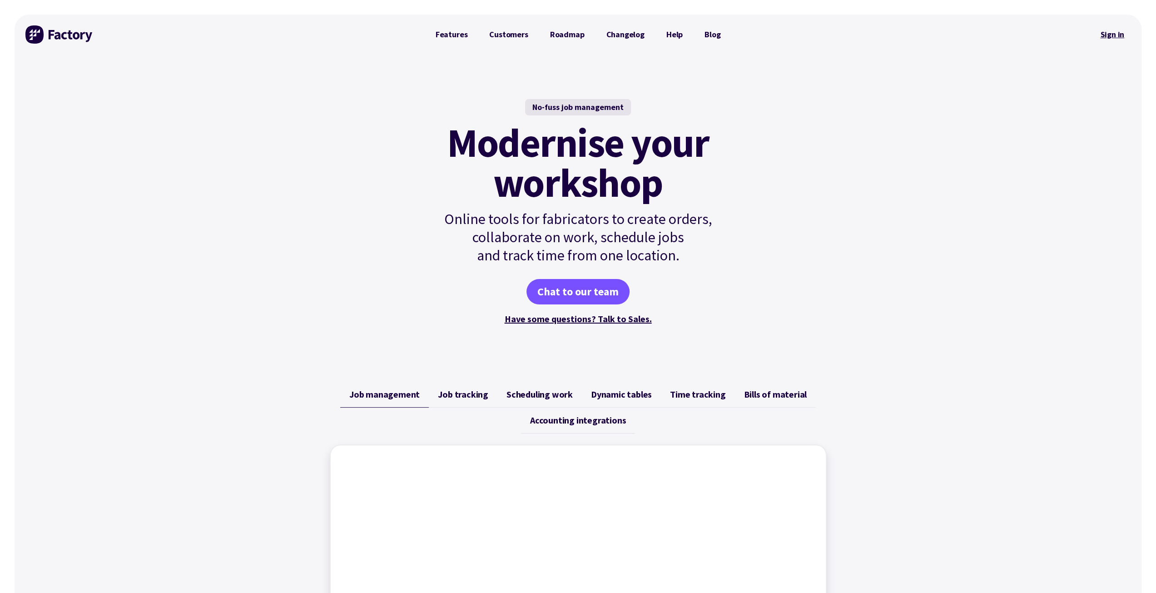
click at [1116, 33] on link "Sign in" at bounding box center [1112, 34] width 37 height 21
click at [1113, 35] on link "Sign in" at bounding box center [1112, 34] width 37 height 21
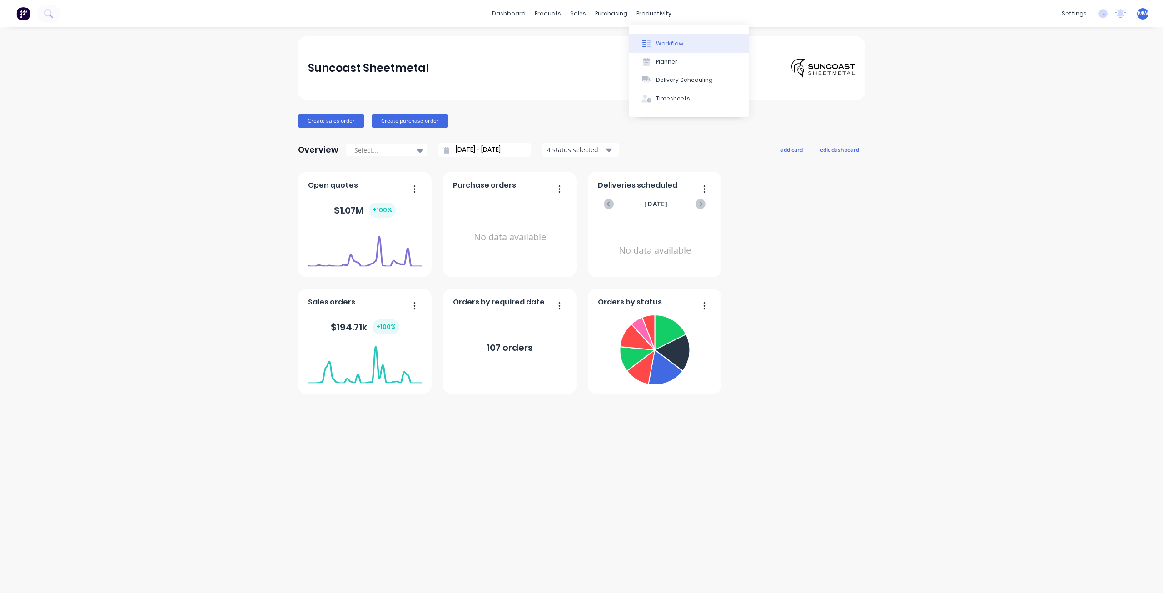
click at [670, 42] on div "Workflow" at bounding box center [669, 44] width 27 height 8
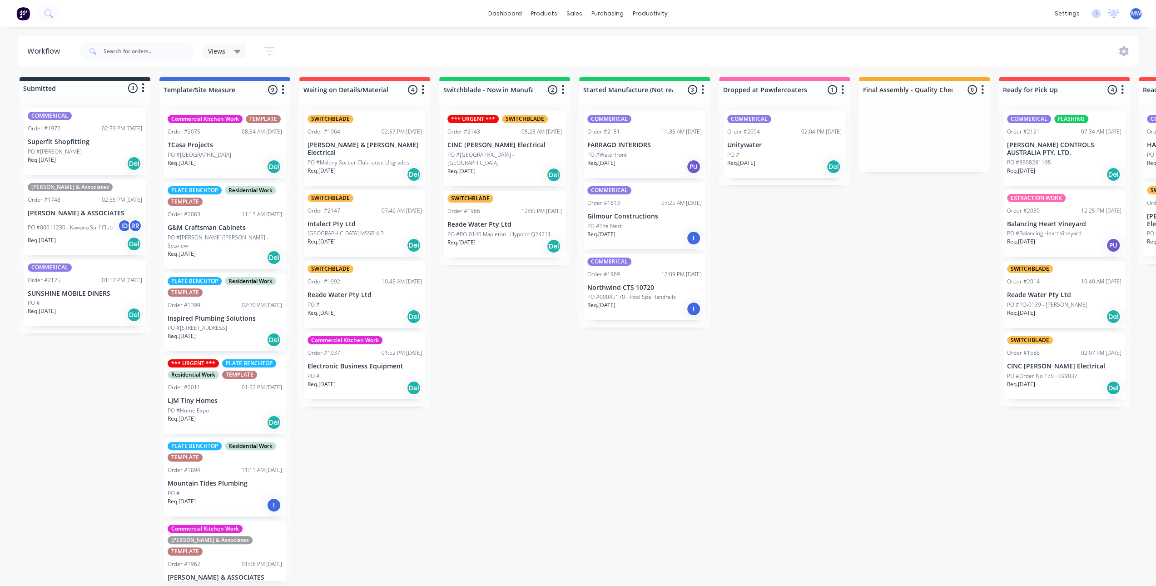
click at [487, 289] on div "Submitted 3 Status colour #273444 hex #273444 Save Cancel Summaries Total order…" at bounding box center [750, 329] width 1515 height 504
click at [466, 286] on div "Submitted 3 Status colour #273444 hex #273444 Save Cancel Summaries Total order…" at bounding box center [750, 329] width 1515 height 504
click at [487, 317] on div "Submitted 3 Status colour #273444 hex #273444 Save Cancel Summaries Total order…" at bounding box center [750, 329] width 1515 height 504
click at [45, 373] on div "Submitted 3 Status colour #273444 hex #273444 Save Cancel Summaries Total order…" at bounding box center [750, 329] width 1515 height 504
click at [515, 398] on div "Submitted 3 Status colour #273444 hex #273444 Save Cancel Summaries Total order…" at bounding box center [750, 329] width 1515 height 504
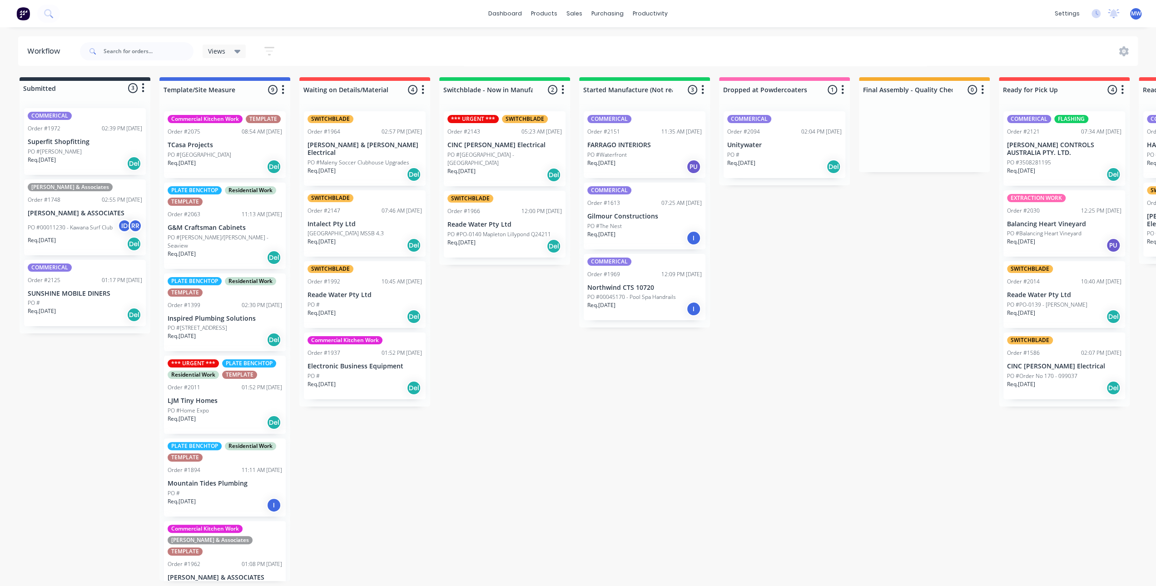
click at [557, 391] on div "Submitted 3 Status colour #273444 hex #273444 Save Cancel Summaries Total order…" at bounding box center [750, 329] width 1515 height 504
click at [492, 365] on div "Submitted 3 Status colour #273444 hex #273444 Save Cancel Summaries Total order…" at bounding box center [750, 329] width 1515 height 504
click at [111, 412] on div "Submitted 3 Status colour #273444 hex #273444 Save Cancel Summaries Total order…" at bounding box center [750, 329] width 1515 height 504
click at [502, 364] on div "Submitted 3 Status colour #273444 hex #273444 Save Cancel Summaries Total order…" at bounding box center [750, 329] width 1515 height 504
click at [519, 303] on div "Submitted 3 Status colour #273444 hex #273444 Save Cancel Summaries Total order…" at bounding box center [750, 329] width 1515 height 504
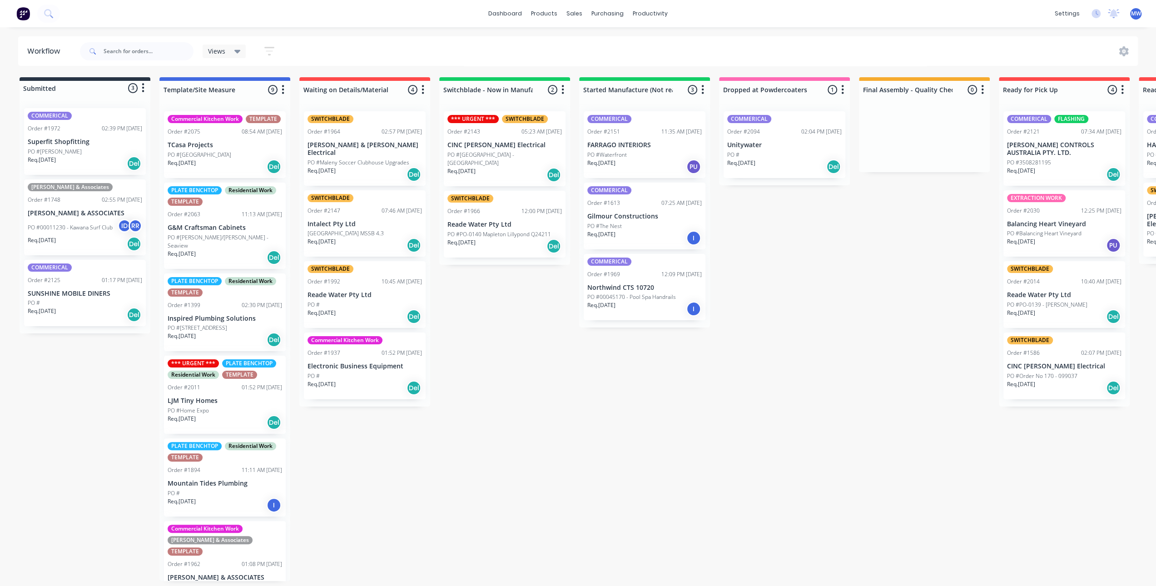
click at [594, 497] on div "Submitted 3 Status colour #273444 hex #273444 Save Cancel Summaries Total order…" at bounding box center [750, 329] width 1515 height 504
click at [525, 397] on div "Submitted 3 Status colour #273444 hex #273444 Save Cancel Summaries Total order…" at bounding box center [750, 329] width 1515 height 504
click at [523, 317] on div "Submitted 3 Status colour #273444 hex #273444 Save Cancel Summaries Total order…" at bounding box center [750, 329] width 1515 height 504
click at [497, 488] on div "Submitted 3 Status colour #273444 hex #273444 Save Cancel Summaries Total order…" at bounding box center [750, 329] width 1515 height 504
click at [523, 309] on div "Submitted 3 Status colour #273444 hex #273444 Save Cancel Summaries Total order…" at bounding box center [750, 329] width 1515 height 504
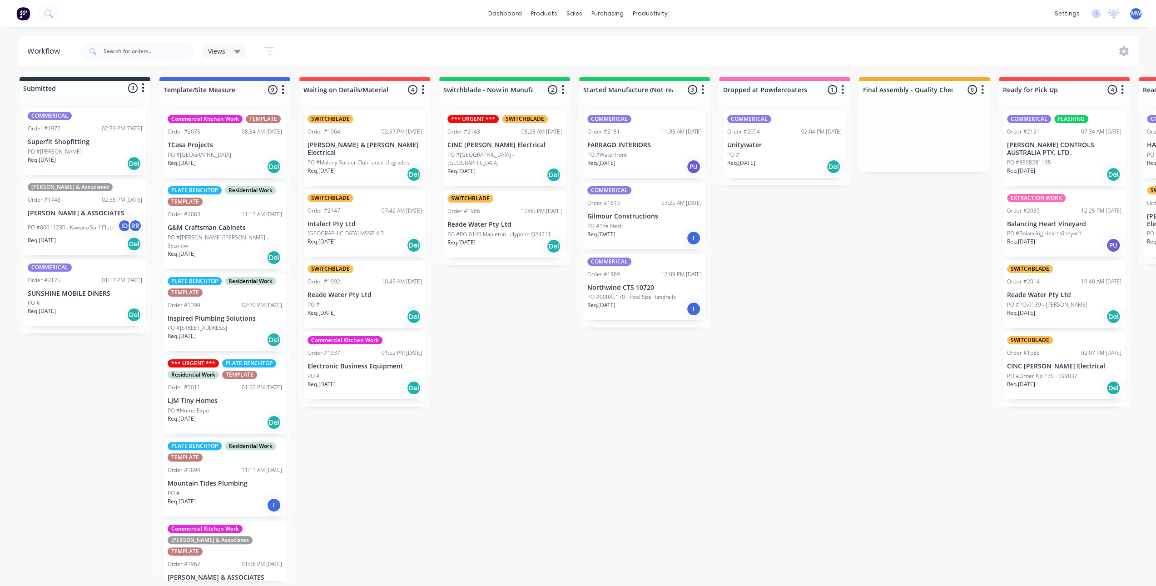
click at [388, 220] on p "Intalect Pty Ltd" at bounding box center [365, 224] width 115 height 8
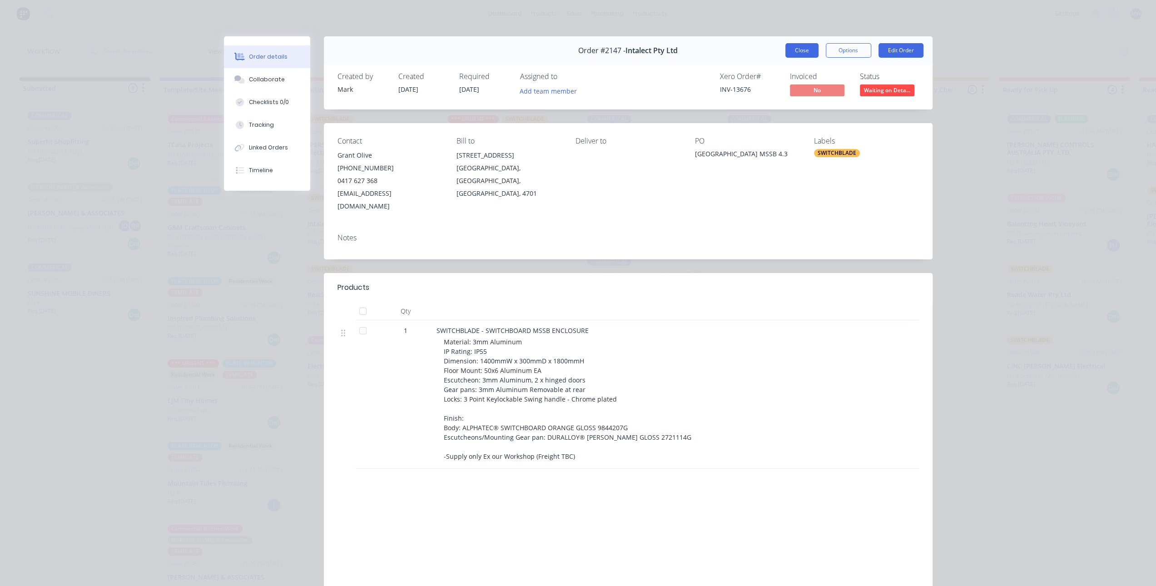
click at [796, 51] on button "Close" at bounding box center [802, 50] width 33 height 15
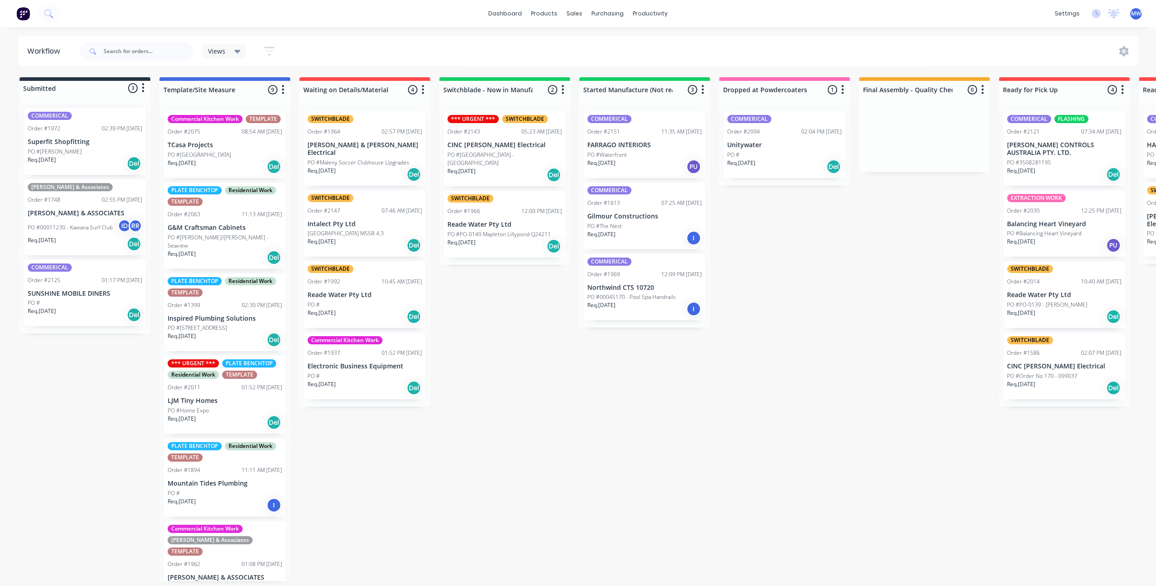
click at [511, 500] on div "Submitted 3 Status colour #273444 hex #273444 Save Cancel Summaries Total order…" at bounding box center [750, 329] width 1515 height 504
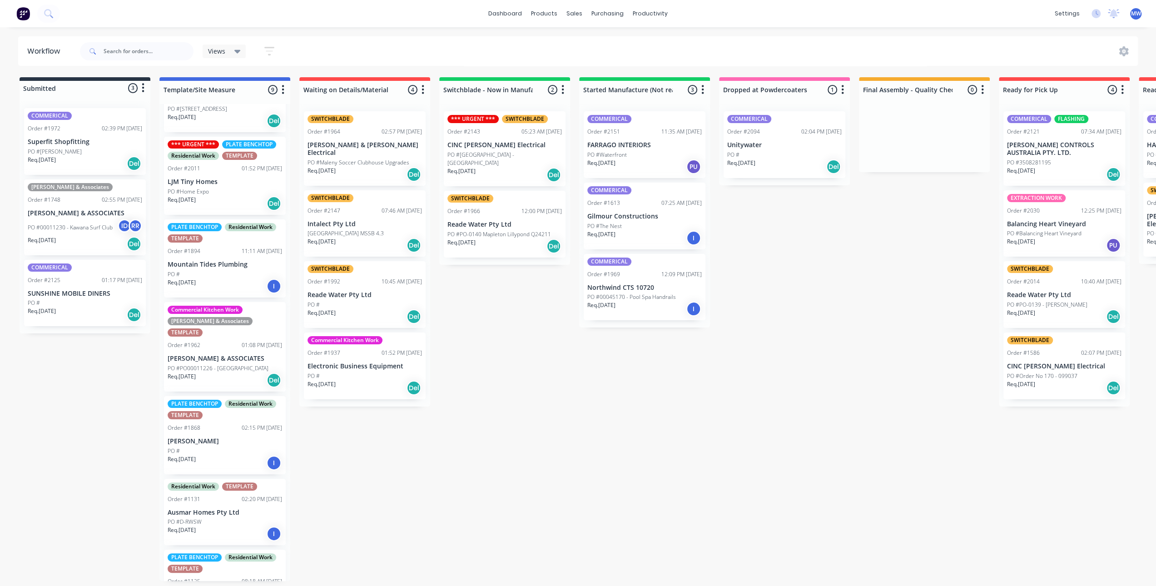
scroll to position [258, 0]
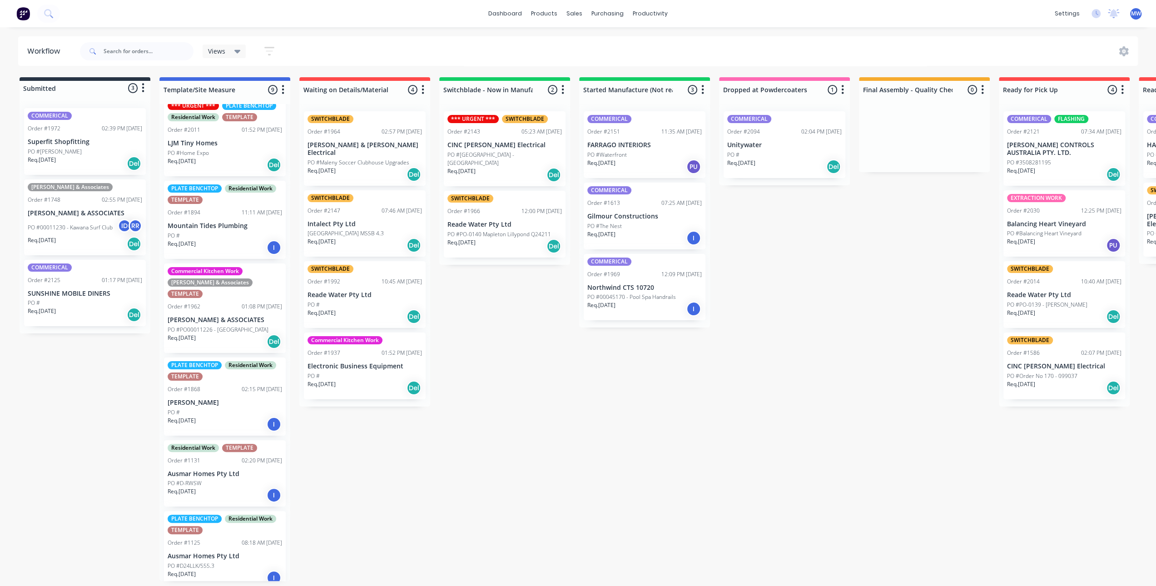
drag, startPoint x: 120, startPoint y: 486, endPoint x: 159, endPoint y: 483, distance: 39.2
click at [119, 486] on div "Submitted 3 Status colour #273444 hex #273444 Save Cancel Summaries Total order…" at bounding box center [750, 329] width 1515 height 504
click at [511, 452] on div "Submitted 3 Status colour #273444 hex #273444 Save Cancel Summaries Total order…" at bounding box center [750, 329] width 1515 height 504
drag, startPoint x: 538, startPoint y: 293, endPoint x: 523, endPoint y: 424, distance: 131.7
click at [538, 294] on div "Submitted 3 Status colour #273444 hex #273444 Save Cancel Summaries Total order…" at bounding box center [750, 329] width 1515 height 504
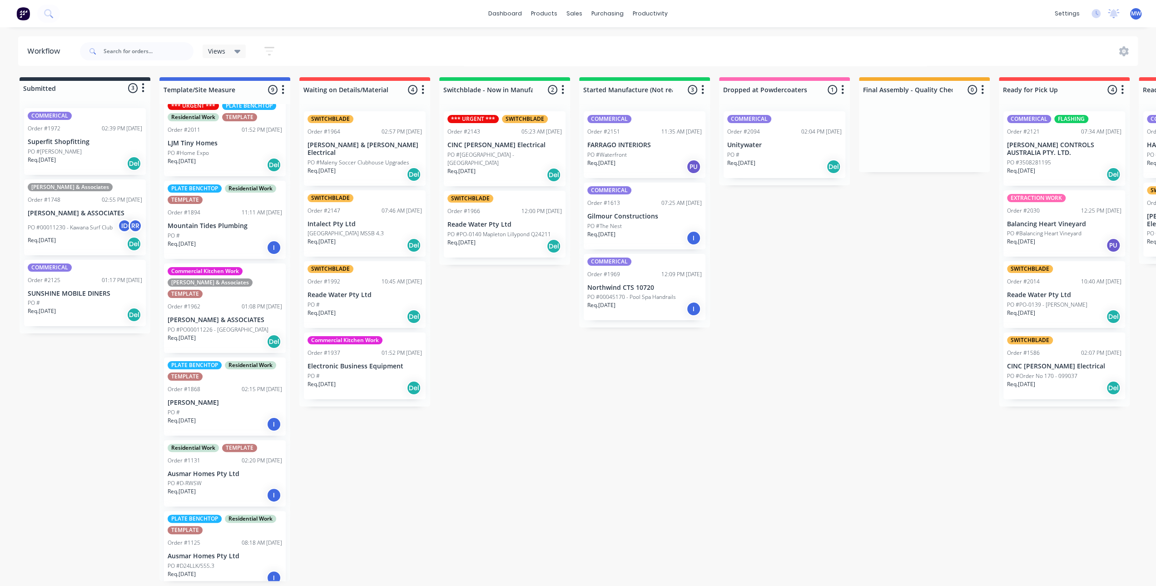
drag, startPoint x: 520, startPoint y: 455, endPoint x: 323, endPoint y: 69, distance: 434.1
click at [520, 449] on div "Submitted 3 Status colour #273444 hex #273444 Save Cancel Summaries Total order…" at bounding box center [750, 329] width 1515 height 504
click at [503, 292] on div "Submitted 3 Status colour #273444 hex #273444 Save Cancel Summaries Total order…" at bounding box center [750, 329] width 1515 height 504
click at [504, 293] on div "Submitted 3 Status colour #273444 hex #273444 Save Cancel Summaries Total order…" at bounding box center [750, 329] width 1515 height 504
click at [511, 310] on div "Submitted 3 Status colour #273444 hex #273444 Save Cancel Summaries Total order…" at bounding box center [750, 329] width 1515 height 504
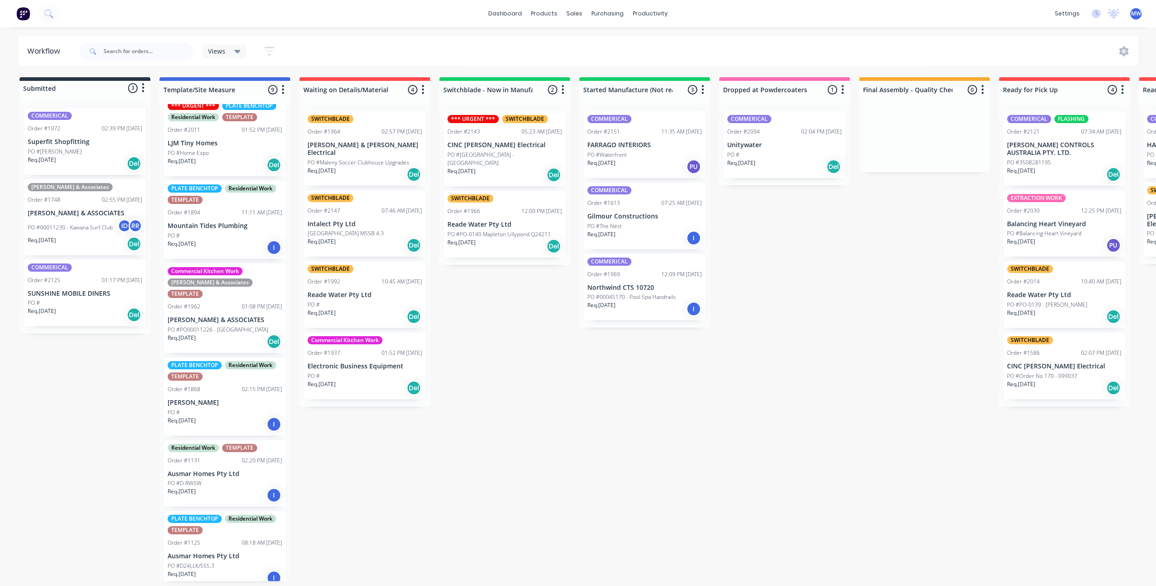
drag, startPoint x: 538, startPoint y: 344, endPoint x: 499, endPoint y: 309, distance: 52.5
click at [538, 343] on div "Submitted 3 Status colour #273444 hex #273444 Save Cancel Summaries Total order…" at bounding box center [750, 329] width 1515 height 504
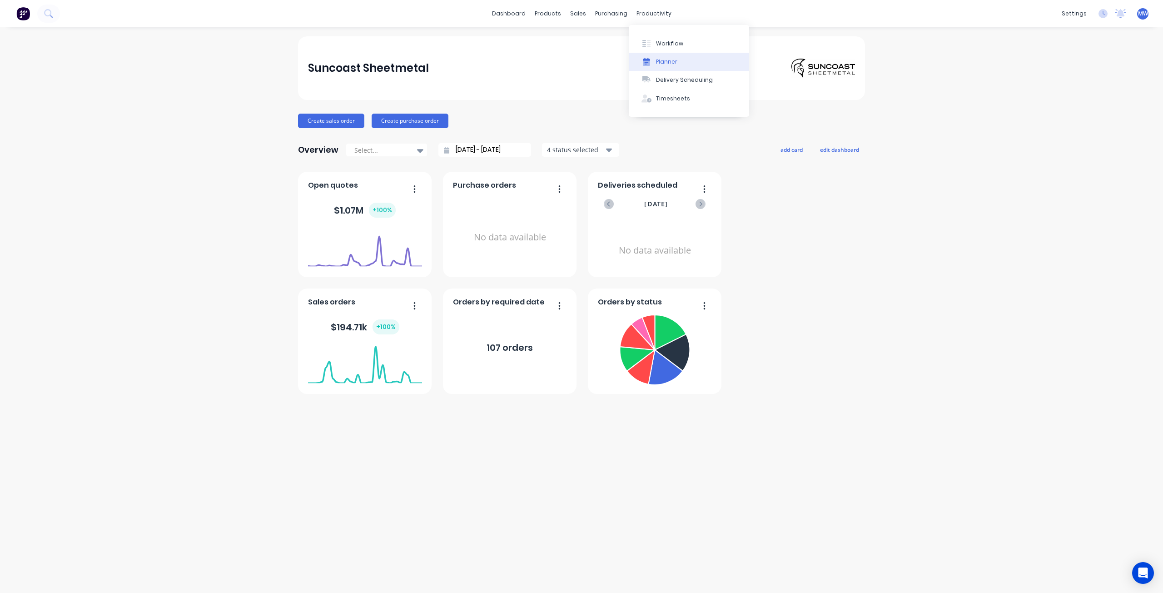
click at [667, 59] on div "Planner" at bounding box center [666, 62] width 21 height 8
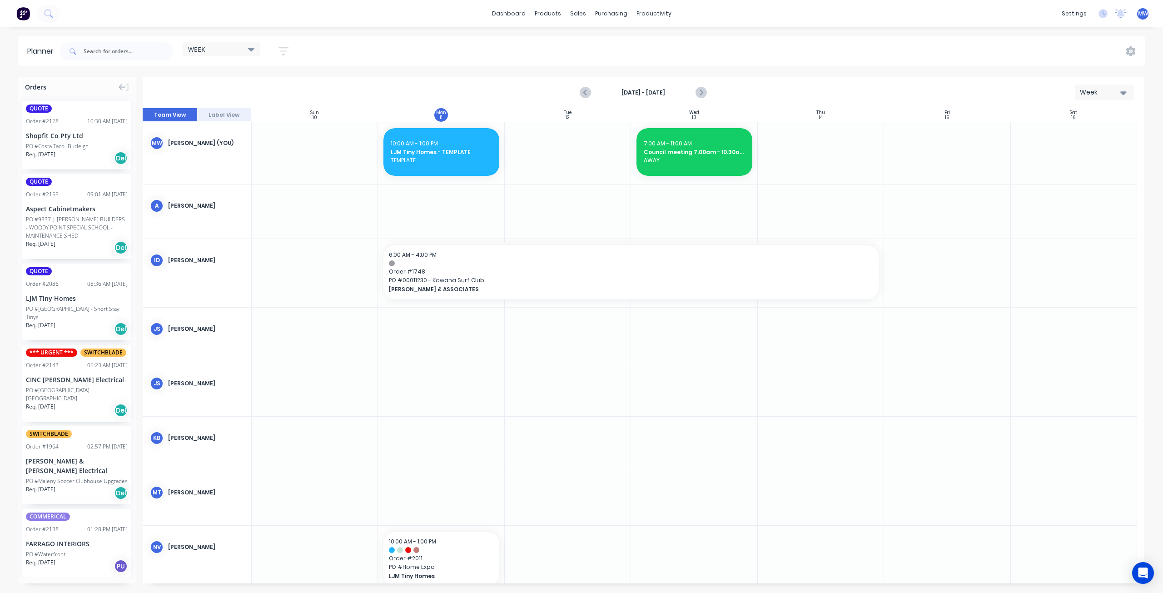
click at [423, 378] on div at bounding box center [441, 389] width 126 height 54
click at [422, 378] on div at bounding box center [441, 389] width 126 height 54
drag, startPoint x: 416, startPoint y: 381, endPoint x: 403, endPoint y: 378, distance: 13.1
click at [403, 378] on div at bounding box center [441, 389] width 126 height 54
click at [416, 384] on div at bounding box center [441, 389] width 126 height 54
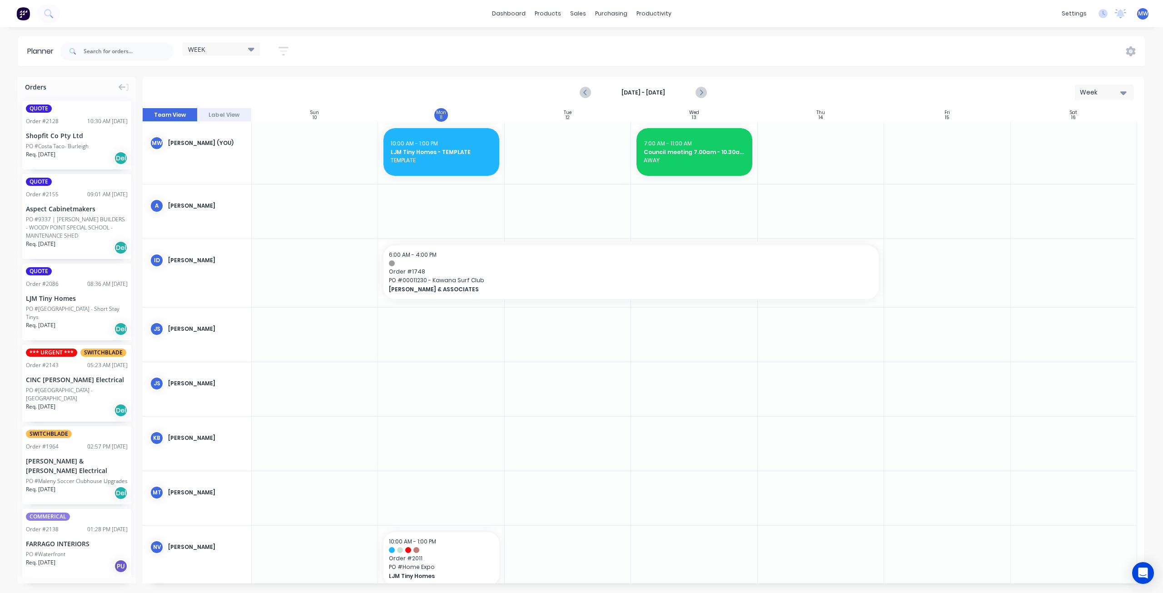
click at [416, 384] on div at bounding box center [441, 389] width 126 height 54
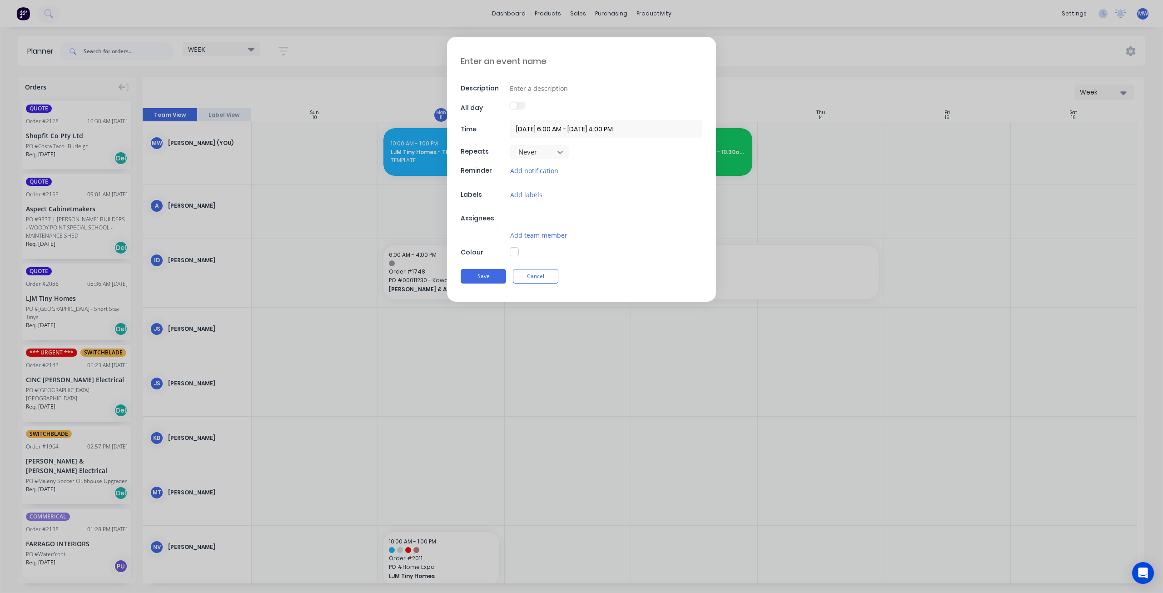
type textarea "x"
click at [552, 65] on textarea at bounding box center [582, 60] width 242 height 21
type textarea "A"
type textarea "x"
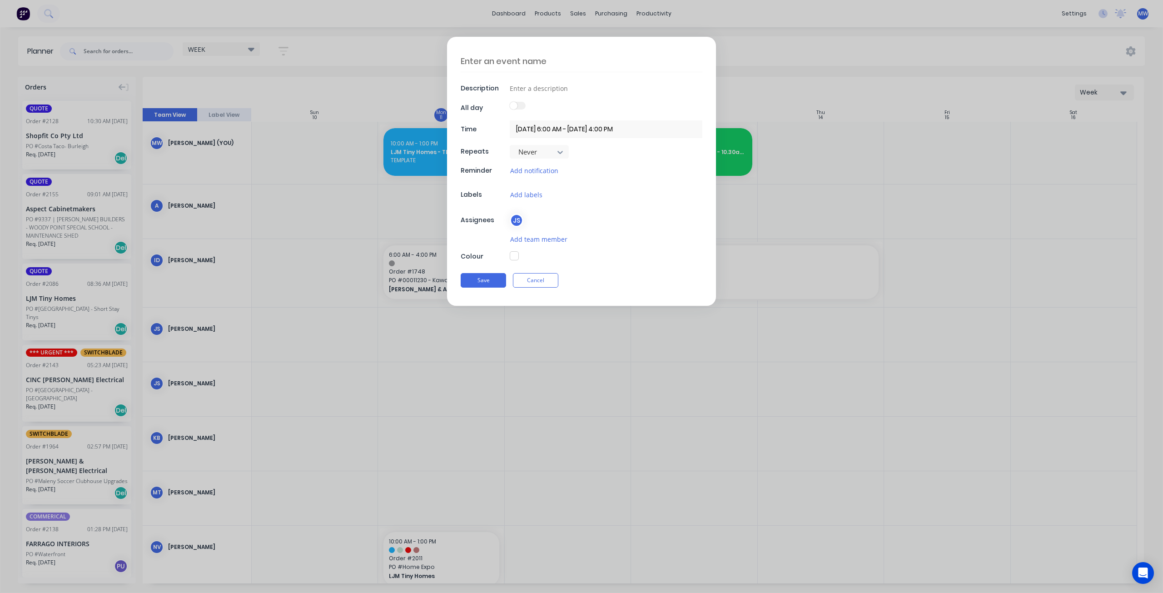
type textarea "D"
type textarea "x"
type textarea "DA"
type textarea "x"
type textarea "DAY"
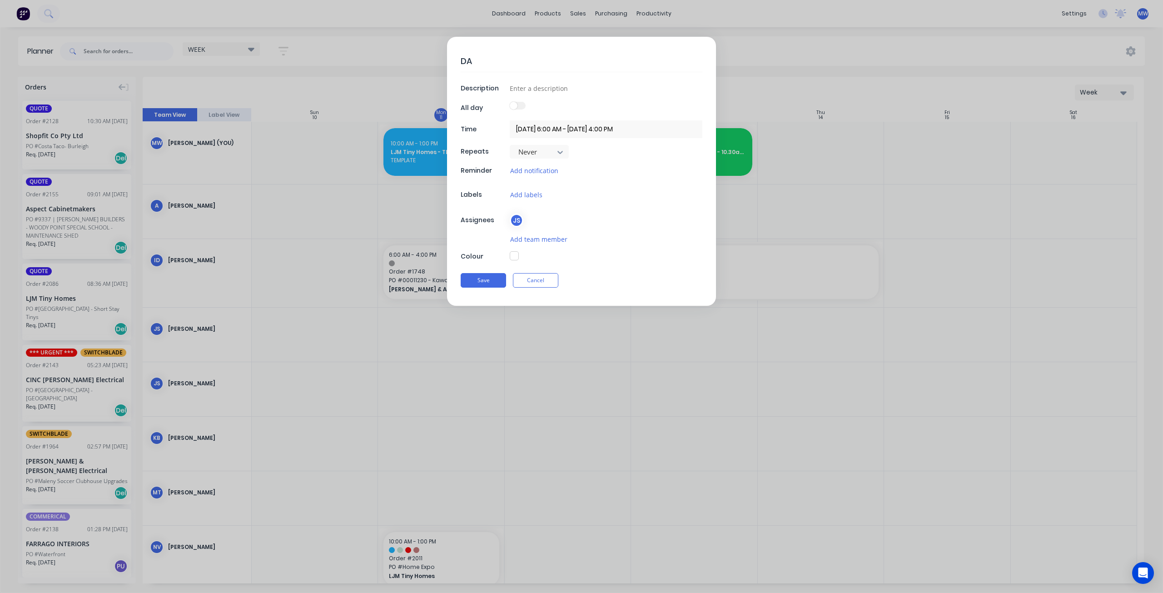
type textarea "x"
type textarea "DAY"
type textarea "x"
type textarea "DAY O"
type textarea "x"
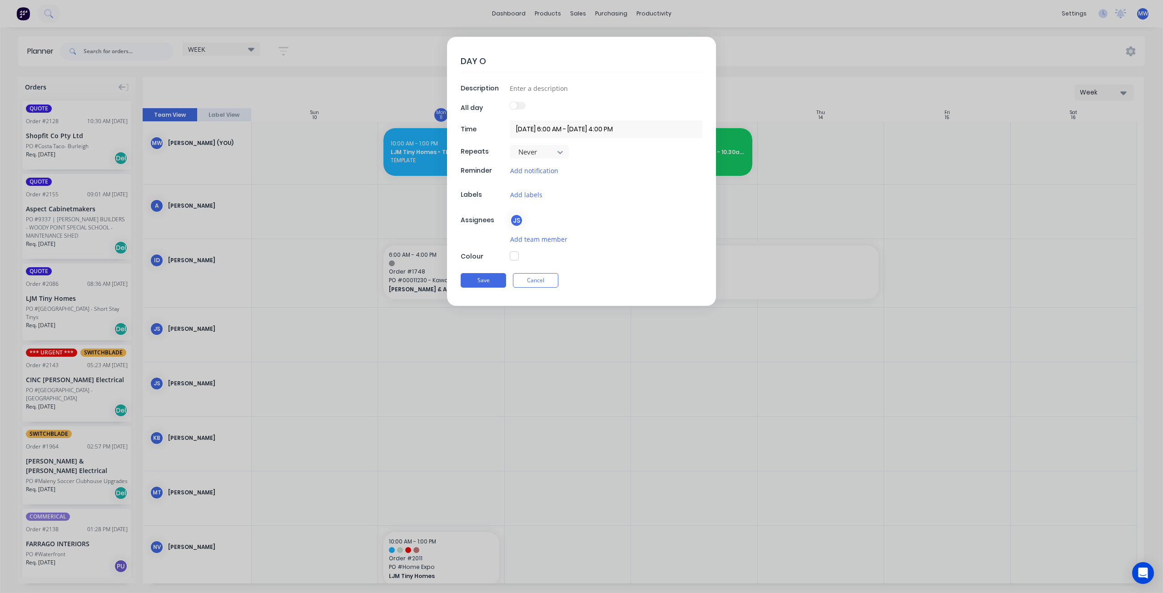
type textarea "DAY OF"
type textarea "x"
type textarea "DAY OFF"
type textarea "x"
type textarea "DAY OFF"
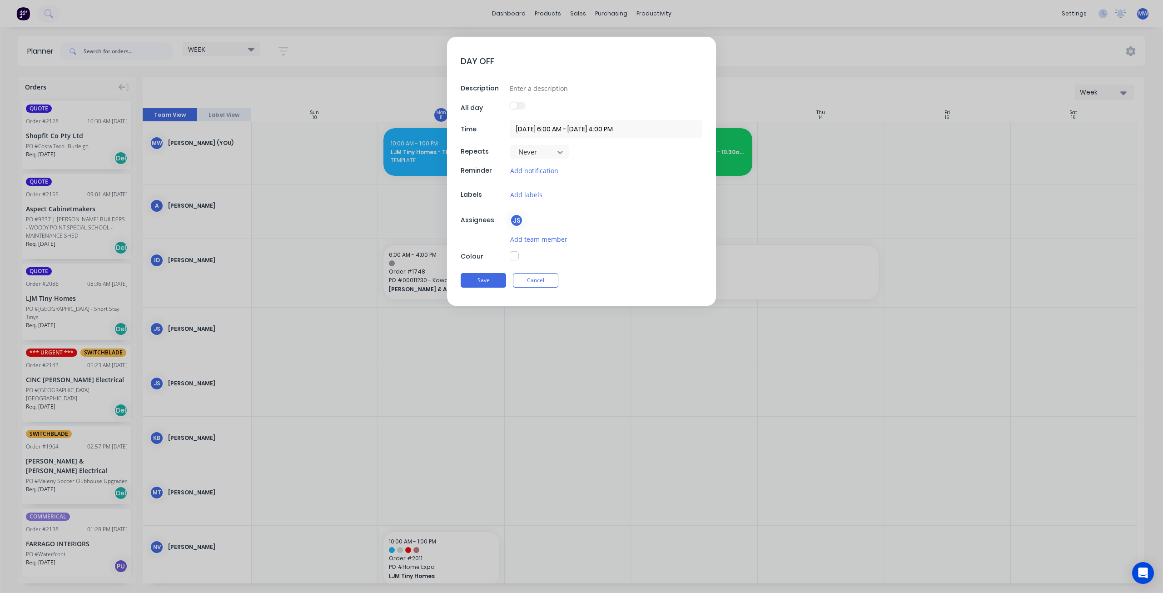
type textarea "x"
type textarea "DAY OFF -"
type textarea "x"
type textarea "DAY OFF -"
type textarea "x"
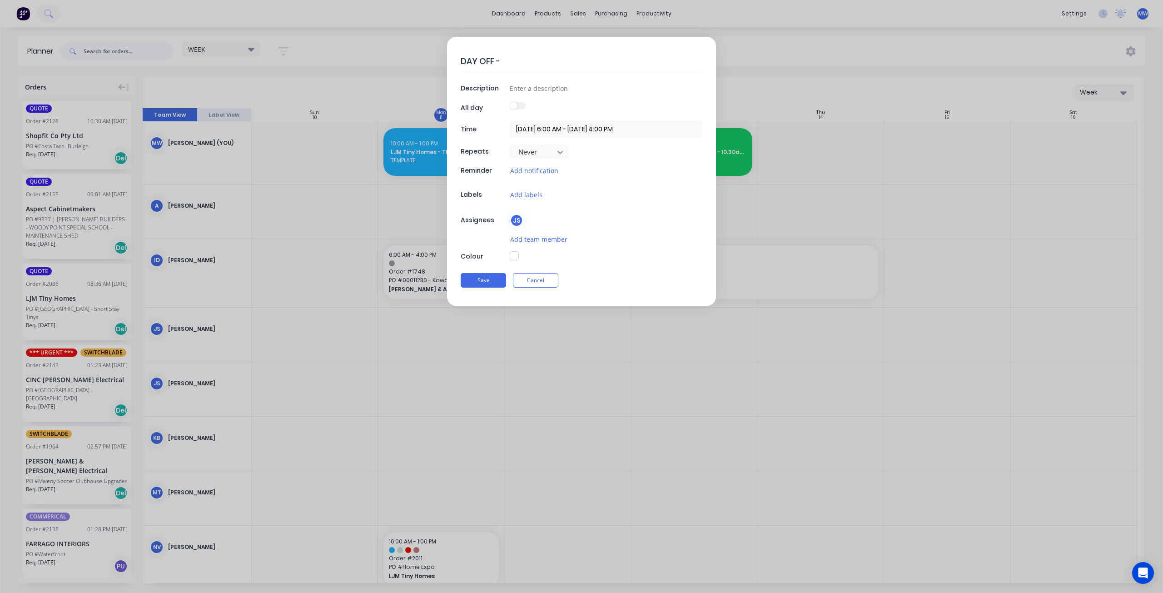
type textarea "DAY OFF - A"
type textarea "x"
type textarea "DAY OFF - AW"
type textarea "x"
type textarea "DAY OFF - A"
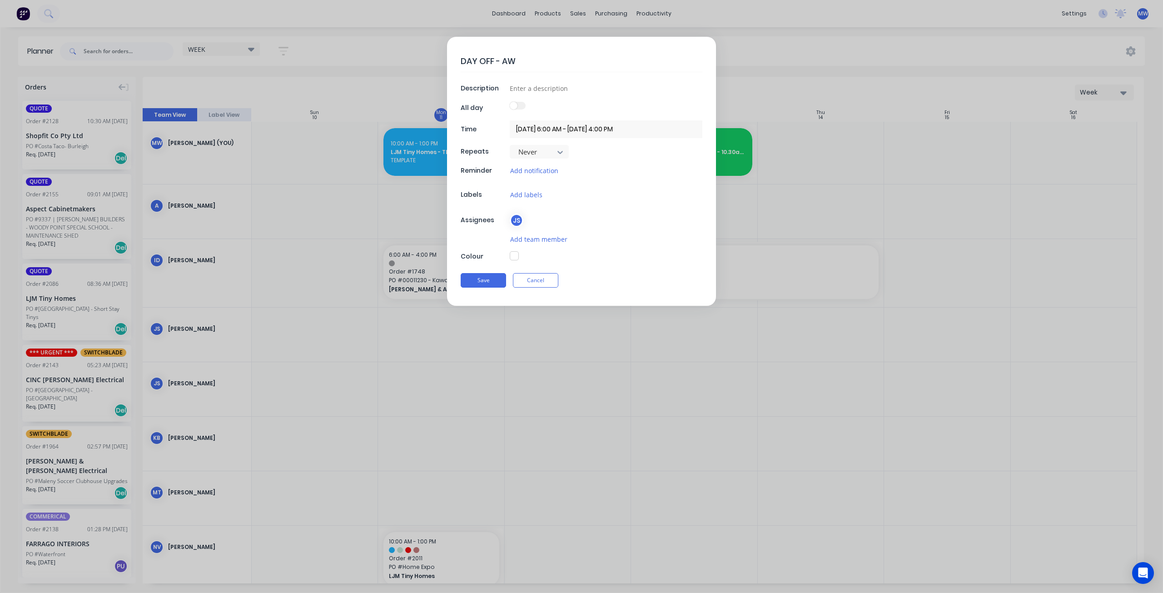
type textarea "x"
type textarea "DAY OFF - AN"
type textarea "x"
type textarea "DAY OFF - ANN"
type textarea "x"
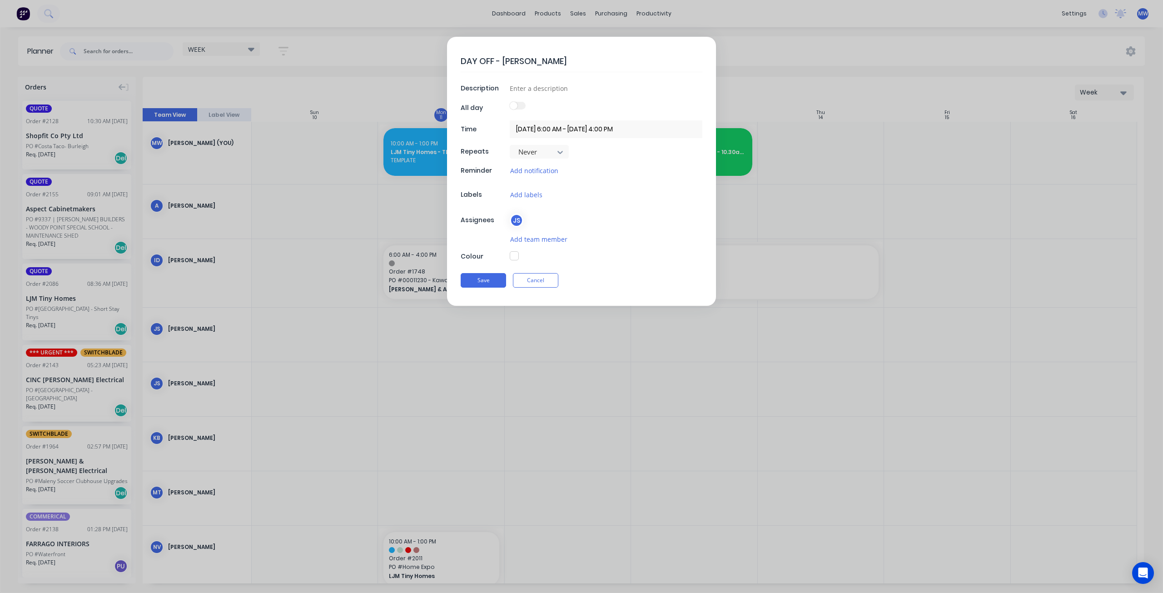
type textarea "DAY OFF - ANNU"
type textarea "x"
type textarea "DAY OFF - ANNUA"
type textarea "x"
type textarea "DAY OFF - ANNUAL"
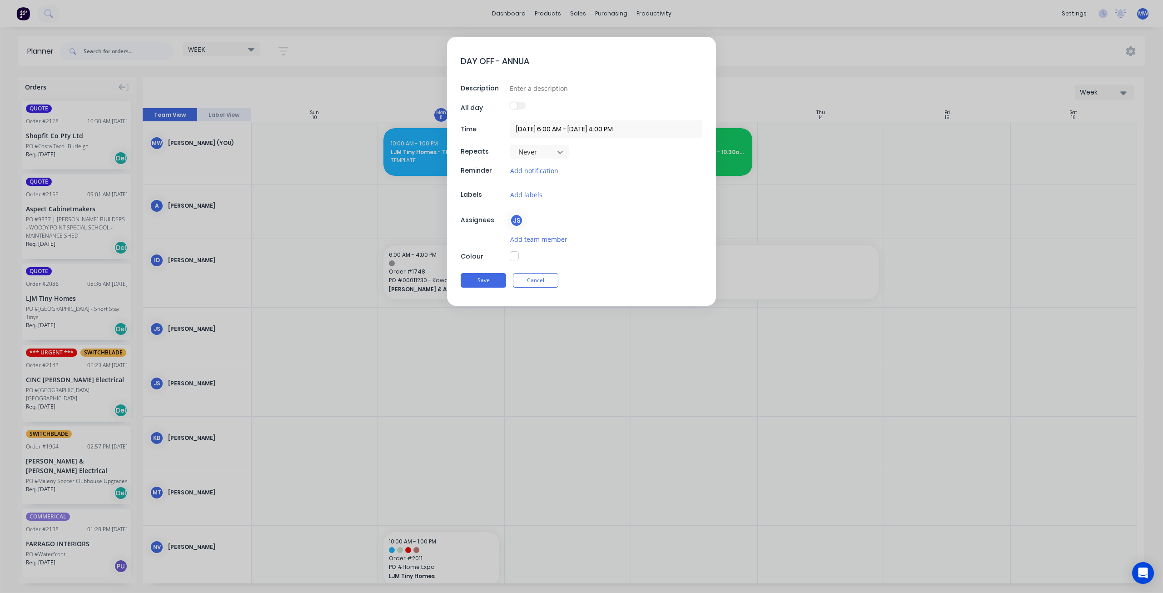
type textarea "x"
type textarea "DAY OFF - ANNUAL"
type textarea "x"
type textarea "DAY OFF - ANNUAL L"
type textarea "x"
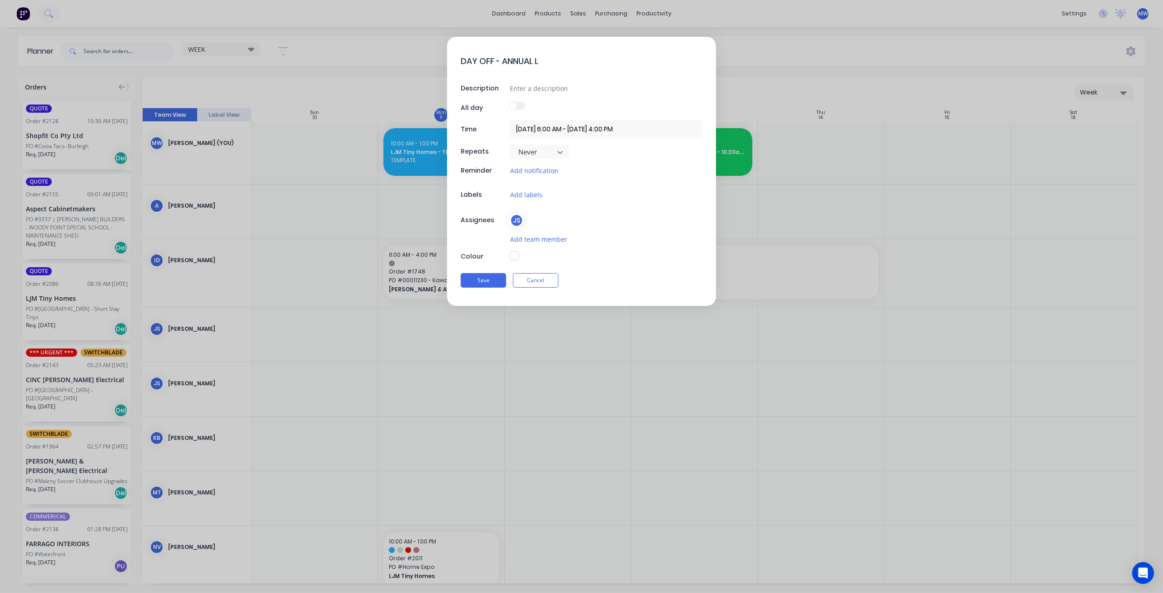
type textarea "DAY OFF - ANNUAL LE"
type textarea "x"
type textarea "DAY OFF - ANNUAL LEA"
type textarea "x"
type textarea "DAY OFF - ANNUAL LEAV"
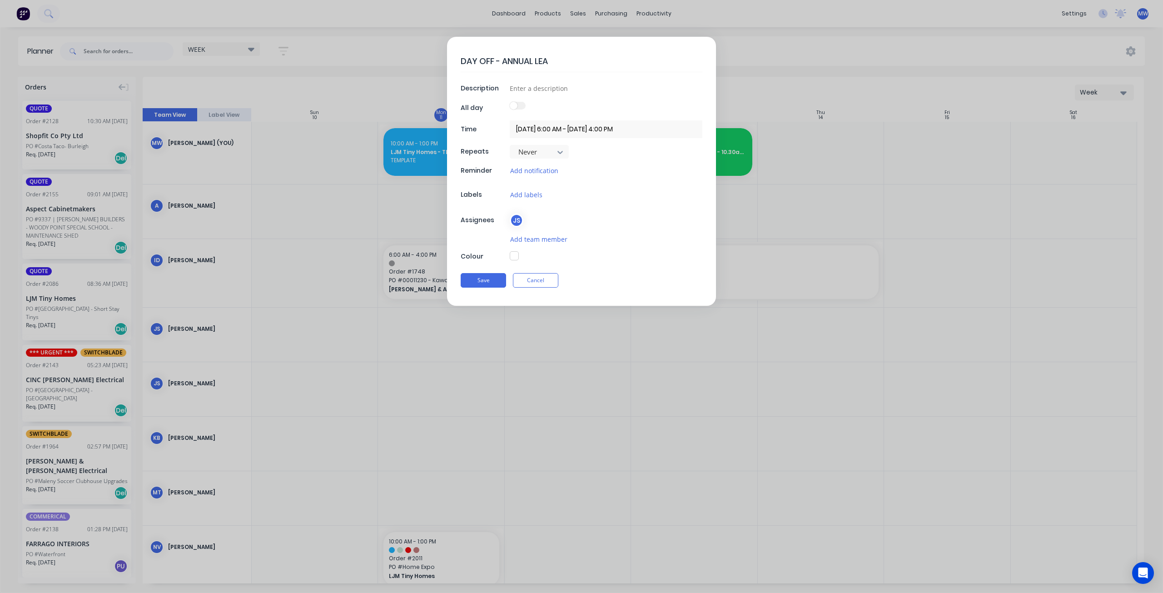
type textarea "x"
type textarea "DAY OFF - ANNUAL LEAVE"
type textarea "x"
type textarea "DAY OFF - ANNUAL LEAVE"
type textarea "x"
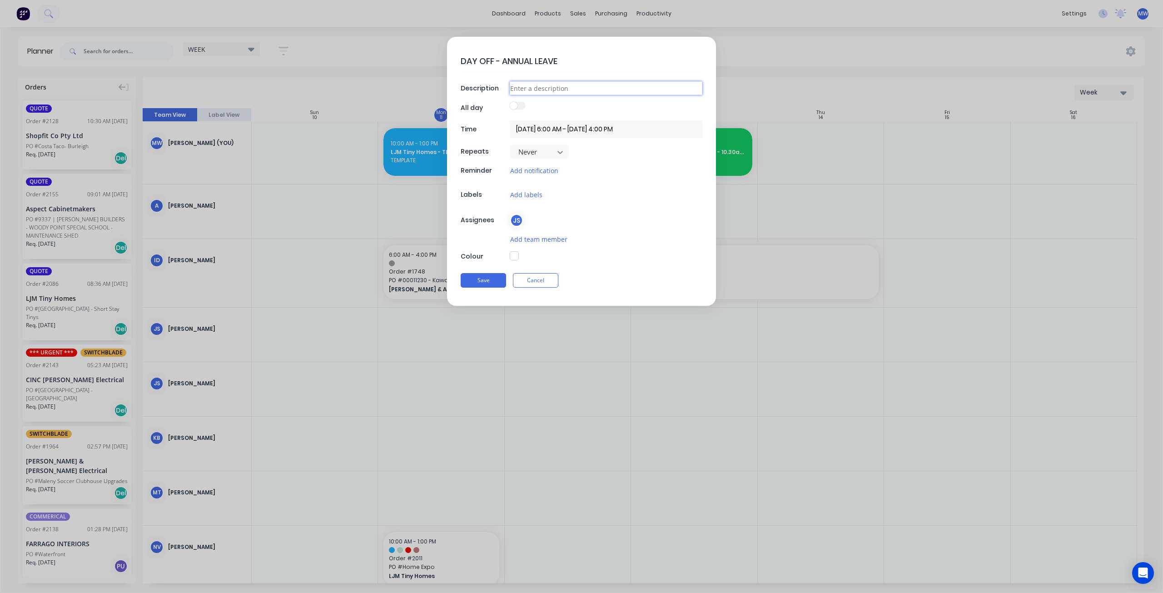
click at [531, 89] on input at bounding box center [606, 88] width 193 height 14
type input "AWAY"
click at [514, 252] on button "button" at bounding box center [514, 255] width 9 height 9
type textarea "x"
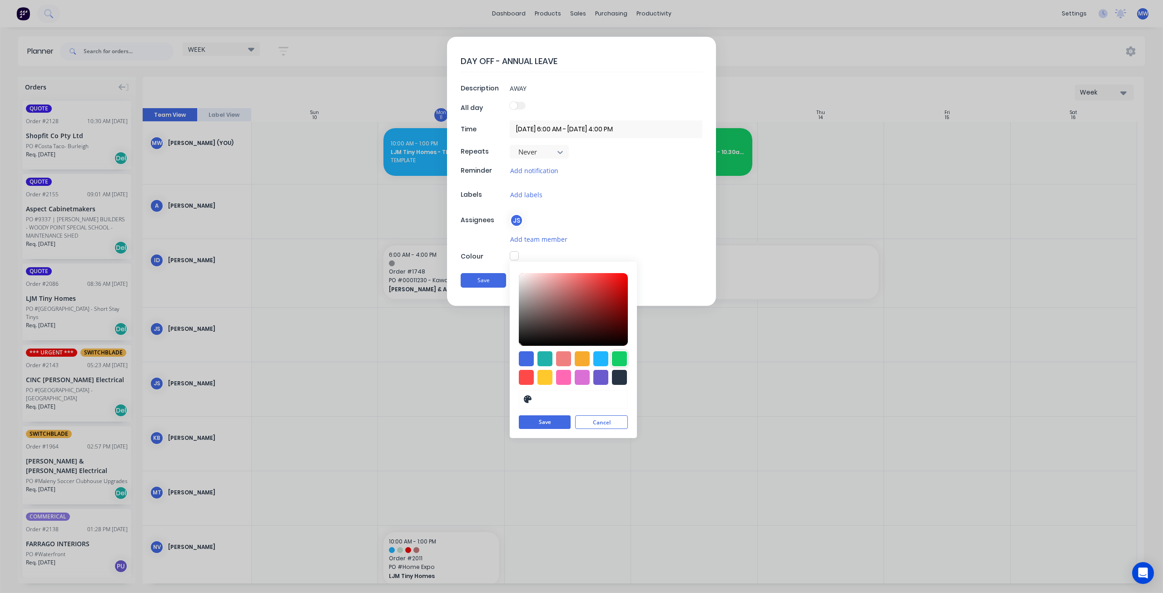
click at [624, 358] on div at bounding box center [619, 358] width 15 height 15
type input "#13CE66"
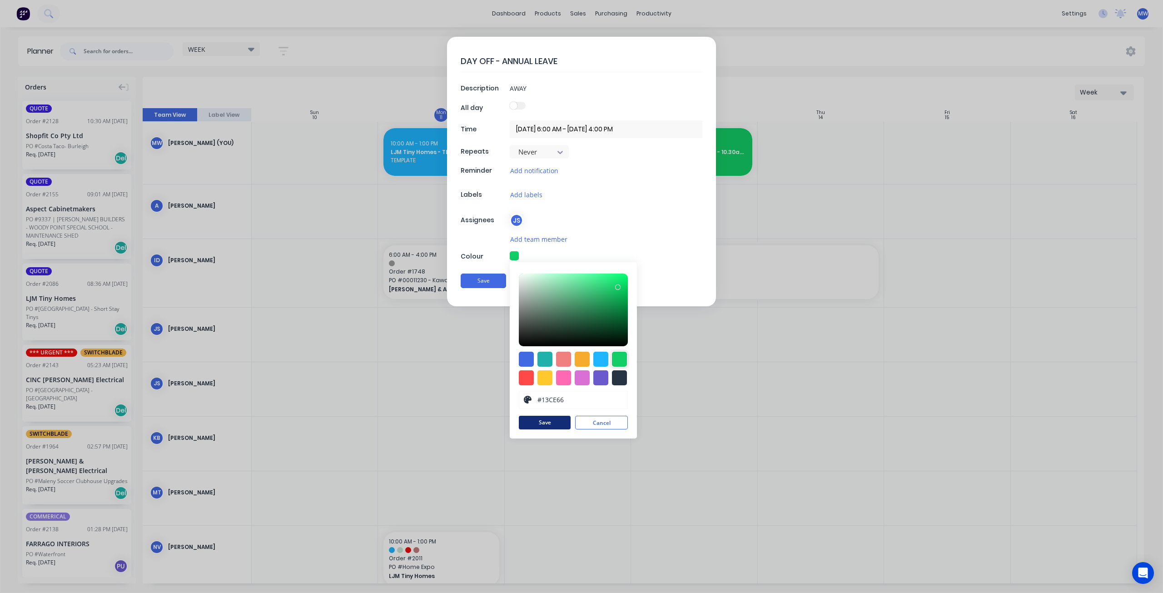
click at [533, 419] on button "Save" at bounding box center [545, 423] width 52 height 14
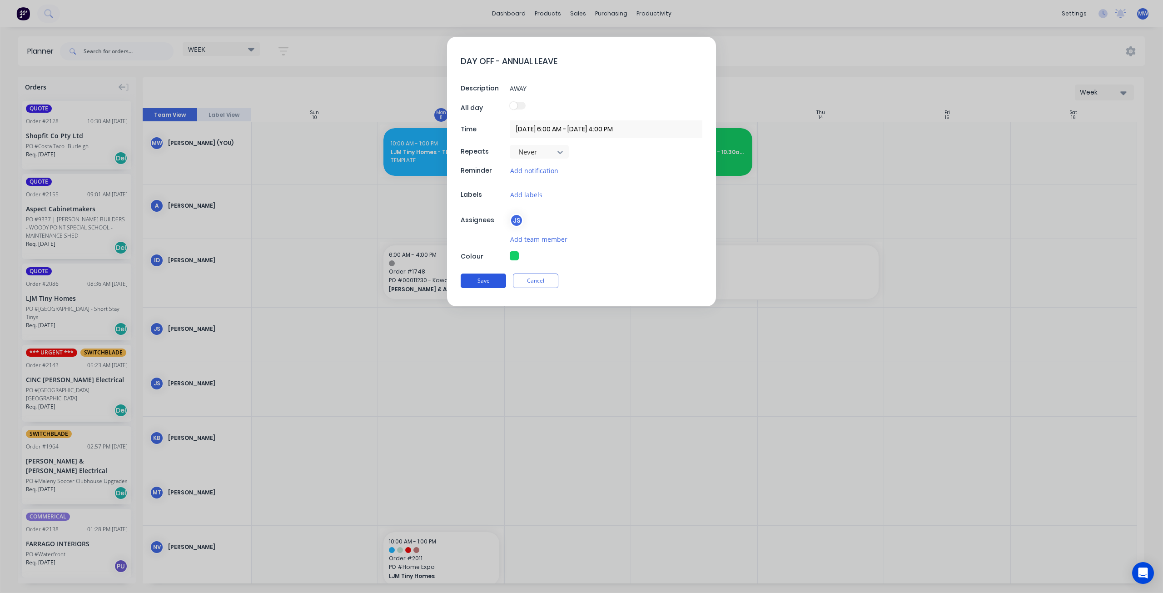
click at [474, 279] on button "Save" at bounding box center [483, 281] width 45 height 15
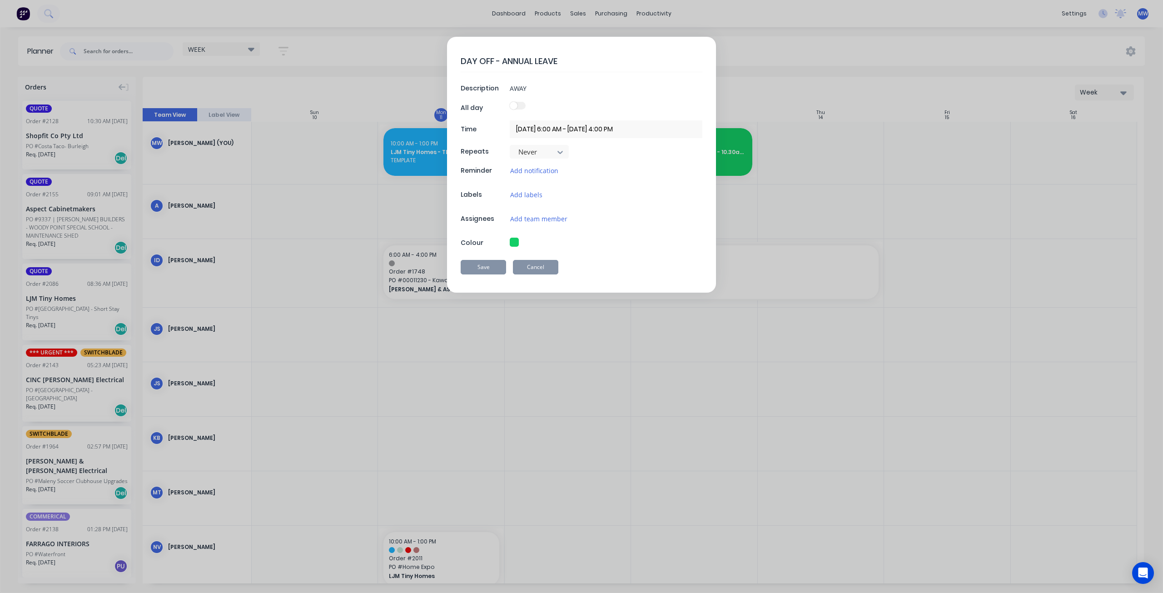
type textarea "x"
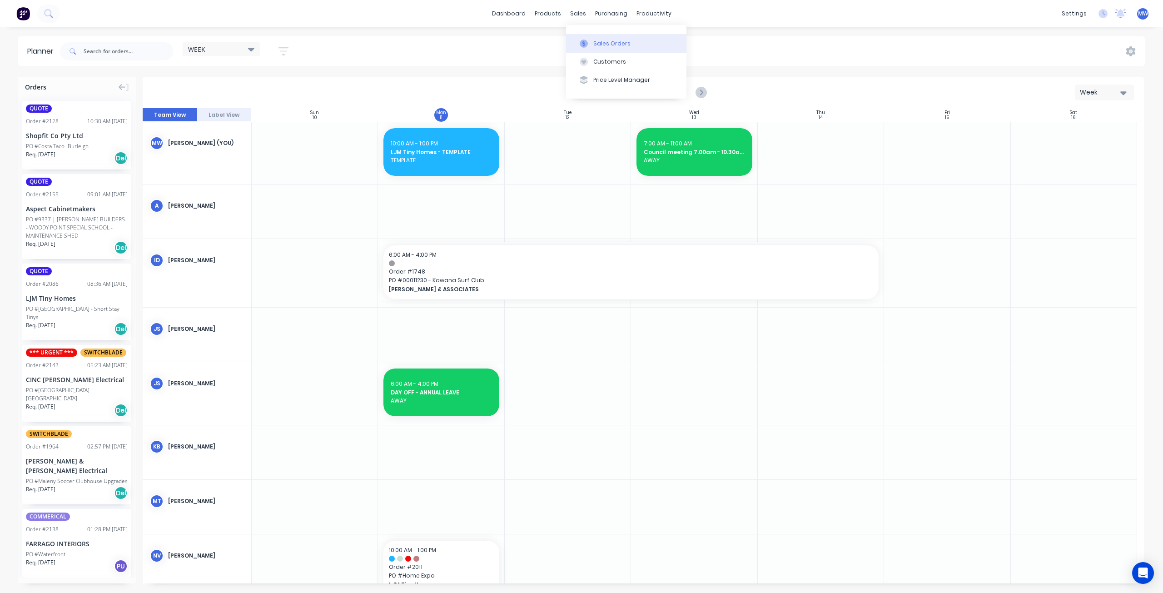
click at [595, 46] on div "Sales Orders" at bounding box center [611, 44] width 37 height 8
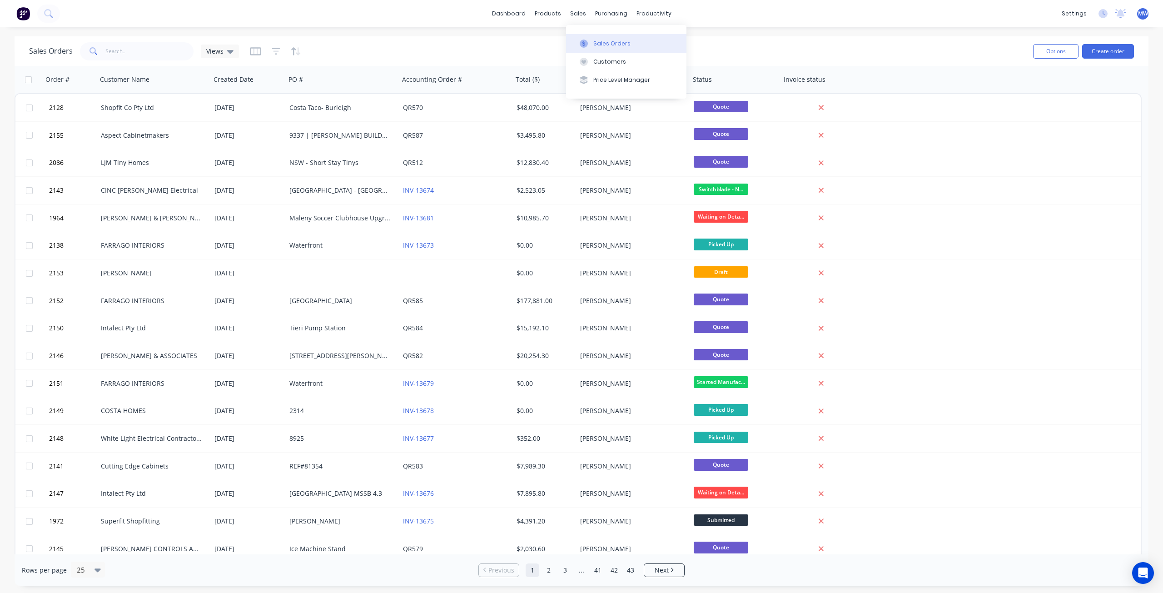
click at [602, 38] on button "Sales Orders" at bounding box center [626, 43] width 120 height 18
click at [1106, 50] on button "Create order" at bounding box center [1108, 51] width 52 height 15
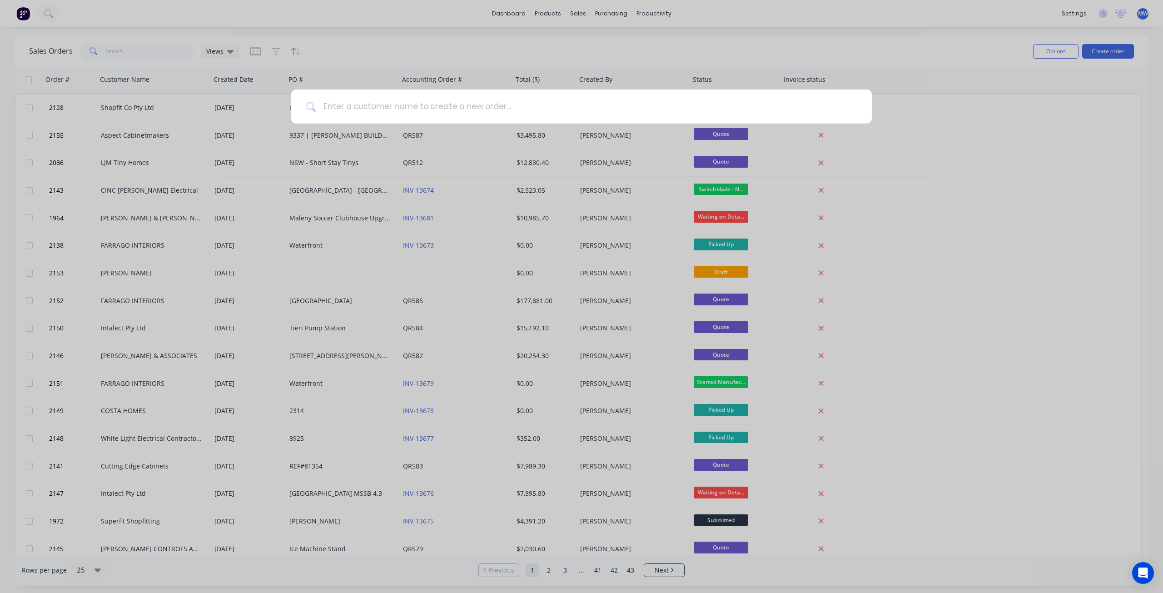
click at [360, 109] on input at bounding box center [587, 107] width 542 height 34
click at [374, 114] on input at bounding box center [587, 107] width 542 height 34
click at [376, 113] on input at bounding box center [587, 107] width 542 height 34
click at [376, 110] on input at bounding box center [587, 107] width 542 height 34
click at [379, 105] on input at bounding box center [587, 107] width 542 height 34
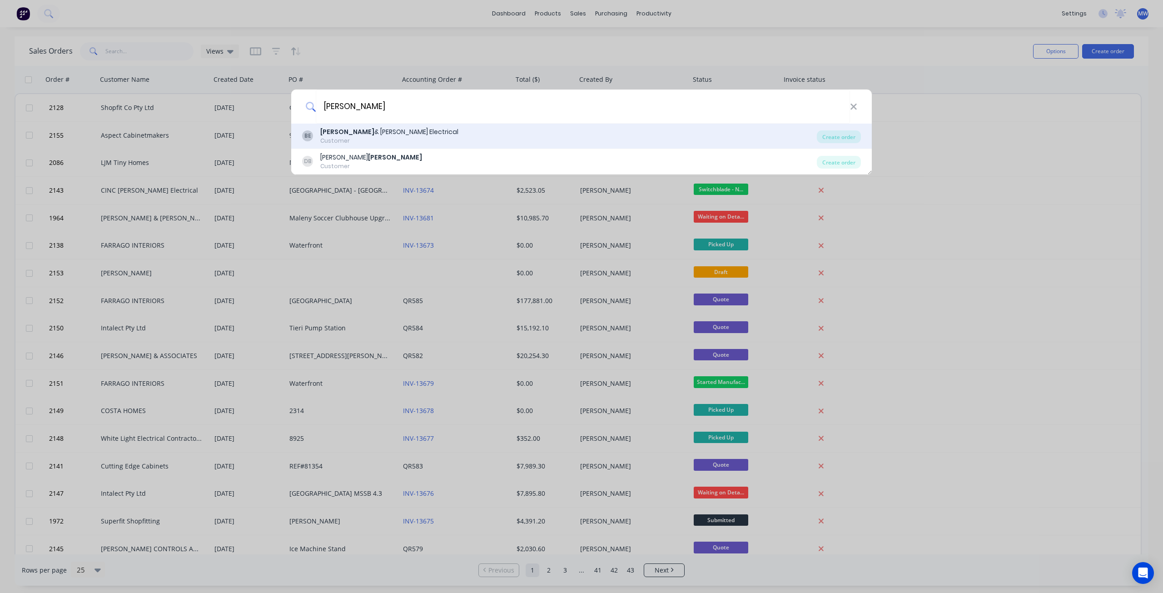
type input "bailey"
click at [428, 130] on div "BE Bailey & Dalton Electrical Customer" at bounding box center [559, 136] width 515 height 18
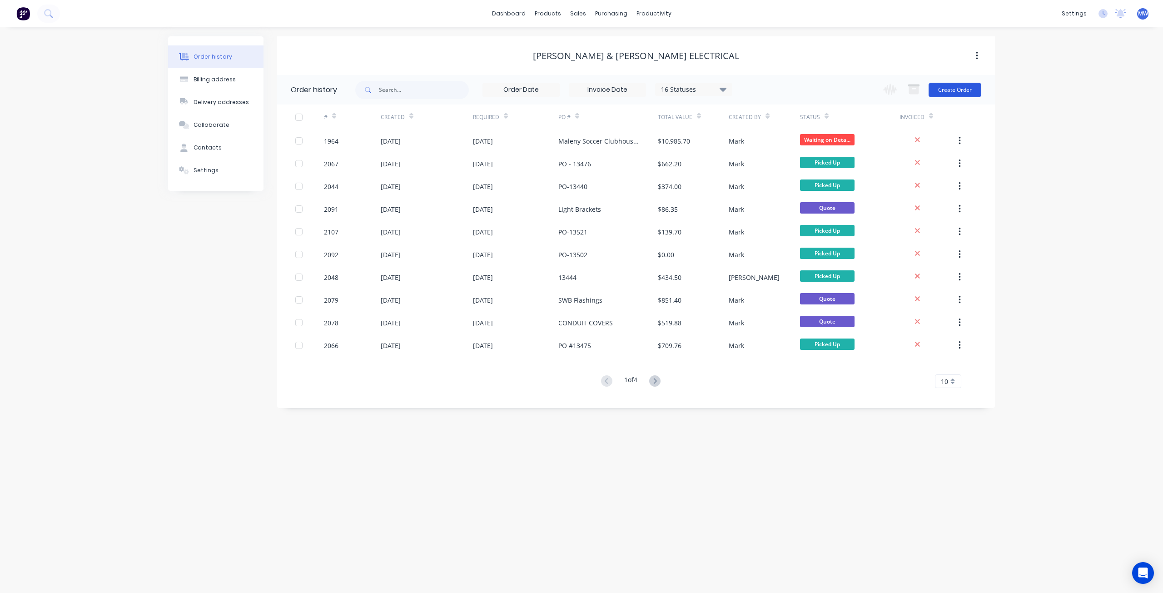
click at [942, 94] on button "Create Order" at bounding box center [955, 90] width 53 height 15
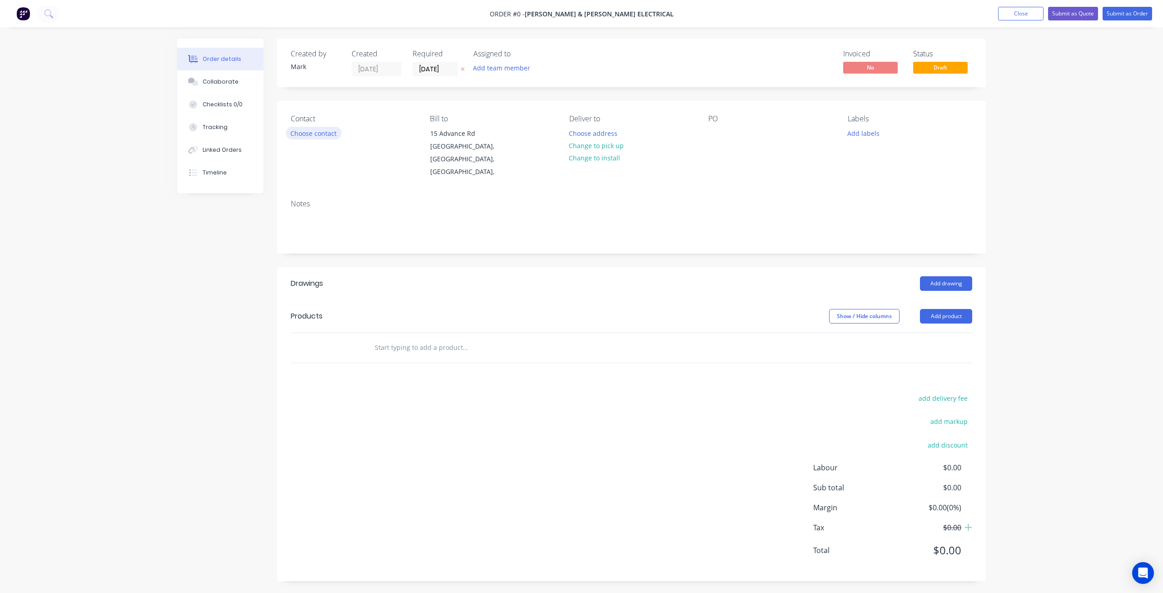
click at [320, 132] on button "Choose contact" at bounding box center [314, 133] width 56 height 12
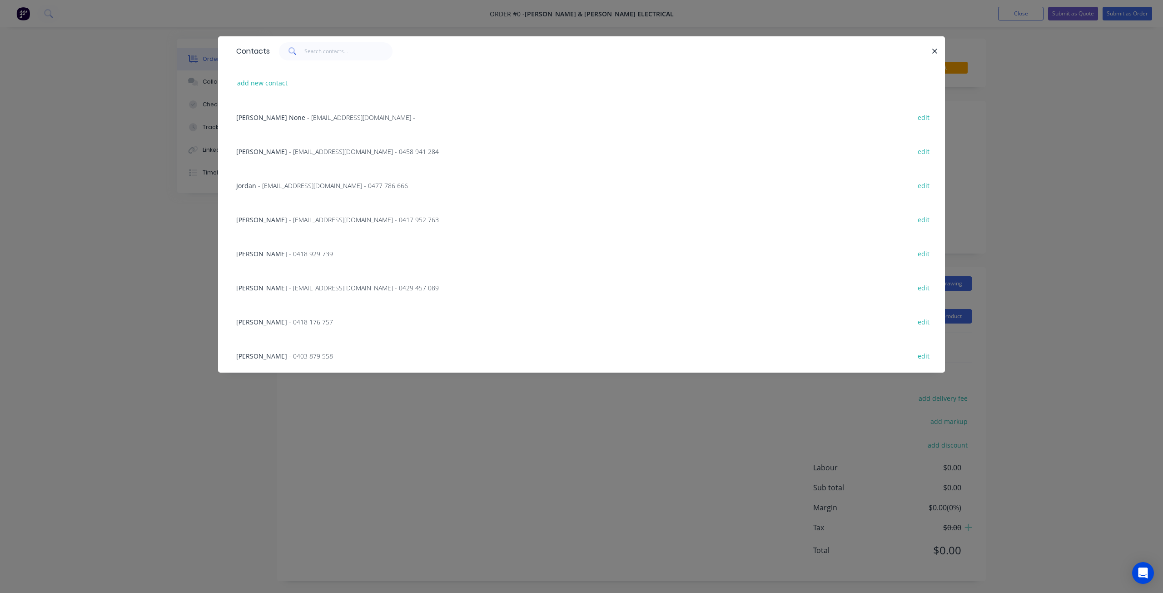
click at [366, 220] on span "- sperrin@baileyanddalton.com.au - 0417 952 763" at bounding box center [364, 219] width 150 height 9
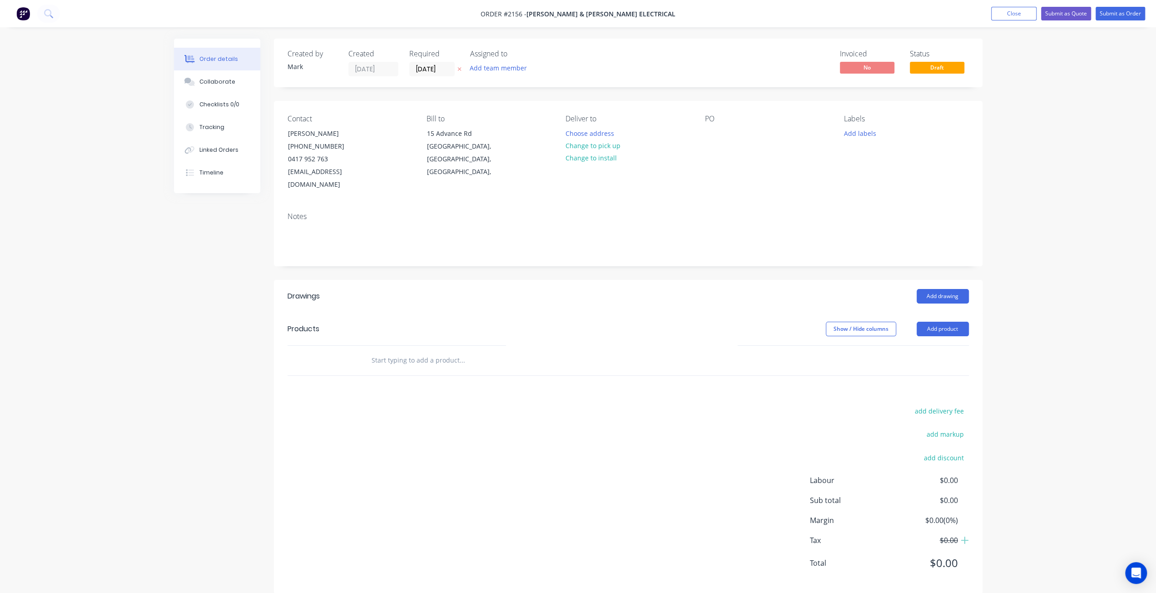
drag, startPoint x: 1066, startPoint y: 131, endPoint x: 1124, endPoint y: 14, distance: 131.5
click at [1066, 131] on div "Order details Collaborate Checklists 0/0 Tracking Linked Orders Timeline Order …" at bounding box center [578, 304] width 1156 height 608
drag, startPoint x: 717, startPoint y: 133, endPoint x: 722, endPoint y: 138, distance: 6.8
click at [717, 134] on div at bounding box center [712, 133] width 15 height 13
click at [405, 351] on input "text" at bounding box center [462, 360] width 182 height 18
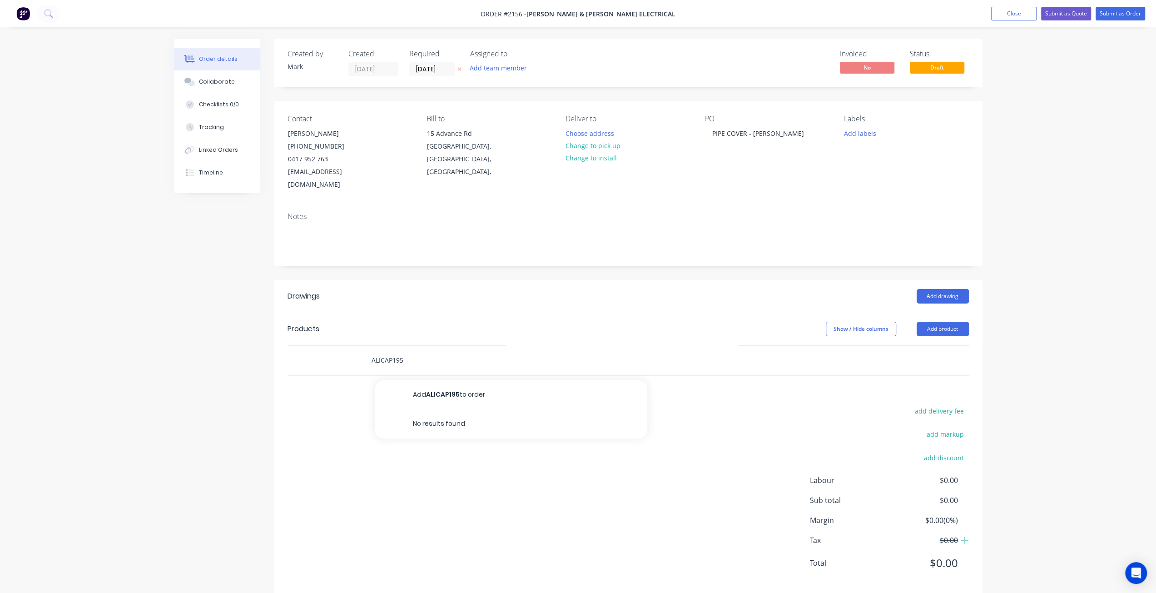
click at [382, 351] on input "ALICAP195" at bounding box center [462, 360] width 182 height 18
type input "ACAP195"
click at [449, 380] on button "Add ACAP195 to order" at bounding box center [511, 394] width 273 height 29
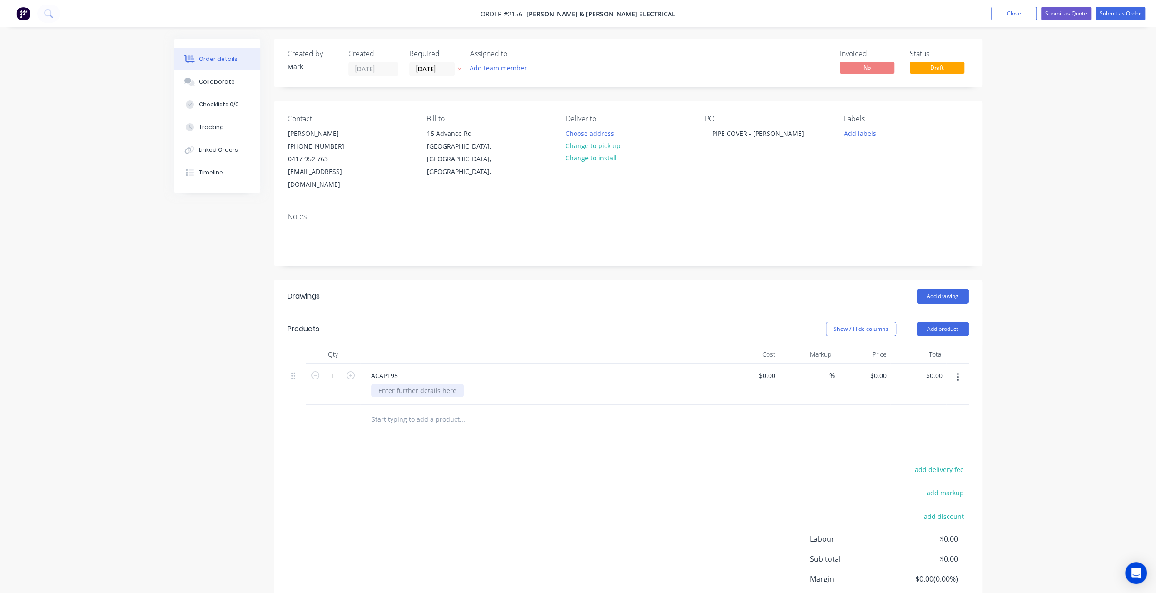
click at [416, 384] on div at bounding box center [417, 390] width 93 height 13
click at [382, 387] on div "(ALUMINIUM CAP 195mm Dia) 3mm" at bounding box center [423, 395] width 105 height 23
click at [409, 385] on div "(ALUMINIUM CAP 195mm Dia) 4mm" at bounding box center [423, 395] width 105 height 23
drag, startPoint x: 410, startPoint y: 389, endPoint x: 342, endPoint y: 380, distance: 68.7
click at [342, 380] on div "1 ACAP195 (ALUMINIUM CAP 195mm Dia) 4mm $0.00 $0.00 % $0.00 $0.00 $0.00 $0.00" at bounding box center [629, 389] width 682 height 51
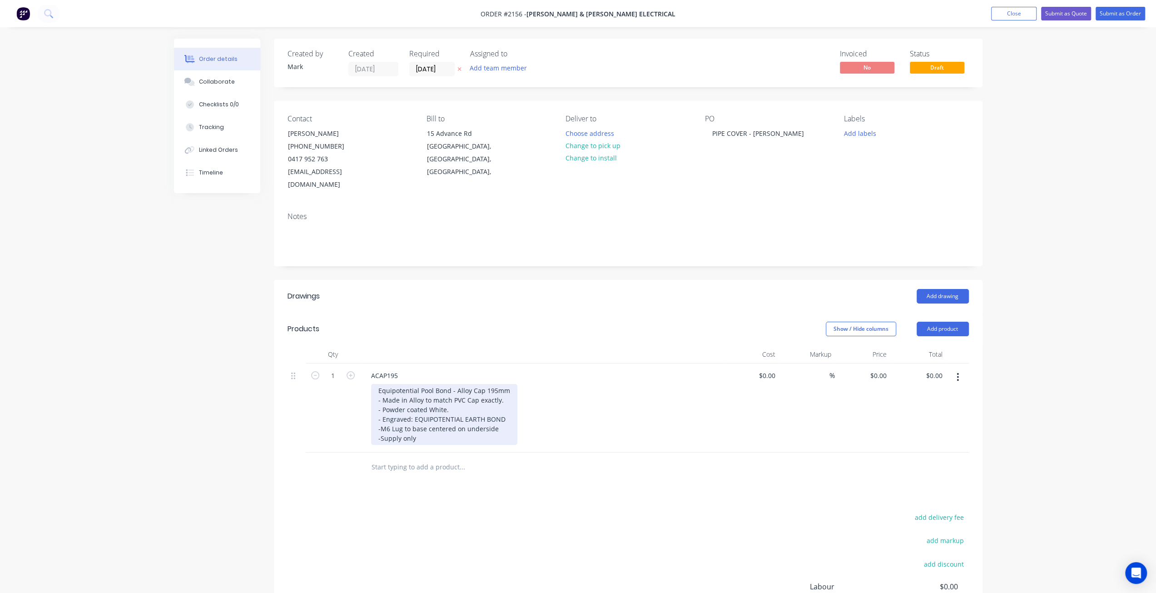
click at [423, 397] on div "Equipotential Pool Bond - Alloy Cap 195mm - Made in Alloy to match PVC Cap exac…" at bounding box center [444, 414] width 146 height 61
click at [377, 384] on div "Equipotential Pool Bond - Alloy Cap 195mm - Made in Alloy to match PVC Cap exac…" at bounding box center [444, 414] width 146 height 61
click at [219, 412] on div "Created by Mark Created 11/08/25 Required 11/08/25 Assigned to Add team member …" at bounding box center [578, 376] width 809 height 675
click at [470, 384] on div "Equipotential Pool Bond - Alloy Cap 195mm - Made in Alloy to match PVC Cap exac…" at bounding box center [444, 414] width 146 height 61
drag, startPoint x: 191, startPoint y: 413, endPoint x: 345, endPoint y: 416, distance: 154.1
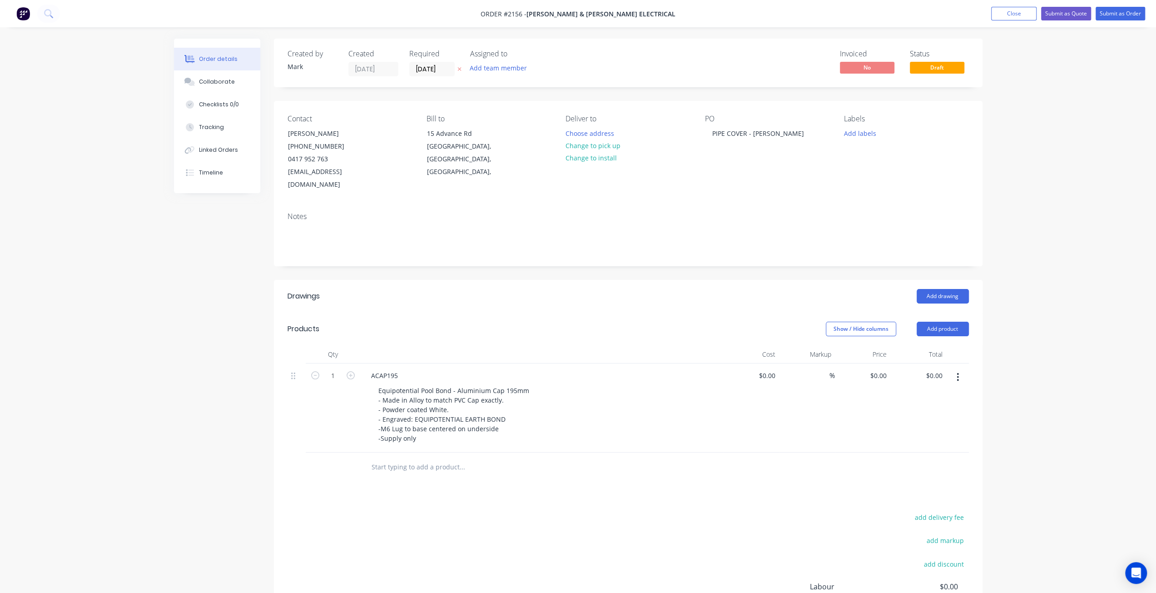
click at [190, 413] on div "Created by Mark Created 11/08/25 Required 11/08/25 Assigned to Add team member …" at bounding box center [578, 376] width 809 height 675
click at [508, 396] on div "Equipotential Pool Bond - Aluminium Cap 195mm - Made in Alloy to match PVC Cap …" at bounding box center [453, 414] width 165 height 61
drag, startPoint x: 526, startPoint y: 374, endPoint x: 531, endPoint y: 391, distance: 17.4
click at [527, 384] on div "Equipotential Pool Bond - Aluminium Cap 195mm - Made in Alloy to match PVC Cap …" at bounding box center [453, 414] width 165 height 61
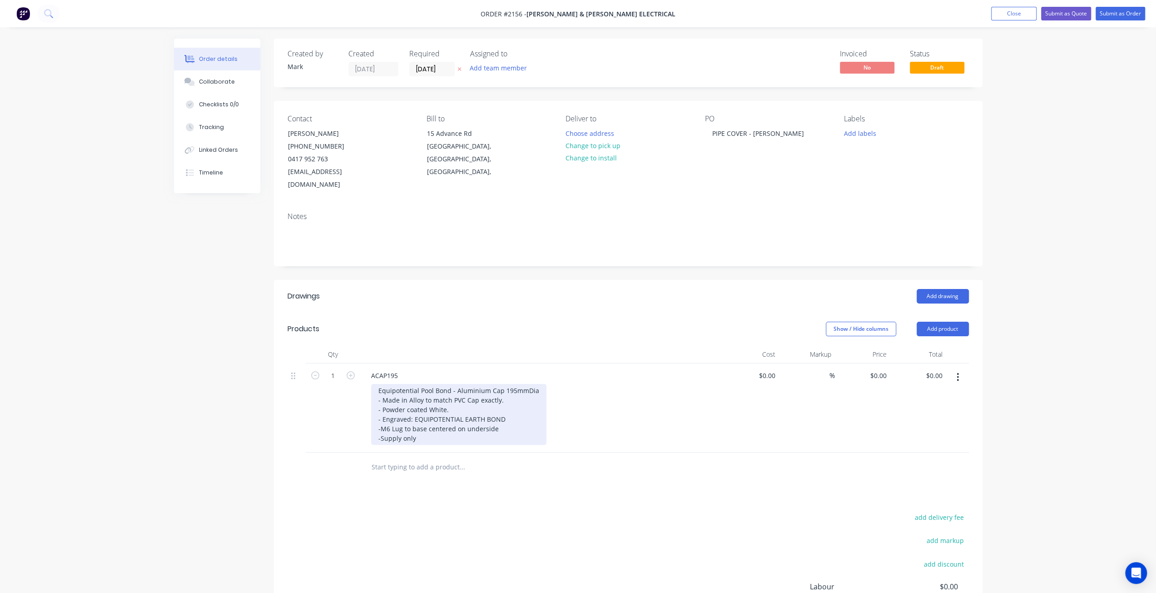
drag, startPoint x: 429, startPoint y: 396, endPoint x: 472, endPoint y: 395, distance: 43.2
click at [431, 397] on div "Equipotential Pool Bond - Aluminium Cap 195mmDia - Made in Alloy to match PVC C…" at bounding box center [458, 414] width 175 height 61
drag, startPoint x: 474, startPoint y: 395, endPoint x: 502, endPoint y: 387, distance: 28.8
click at [475, 394] on div "Equipotential Pool Bond - Aluminium Cap 195mmDia - Made in Alloy to match PVC C…" at bounding box center [458, 414] width 175 height 61
click at [509, 387] on div "Equipotential Pool Bond - Aluminium Cap 195mmDia - Made in Alloy to match PVC C…" at bounding box center [458, 414] width 175 height 61
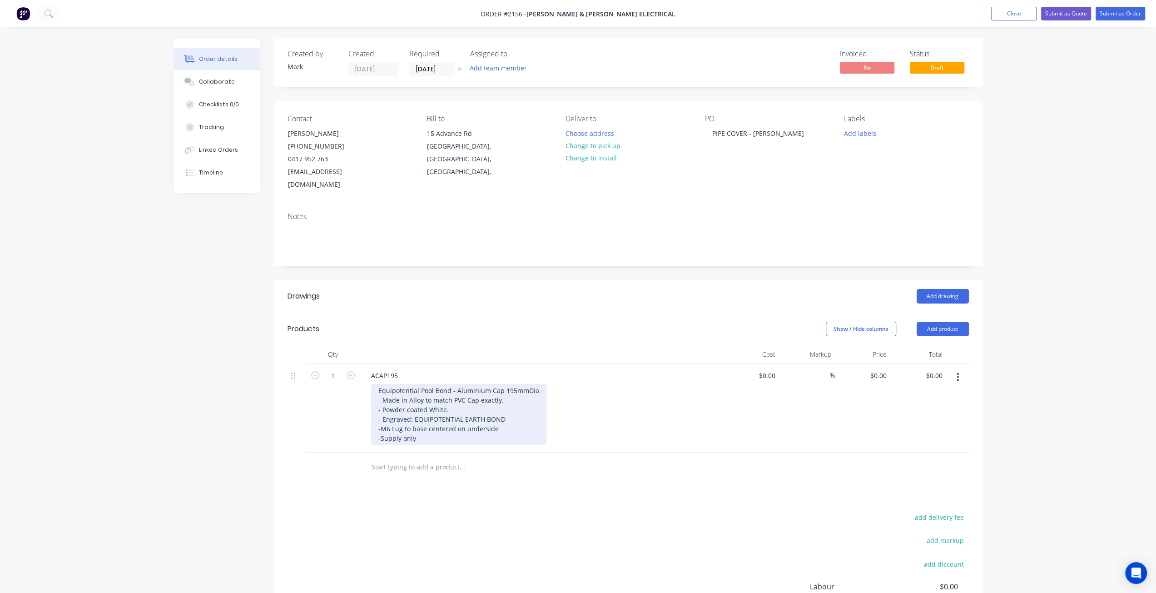
drag, startPoint x: 495, startPoint y: 395, endPoint x: 436, endPoint y: 390, distance: 59.2
click at [491, 394] on div "Equipotential Pool Bond - Aluminium Cap 195mmDia - Made in Alloy to match PVC C…" at bounding box center [458, 414] width 175 height 61
click at [422, 384] on div "Equipotential Pool Bond - Aluminium Cap 195mmDia - Made in Alloy to match PVC C…" at bounding box center [458, 414] width 175 height 61
click at [460, 396] on div "Equipotential Pool Bond - Aluminium Cap 195mmDia - Made in Aluminium to match P…" at bounding box center [458, 414] width 175 height 61
click at [465, 394] on div "Equipotential Pool Bond - Aluminium Cap 195mmDia - Made in Aluminium to match P…" at bounding box center [458, 414] width 175 height 61
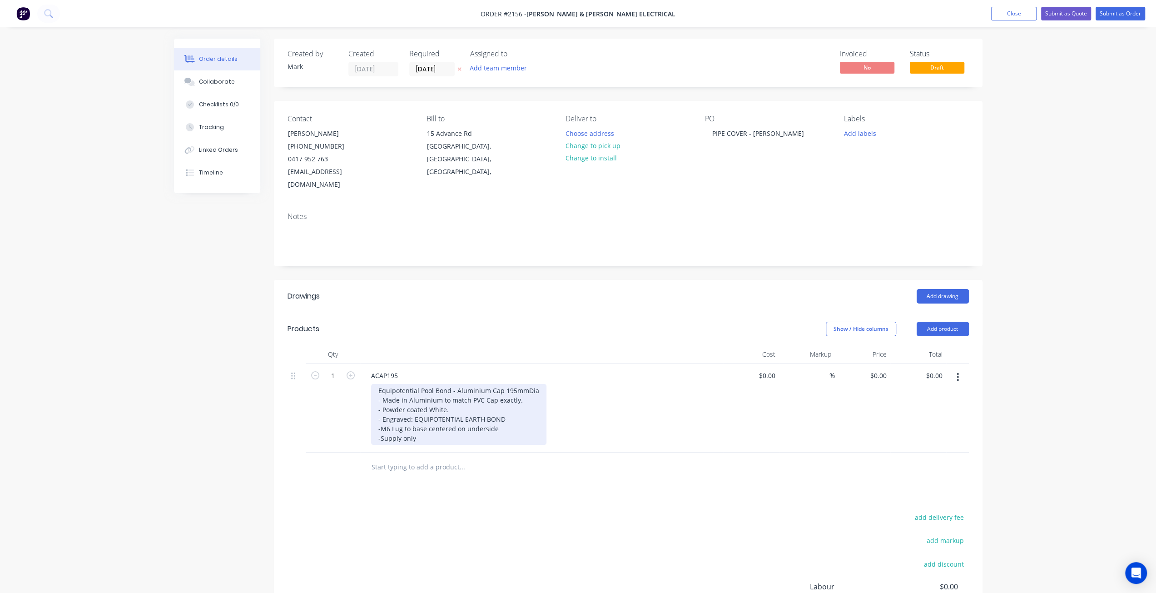
click at [514, 405] on div "Equipotential Pool Bond - Aluminium Cap 195mmDia - Made in Aluminium to match P…" at bounding box center [458, 414] width 175 height 61
click at [507, 420] on div "Equipotential Pool Bond - Aluminium Cap 195mmDia - Made in Aluminium to match P…" at bounding box center [458, 414] width 175 height 61
click at [493, 425] on div "Equipotential Pool Bond - Aluminium Cap 195mmDia - Made in Aluminium to match P…" at bounding box center [458, 414] width 175 height 61
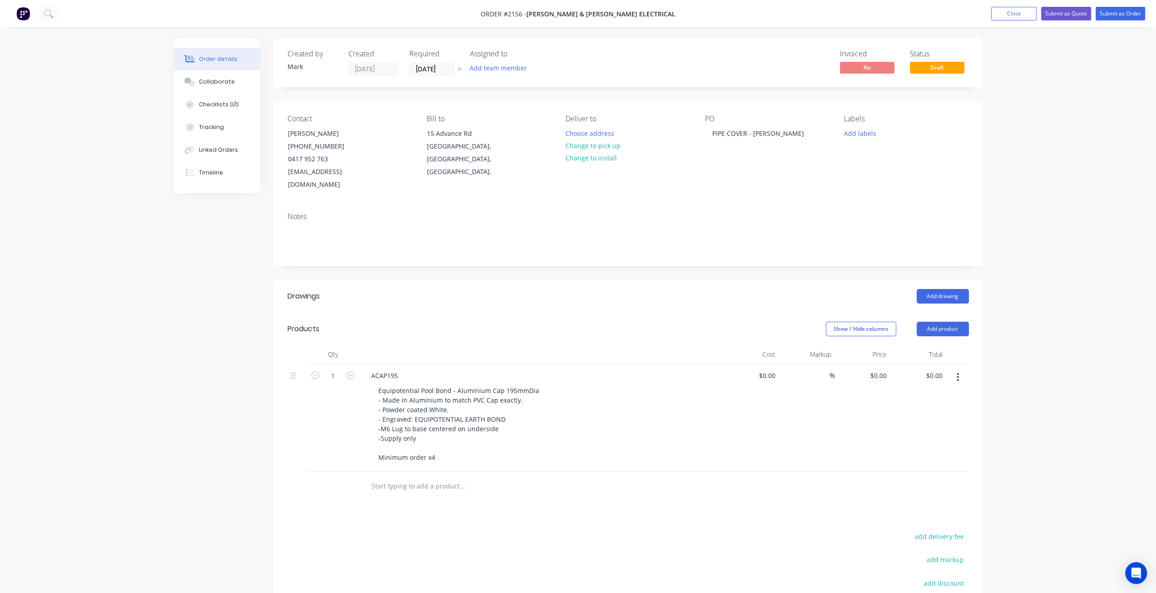
click at [1068, 363] on div "Order details Collaborate Checklists 0/0 Tracking Linked Orders Timeline Order …" at bounding box center [578, 366] width 1156 height 733
click at [882, 369] on input "0" at bounding box center [880, 375] width 21 height 13
type input "$72.00"
click at [1080, 340] on div "Order details Collaborate Checklists 0/0 Tracking Linked Orders Timeline Order …" at bounding box center [578, 366] width 1156 height 733
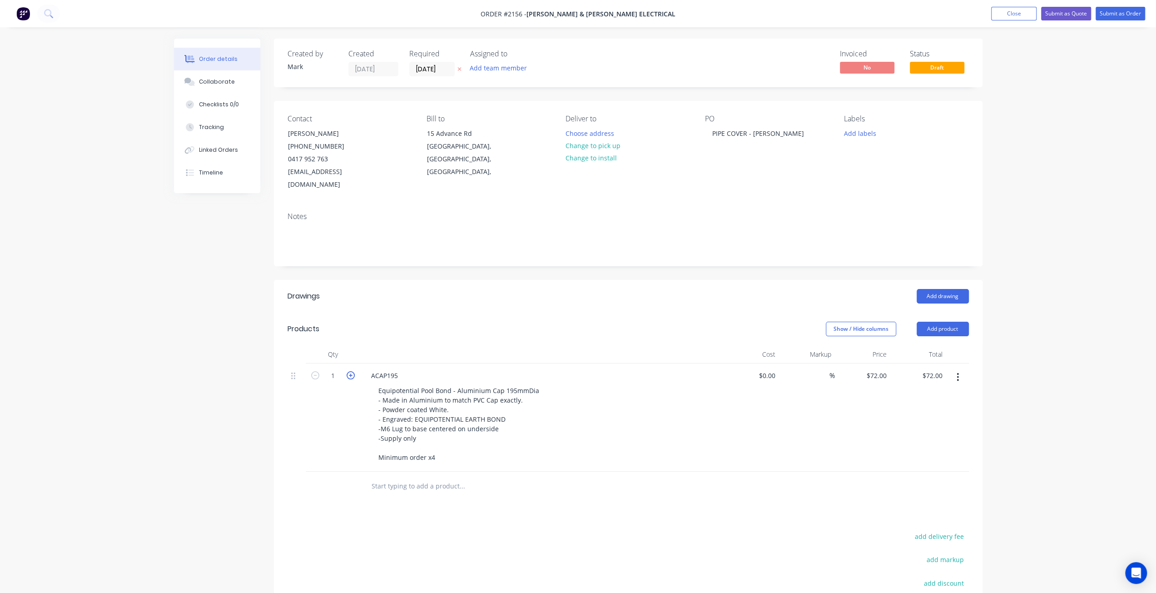
click at [347, 371] on icon "button" at bounding box center [351, 375] width 8 height 8
type input "2"
type input "$144.00"
click at [347, 371] on icon "button" at bounding box center [351, 375] width 8 height 8
type input "3"
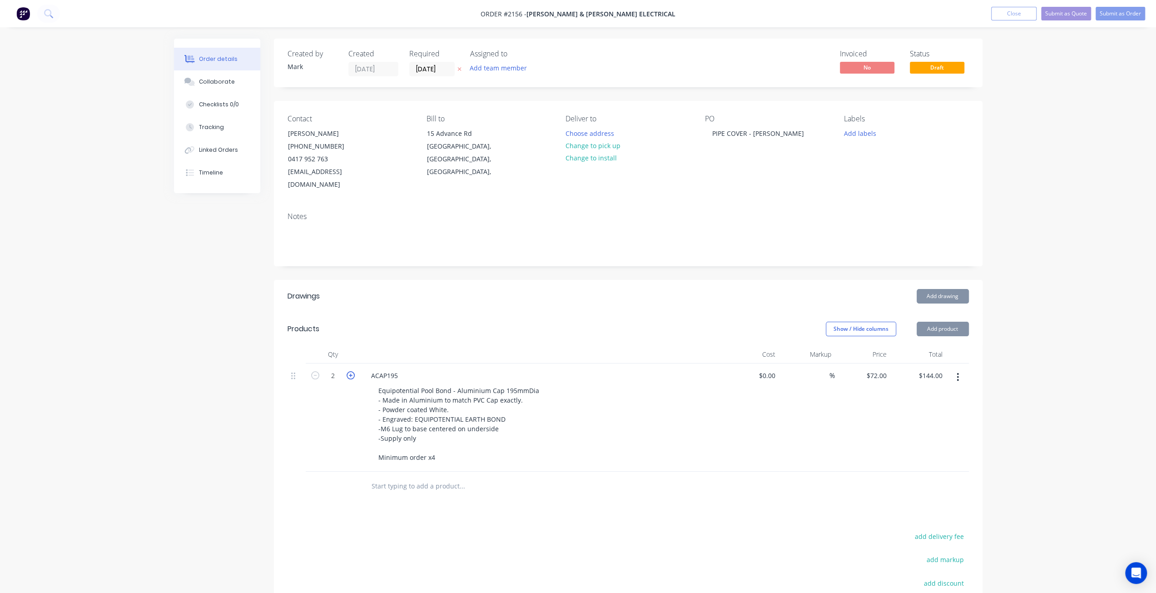
type input "$216.00"
click at [348, 371] on icon "button" at bounding box center [351, 375] width 8 height 8
type input "4"
type input "$288.00"
click at [1058, 351] on div "Order details Collaborate Checklists 0/0 Tracking Linked Orders Timeline Order …" at bounding box center [578, 366] width 1156 height 733
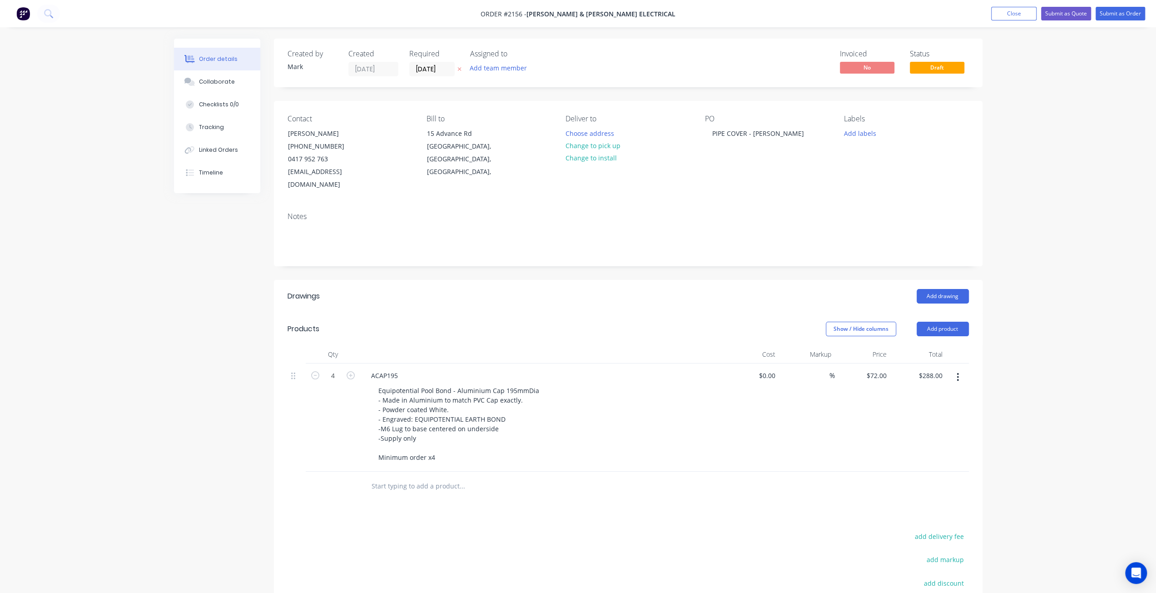
click at [1051, 331] on div "Order details Collaborate Checklists 0/0 Tracking Linked Orders Timeline Order …" at bounding box center [578, 366] width 1156 height 733
click at [1051, 339] on div "Order details Collaborate Checklists 0/0 Tracking Linked Orders Timeline Order …" at bounding box center [578, 366] width 1156 height 733
click at [1047, 339] on div "Order details Collaborate Checklists 0/0 Tracking Linked Orders Timeline Order …" at bounding box center [578, 366] width 1156 height 733
click at [872, 132] on button "Add labels" at bounding box center [860, 133] width 42 height 12
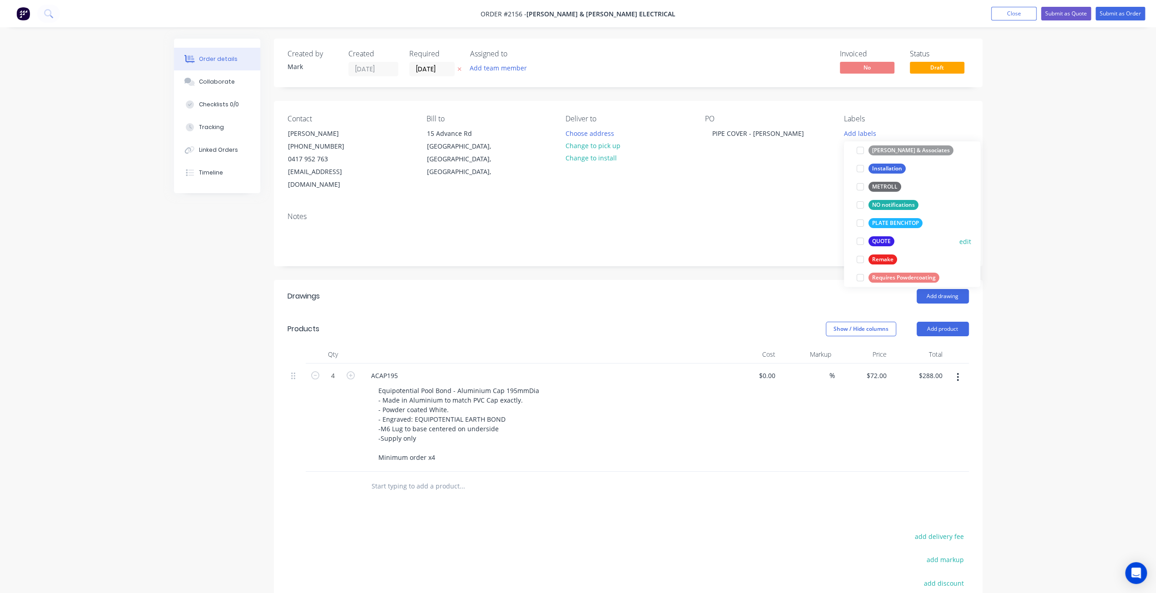
click at [863, 244] on div at bounding box center [861, 241] width 18 height 18
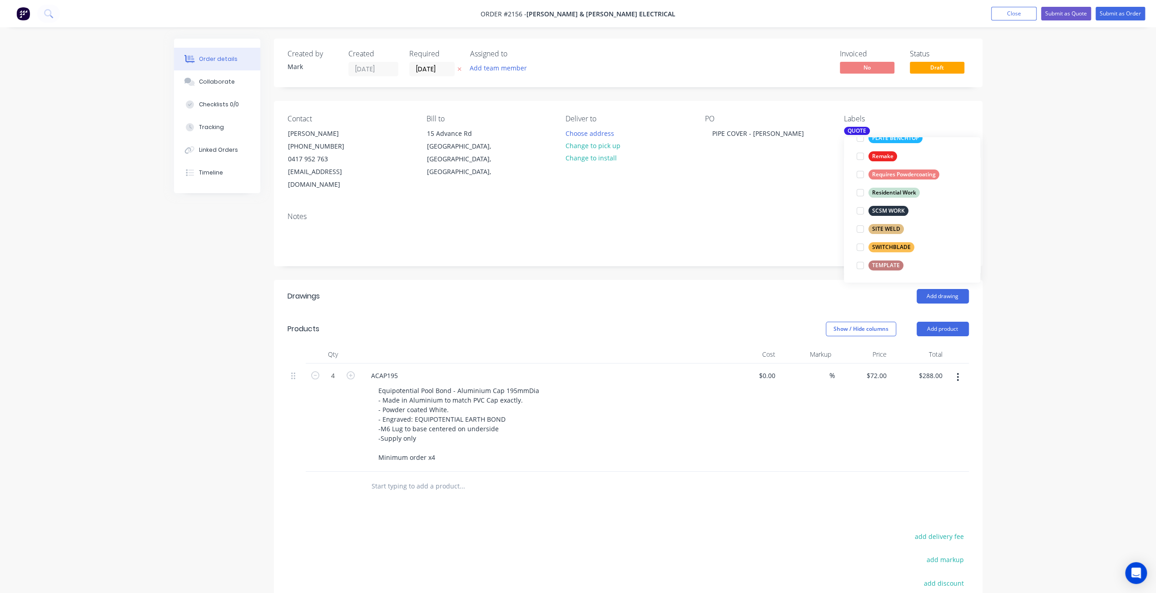
scroll to position [327, 0]
click at [859, 248] on div at bounding box center [861, 247] width 18 height 18
click at [1036, 194] on div "Order details Collaborate Checklists 0/0 Tracking Linked Orders Timeline Order …" at bounding box center [578, 366] width 1156 height 733
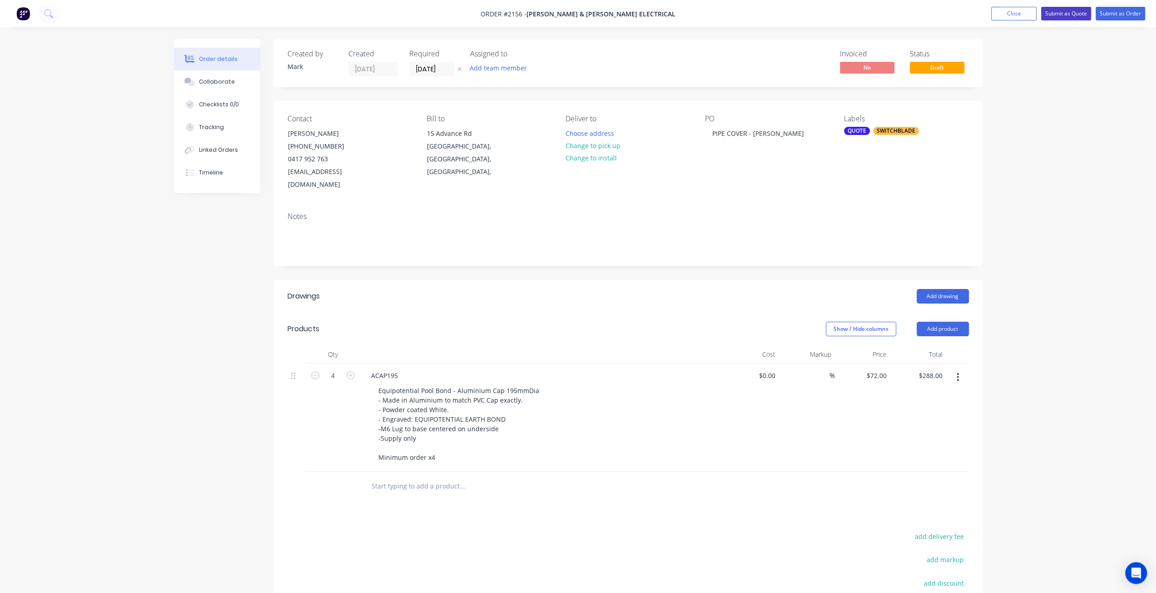
click at [1081, 17] on button "Submit as Quote" at bounding box center [1066, 14] width 50 height 14
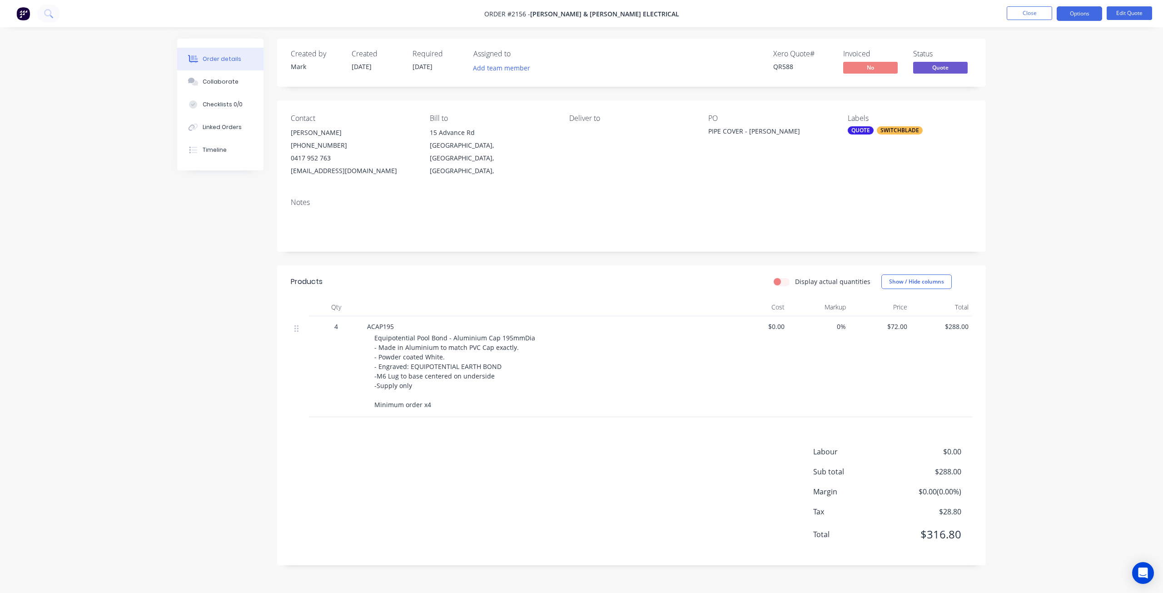
click at [1050, 78] on div "Order details Collaborate Checklists 0/0 Linked Orders Timeline Order details C…" at bounding box center [581, 296] width 1163 height 593
drag, startPoint x: 376, startPoint y: 172, endPoint x: 343, endPoint y: 176, distance: 33.8
click at [343, 176] on div "sperrin@baileyanddalton.com.au" at bounding box center [353, 170] width 125 height 13
click at [388, 169] on div "sperrin@baileyanddalton.com.au" at bounding box center [353, 170] width 125 height 13
drag, startPoint x: 389, startPoint y: 169, endPoint x: 285, endPoint y: 173, distance: 104.6
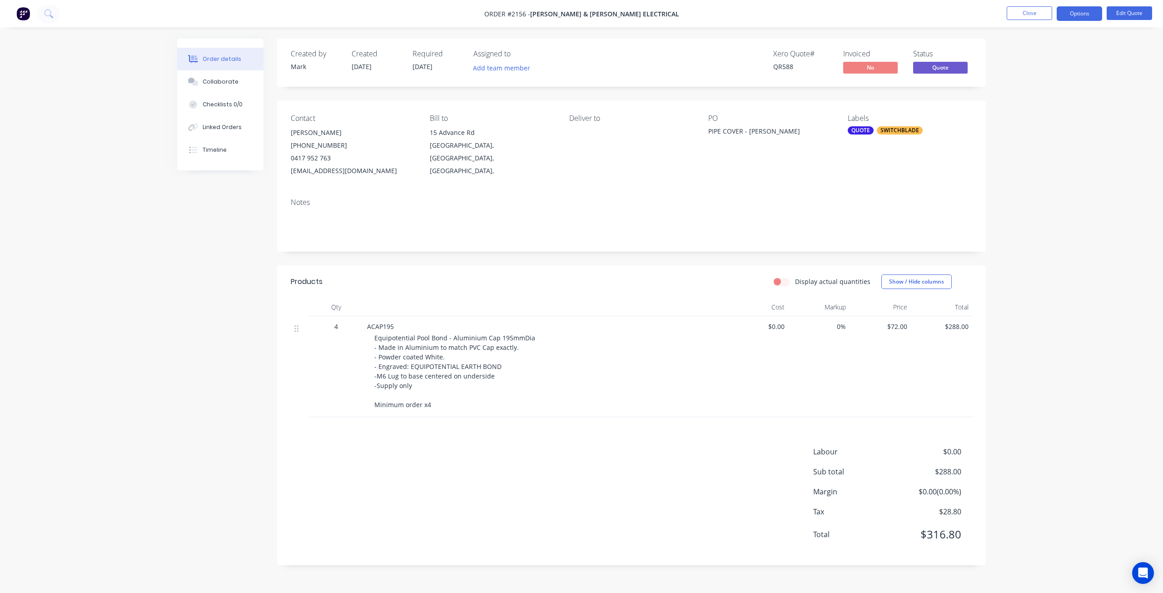
click at [285, 173] on div "Contact Sean Perrin (07) 5238 0544 0417 952 763 sperrin@baileyanddalton.com.au …" at bounding box center [631, 145] width 709 height 90
copy div "sperrin@baileyanddalton.com.au"
click at [1027, 18] on button "Close" at bounding box center [1029, 13] width 45 height 14
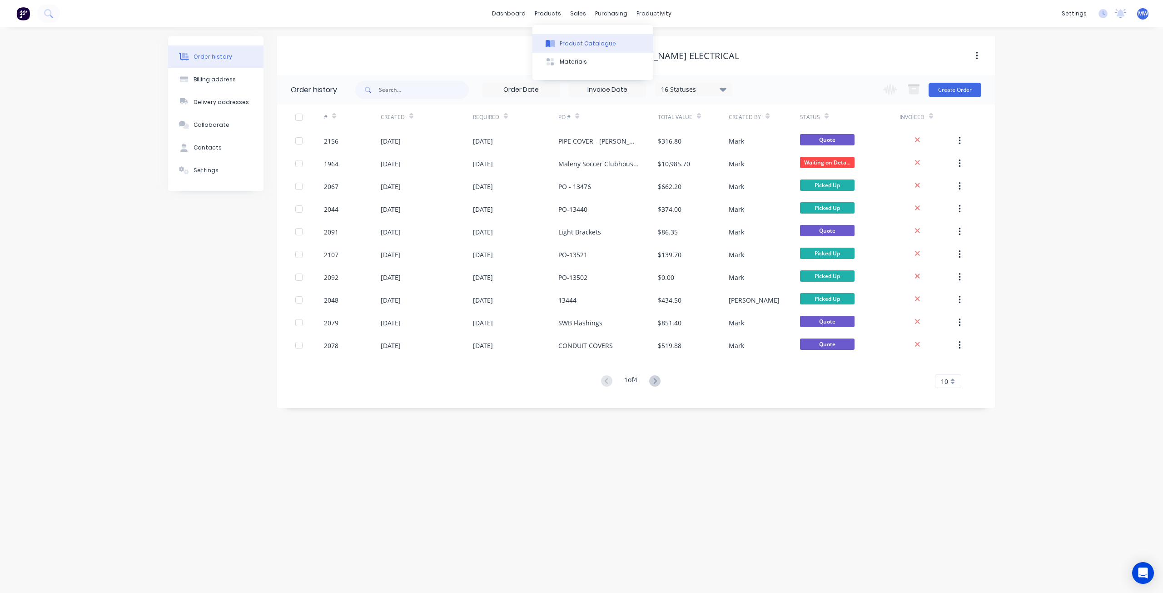
click at [571, 42] on div "Product Catalogue" at bounding box center [588, 44] width 56 height 8
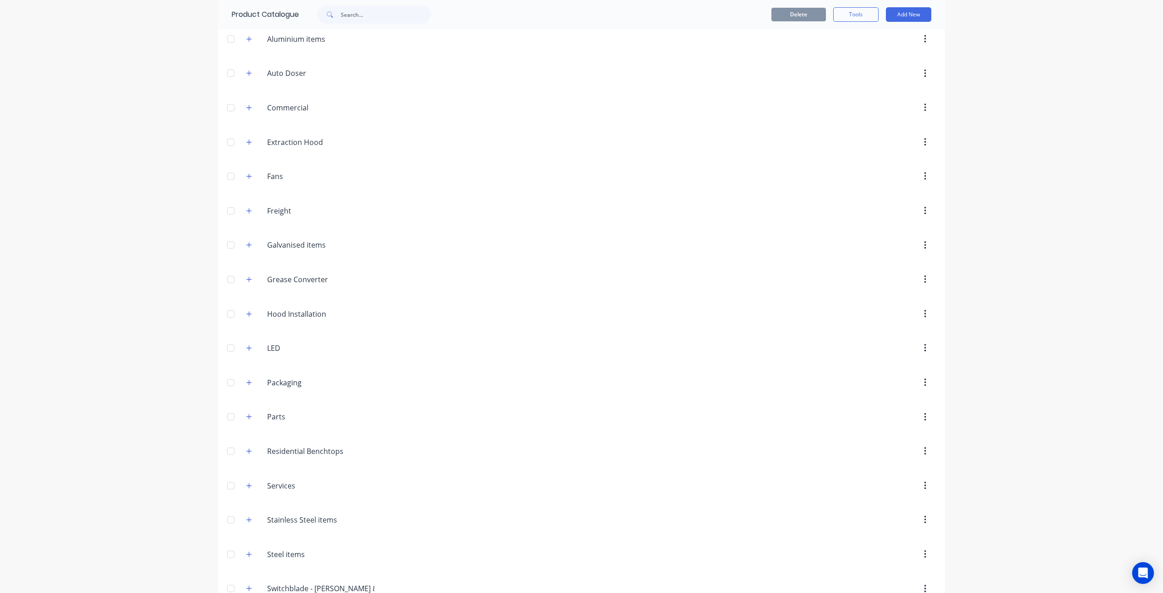
scroll to position [153, 0]
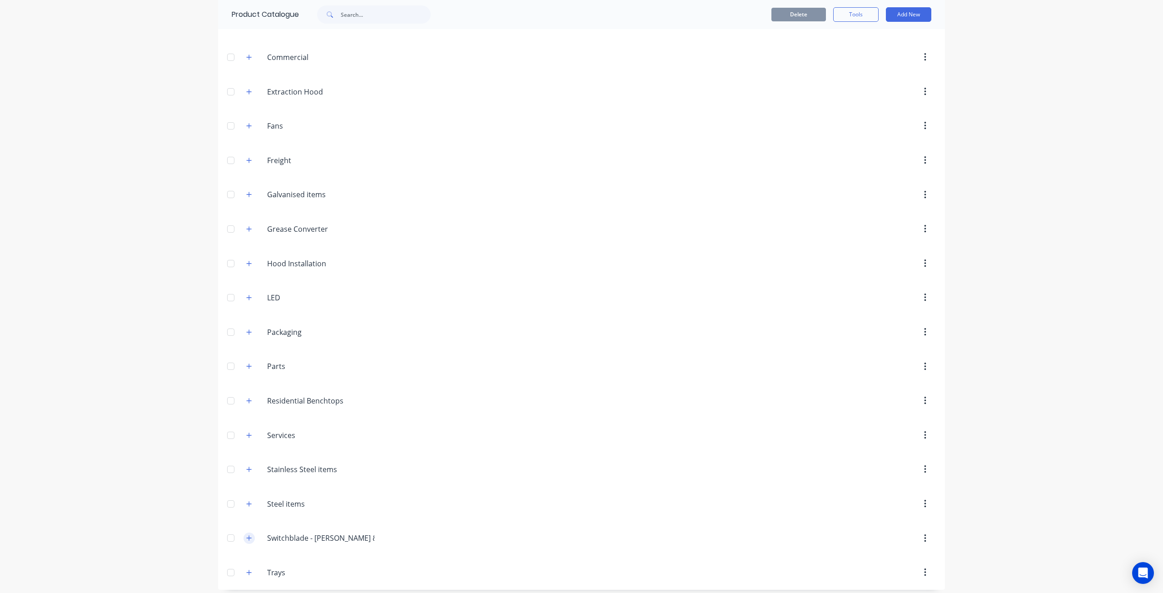
click at [247, 536] on icon "button" at bounding box center [249, 538] width 5 height 5
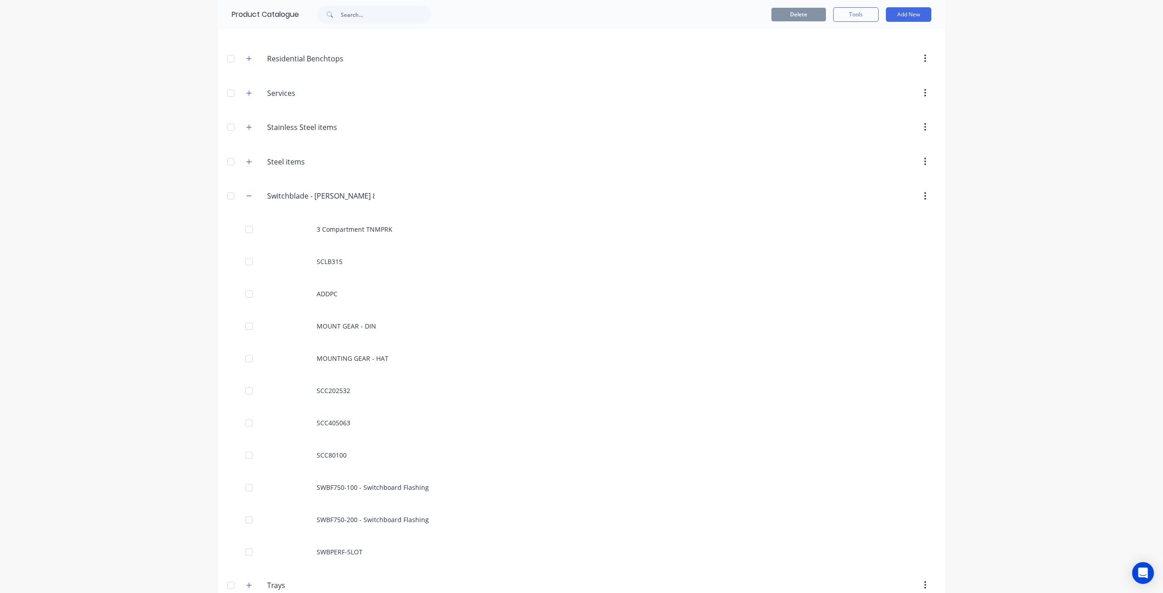
scroll to position [508, 0]
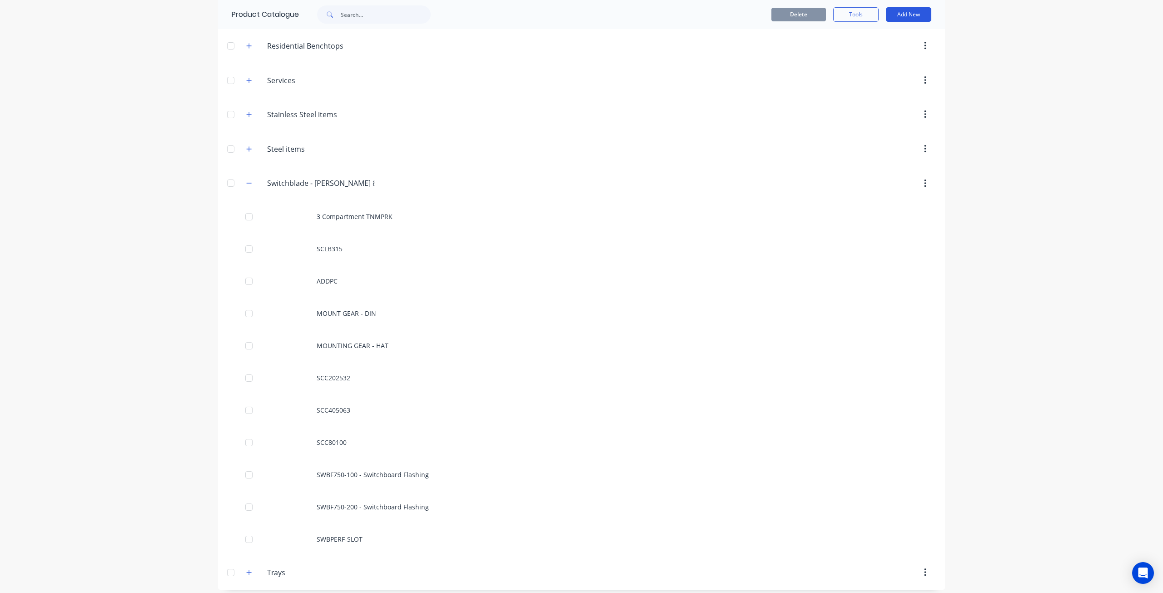
click at [899, 16] on button "Add New" at bounding box center [908, 14] width 45 height 15
click at [892, 69] on div "Product" at bounding box center [888, 74] width 70 height 13
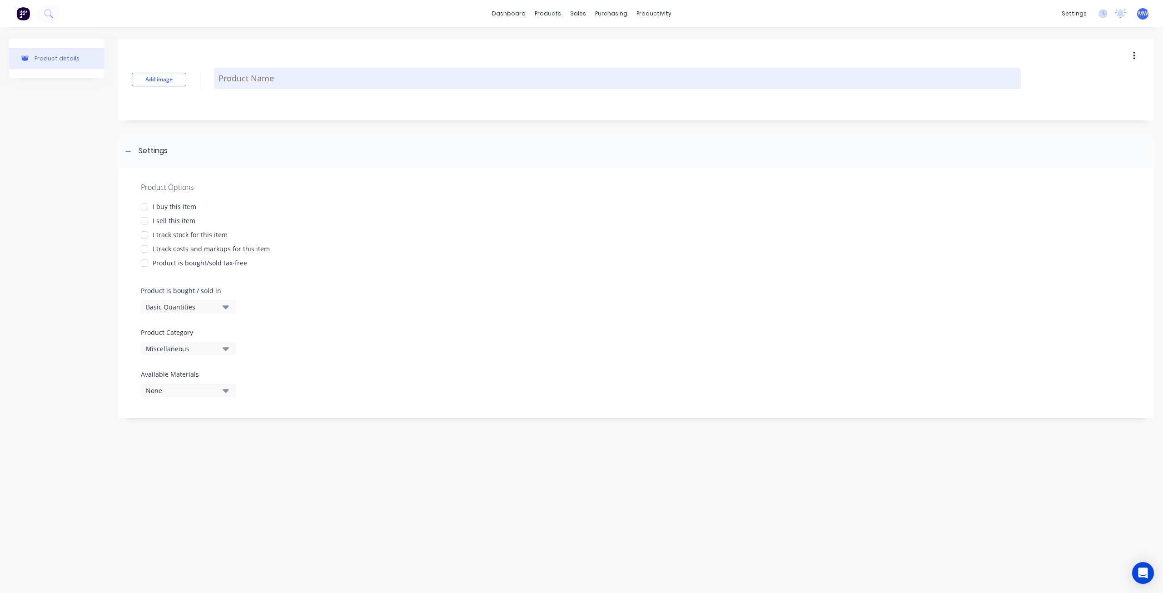
click at [287, 80] on textarea at bounding box center [617, 78] width 807 height 21
type textarea "x"
type textarea "A"
type textarea "x"
type textarea "AL"
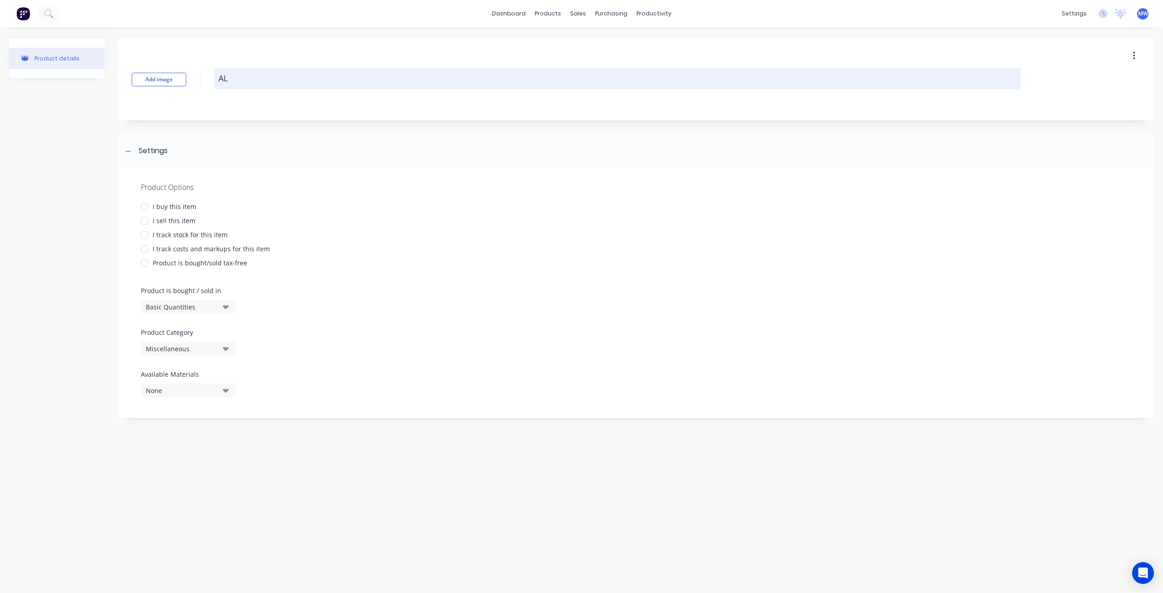
type textarea "x"
type textarea "ALI"
type textarea "x"
type textarea "AL"
type textarea "x"
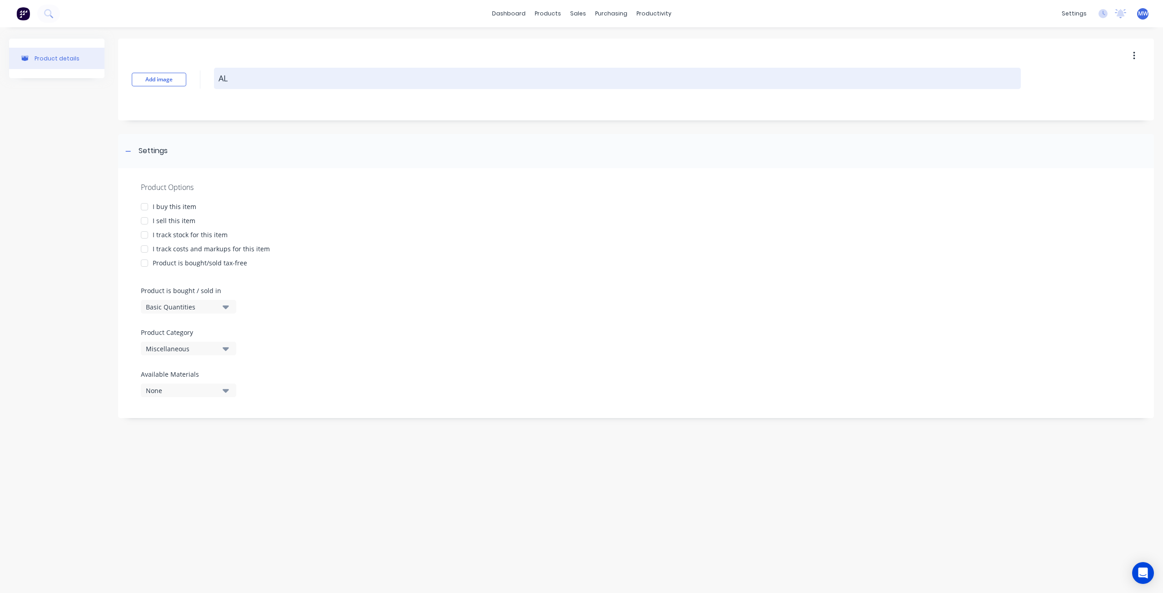
type textarea "ALC"
type textarea "x"
type textarea "ALCA"
type textarea "x"
type textarea "ALCAO"
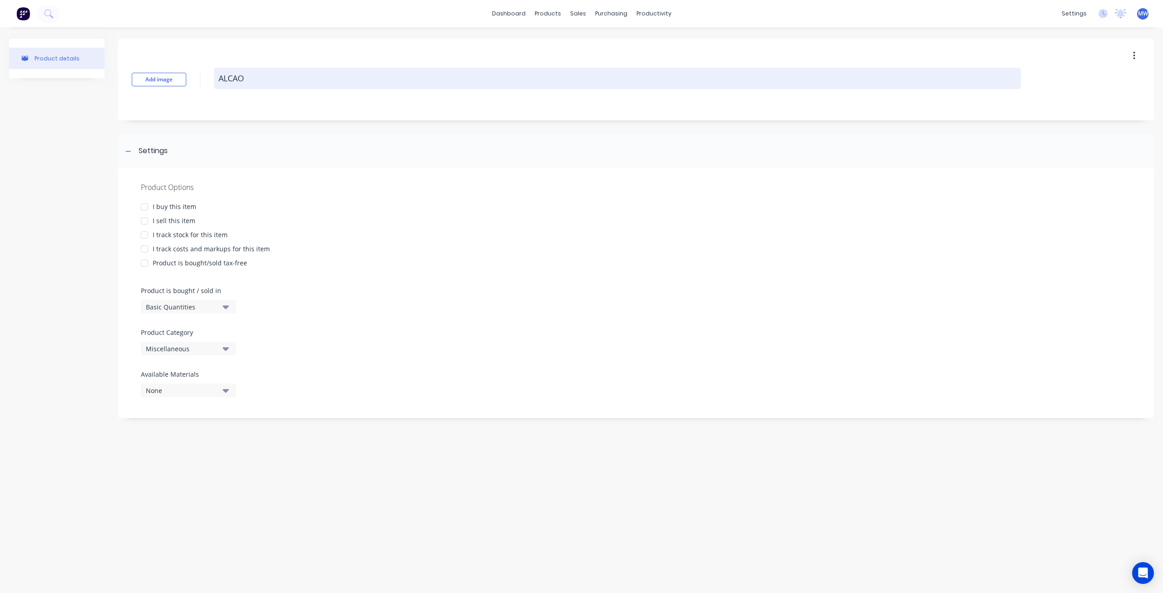
type textarea "x"
type textarea "ALCA"
type textarea "x"
type textarea "ALCAP"
type textarea "x"
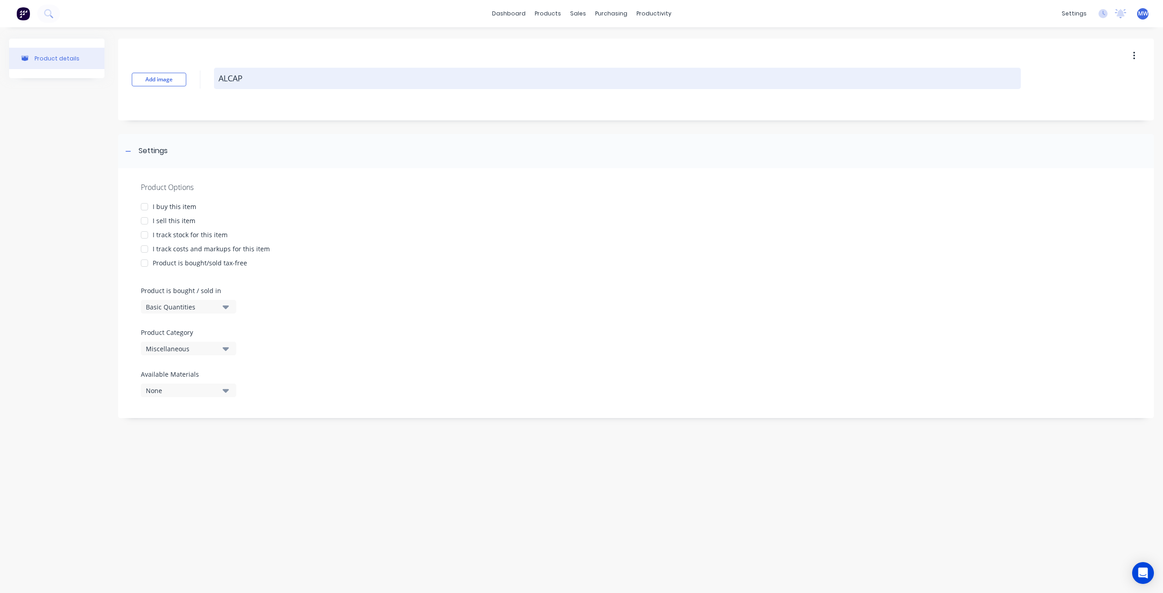
type textarea "ALCAP1"
type textarea "x"
type textarea "ALCAP19"
type textarea "x"
type textarea "ALCAP195"
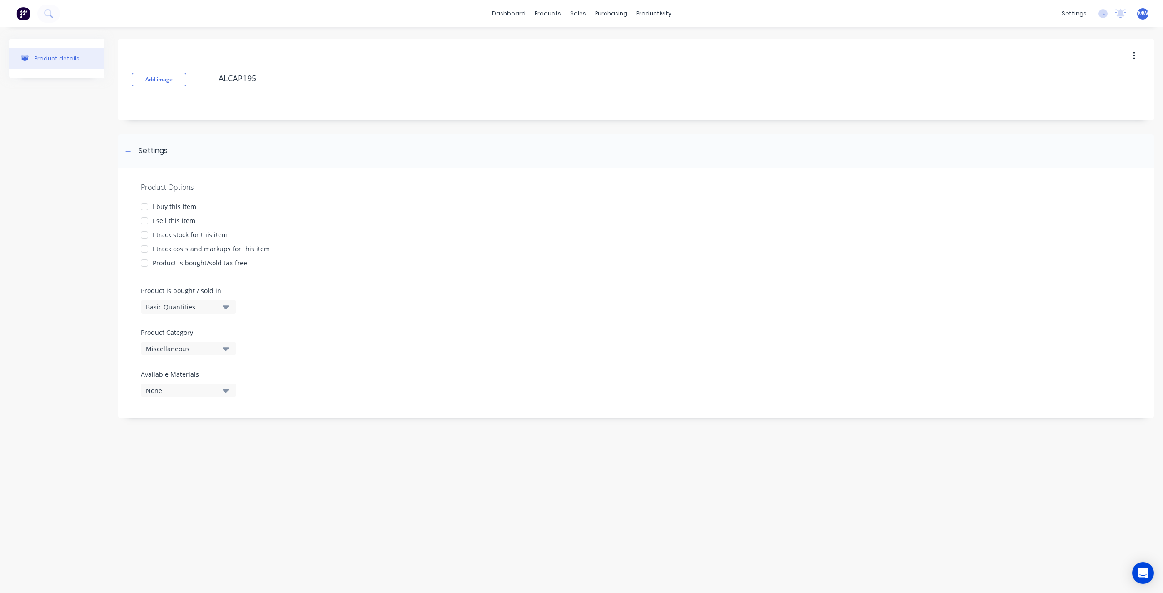
click at [143, 221] on div at bounding box center [144, 221] width 18 height 18
type textarea "x"
type textarea "ALCAP195"
type textarea "x"
type textarea "ALCAP195"
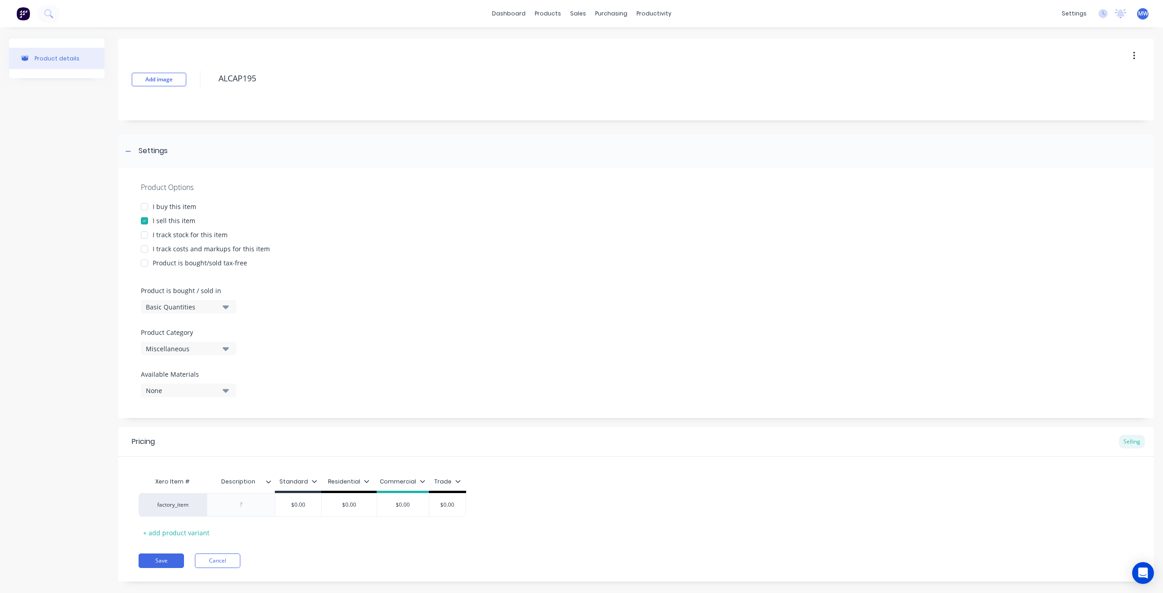
click at [228, 307] on icon "button" at bounding box center [226, 307] width 6 height 4
click at [32, 306] on div "Product details" at bounding box center [56, 317] width 95 height 557
click at [214, 350] on div "Miscellaneous" at bounding box center [182, 349] width 73 height 10
click at [213, 399] on div "Aluminium items" at bounding box center [209, 398] width 136 height 18
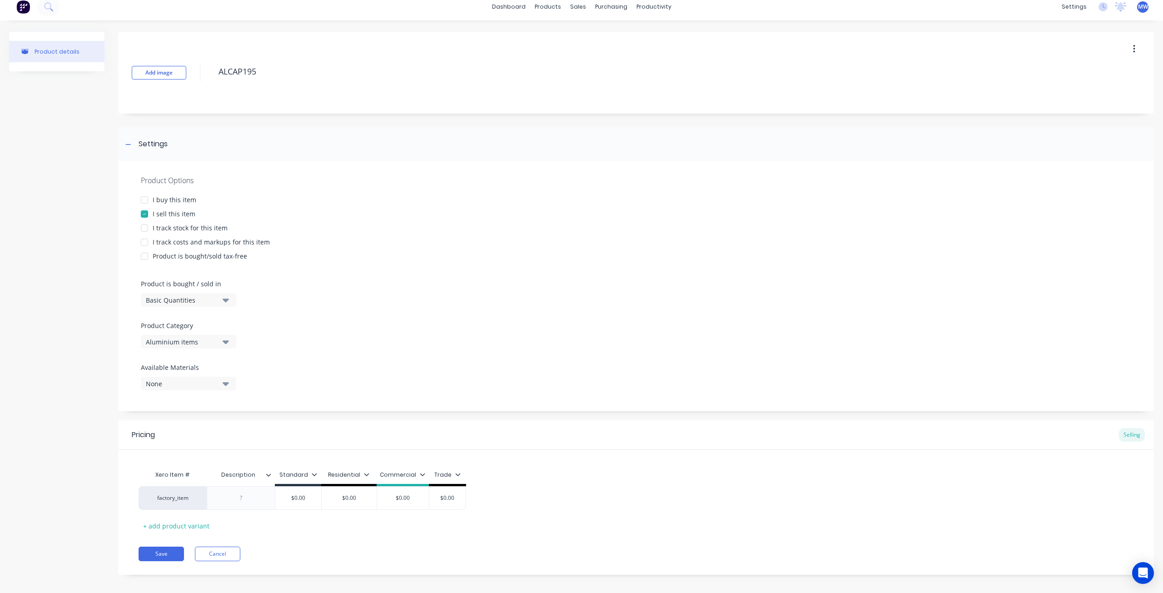
scroll to position [13, 0]
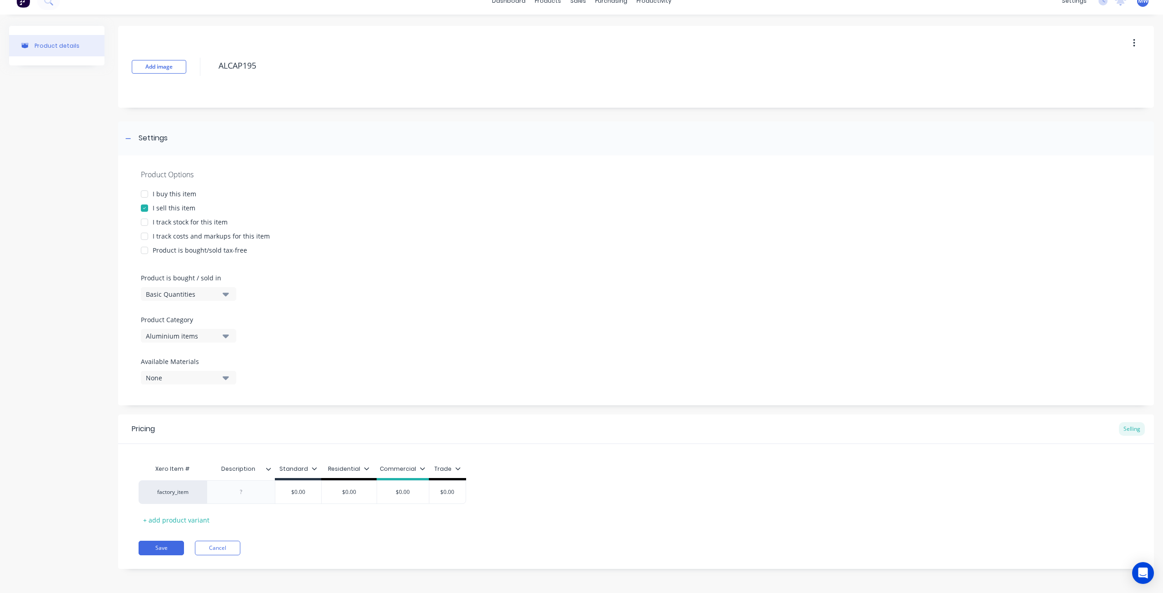
click at [224, 378] on icon "button" at bounding box center [226, 378] width 6 height 10
click at [156, 447] on div "button" at bounding box center [156, 446] width 18 height 18
type textarea "x"
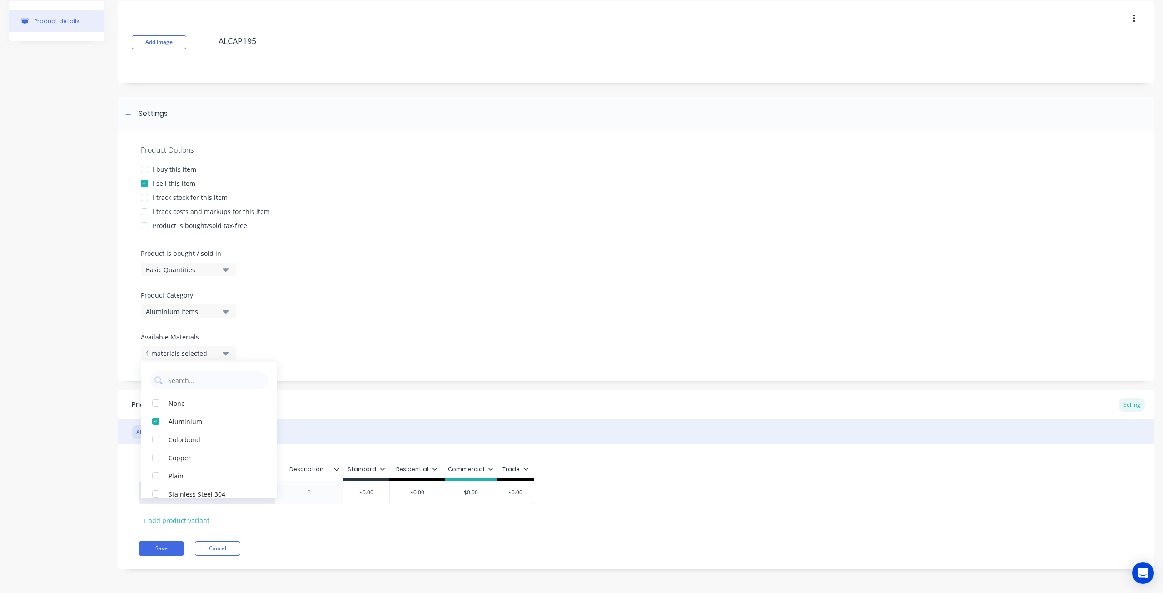
scroll to position [38, 0]
click at [67, 431] on div "Product details" at bounding box center [56, 292] width 95 height 582
type input "$0.00"
click at [369, 493] on input "$0.00" at bounding box center [367, 492] width 46 height 8
click at [484, 487] on div "$0.00" at bounding box center [471, 492] width 52 height 23
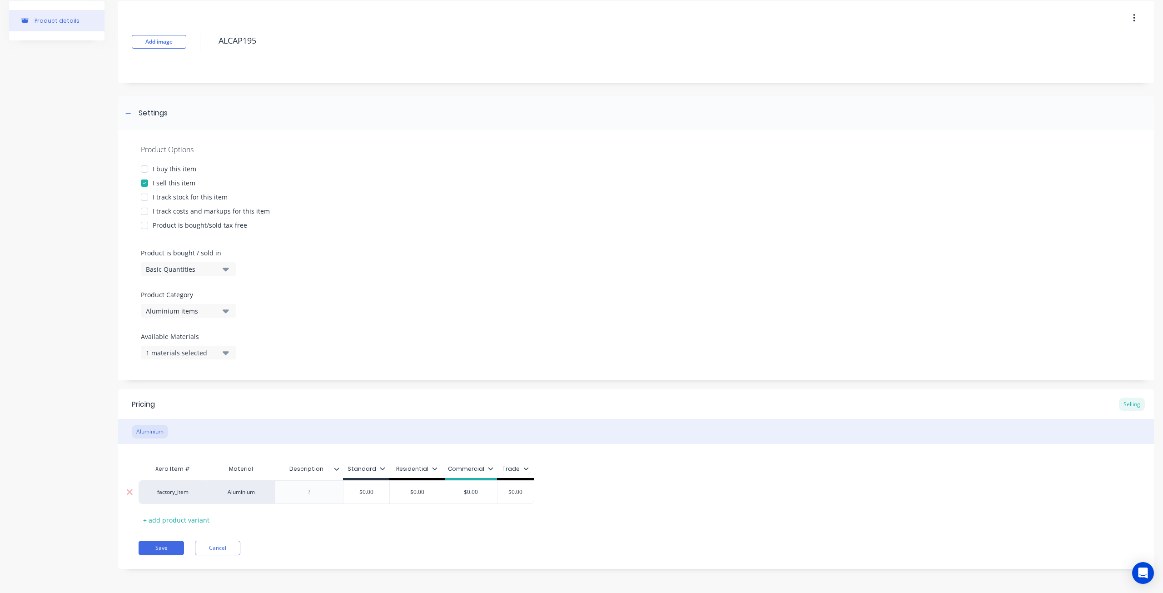
type input "$0.00"
click at [317, 495] on div at bounding box center [309, 492] width 45 height 12
type textarea "x"
click at [312, 488] on div at bounding box center [309, 492] width 45 height 12
click at [314, 491] on div at bounding box center [309, 492] width 45 height 12
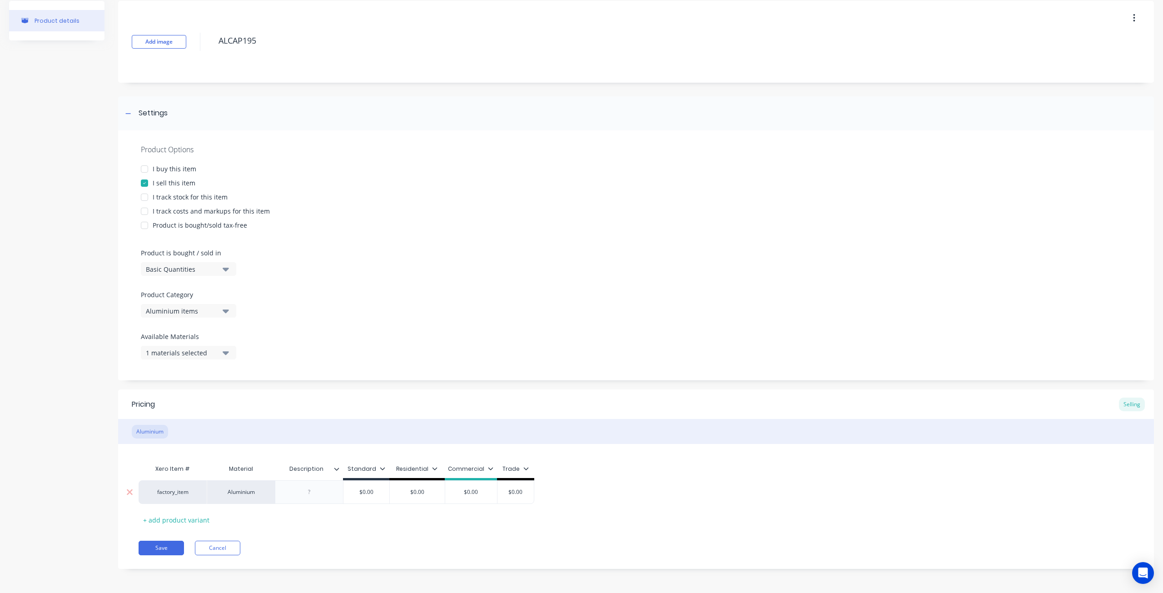
paste div
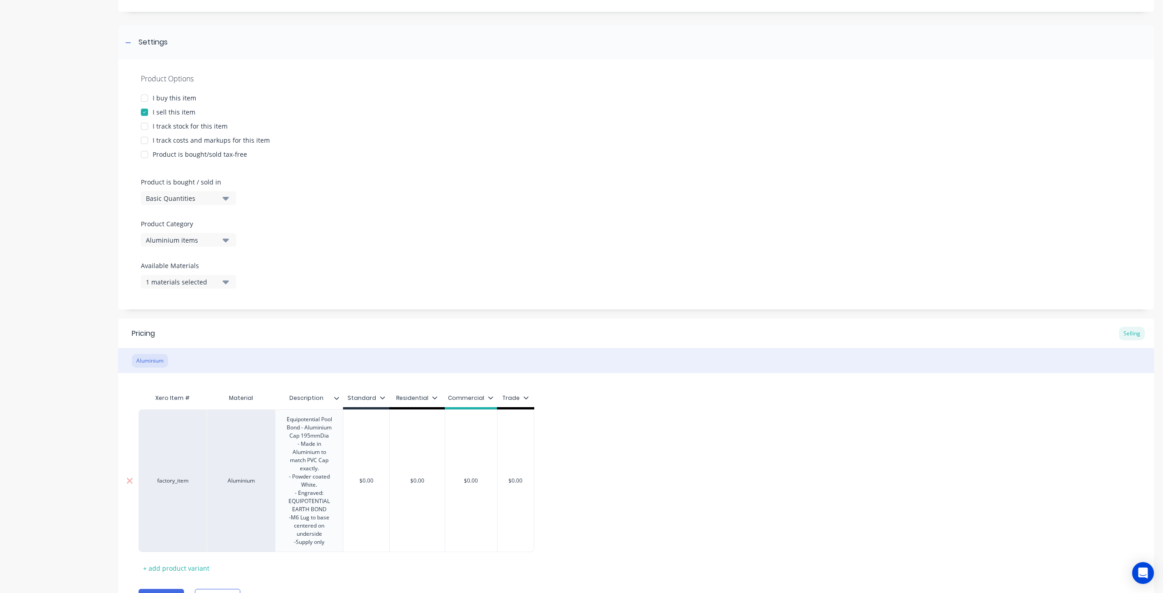
scroll to position [165, 0]
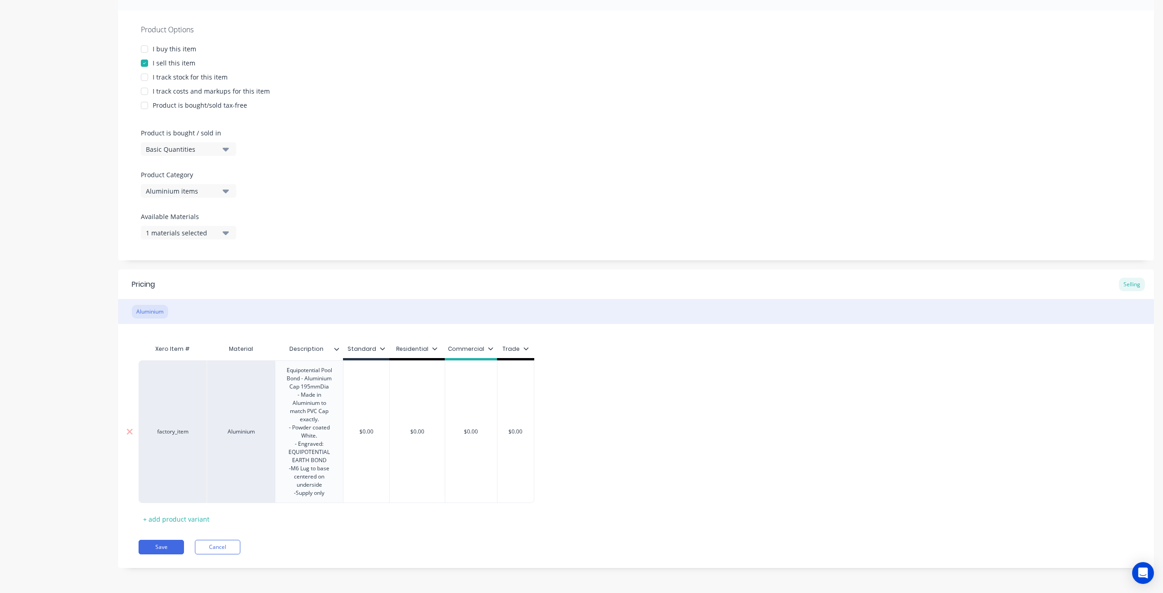
click at [374, 397] on div "$0.00 $0.00" at bounding box center [366, 431] width 46 height 143
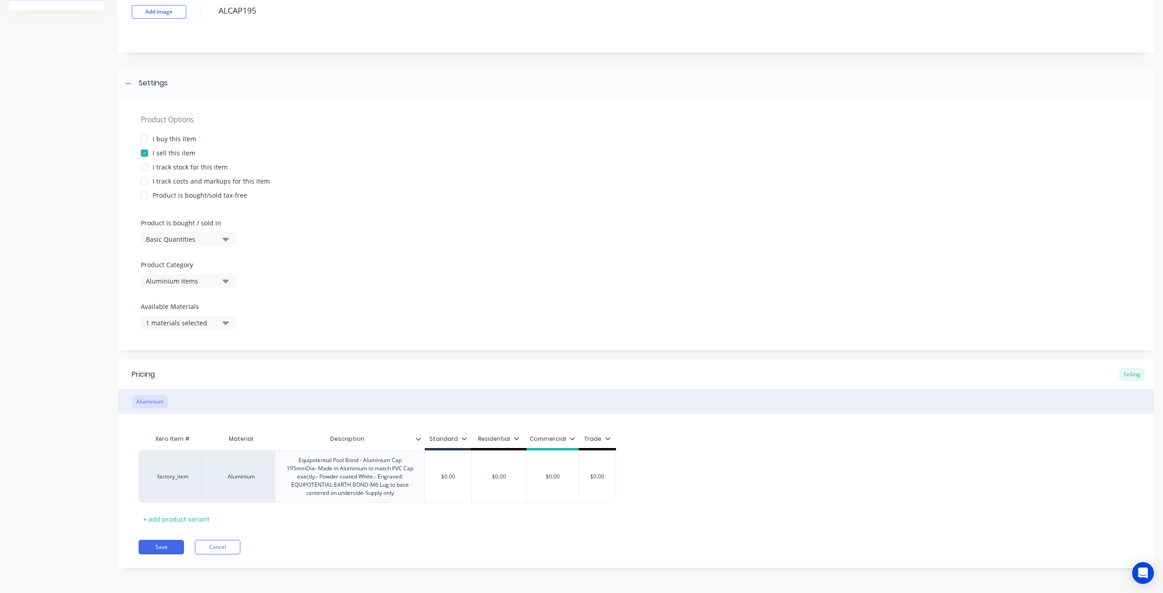
scroll to position [67, 0]
click at [560, 480] on input "$0.00" at bounding box center [553, 477] width 52 height 8
click at [463, 437] on icon at bounding box center [464, 439] width 5 height 5
click at [406, 465] on div at bounding box center [407, 466] width 18 height 18
click at [410, 520] on div at bounding box center [407, 520] width 18 height 18
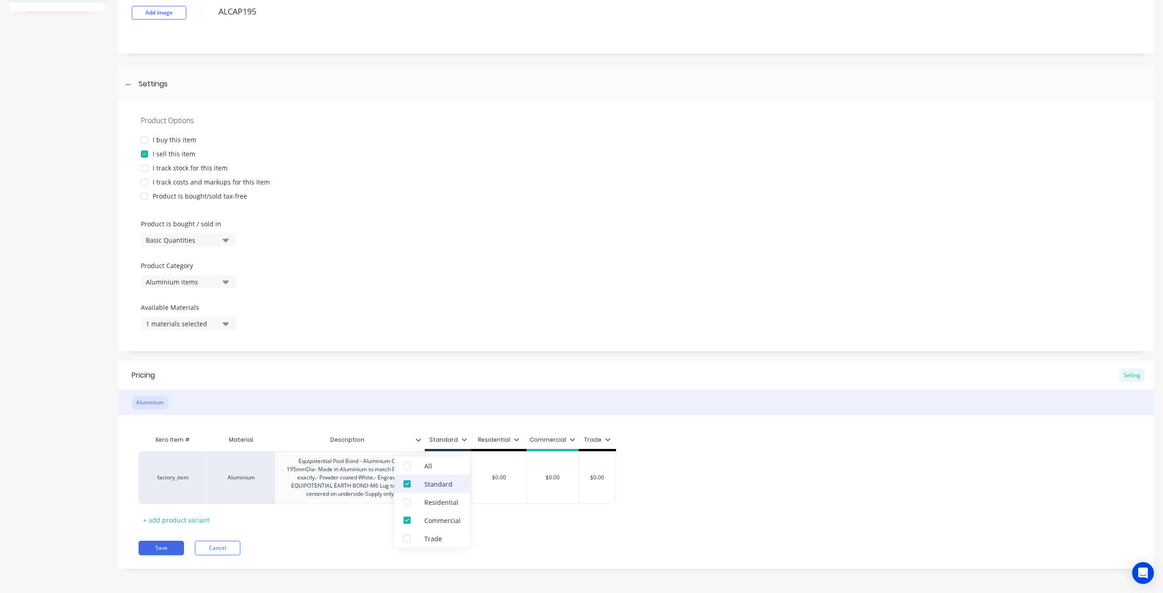
click at [409, 483] on div at bounding box center [407, 484] width 18 height 18
click at [530, 525] on div "Xero Item # Material Description Standard Residential Commercial Trade factory_…" at bounding box center [636, 479] width 995 height 96
click at [445, 480] on input "$0.00" at bounding box center [450, 477] width 51 height 8
type textarea "x"
type input "0.00"
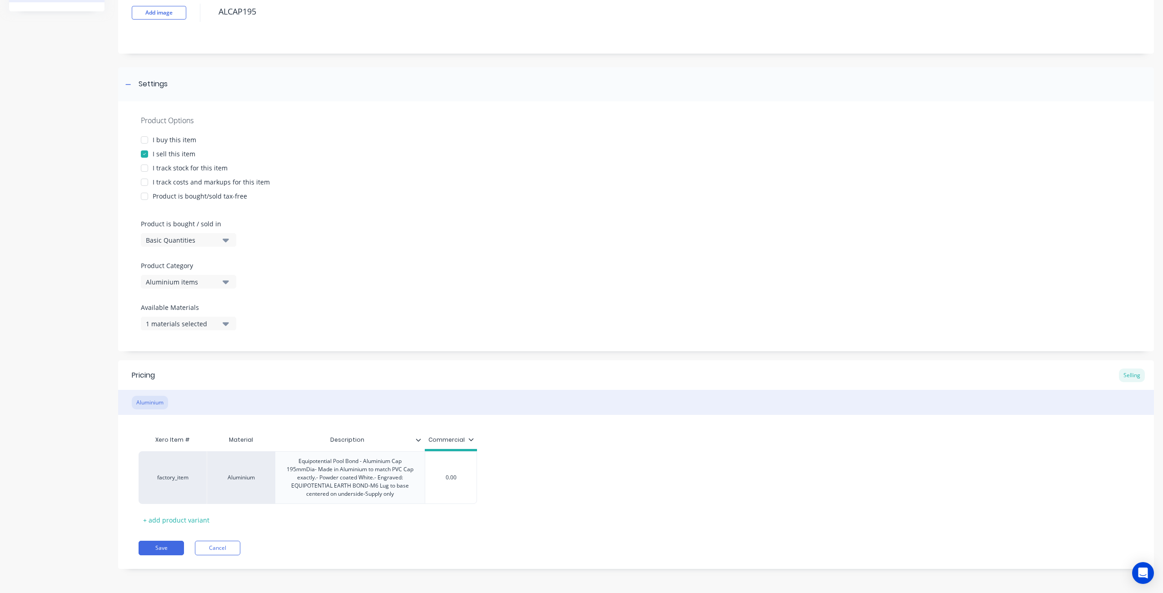
type textarea "x"
type input ".00"
type textarea "x"
type input "00"
type textarea "x"
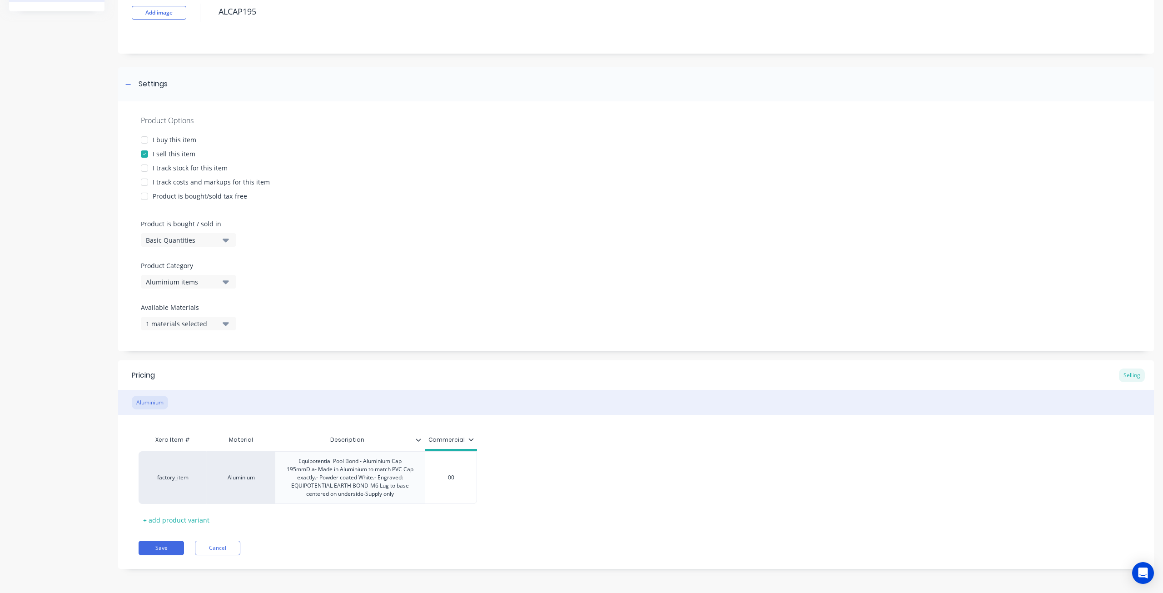
type input "0"
type textarea "x"
type input "70"
type textarea "x"
type input "720"
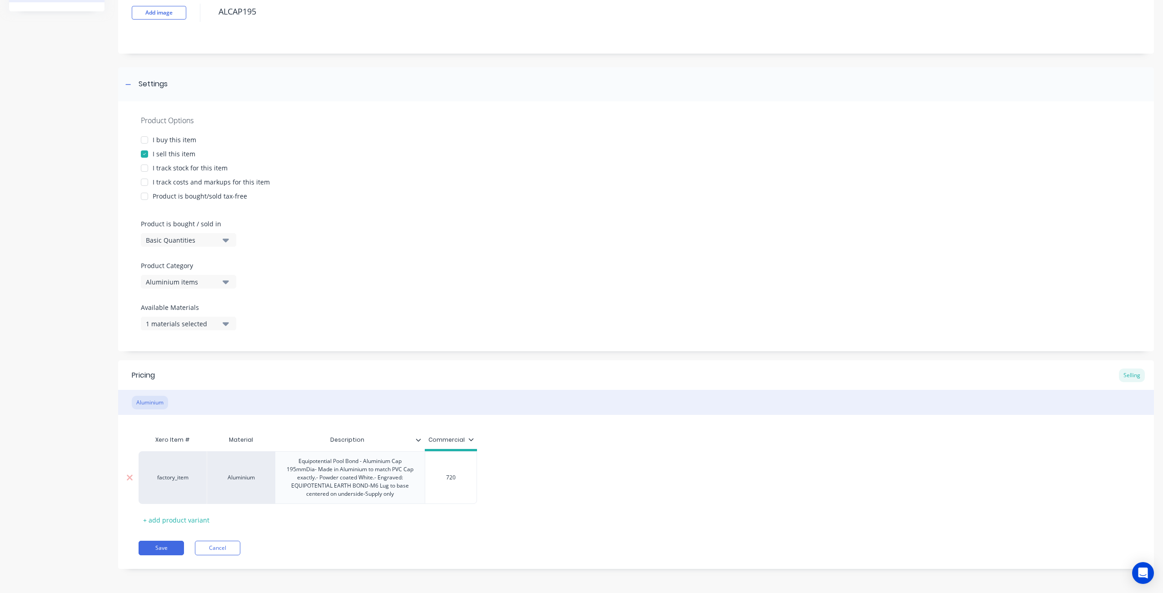
type textarea "x"
type input "72"
click at [528, 475] on div "factory_item Aluminium Equipotential Pool Bond - Aluminium Cap 195mmDia- Made i…" at bounding box center [636, 477] width 995 height 53
click at [419, 498] on div "Equipotential Pool Bond - Aluminium Cap 195mmDia- Made in Aluminium to match PV…" at bounding box center [350, 477] width 142 height 45
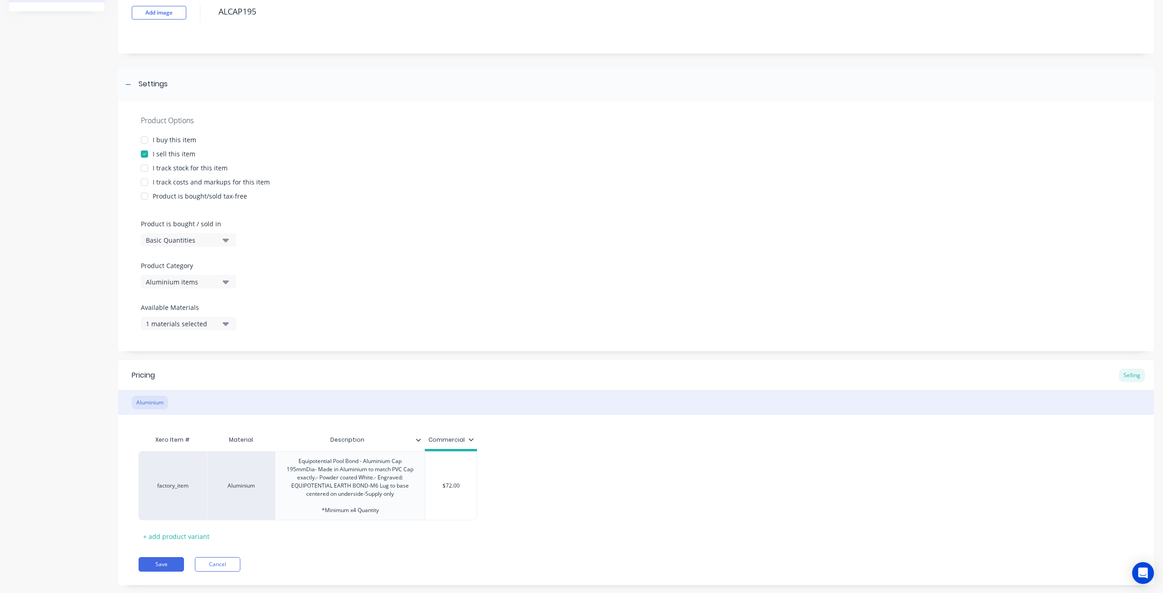
click at [527, 461] on div "factory_item Aluminium Equipotential Pool Bond - Aluminium Cap 195mmDia- Made i…" at bounding box center [636, 485] width 995 height 69
click at [168, 566] on button "Save" at bounding box center [161, 564] width 45 height 15
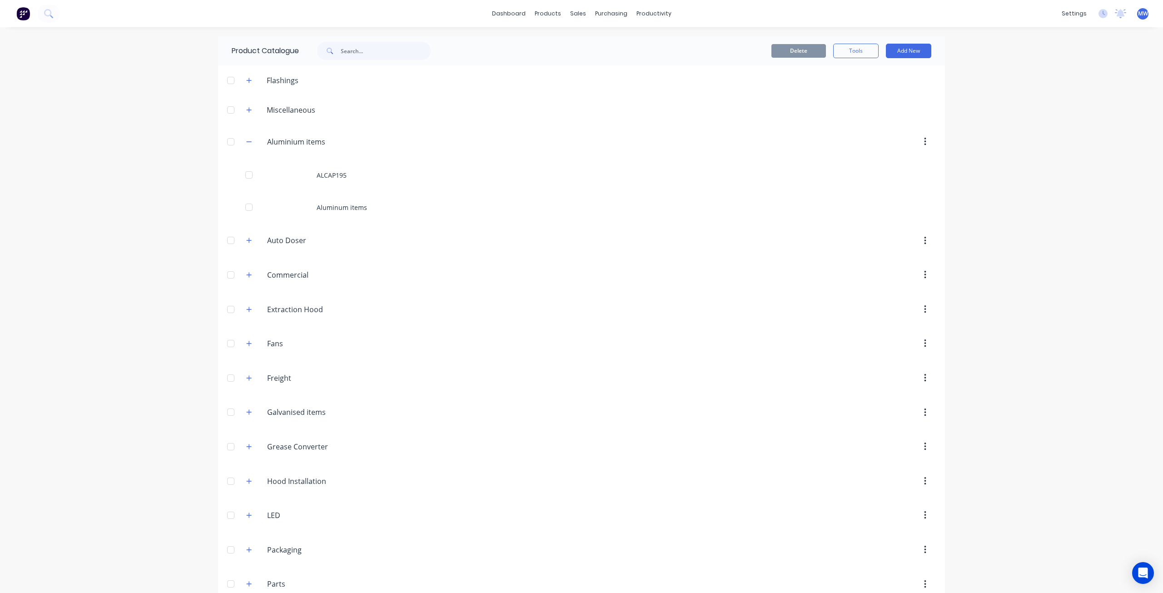
click at [1041, 268] on div "dashboard products sales purchasing productivity dashboard products Product Cat…" at bounding box center [581, 296] width 1163 height 593
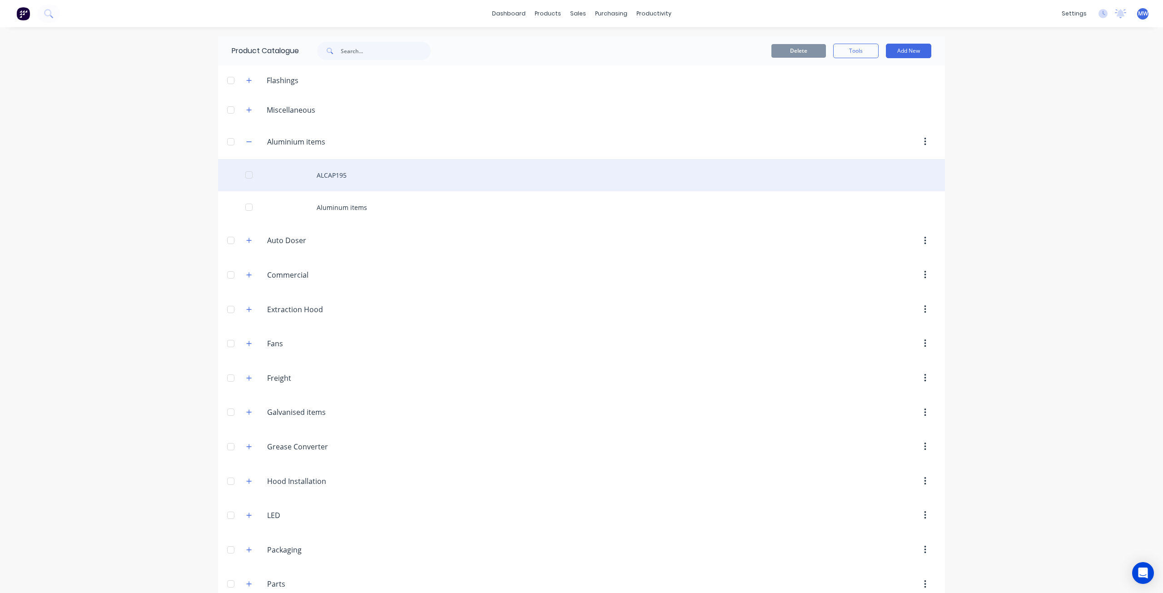
click at [328, 177] on div "ALCAP195" at bounding box center [581, 175] width 727 height 32
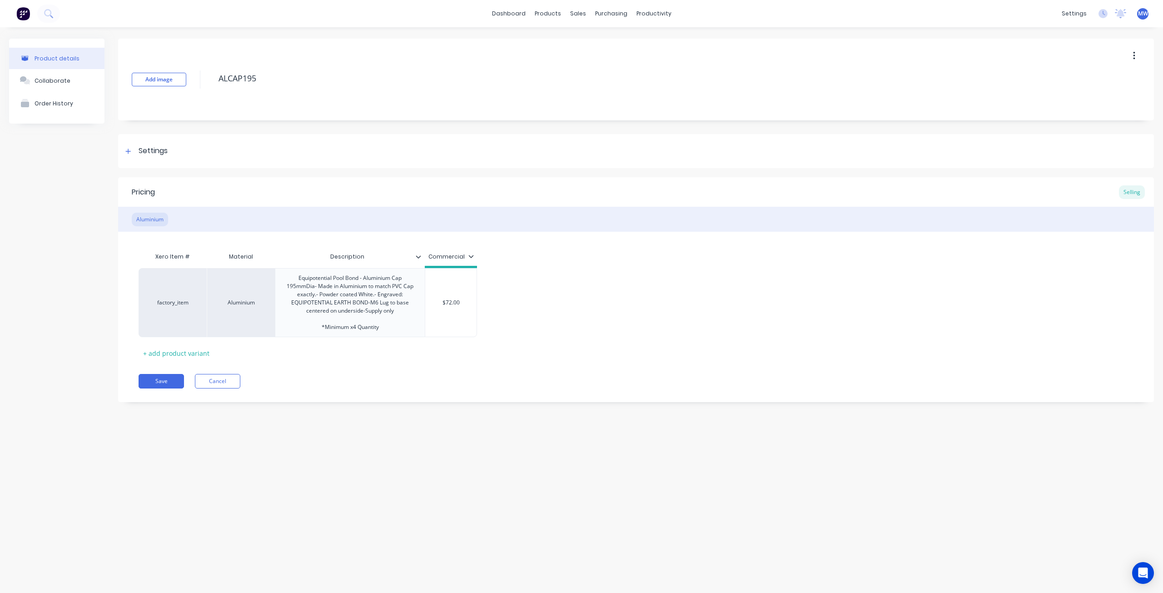
click at [1130, 55] on button "button" at bounding box center [1134, 56] width 21 height 16
click at [92, 277] on div "Product details Collaborate Order History" at bounding box center [56, 227] width 95 height 377
click at [154, 219] on div "Aluminium" at bounding box center [150, 220] width 36 height 14
click at [146, 214] on div "Aluminium" at bounding box center [150, 220] width 36 height 14
click at [127, 150] on icon at bounding box center [127, 151] width 5 height 6
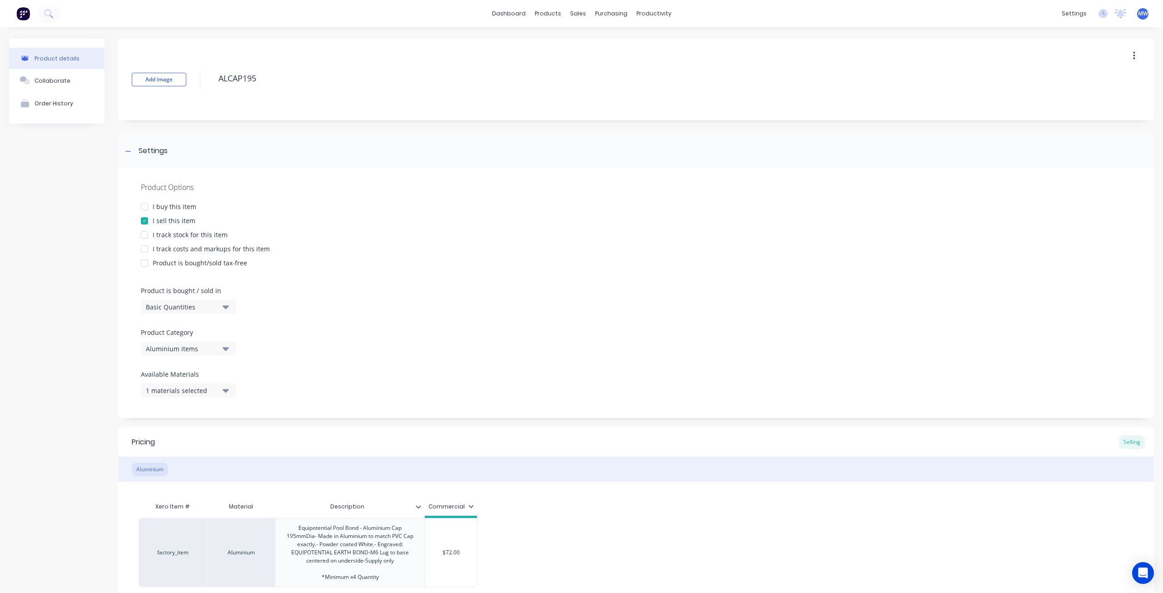
click at [214, 349] on div "Aluminium items" at bounding box center [182, 349] width 73 height 10
click at [211, 463] on div "Switchblade - Bailey & Dalton" at bounding box center [209, 462] width 136 height 18
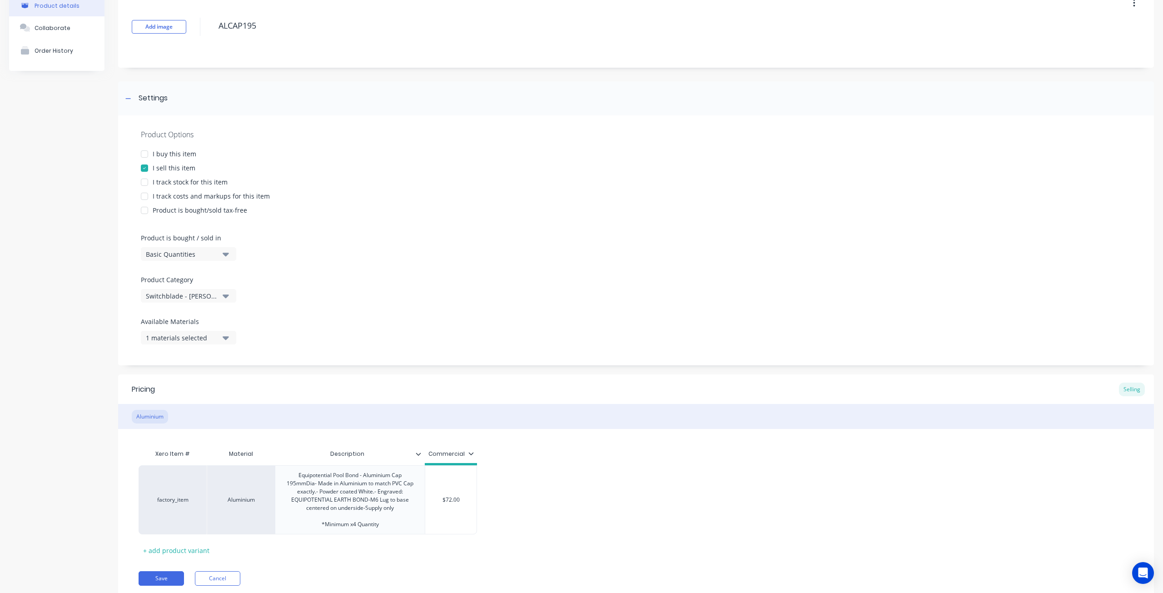
scroll to position [83, 0]
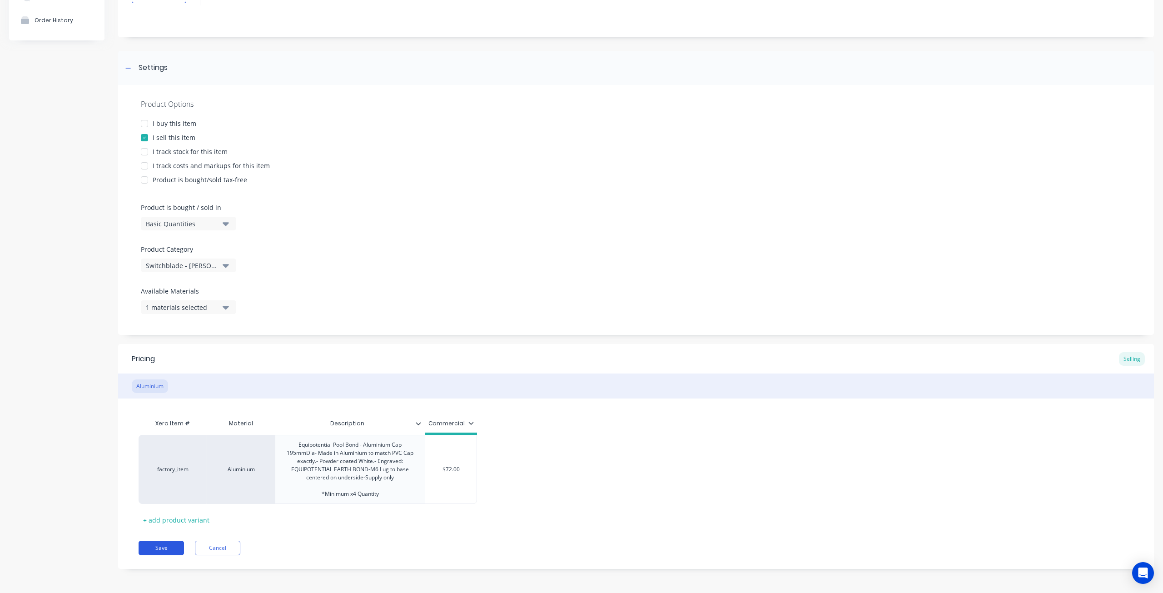
click at [161, 550] on button "Save" at bounding box center [161, 548] width 45 height 15
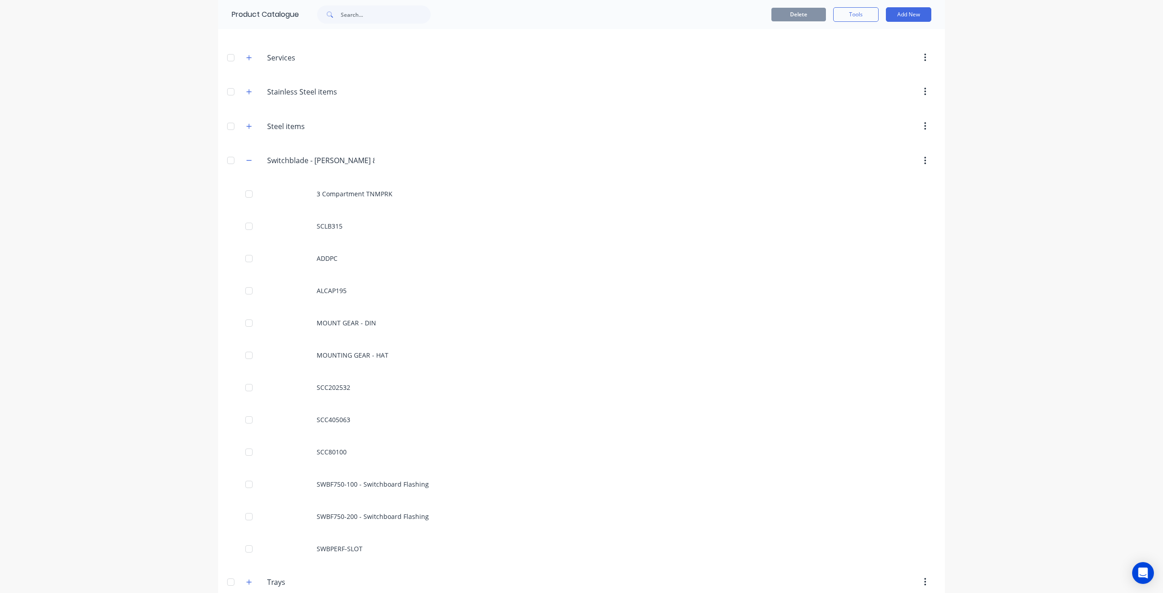
scroll to position [573, 0]
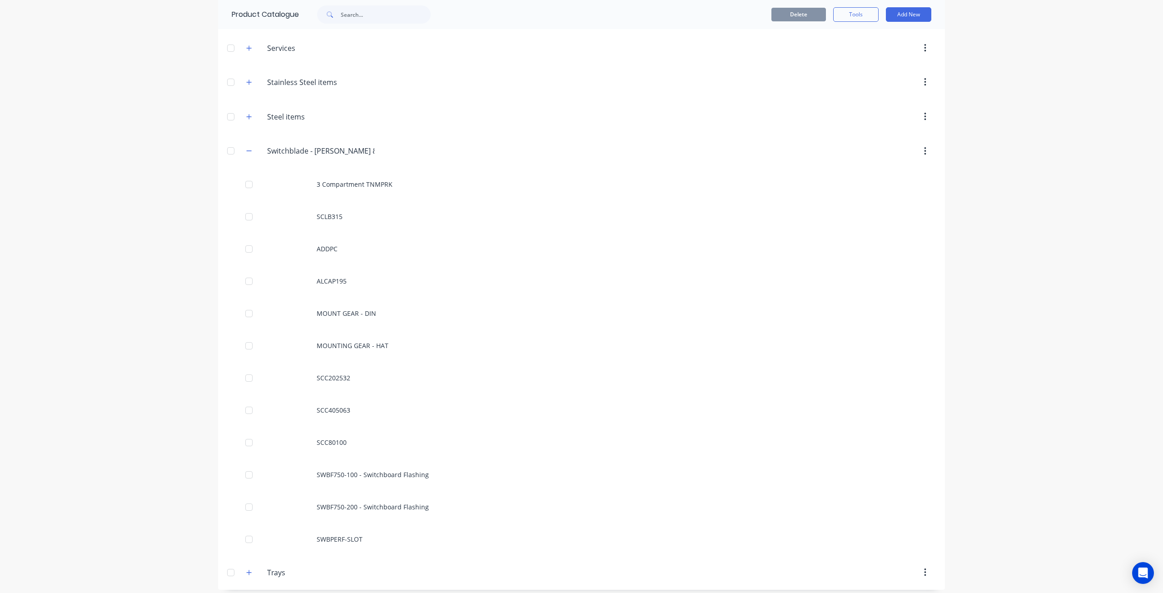
click at [135, 348] on div "dashboard products sales purchasing productivity dashboard products Product Cat…" at bounding box center [581, 296] width 1163 height 593
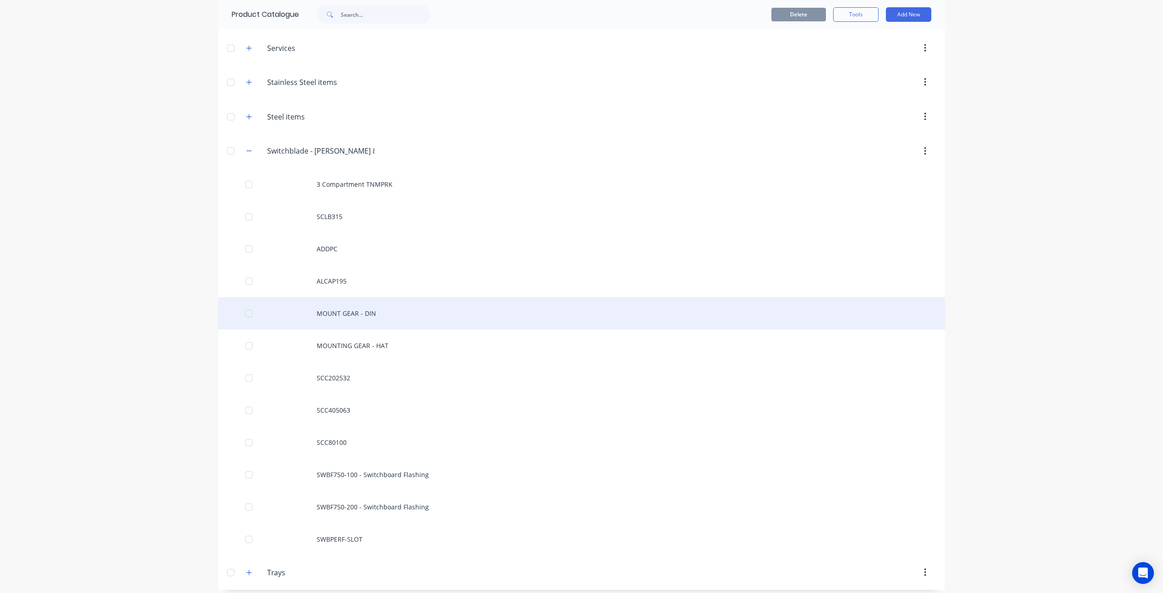
click at [325, 319] on div "MOUNT GEAR - DIN" at bounding box center [581, 313] width 727 height 32
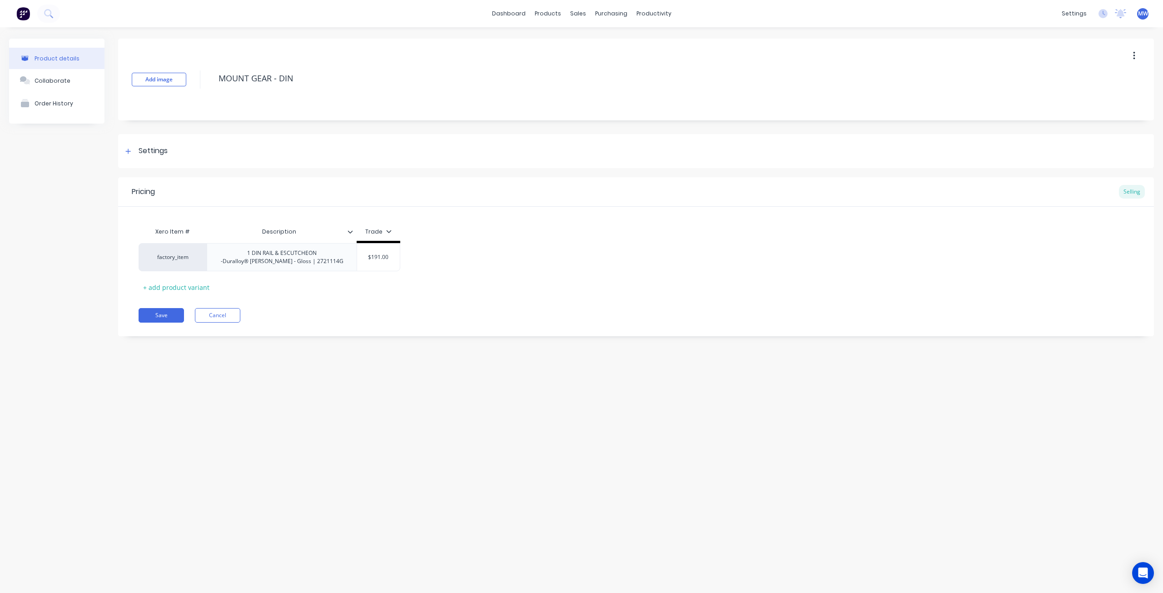
type textarea "x"
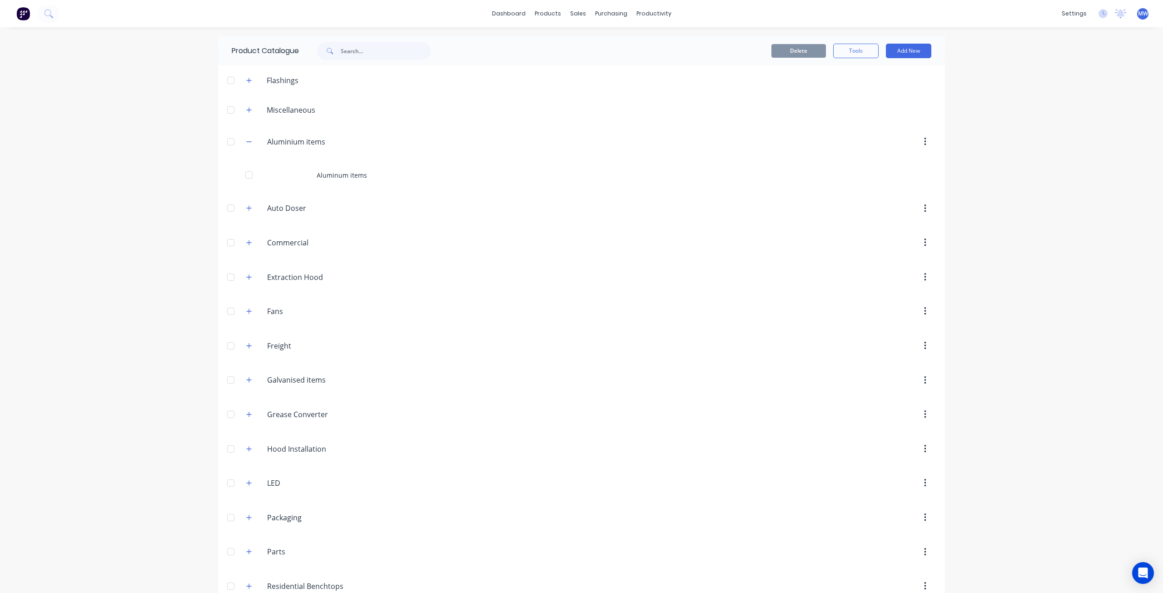
click at [58, 274] on div "dashboard products sales purchasing productivity dashboard products Product Cat…" at bounding box center [581, 296] width 1163 height 593
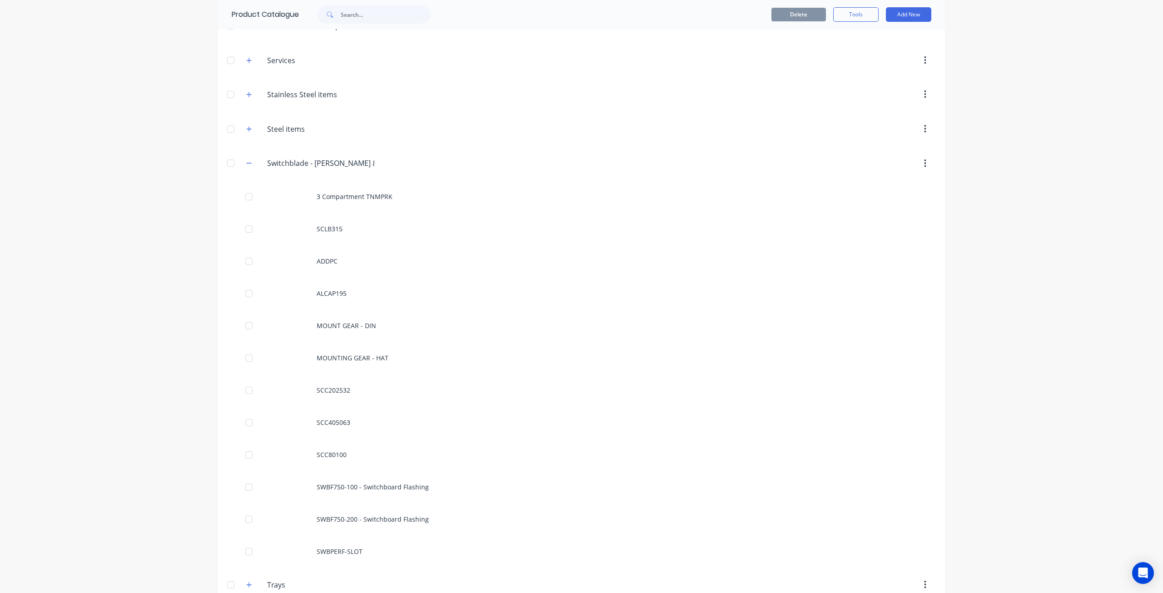
scroll to position [573, 0]
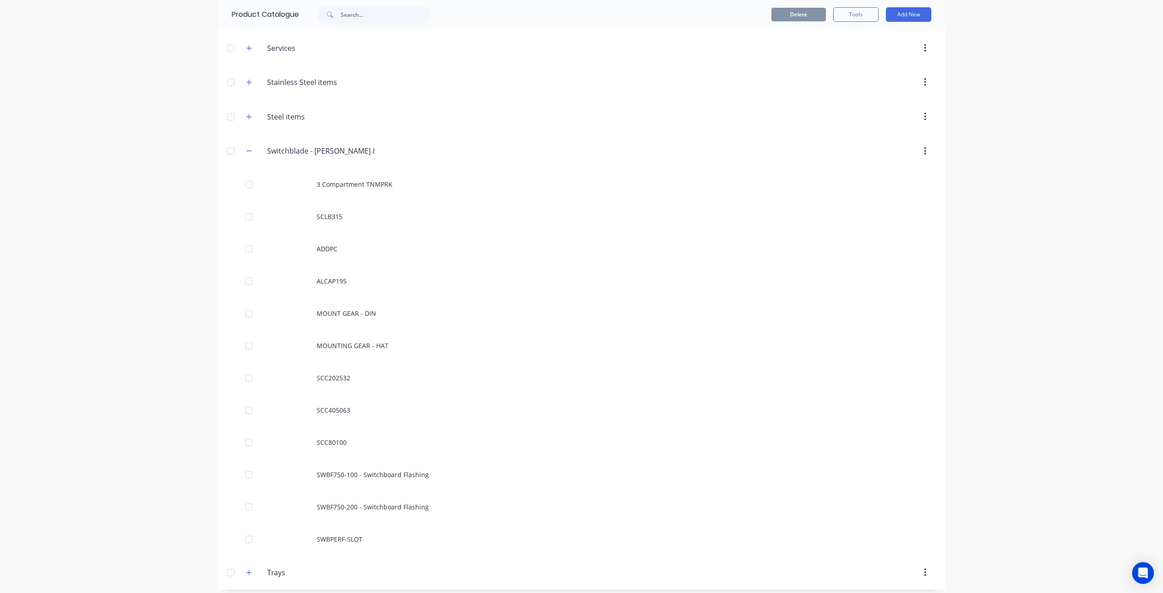
click at [1102, 305] on div "dashboard products sales purchasing productivity dashboard products Product Cat…" at bounding box center [581, 296] width 1163 height 593
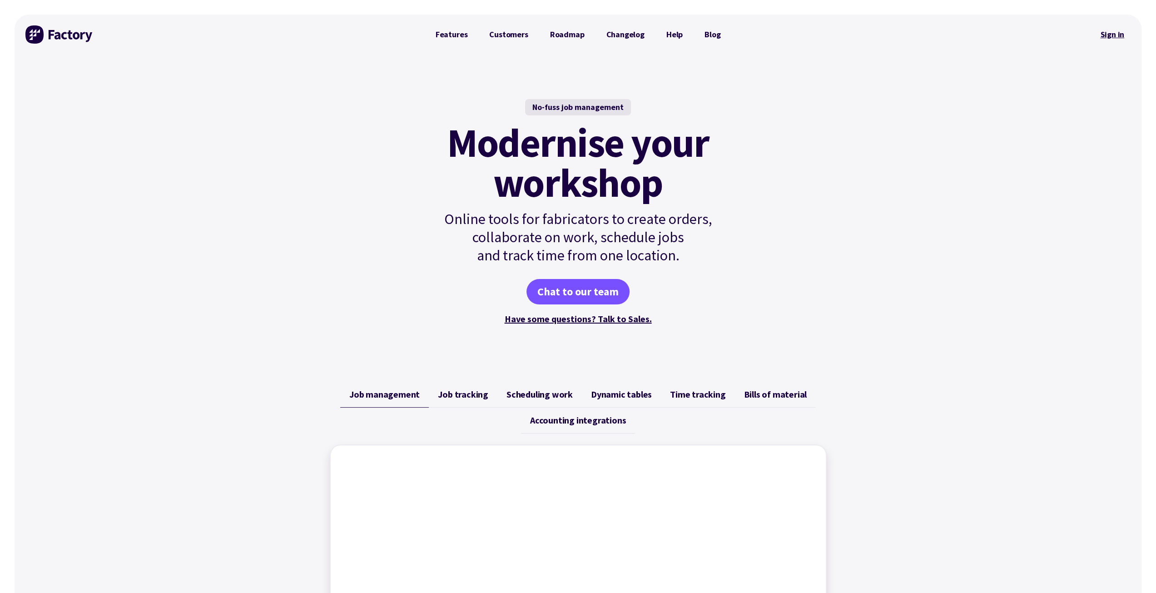
click at [1109, 40] on link "Sign in" at bounding box center [1112, 34] width 37 height 21
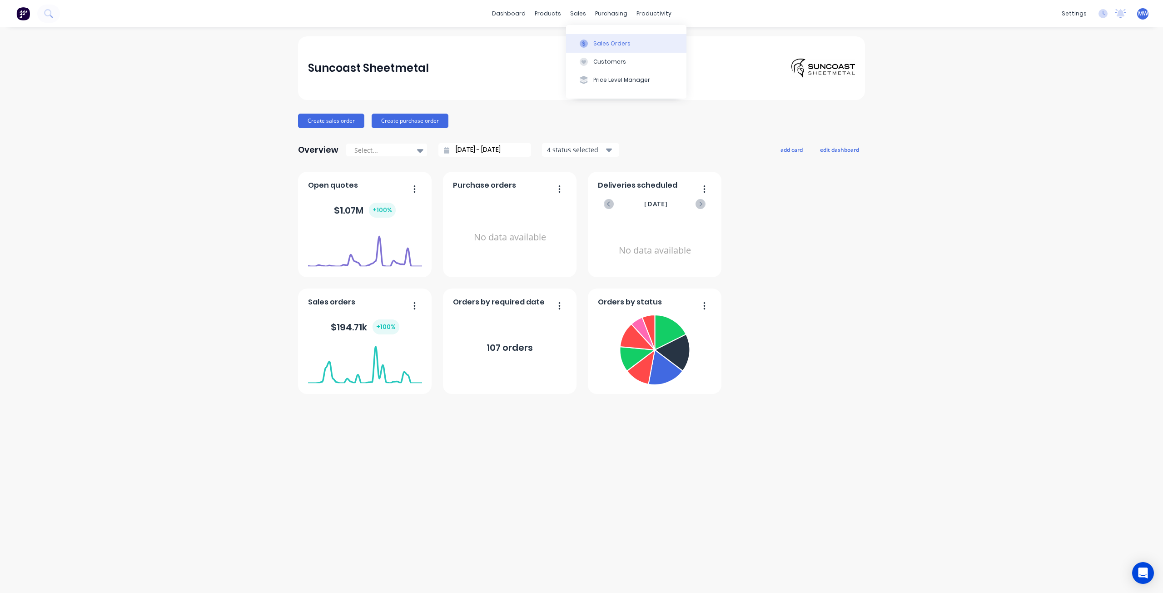
click at [600, 47] on div "Sales Orders" at bounding box center [611, 44] width 37 height 8
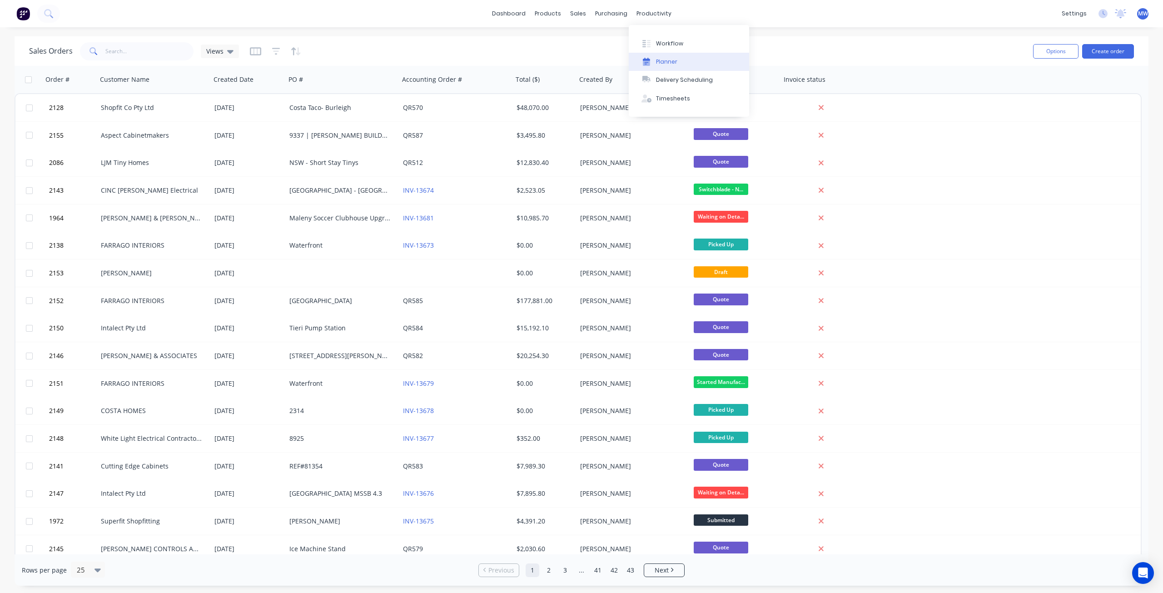
click at [687, 63] on button "Planner" at bounding box center [689, 62] width 120 height 18
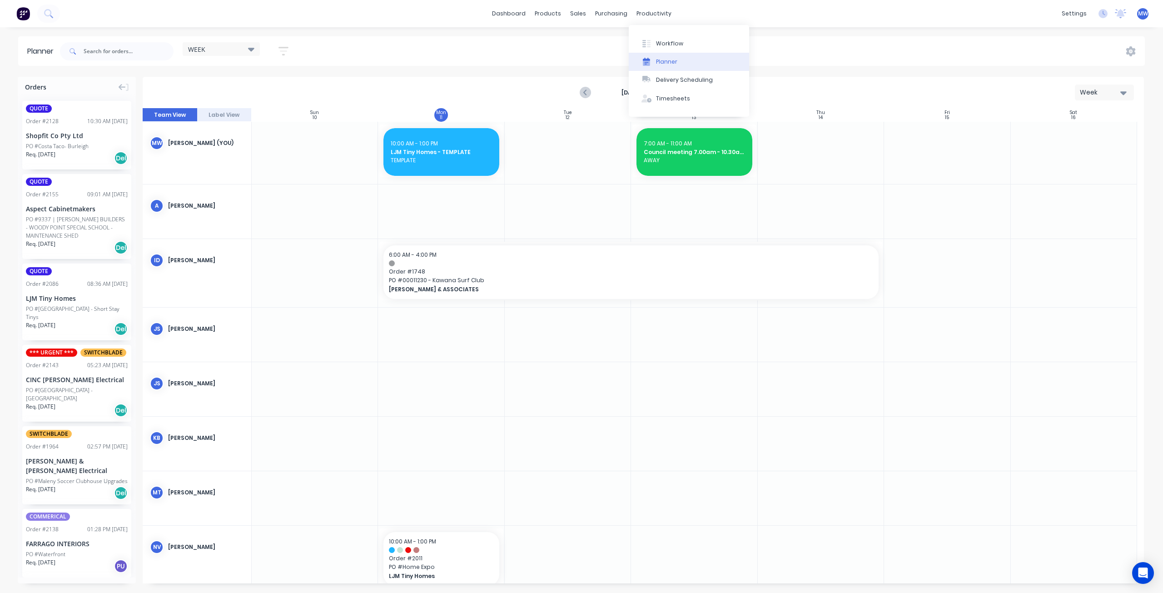
click at [673, 65] on div "Planner" at bounding box center [666, 62] width 21 height 8
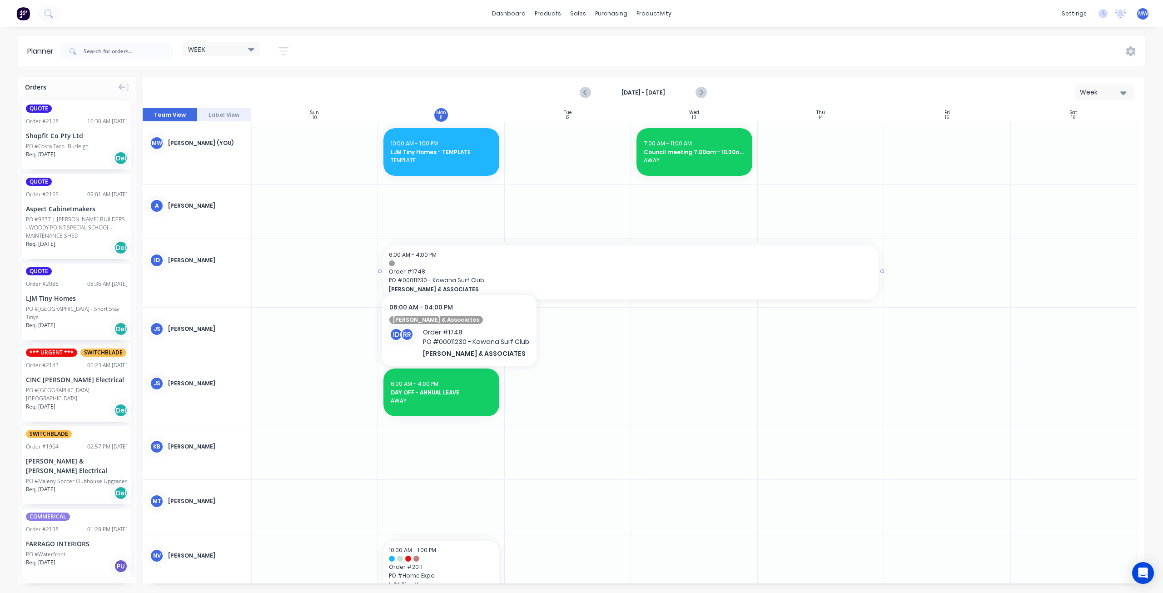
click at [458, 267] on div "6:00 AM - 4:00 PM Order # 1748 PO # 00011230 - Kawana Surf Club HILLER & ASSOCI…" at bounding box center [631, 272] width 495 height 54
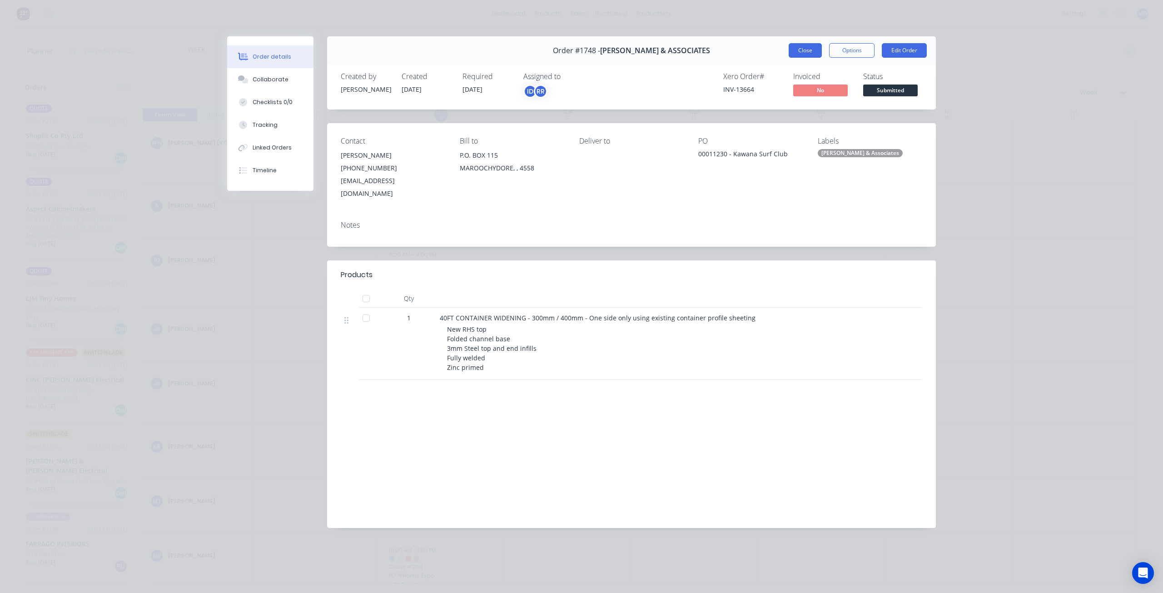
click at [796, 57] on button "Close" at bounding box center [805, 50] width 33 height 15
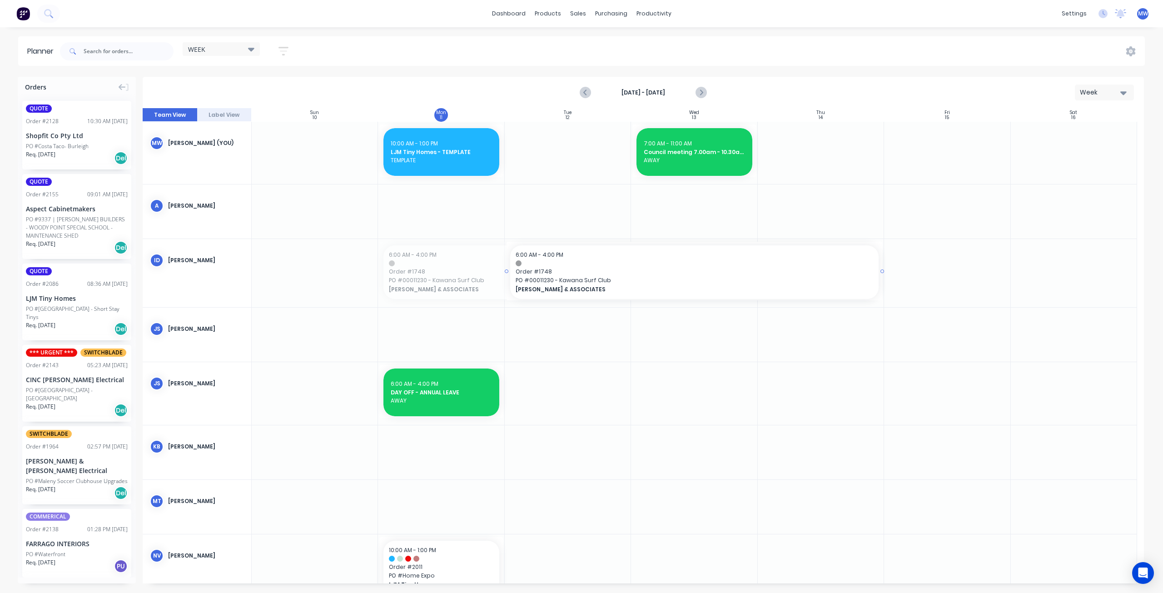
drag, startPoint x: 380, startPoint y: 269, endPoint x: 527, endPoint y: 270, distance: 146.3
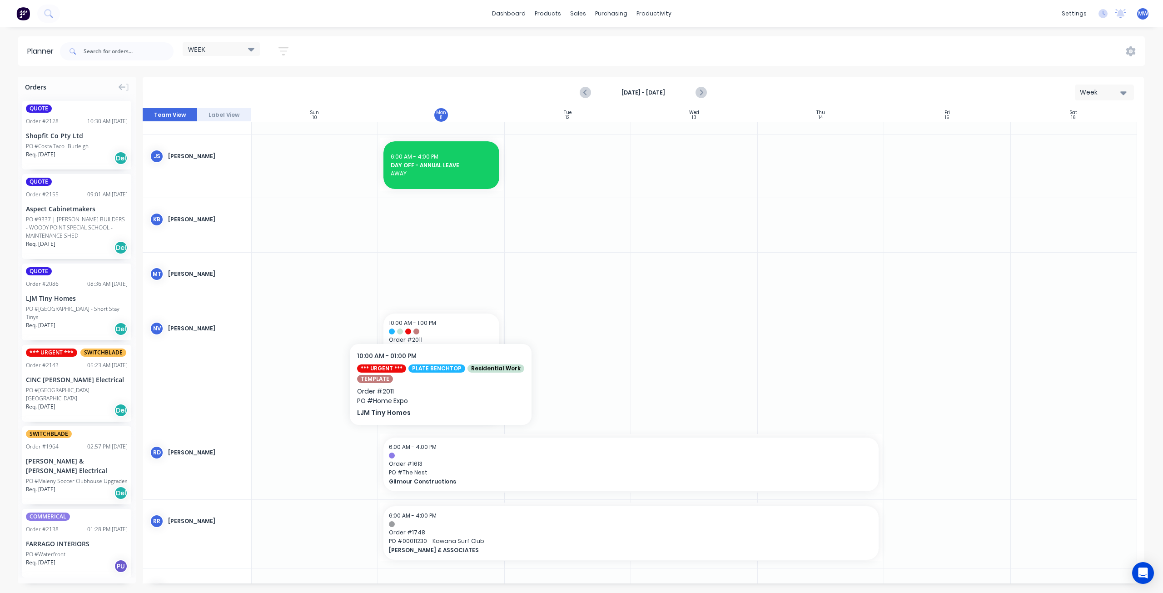
scroll to position [364, 0]
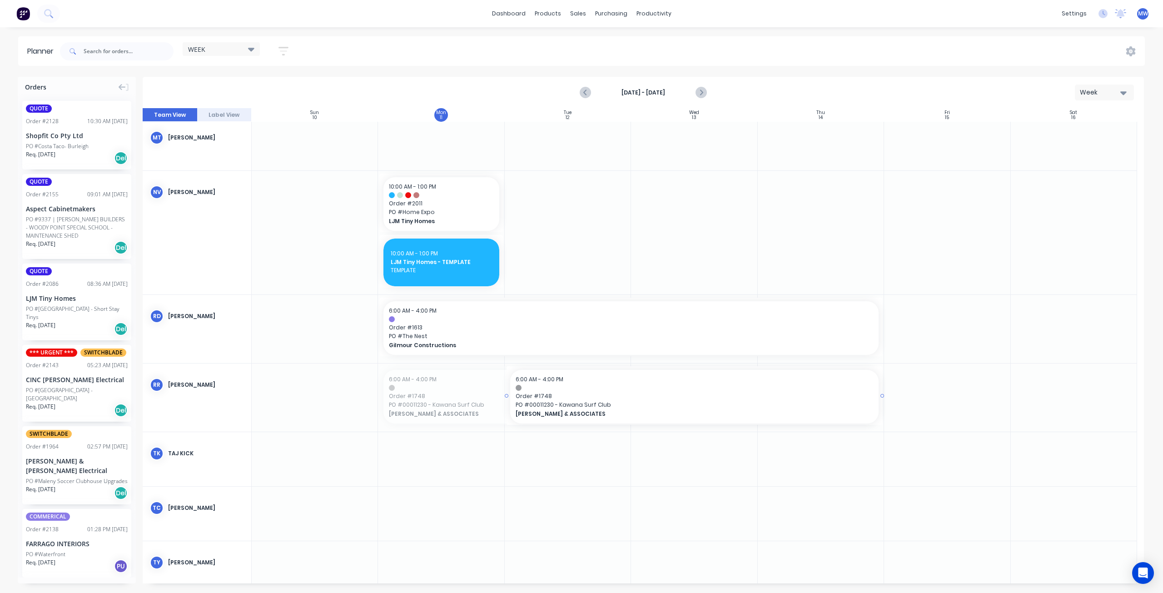
drag, startPoint x: 380, startPoint y: 393, endPoint x: 527, endPoint y: 381, distance: 147.7
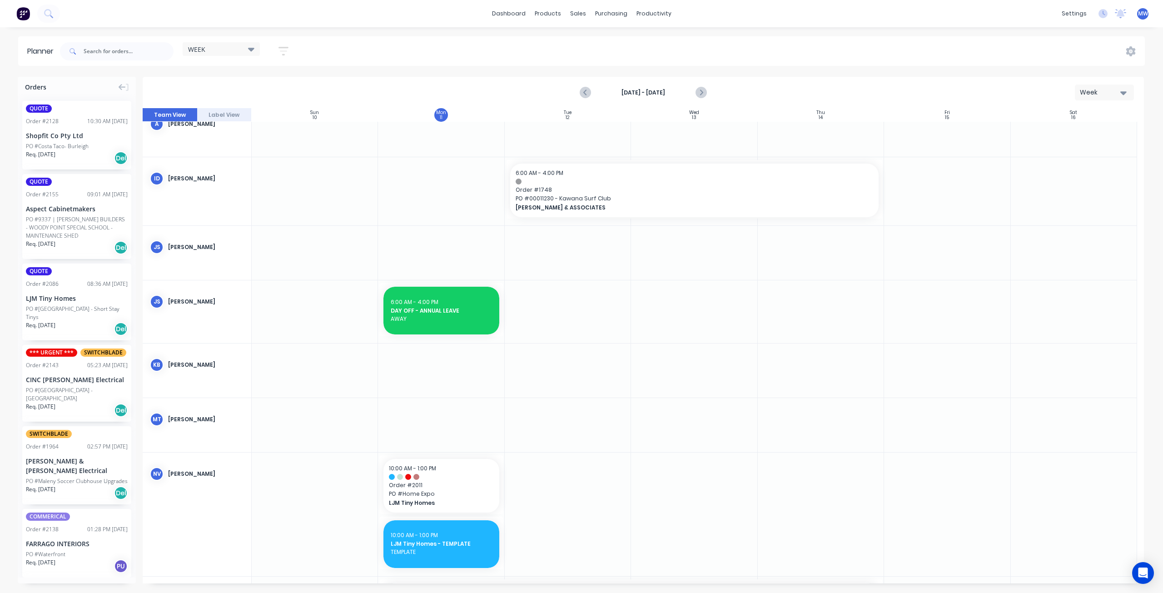
scroll to position [37, 0]
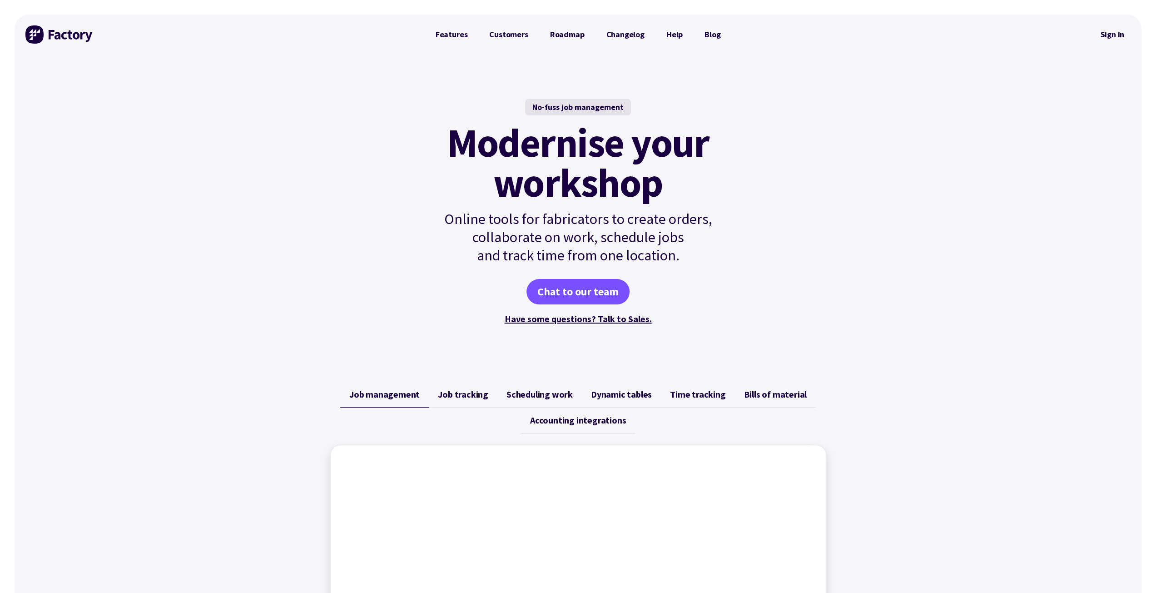
drag, startPoint x: 293, startPoint y: 198, endPoint x: 1067, endPoint y: 39, distance: 790.3
click at [292, 195] on div "No-fuss job management Modernise your workshop Online tools for fabricators to …" at bounding box center [578, 213] width 1127 height 316
click at [1120, 38] on link "Sign in" at bounding box center [1112, 34] width 37 height 21
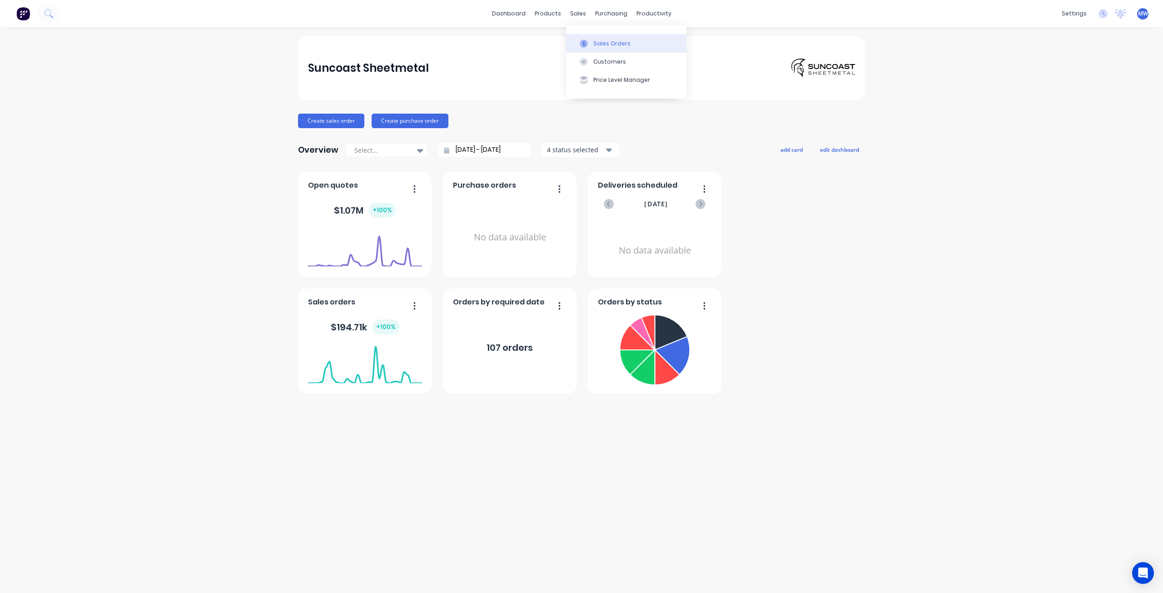
click at [603, 36] on button "Sales Orders" at bounding box center [626, 43] width 120 height 18
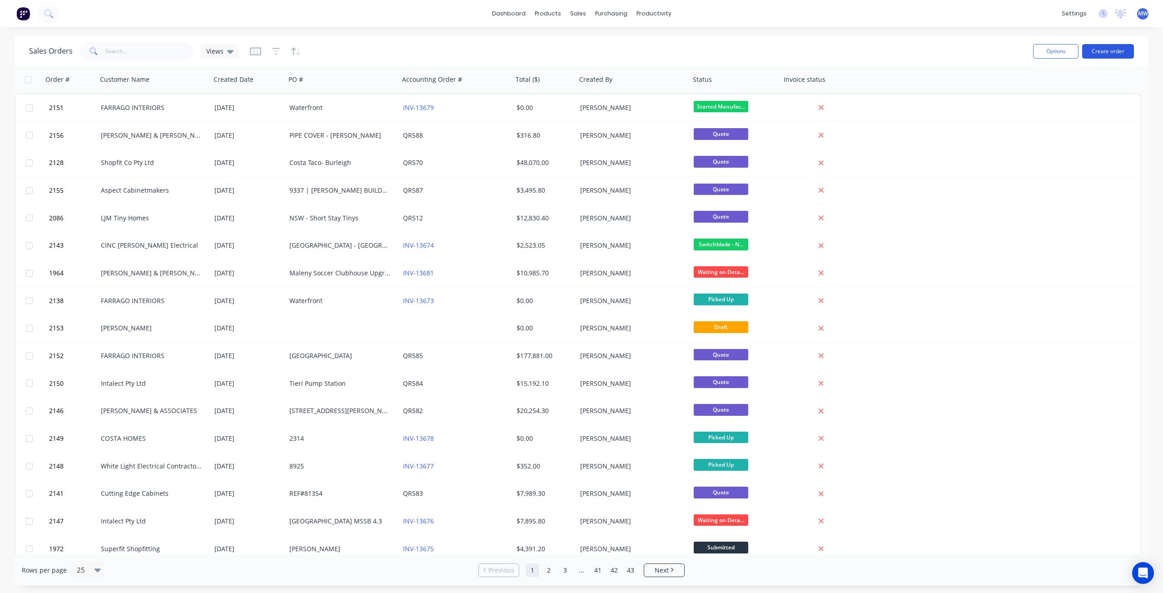
click at [1090, 54] on button "Create order" at bounding box center [1108, 51] width 52 height 15
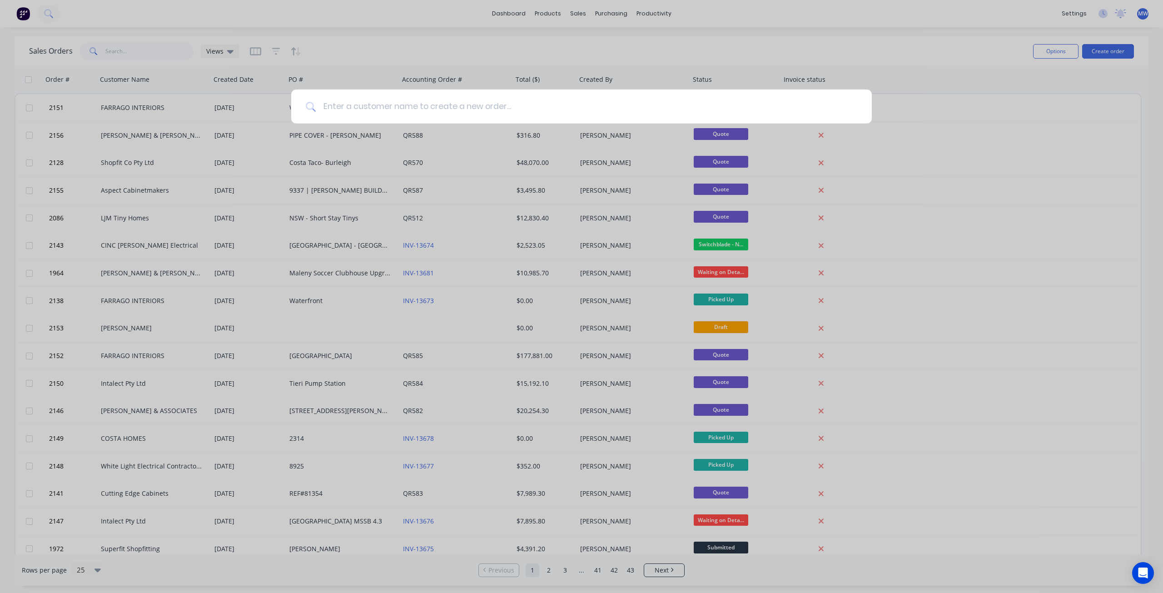
click at [359, 102] on input at bounding box center [587, 107] width 542 height 34
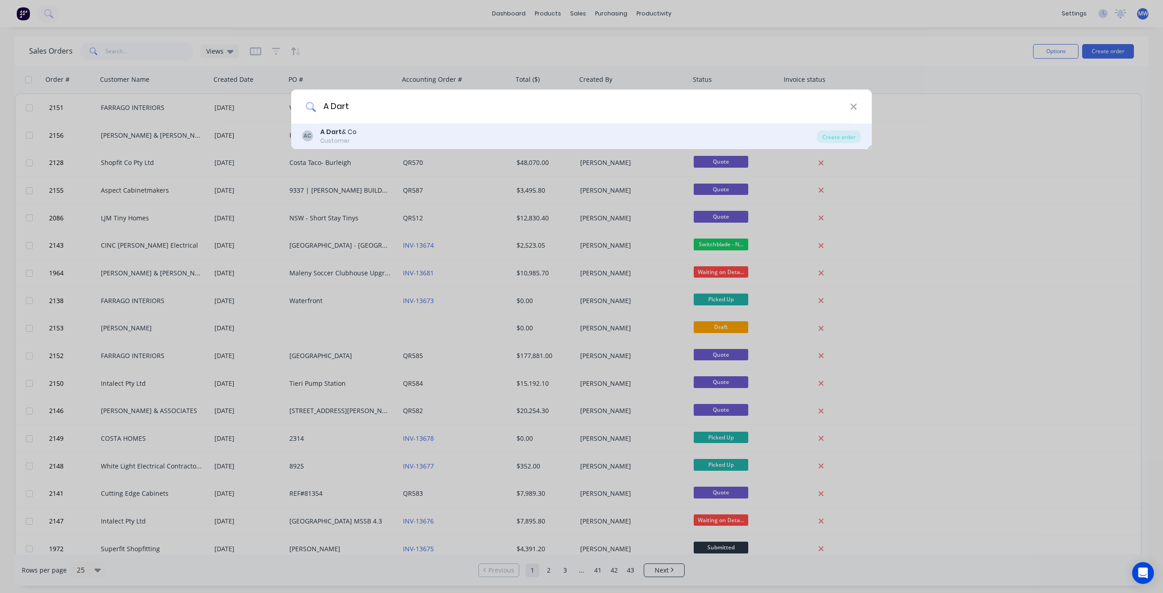
type input "A Dart"
click at [365, 139] on div "AC A Dart & Co Customer" at bounding box center [559, 136] width 515 height 18
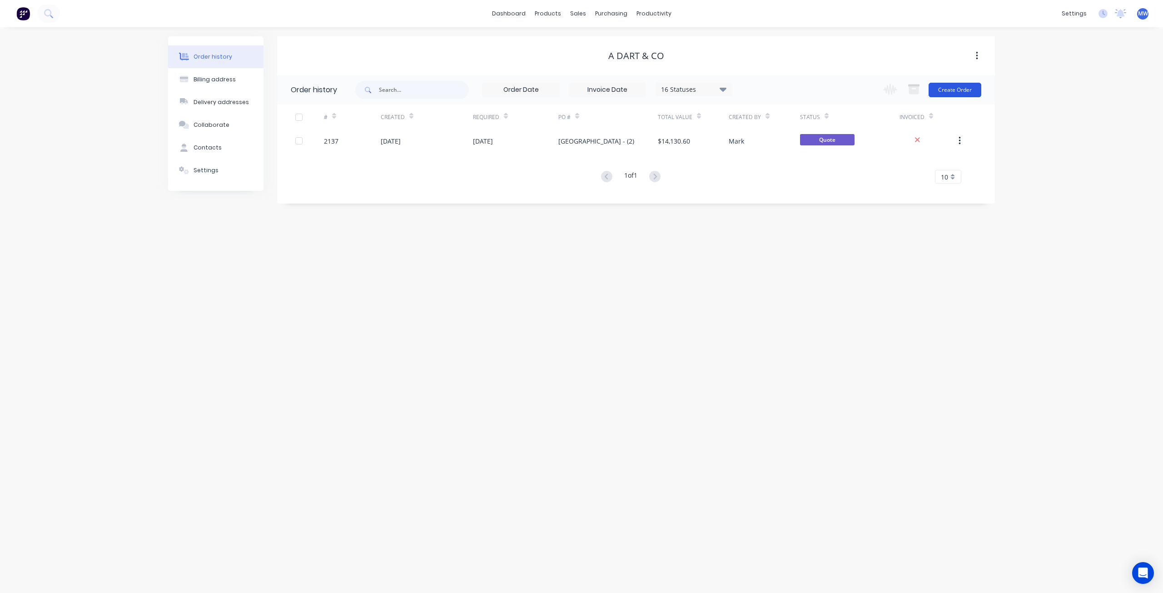
click at [952, 90] on button "Create Order" at bounding box center [955, 90] width 53 height 15
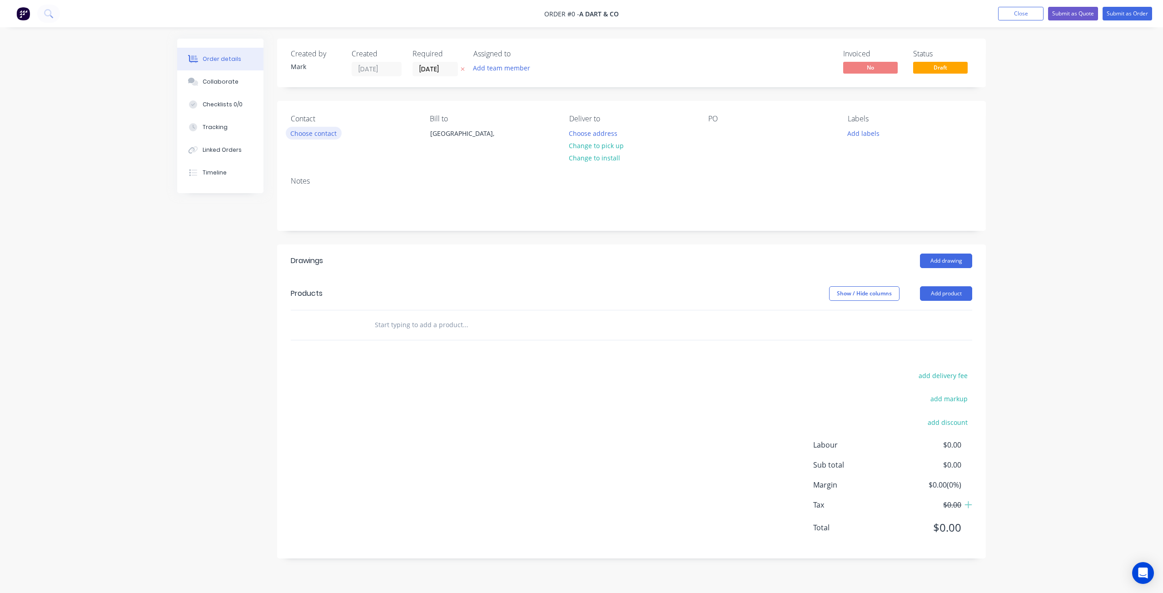
click at [314, 136] on button "Choose contact" at bounding box center [314, 133] width 56 height 12
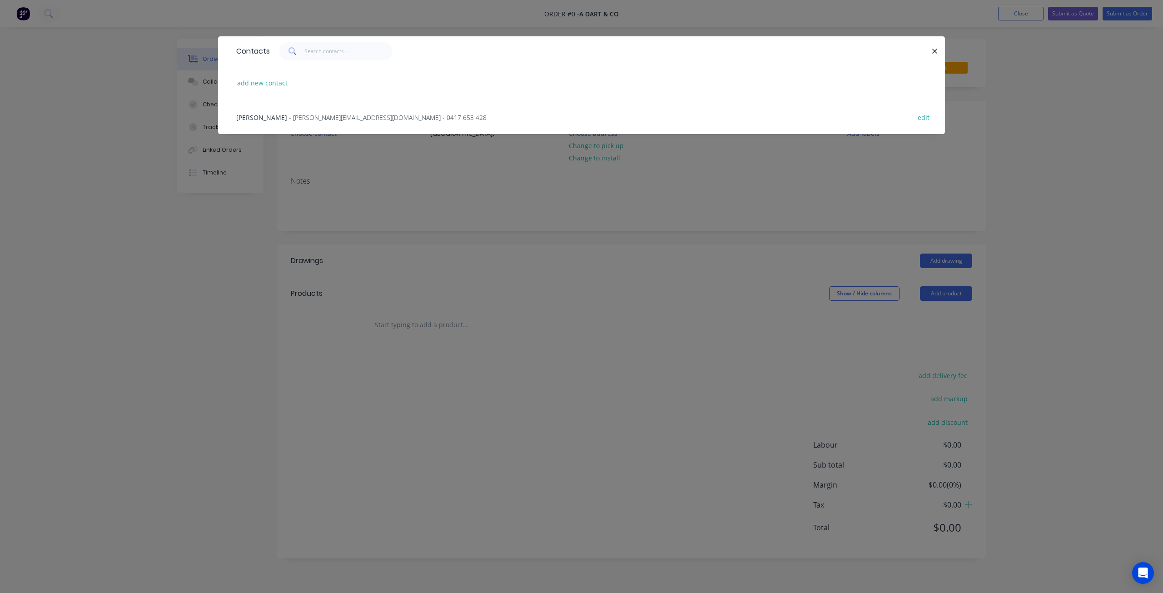
click at [295, 115] on span "- Peter@adartco.com.au - 0417 653 428" at bounding box center [388, 117] width 198 height 9
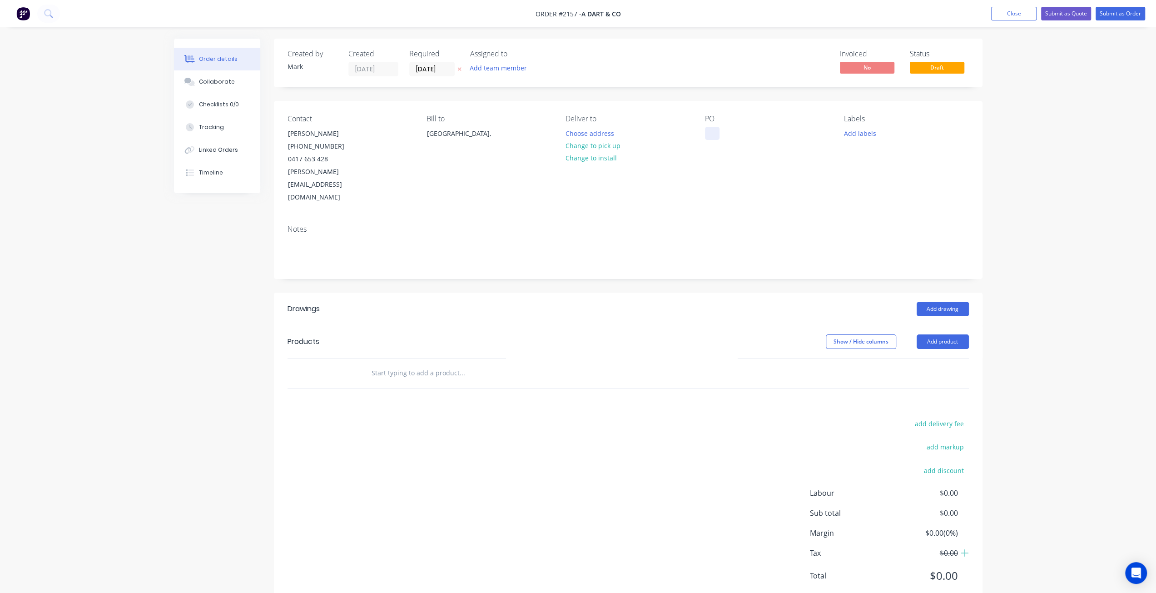
click at [713, 136] on div at bounding box center [712, 133] width 15 height 13
click at [864, 131] on button "Add labels" at bounding box center [860, 133] width 42 height 12
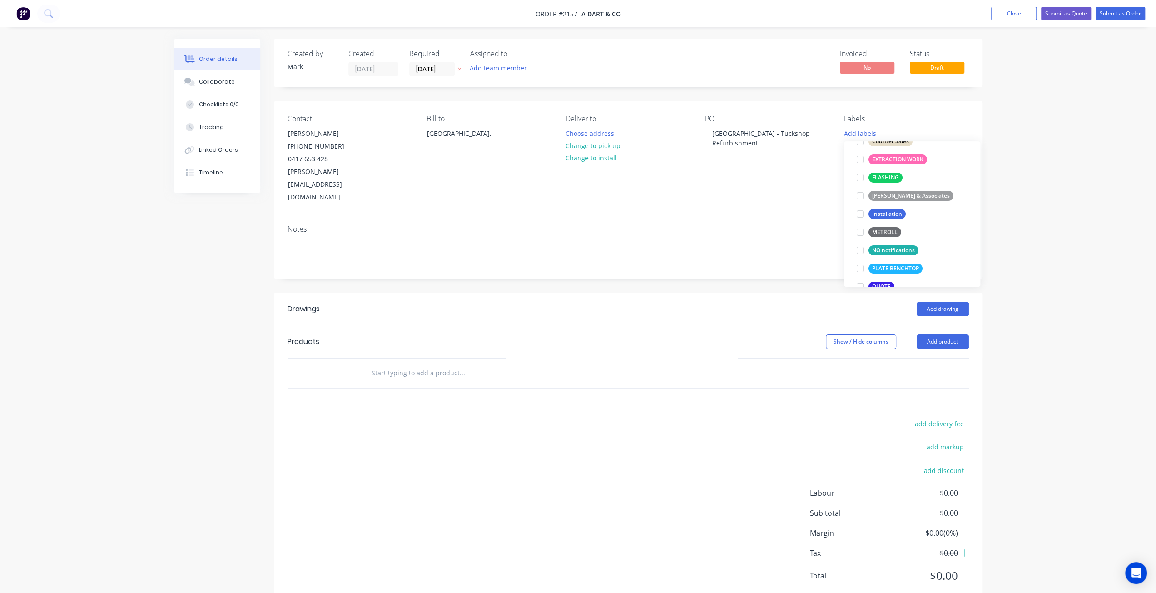
scroll to position [273, 0]
click at [861, 197] on div at bounding box center [861, 196] width 18 height 18
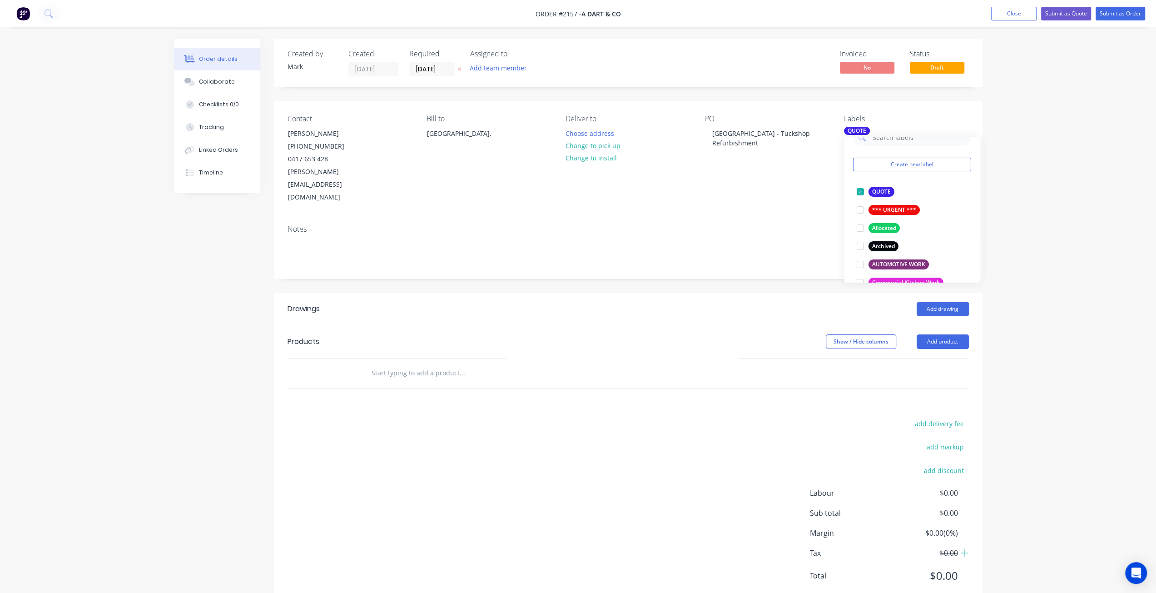
click at [397, 364] on input "text" at bounding box center [462, 373] width 182 height 18
type input "C"
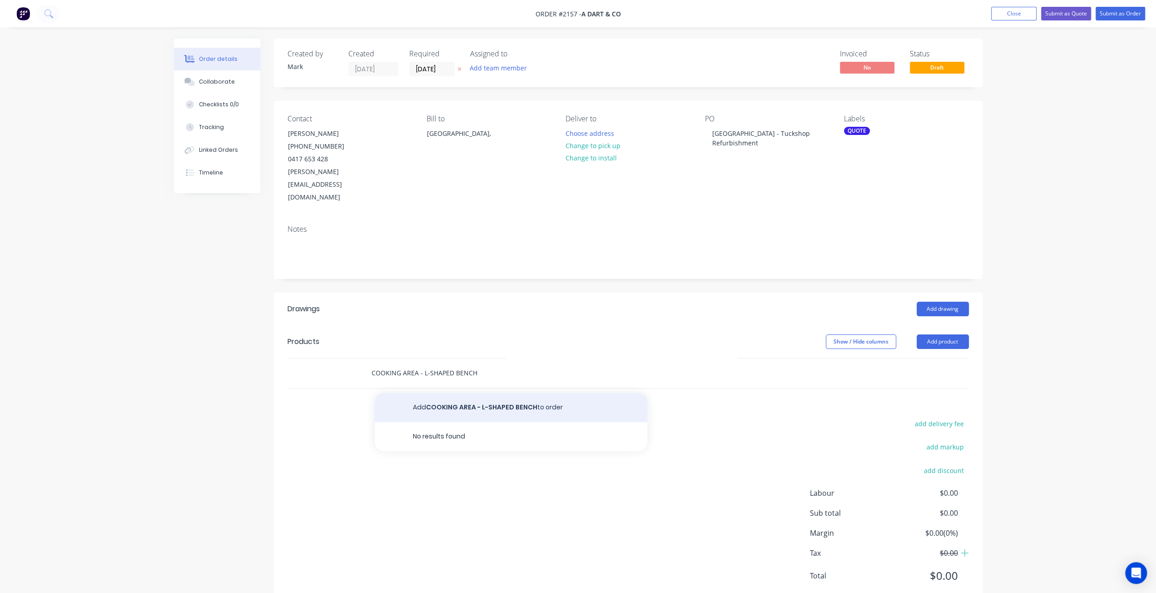
type input "COOKING AREA - L-SHAPED BENCH"
click at [450, 393] on button "Add COOKING AREA - L-SHAPED BENCH to order" at bounding box center [511, 407] width 273 height 29
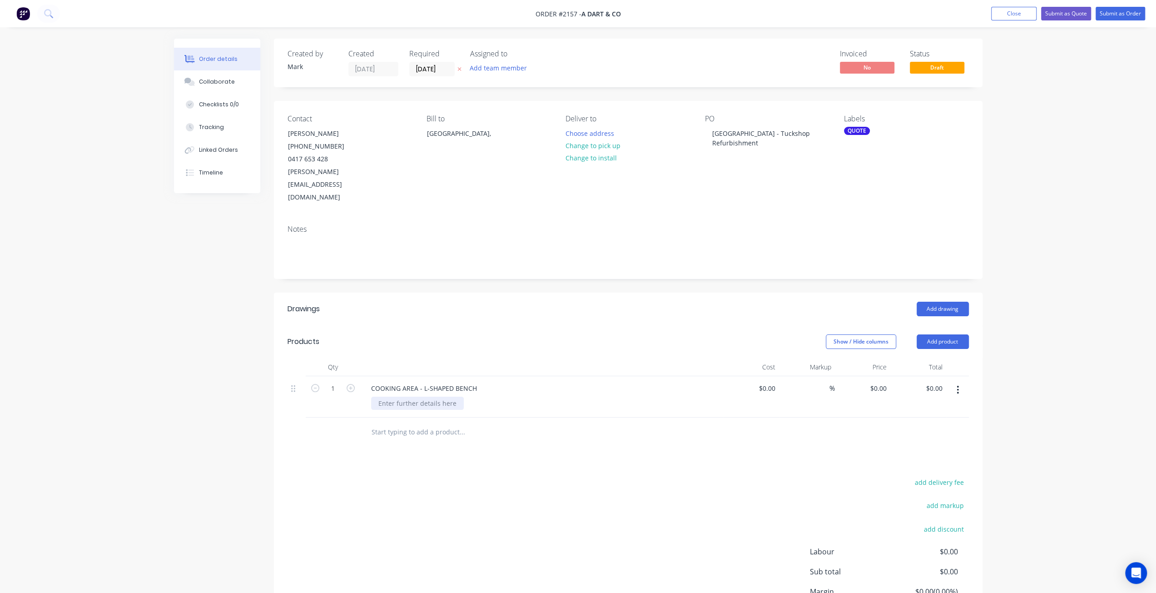
click at [415, 397] on div at bounding box center [417, 403] width 93 height 13
click at [421, 423] on input "text" at bounding box center [462, 432] width 182 height 18
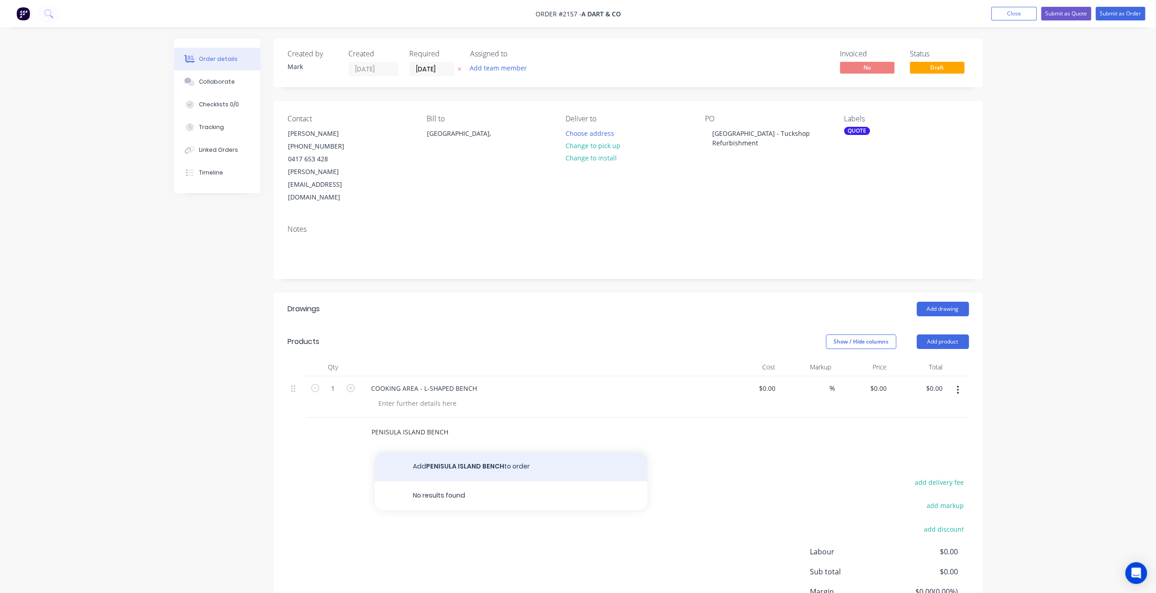
type input "PENISULA ISLAND BENCH"
click at [488, 452] on button "Add PENISULA ISLAND BENCH to order" at bounding box center [511, 466] width 273 height 29
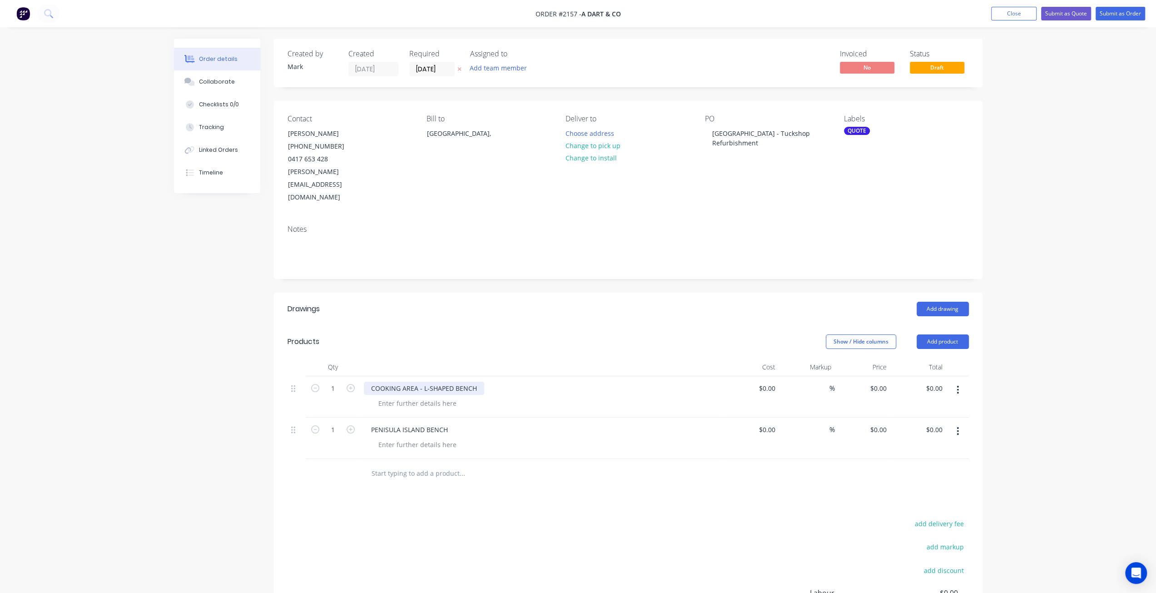
click at [455, 382] on div "COOKING AREA - L-SHAPED BENCH" at bounding box center [424, 388] width 120 height 13
click at [426, 423] on div "PENISULA ISLAND BENCH" at bounding box center [409, 429] width 91 height 13
click at [421, 464] on input "text" at bounding box center [462, 473] width 182 height 18
click at [385, 423] on div "PENISULA ISLAND S/S BENCH" at bounding box center [415, 429] width 103 height 13
click at [412, 438] on div at bounding box center [417, 444] width 93 height 13
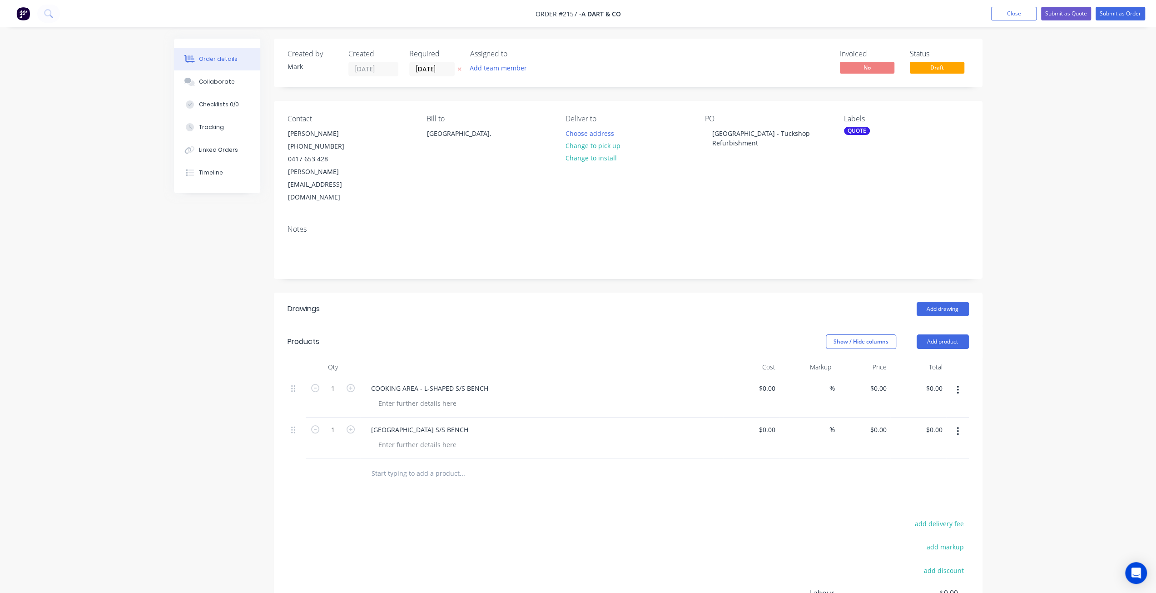
click at [399, 464] on input "text" at bounding box center [462, 473] width 182 height 18
click at [466, 423] on div "PENINSULA ISLAND S/S BENCH" at bounding box center [420, 429] width 112 height 13
click at [429, 464] on input "text" at bounding box center [462, 473] width 182 height 18
type input "CAFE S/S BENCH"
click at [470, 493] on button "Add CAFE S/S BENCH to order" at bounding box center [511, 507] width 273 height 29
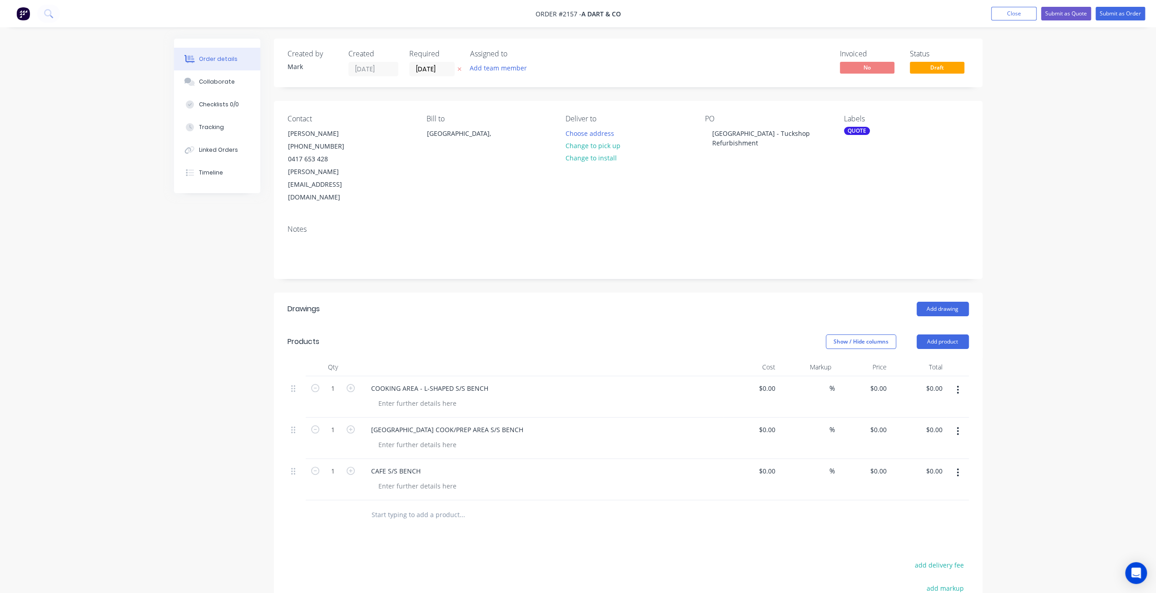
click at [416, 506] on input "text" at bounding box center [462, 515] width 182 height 18
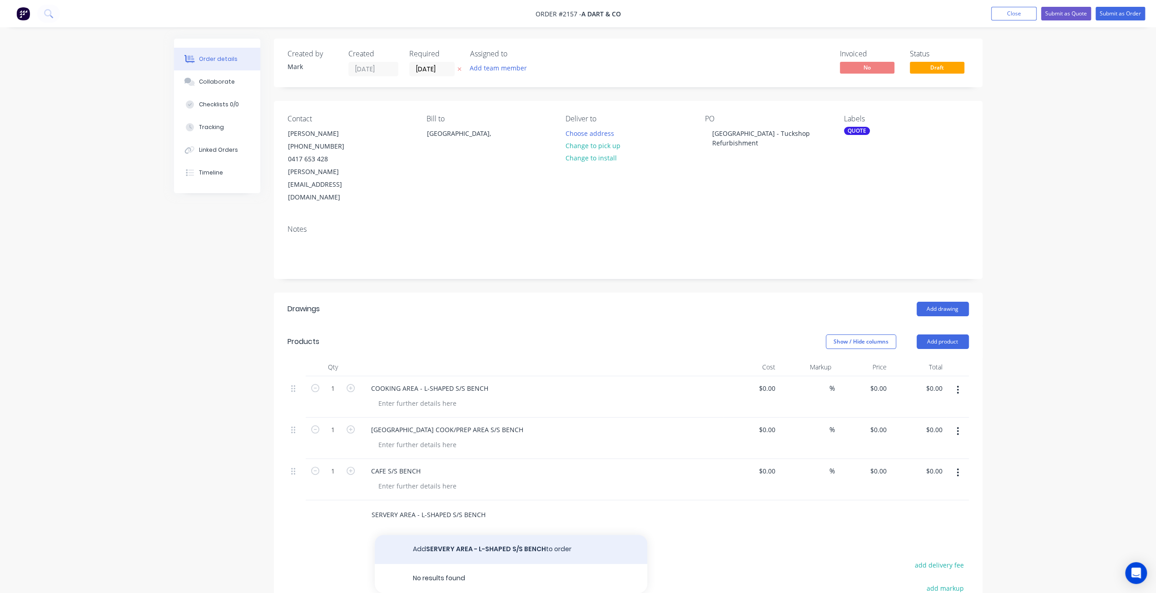
type input "SERVERY AREA - L-SHAPED S/S BENCH"
click at [491, 535] on button "Add SERVERY AREA - L-SHAPED S/S BENCH to order" at bounding box center [511, 549] width 273 height 29
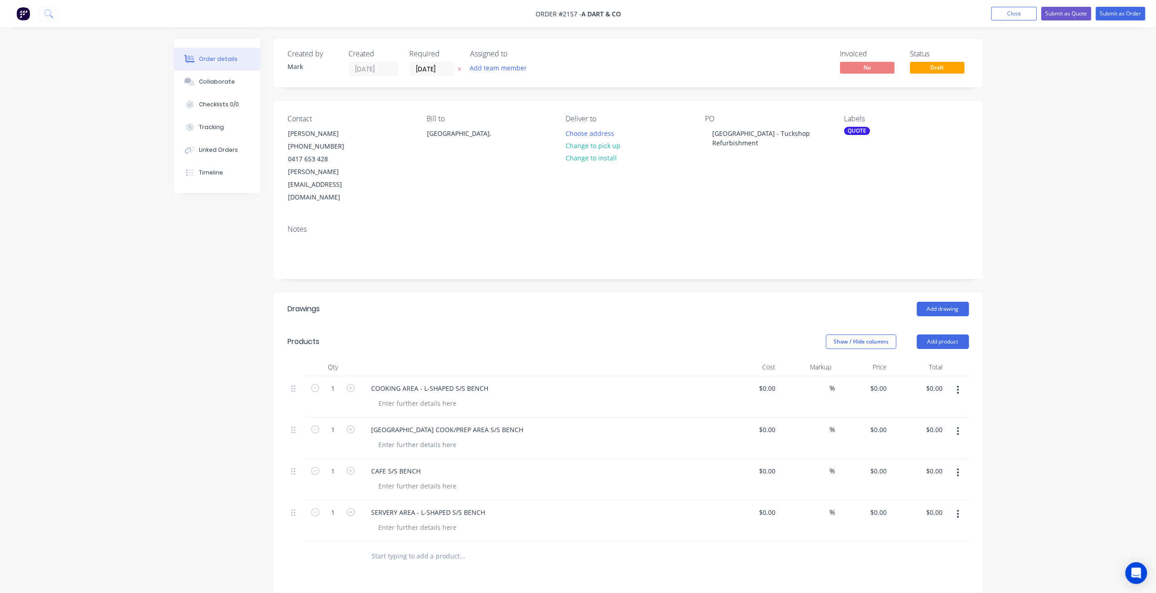
click at [433, 547] on input "text" at bounding box center [462, 556] width 182 height 18
type input "SERVERY AREA - POS S/S BENCHTOPS"
click at [484, 506] on div "SERVERY AREA - L-SHAPED S/S BENCH" at bounding box center [428, 512] width 129 height 13
click at [148, 423] on div "Order details Collaborate Checklists 0/0 Tracking Linked Orders Timeline Order …" at bounding box center [578, 401] width 1156 height 803
click at [520, 423] on div "PENINSULA ISLAND COOK/PREP AREA S/S BENCH" at bounding box center [447, 429] width 167 height 13
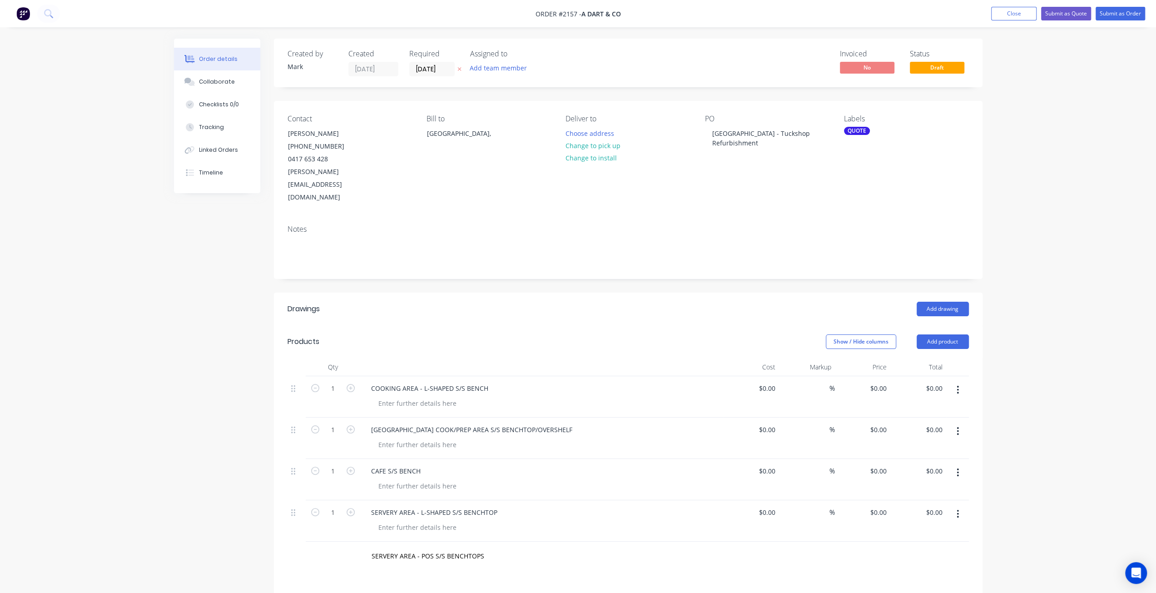
click at [192, 428] on div "Created by Mark Created 11/08/25 Required 11/08/25 Assigned to Add team member …" at bounding box center [578, 421] width 809 height 764
click at [440, 418] on div "PENINSULA ISLAND COOK/PREP AREA S/S BENCHTOP/OVERSHELF" at bounding box center [542, 438] width 364 height 41
drag, startPoint x: 431, startPoint y: 401, endPoint x: 314, endPoint y: 407, distance: 116.5
click at [316, 418] on div "1 PENINSULA ISLAND COOK/PREP AREA S/S BENCHTOP/OVERSHELF $0.00 $0.00 % $0.00 $0…" at bounding box center [629, 438] width 682 height 41
click at [196, 329] on div "Created by Mark Created 11/08/25 Required 11/08/25 Assigned to Add team member …" at bounding box center [578, 421] width 809 height 764
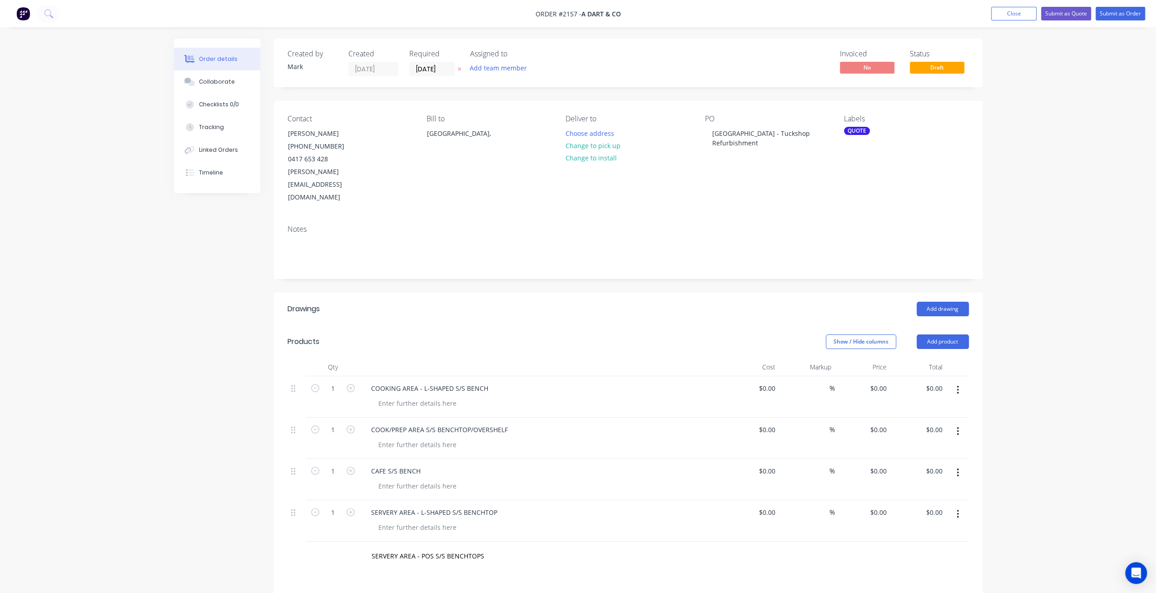
click at [186, 403] on div "Created by Mark Created 11/08/25 Required 11/08/25 Assigned to Add team member …" at bounding box center [578, 421] width 809 height 764
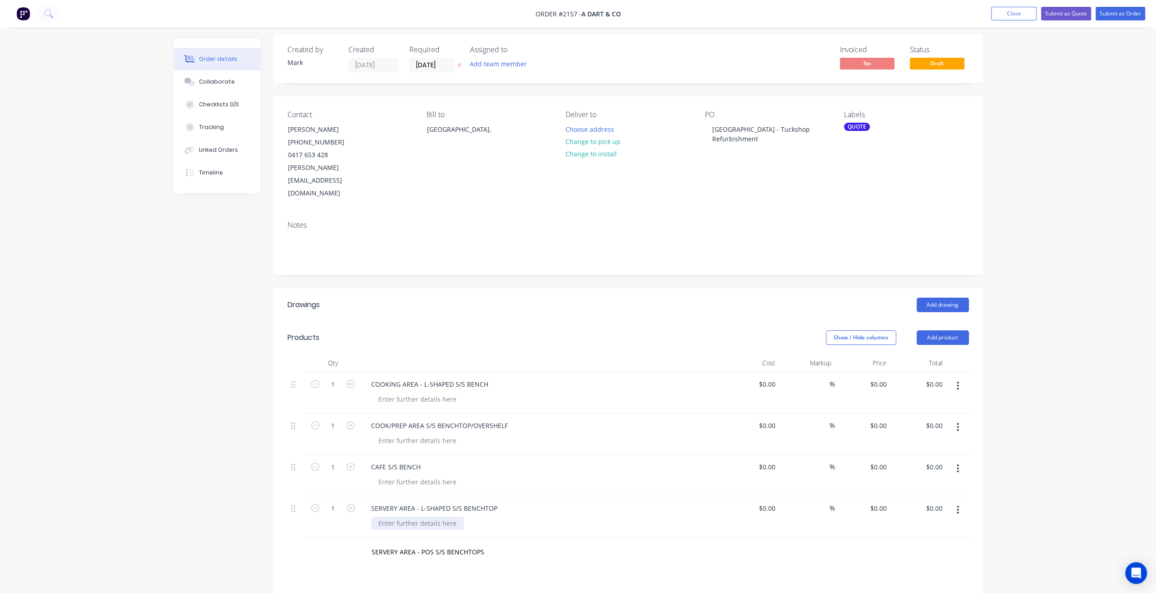
scroll to position [182, 0]
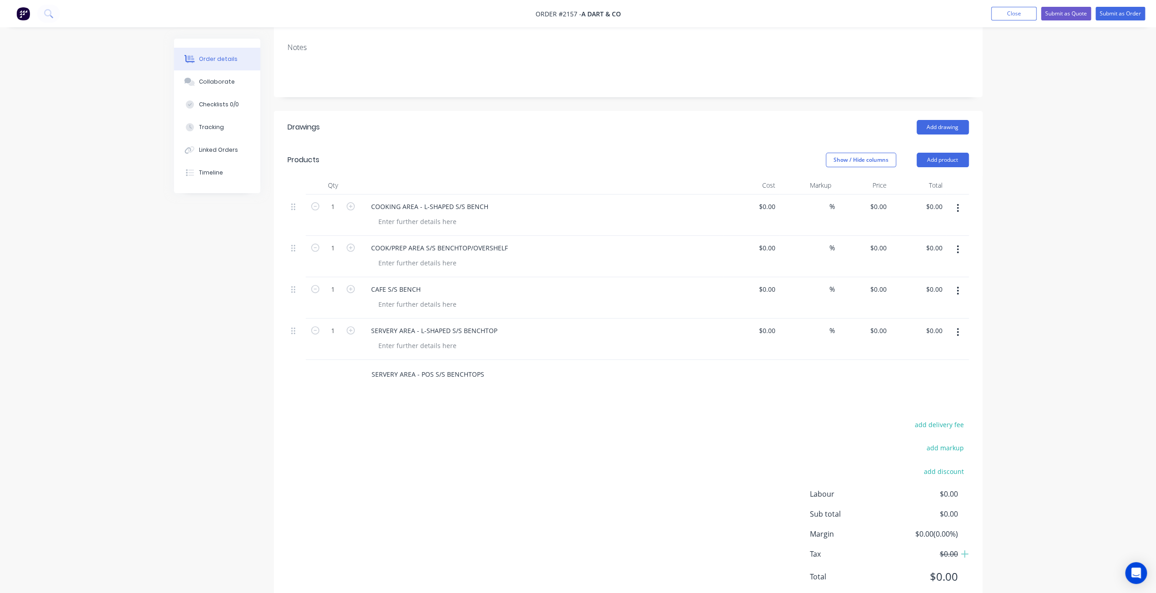
click at [478, 365] on input "SERVERY AREA - POS S/S BENCHTOPS" at bounding box center [462, 374] width 182 height 18
drag, startPoint x: 505, startPoint y: 384, endPoint x: 502, endPoint y: 376, distance: 8.4
click at [505, 394] on button "Add SERVERY AREA - POS S/S BENCHTOPS to order" at bounding box center [511, 408] width 273 height 29
click at [417, 407] on input "text" at bounding box center [462, 416] width 182 height 18
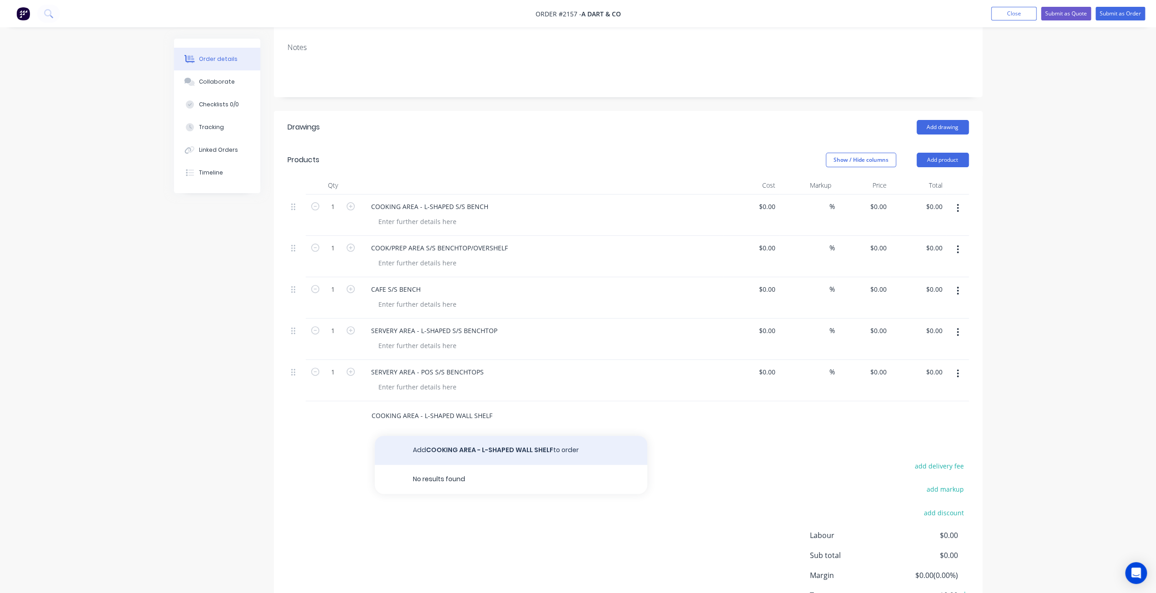
type input "COOKING AREA - L-SHAPED WALL SHELF"
click at [450, 436] on button "Add COOKING AREA - L-SHAPED WALL SHELF to order" at bounding box center [511, 450] width 273 height 29
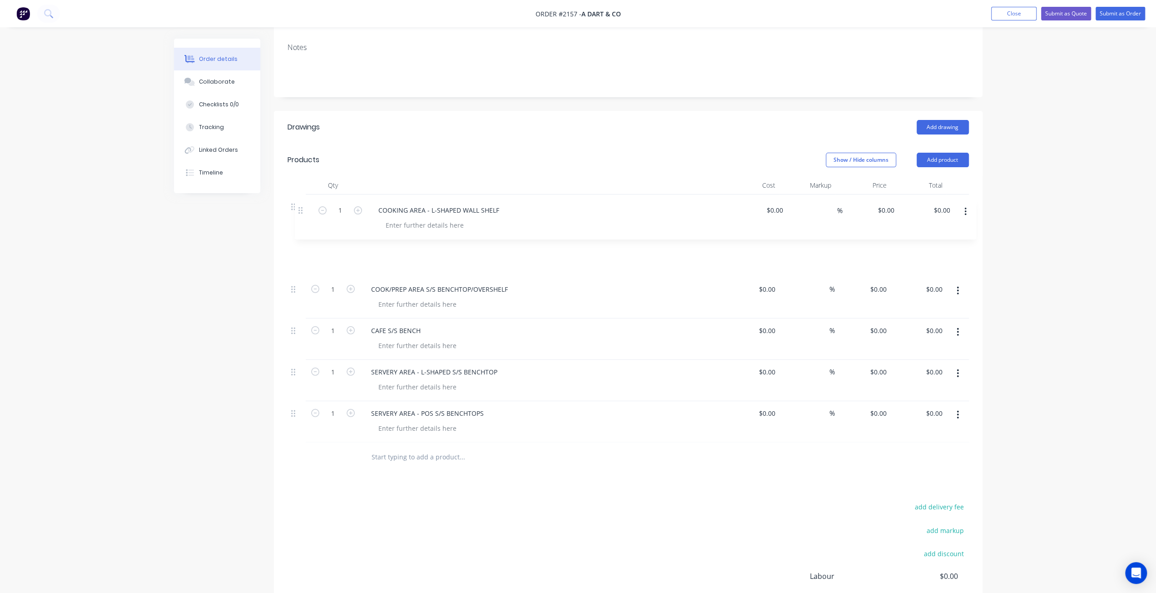
drag, startPoint x: 296, startPoint y: 387, endPoint x: 304, endPoint y: 208, distance: 178.7
click at [304, 208] on div "1 COOKING AREA - L-SHAPED S/S BENCH $0.00 $0.00 % $0.00 $0.00 $0.00 $0.00 1 COO…" at bounding box center [629, 318] width 682 height 248
click at [184, 279] on div "Created by Mark Created 11/08/25 Required 11/08/25 Assigned to Add team member …" at bounding box center [578, 280] width 809 height 847
click at [394, 215] on div at bounding box center [417, 221] width 93 height 13
click at [533, 215] on div "3000mmL x 3240mmL x 600mmW x 900mmH, 300m" at bounding box center [456, 221] width 170 height 13
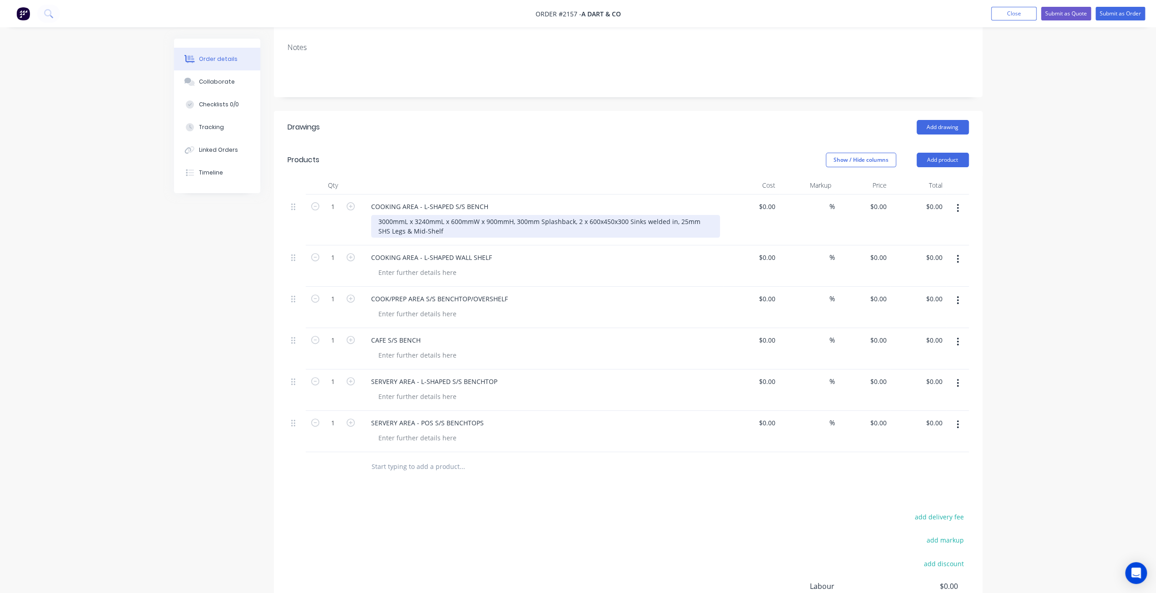
drag, startPoint x: 393, startPoint y: 204, endPoint x: 396, endPoint y: 215, distance: 11.7
click at [393, 215] on div "3000mmL x 3240mmL x 600mmW x 900mmH, 300mm Splashback, 2 x 600x450x300 Sinks we…" at bounding box center [545, 226] width 349 height 23
click at [438, 215] on div "3000mmL x 3240mmL x 600mmW x 900mmH, 300mm Splashback, 2 x 600x450x300 Sinks we…" at bounding box center [545, 226] width 349 height 23
click at [218, 258] on div "Created by Mark Created 11/08/25 Required 11/08/25 Assigned to Add team member …" at bounding box center [578, 285] width 809 height 857
click at [240, 241] on div "Created by Mark Created 11/08/25 Required 11/08/25 Assigned to Add team member …" at bounding box center [578, 285] width 809 height 857
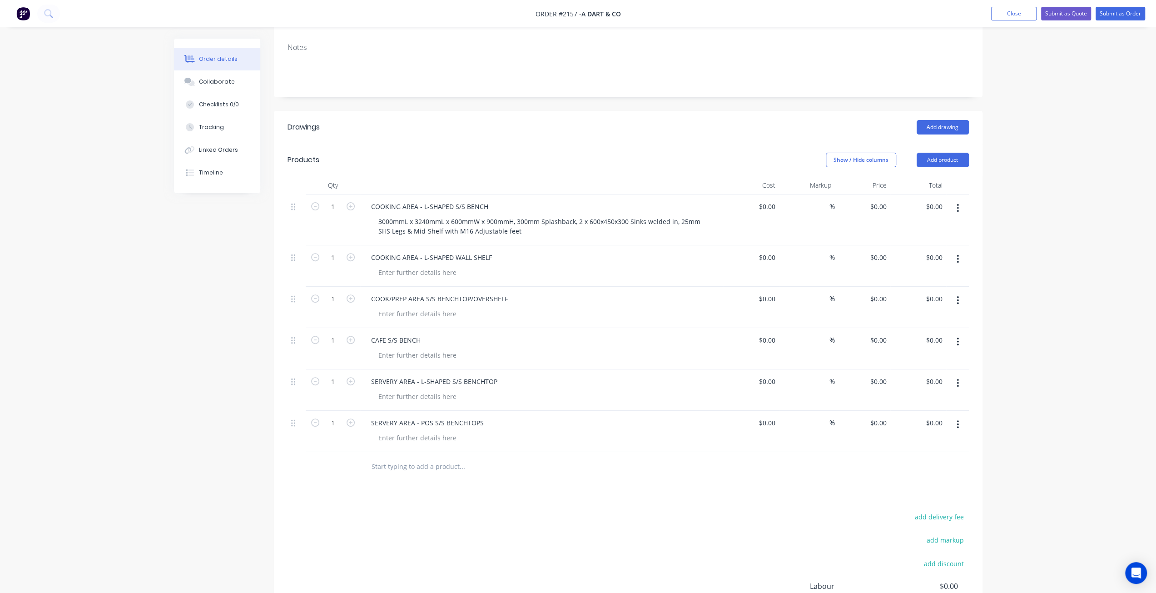
click at [134, 234] on div "Order details Collaborate Checklists 0/0 Tracking Linked Orders Timeline Order …" at bounding box center [578, 265] width 1156 height 895
click at [390, 266] on div at bounding box center [417, 272] width 93 height 13
click at [377, 215] on div "3000mmL x 3240mmL x 600mmW x 900mmH, 300mm Splashback, 2 x 600x450x300 Sinks we…" at bounding box center [545, 226] width 349 height 23
drag, startPoint x: 218, startPoint y: 289, endPoint x: 212, endPoint y: 285, distance: 7.1
click at [217, 289] on div "Created by Mark Created 11/08/25 Required 11/08/25 Assigned to Add team member …" at bounding box center [578, 285] width 809 height 857
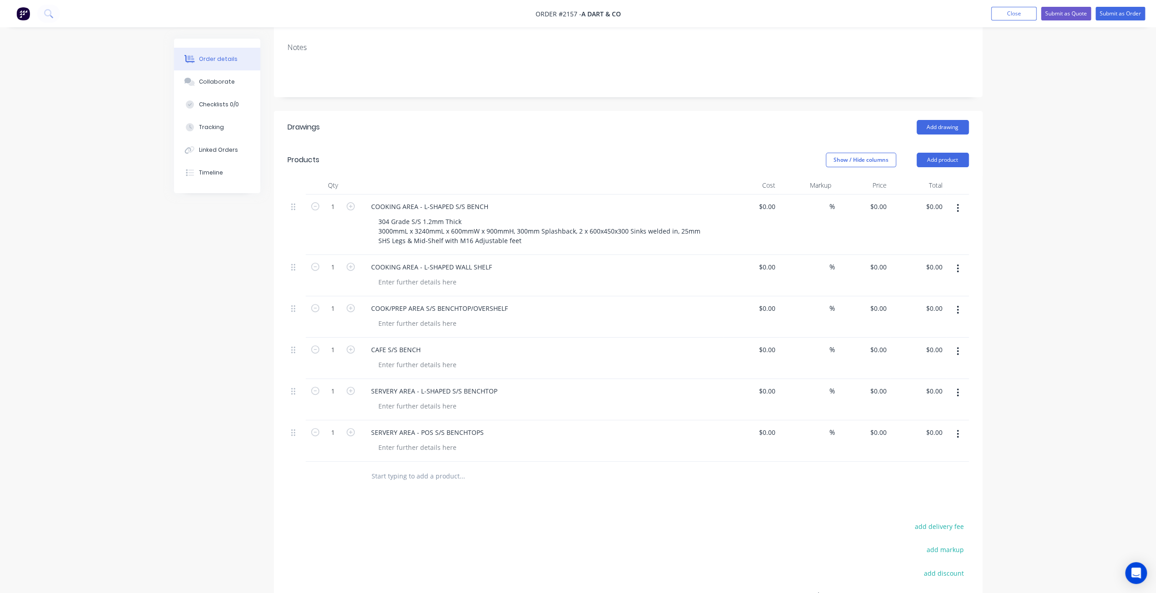
click at [211, 281] on div "Created by Mark Created 11/08/25 Required 11/08/25 Assigned to Add team member …" at bounding box center [578, 290] width 809 height 866
click at [208, 275] on div "Created by Mark Created 11/08/25 Required 11/08/25 Assigned to Add team member …" at bounding box center [578, 290] width 809 height 866
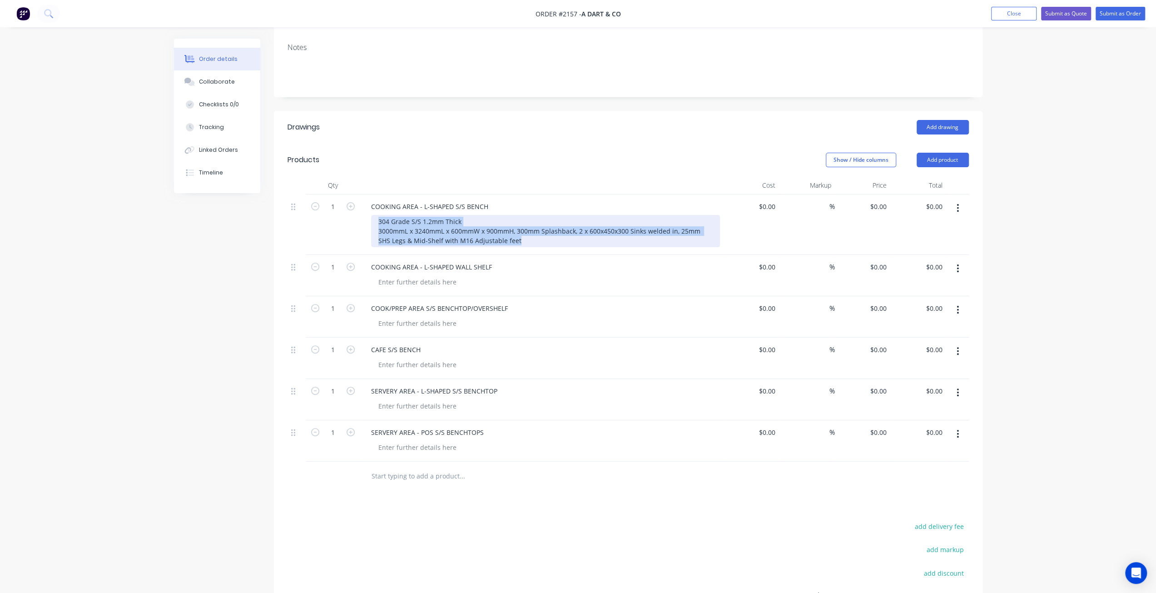
drag, startPoint x: 379, startPoint y: 195, endPoint x: 527, endPoint y: 223, distance: 151.2
click at [527, 223] on div "COOKING AREA - L-SHAPED S/S BENCH 304 Grade S/S 1.2mm Thick 3000mmL x 3240mmL x…" at bounding box center [542, 224] width 364 height 60
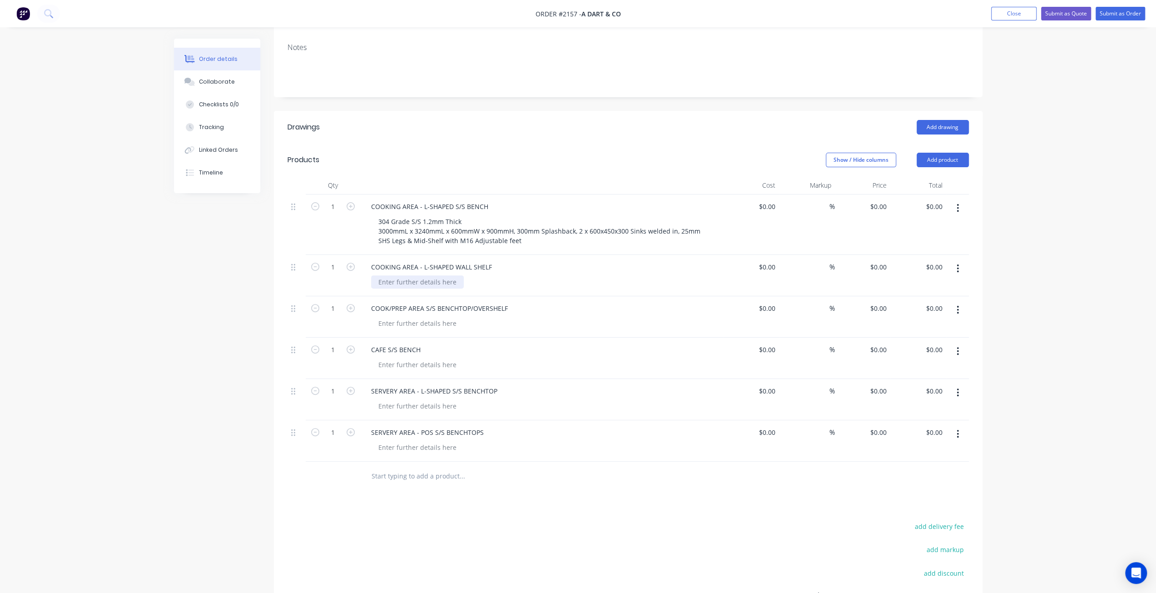
click at [417, 275] on div at bounding box center [417, 281] width 93 height 13
drag, startPoint x: 241, startPoint y: 297, endPoint x: 238, endPoint y: 293, distance: 4.8
click at [238, 293] on div "Created by Mark Created 11/08/25 Required 11/08/25 Assigned to Add team member …" at bounding box center [578, 290] width 809 height 866
click at [234, 294] on div "Created by Mark Created 11/08/25 Required 11/08/25 Assigned to Add team member …" at bounding box center [578, 290] width 809 height 866
click at [382, 317] on div at bounding box center [417, 323] width 93 height 13
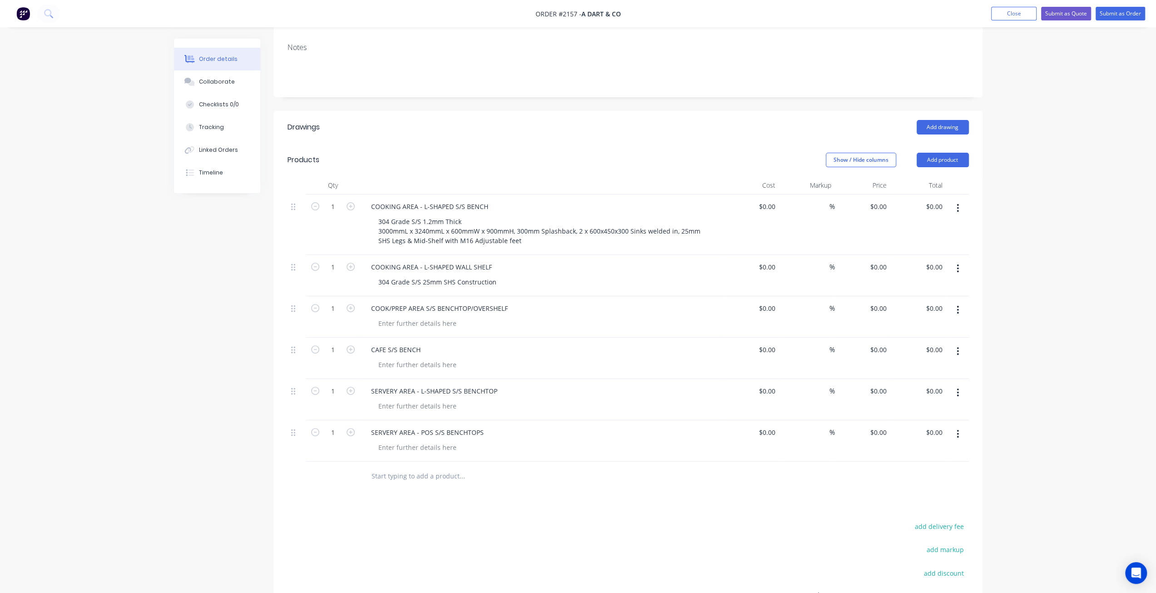
click at [197, 294] on div "Created by Mark Created 11/08/25 Required 11/08/25 Assigned to Add team member …" at bounding box center [578, 290] width 809 height 866
click at [393, 317] on div at bounding box center [417, 323] width 93 height 13
click at [392, 317] on div at bounding box center [417, 323] width 93 height 13
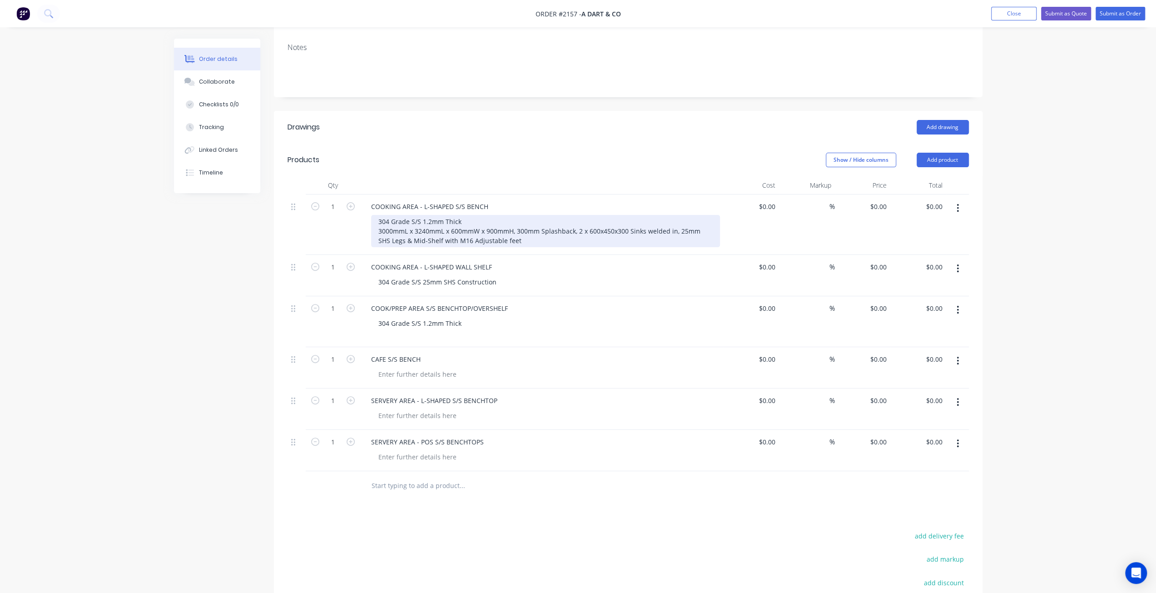
click at [678, 215] on div "304 Grade S/S 1.2mm Thick 3000mmL x 3240mmL x 600mmW x 900mmH, 300mm Splashback…" at bounding box center [545, 231] width 349 height 32
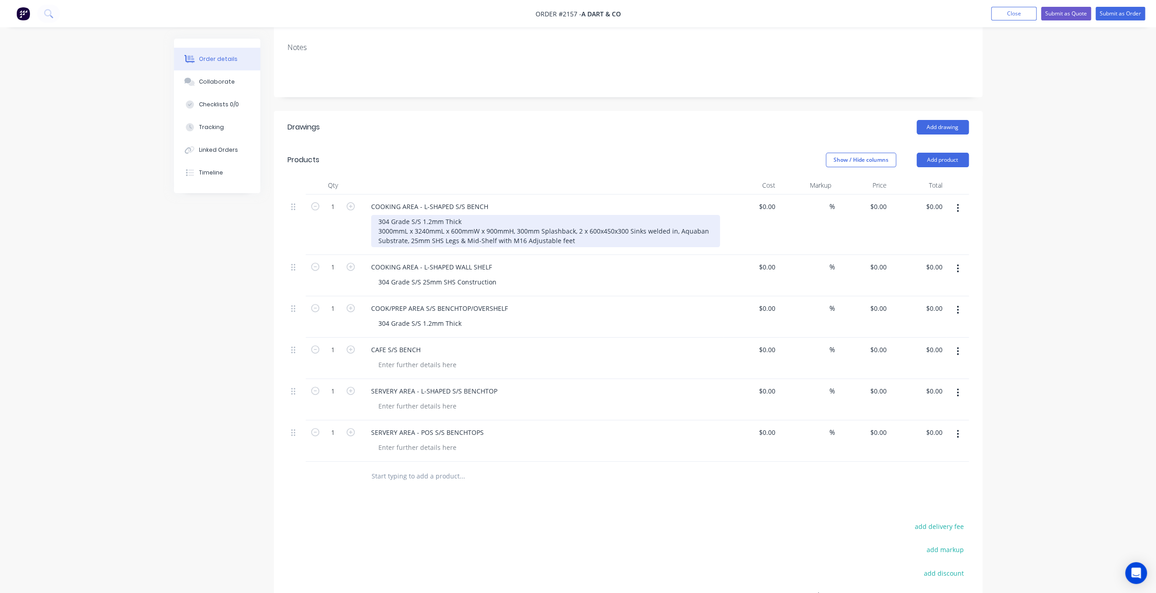
click at [679, 215] on div "304 Grade S/S 1.2mm Thick 3000mmL x 3240mmL x 600mmW x 900mmH, 300mm Splashback…" at bounding box center [545, 231] width 349 height 32
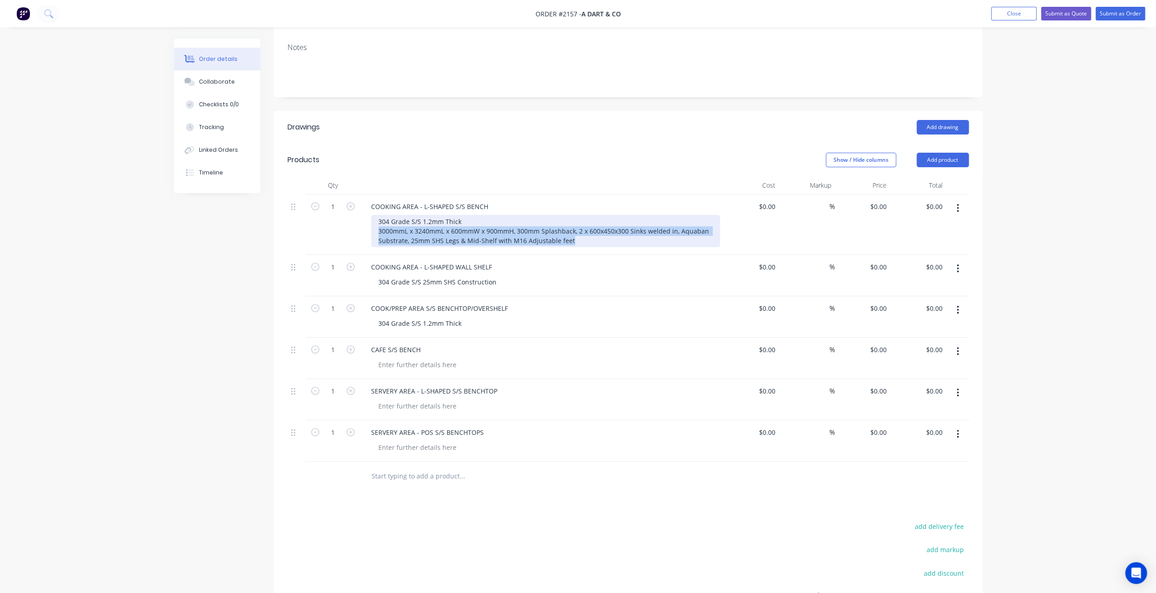
drag, startPoint x: 379, startPoint y: 203, endPoint x: 582, endPoint y: 213, distance: 202.9
click at [582, 215] on div "304 Grade S/S 1.2mm Thick 3000mmL x 3240mmL x 600mmW x 900mmH, 300mm Splashback…" at bounding box center [545, 231] width 349 height 32
copy div "3000mmL x 3240mmL x 600mmW x 900mmH, 300mm Splashback, 2 x 600x450x300 Sinks we…"
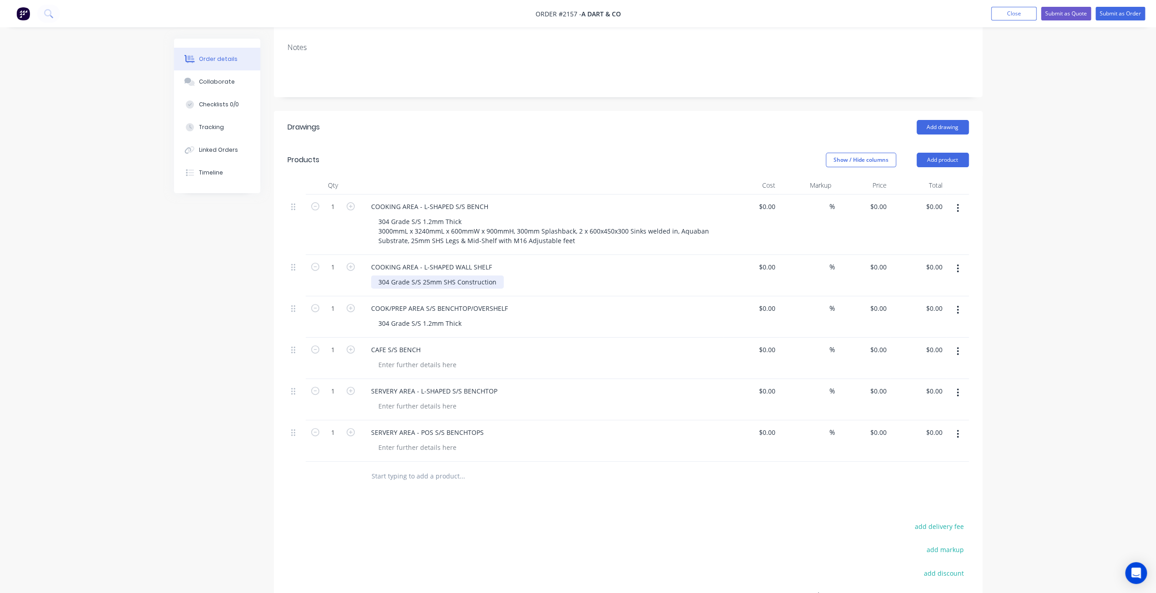
drag, startPoint x: 497, startPoint y: 253, endPoint x: 504, endPoint y: 266, distance: 15.7
click at [497, 275] on div "304 Grade S/S 25mm SHS Construction" at bounding box center [437, 281] width 133 height 13
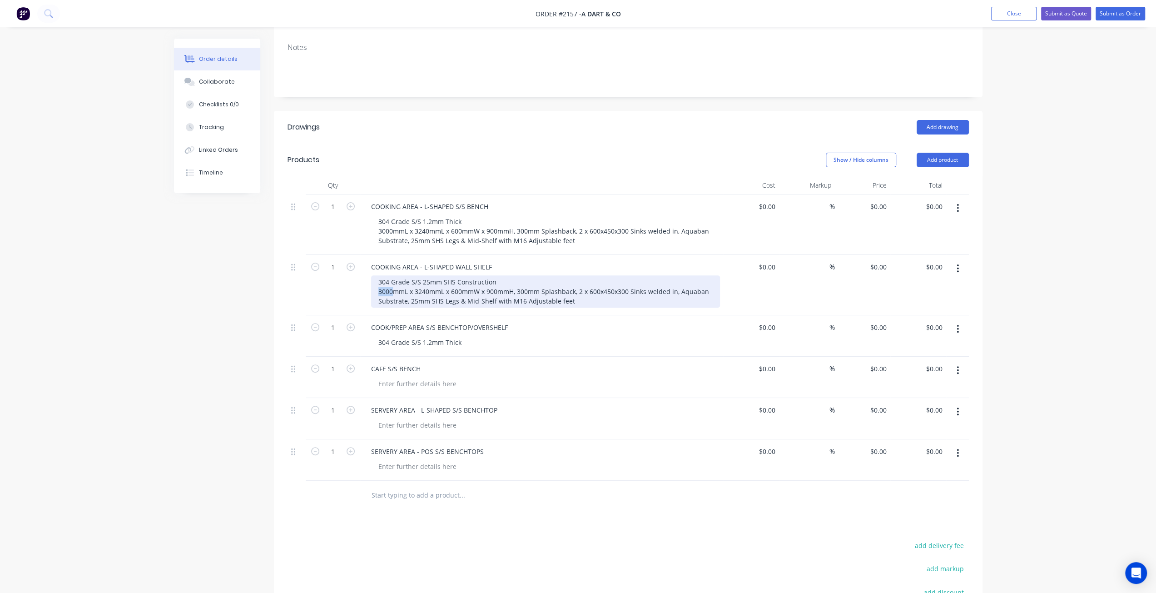
drag, startPoint x: 391, startPoint y: 265, endPoint x: 378, endPoint y: 263, distance: 13.4
click at [378, 275] on div "304 Grade S/S 25mm SHS Construction 3000mmL x 3240mmL x 600mmW x 900mmH, 300mm …" at bounding box center [545, 291] width 349 height 32
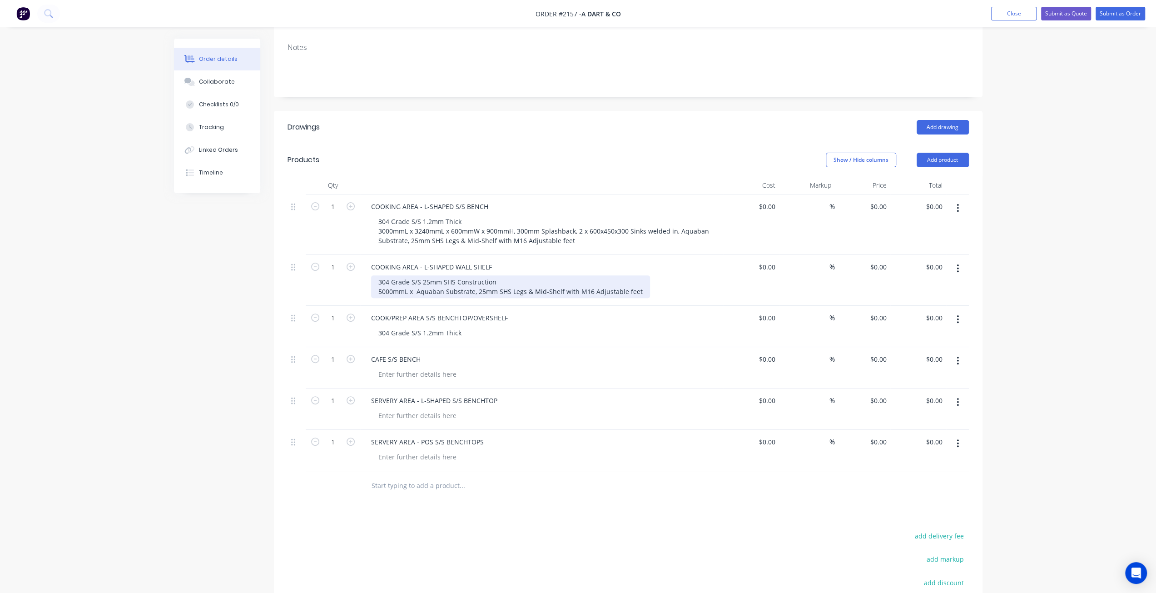
drag, startPoint x: 498, startPoint y: 258, endPoint x: 480, endPoint y: 268, distance: 21.4
click at [498, 275] on div "304 Grade S/S 25mm SHS Construction 5000mmL x Aquaban Substrate, 25mm SHS Legs …" at bounding box center [510, 286] width 279 height 23
click at [476, 275] on div "304 Grade S/S 25mm SHS Construction 5000mmL x Aquaban Substrate, 25mm SHS Legs …" at bounding box center [510, 286] width 279 height 23
click at [499, 275] on div "304 Grade S/S 25mm SHS Construction 5000mmL x Aquaban Substrate, 25mm SHS Legs …" at bounding box center [510, 286] width 279 height 23
click at [477, 275] on div "304 Grade S/S 25mm SHS Construction 5000mmL x Aquaban Substrate, 25mm SHS Legs …" at bounding box center [510, 286] width 279 height 23
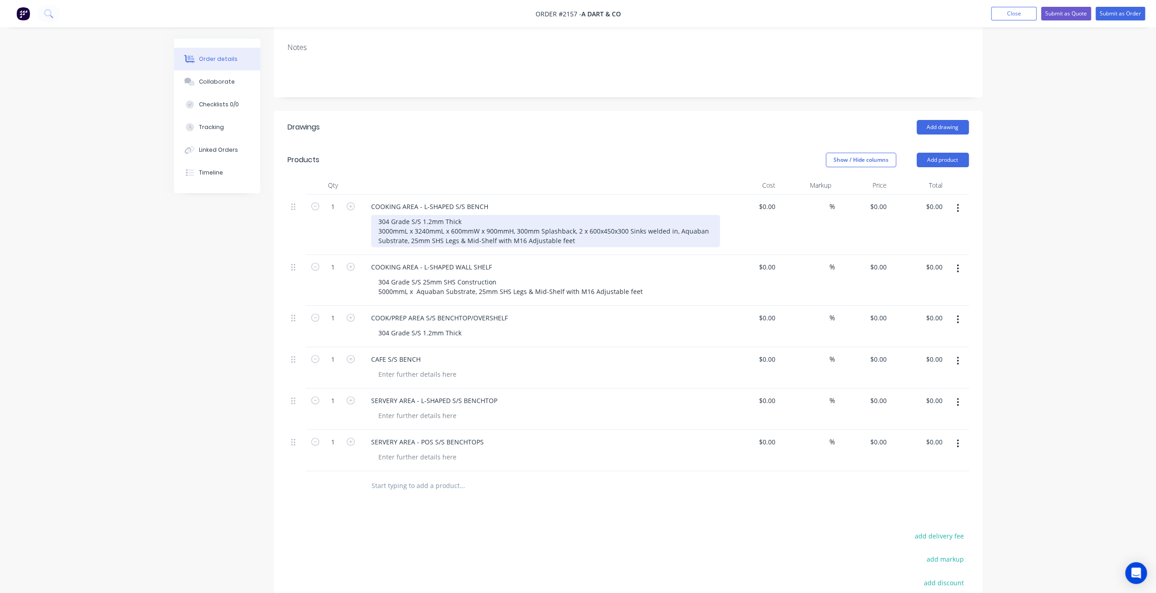
click at [518, 215] on div "304 Grade S/S 1.2mm Thick 3000mmL x 3240mmL x 600mmW x 900mmH, 300mm Splashback…" at bounding box center [545, 231] width 349 height 32
click at [530, 215] on div "304 Grade S/S 1.2mm Thick 3000mmL x 3240mmL x 600mmW x 900mmH, 50m Fascia, 300m…" at bounding box center [545, 231] width 349 height 32
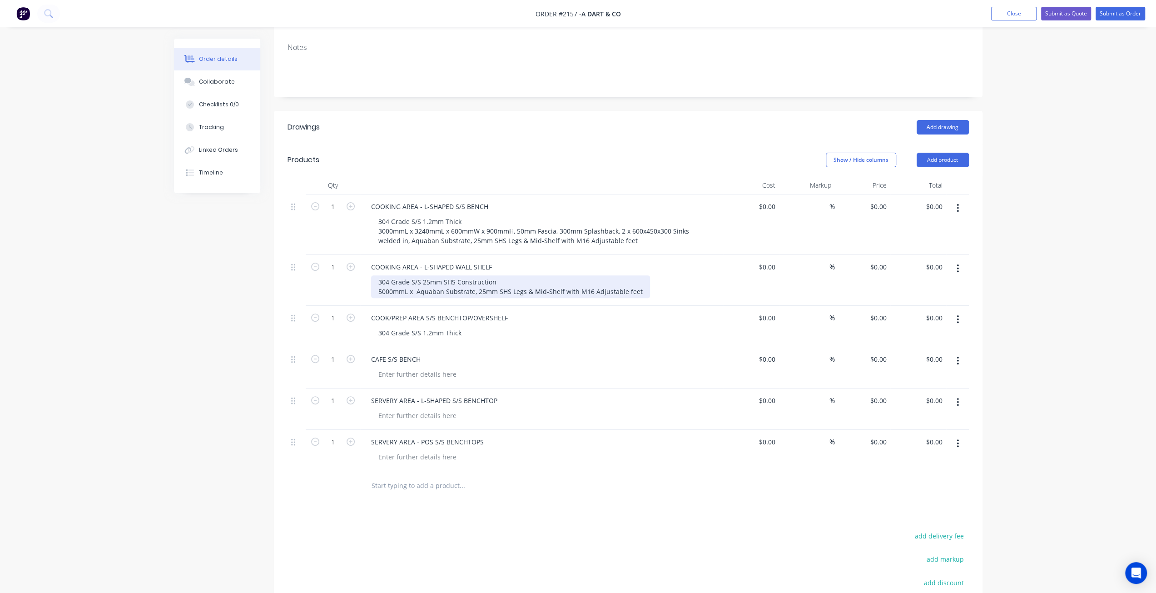
click at [417, 275] on div "304 Grade S/S 25mm SHS Construction 5000mmL x Aquaban Substrate, 25mm SHS Legs …" at bounding box center [510, 286] width 279 height 23
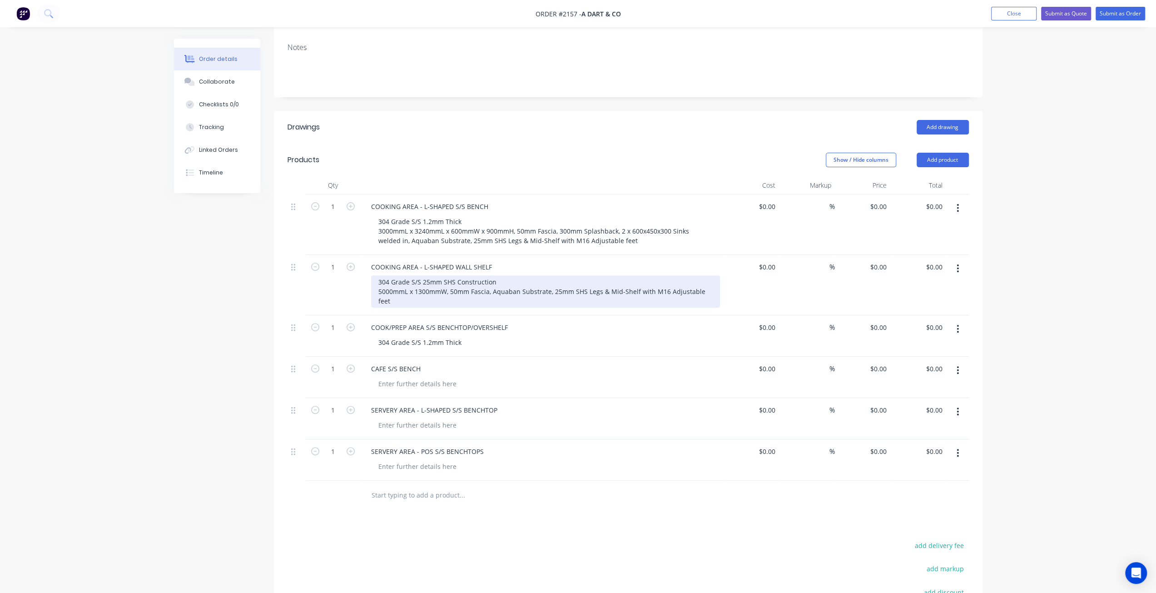
click at [557, 275] on div "304 Grade S/S 25mm SHS Construction 5000mmL x 1300mmW, 50mm Fascia, Aquaban Sub…" at bounding box center [545, 291] width 349 height 32
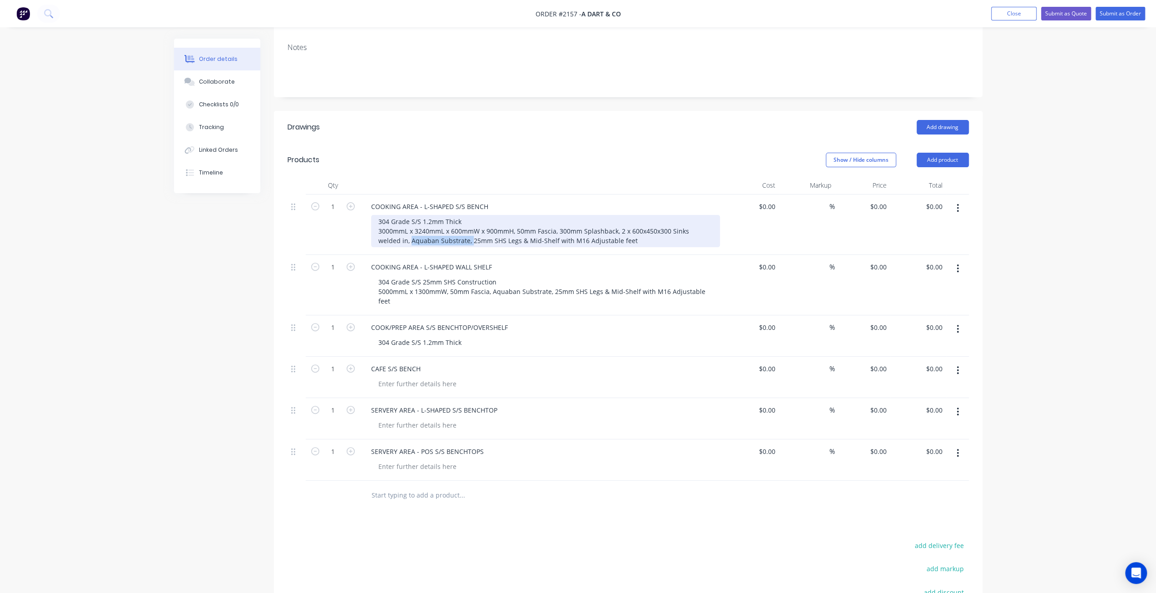
drag, startPoint x: 388, startPoint y: 211, endPoint x: 447, endPoint y: 215, distance: 59.2
click at [447, 215] on div "304 Grade S/S 1.2mm Thick 3000mmL x 3240mmL x 600mmW x 900mmH, 50mm Fascia, 300…" at bounding box center [545, 231] width 349 height 32
click at [561, 215] on div "304 Grade S/S 1.2mm Thick 3000mmL x 3240mmL x 600mmW x 900mmH, 50mm Fascia, 300…" at bounding box center [545, 231] width 349 height 32
click at [636, 215] on div "304 Grade S/S 1.2mm Thick 3000mmL x 3240mmL x 600mmW x 900mmH, 50mm Fascia, Aqu…" at bounding box center [545, 231] width 349 height 32
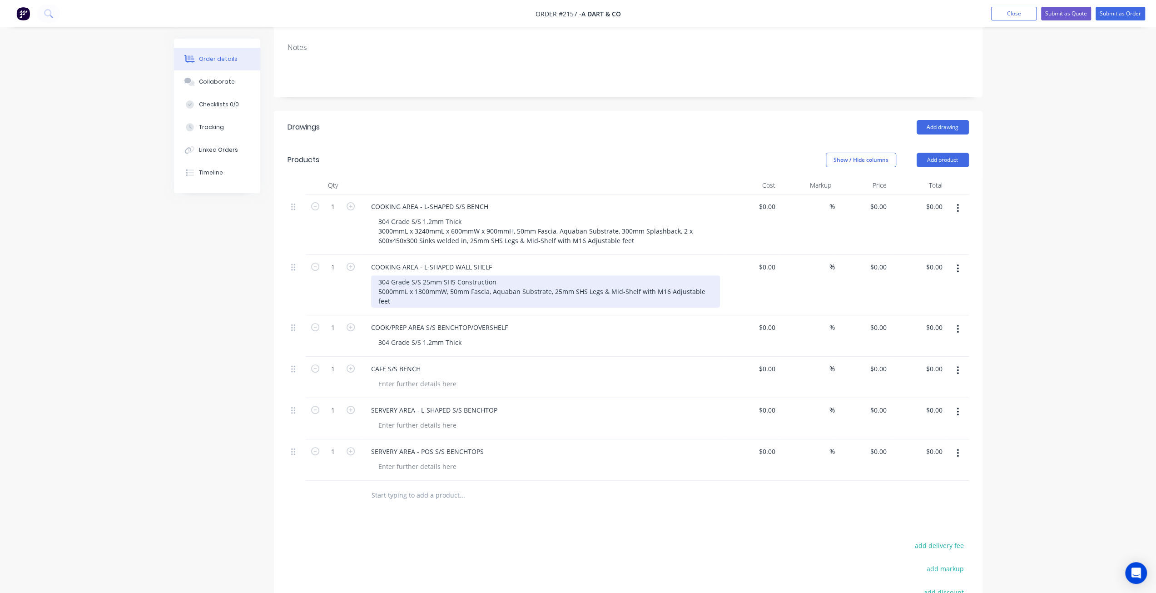
click at [553, 275] on div "304 Grade S/S 25mm SHS Construction 5000mmL x 1300mmW, 50mm Fascia, Aquaban Sub…" at bounding box center [545, 291] width 349 height 32
drag, startPoint x: 553, startPoint y: 267, endPoint x: 738, endPoint y: 264, distance: 184.5
click at [738, 264] on div "1 COOKING AREA - L-SHAPED WALL SHELF 304 Grade S/S 25mm SHS Construction 5000mm…" at bounding box center [629, 285] width 682 height 60
click at [707, 275] on div "304 Grade S/S 25mm SHS Construction 5000mmL x 1300mmW, 50mm Fascia, Aquaban Sub…" at bounding box center [545, 286] width 349 height 23
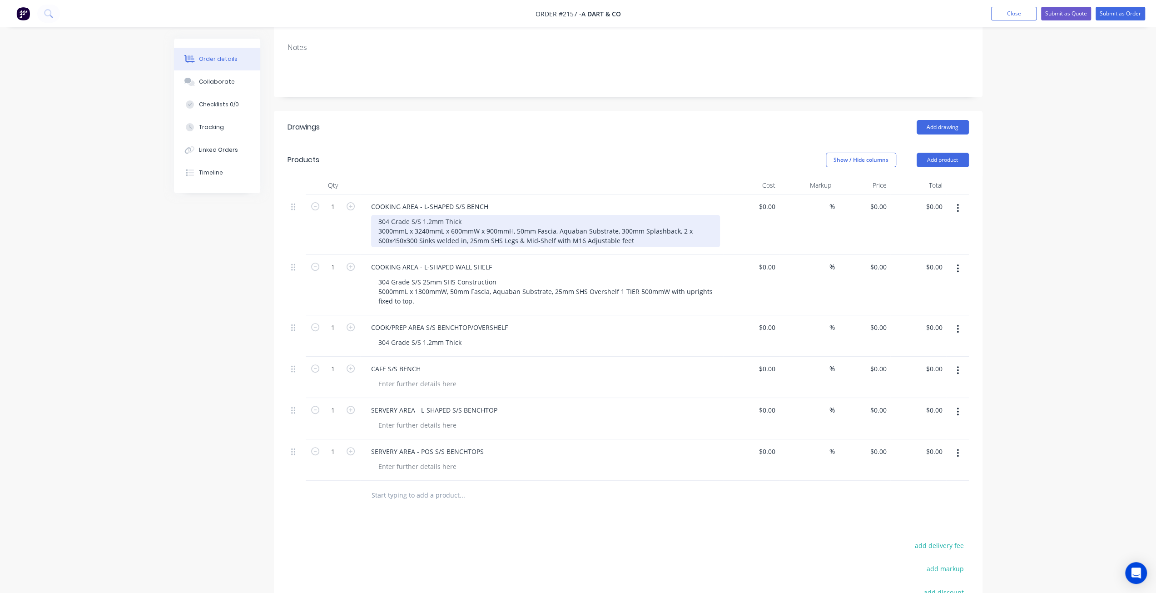
click at [636, 215] on div "304 Grade S/S 1.2mm Thick 3000mmL x 3240mmL x 600mmW x 900mmH, 50mm Fascia, Aqu…" at bounding box center [545, 231] width 349 height 32
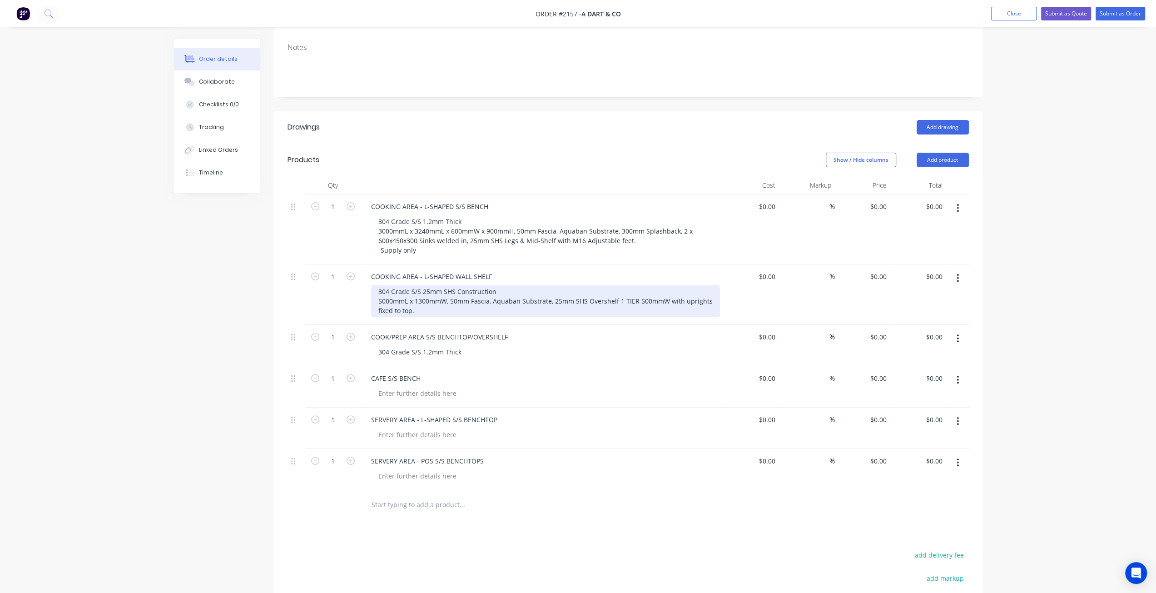
click at [458, 286] on div "304 Grade S/S 25mm SHS Construction 5000mmL x 1300mmW, 50mm Fascia, Aquaban Sub…" at bounding box center [545, 301] width 349 height 32
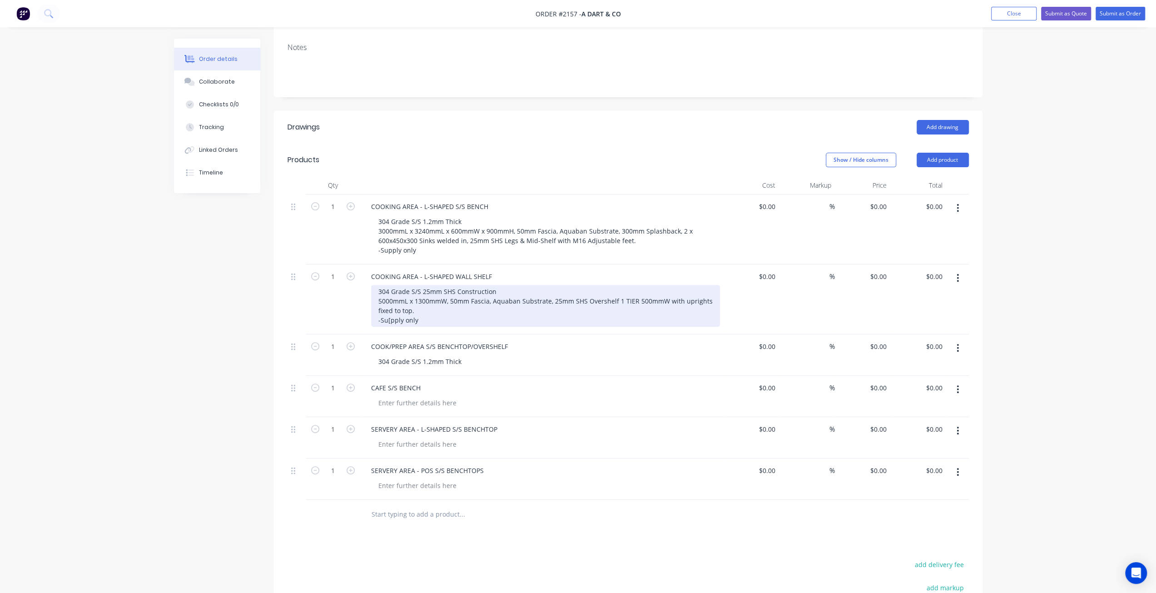
drag, startPoint x: 389, startPoint y: 290, endPoint x: 437, endPoint y: 285, distance: 47.5
click at [458, 285] on div "304 Grade S/S 25mm SHS Construction 5000mmL x 1300mmW, 50mm Fascia, Aquaban Sub…" at bounding box center [545, 306] width 349 height 42
drag, startPoint x: 395, startPoint y: 293, endPoint x: 424, endPoint y: 323, distance: 41.1
click at [396, 293] on div "304 Grade S/S 25mm SHS Construction 5000mmL x 1300mmW, 50mm Fascia, Aquaban Sub…" at bounding box center [545, 306] width 349 height 42
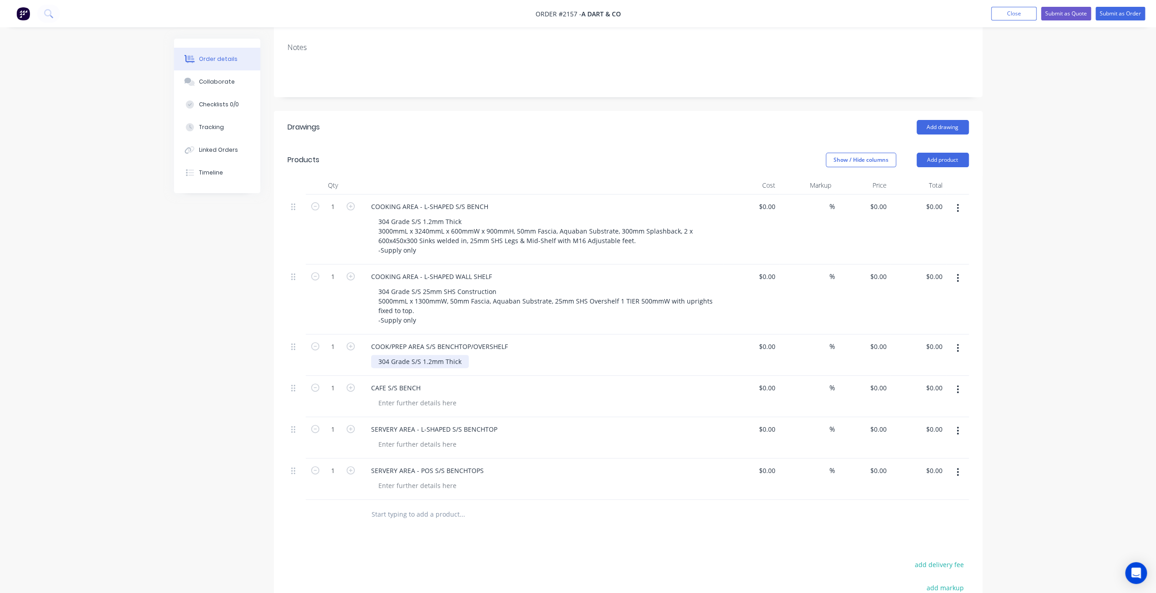
click at [463, 355] on div "304 Grade S/S 1.2mm Thick" at bounding box center [420, 361] width 98 height 13
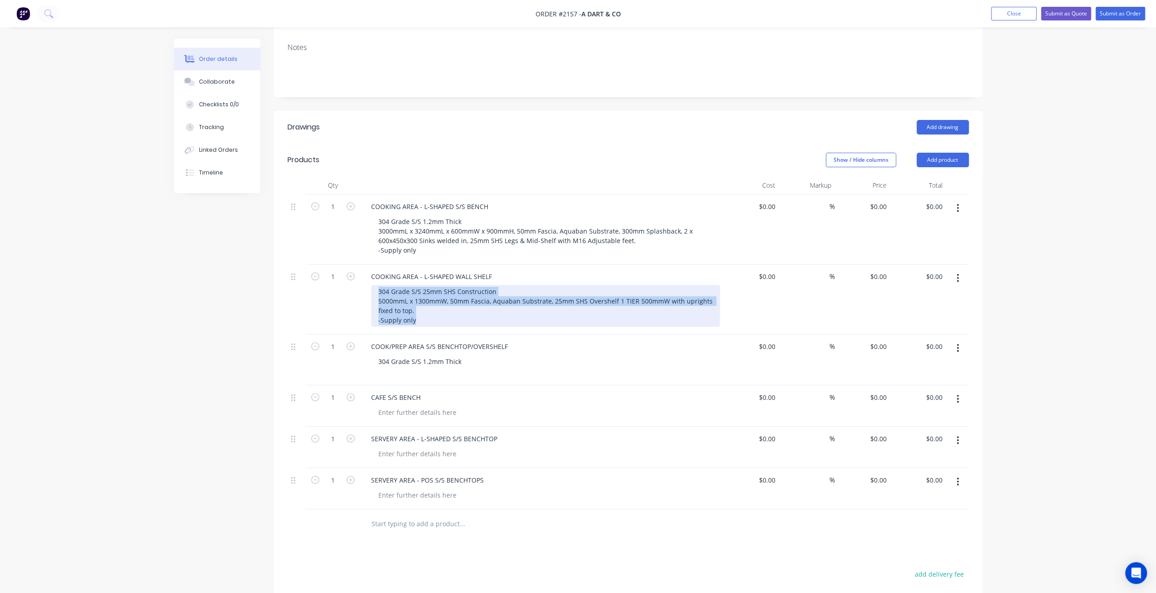
drag, startPoint x: 378, startPoint y: 263, endPoint x: 425, endPoint y: 287, distance: 53.2
click at [435, 294] on div "304 Grade S/S 25mm SHS Construction 5000mmL x 1300mmW, 50mm Fascia, Aquaban Sub…" at bounding box center [545, 306] width 349 height 42
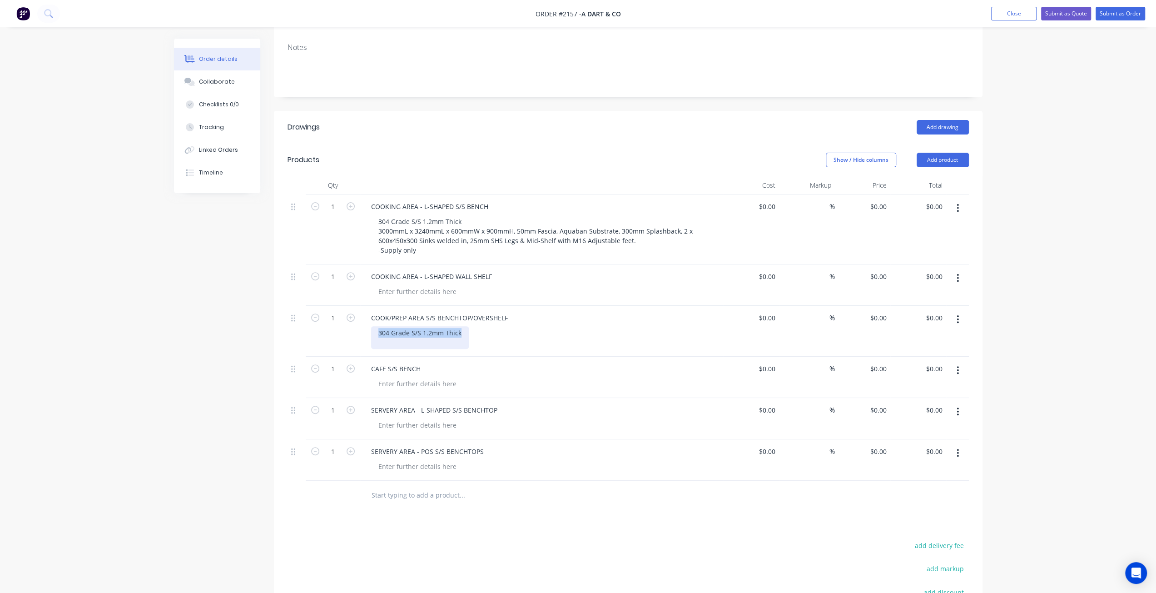
drag, startPoint x: 459, startPoint y: 309, endPoint x: 327, endPoint y: 306, distance: 132.3
click at [327, 306] on div "1 COOK/PREP AREA S/S BENCHTOP/OVERSHELF 304 Grade S/S 1.2mm Thick $0.00 $0.00 %…" at bounding box center [629, 331] width 682 height 51
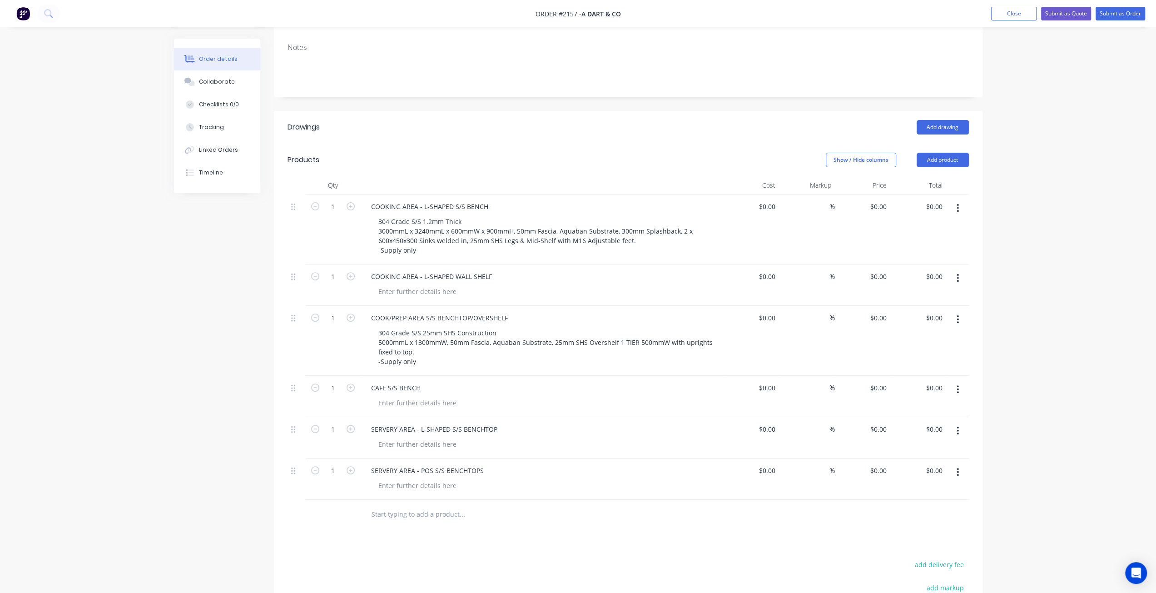
drag, startPoint x: 261, startPoint y: 306, endPoint x: 327, endPoint y: 304, distance: 65.9
click at [261, 306] on div "Created by Mark Created 11/08/25 Required 11/08/25 Assigned to Add team member …" at bounding box center [578, 309] width 809 height 904
click at [405, 285] on div at bounding box center [417, 291] width 93 height 13
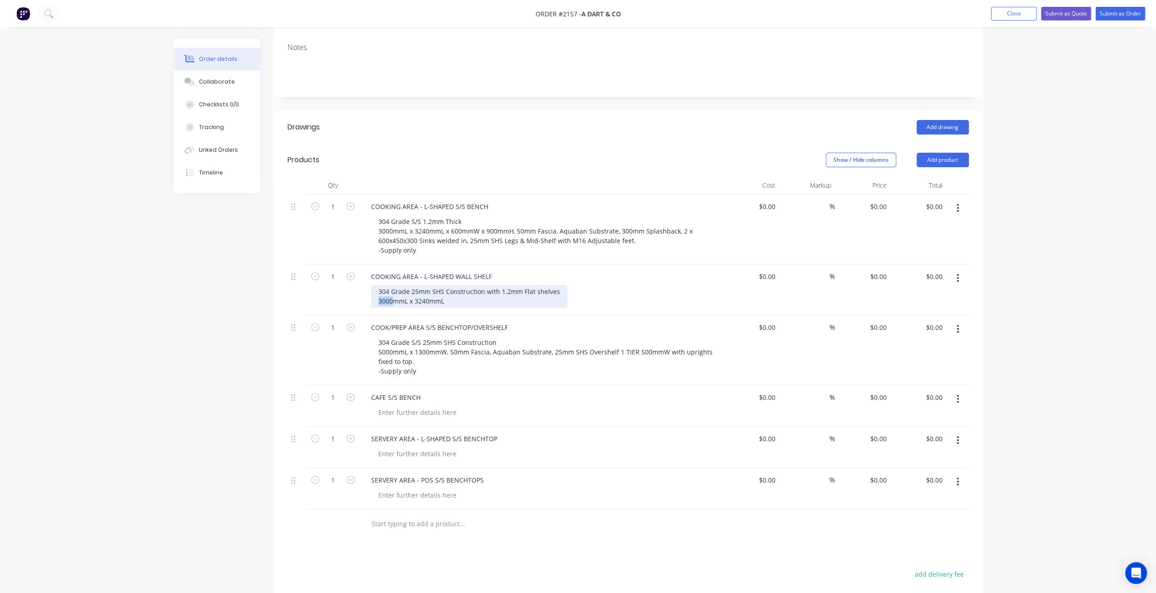
drag, startPoint x: 391, startPoint y: 274, endPoint x: 371, endPoint y: 272, distance: 20.6
click at [371, 285] on div "304 Grade 25mm SHS Construction with 1.2mm Flat shelves 3000mmL x 3240mmL" at bounding box center [469, 296] width 196 height 23
click at [428, 285] on div "304 Grade 25mm SHS Construction with 1.2mm Flat shelves 2950mmL x 3240mmL" at bounding box center [469, 296] width 196 height 23
click at [456, 285] on div "304 Grade 25mm SHS Construction with 1.2mm Flat shelves 2950mmL x 3200mmL" at bounding box center [469, 296] width 196 height 23
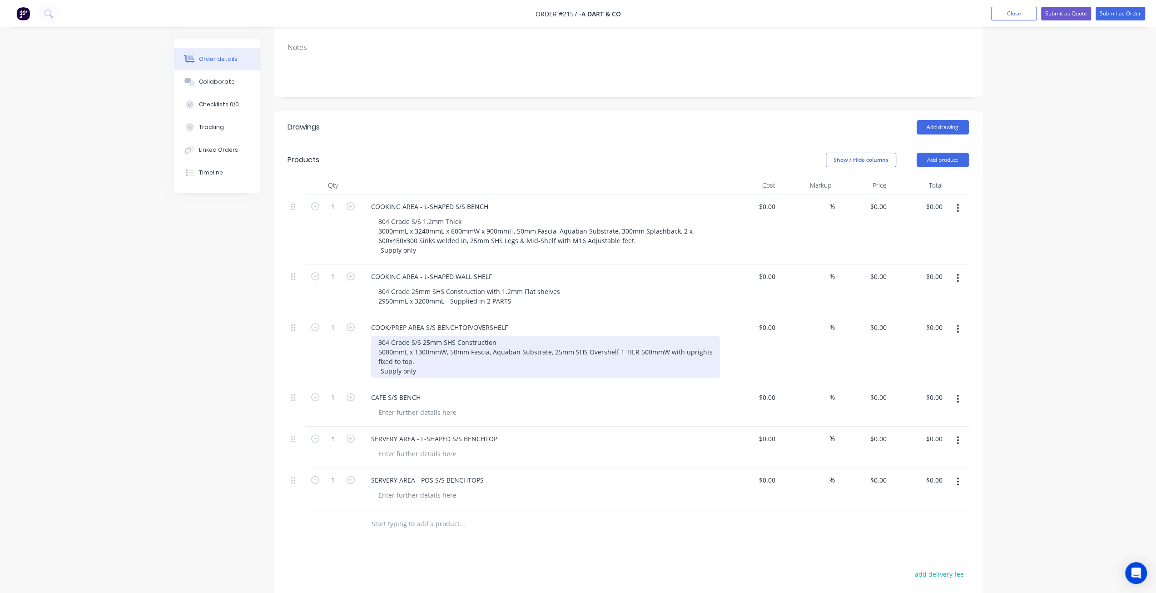
drag, startPoint x: 217, startPoint y: 337, endPoint x: 493, endPoint y: 313, distance: 277.3
click at [217, 336] on div "Created by Mark Created 11/08/25 Required 11/08/25 Assigned to Add team member …" at bounding box center [578, 314] width 809 height 914
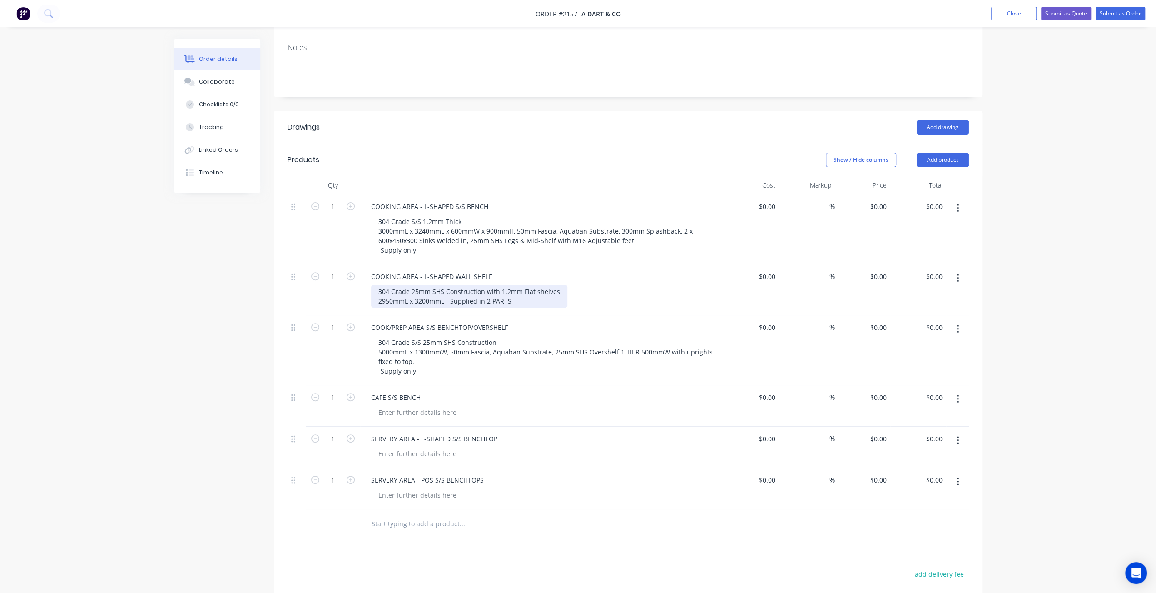
click at [528, 285] on div "304 Grade 25mm SHS Construction with 1.2mm Flat shelves 2950mmL x 3200mmL - Sup…" at bounding box center [469, 296] width 196 height 23
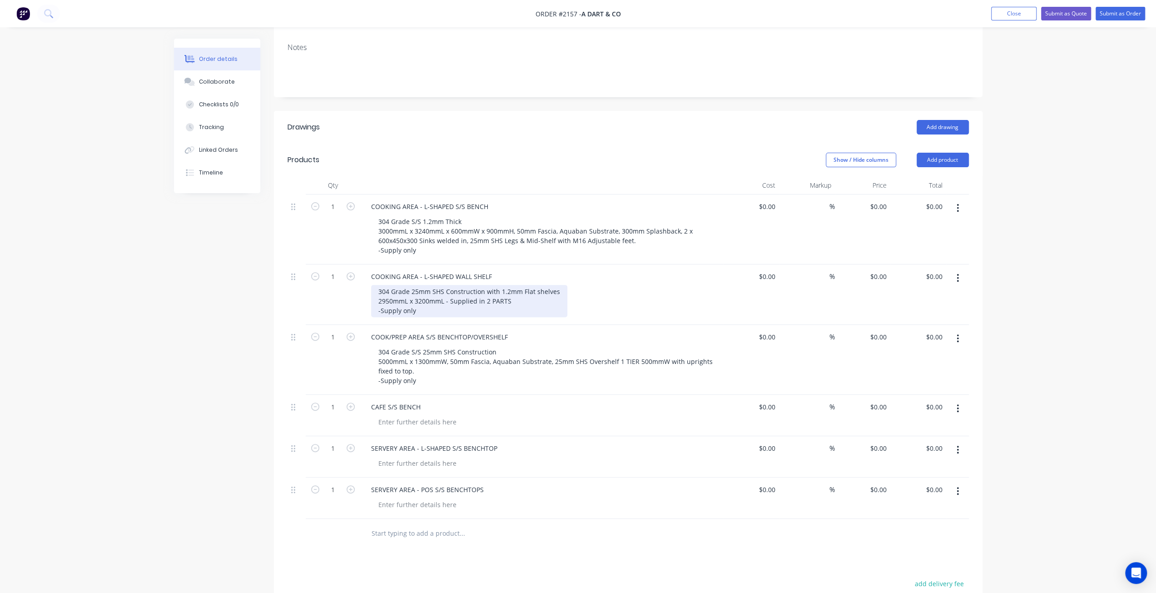
click at [506, 285] on div "304 Grade 25mm SHS Construction with 1.2mm Flat shelves 2950mmL x 3200mmL - Sup…" at bounding box center [469, 301] width 196 height 32
click at [532, 285] on div "304 Grade 25mm SHS Construction with 1.2mm Flat shelves 2950mmL x 3200mmL - Sup…" at bounding box center [469, 301] width 196 height 32
drag, startPoint x: 445, startPoint y: 272, endPoint x: 470, endPoint y: 288, distance: 29.6
click at [445, 285] on div "304 Grade 25mm SHS Construction with 1.2mm Flat shelves 2950mmL x 3200mmL - Sup…" at bounding box center [469, 301] width 196 height 32
click at [256, 294] on div "Created by Mark Created 11/08/25 Required 11/08/25 Assigned to Add team member …" at bounding box center [578, 318] width 809 height 923
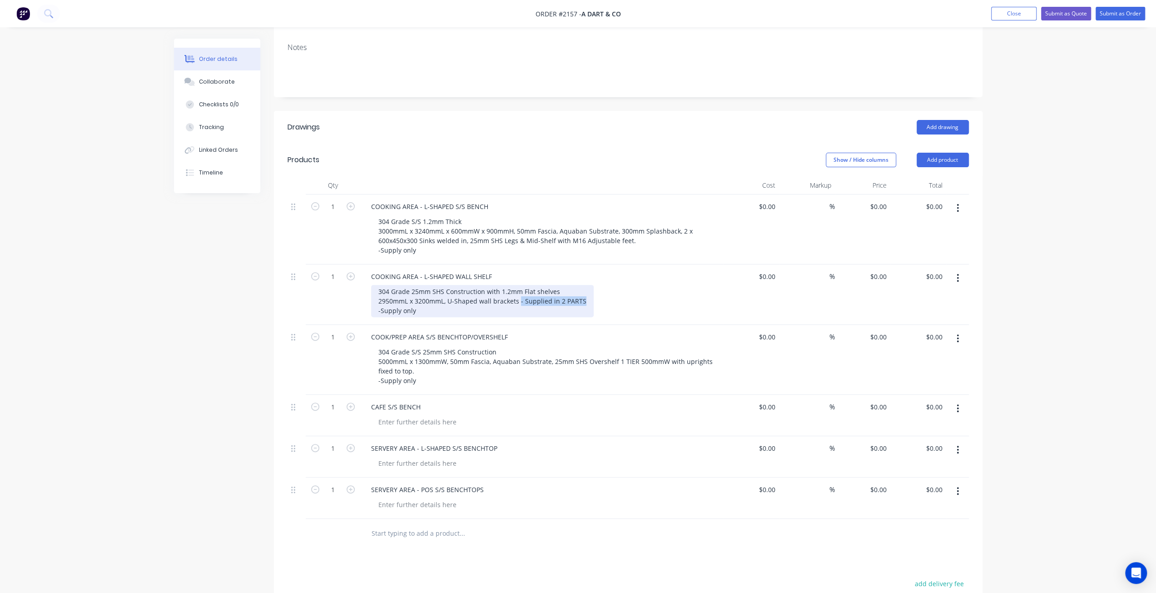
drag, startPoint x: 519, startPoint y: 273, endPoint x: 586, endPoint y: 273, distance: 66.8
click at [586, 285] on div "304 Grade 25mm SHS Construction with 1.2mm Flat shelves 2950mmL x 3200mmL, U-Sh…" at bounding box center [482, 301] width 223 height 32
click at [557, 285] on div "304 Grade 25mm SHS Construction with 1.2mm Flat shelves 2950mmL x 3200mmL, U-Sh…" at bounding box center [469, 301] width 196 height 32
click at [279, 320] on div "Qty Cost Markup Price Total 1 COOKING AREA - L-SHAPED S/S BENCH 304 Grade S/S 1…" at bounding box center [628, 362] width 709 height 372
click at [564, 285] on div "304 Grade 25mm SHS Construction with 1.2mm Flat shelves (- Supplied in 2 PARTS)…" at bounding box center [504, 301] width 267 height 32
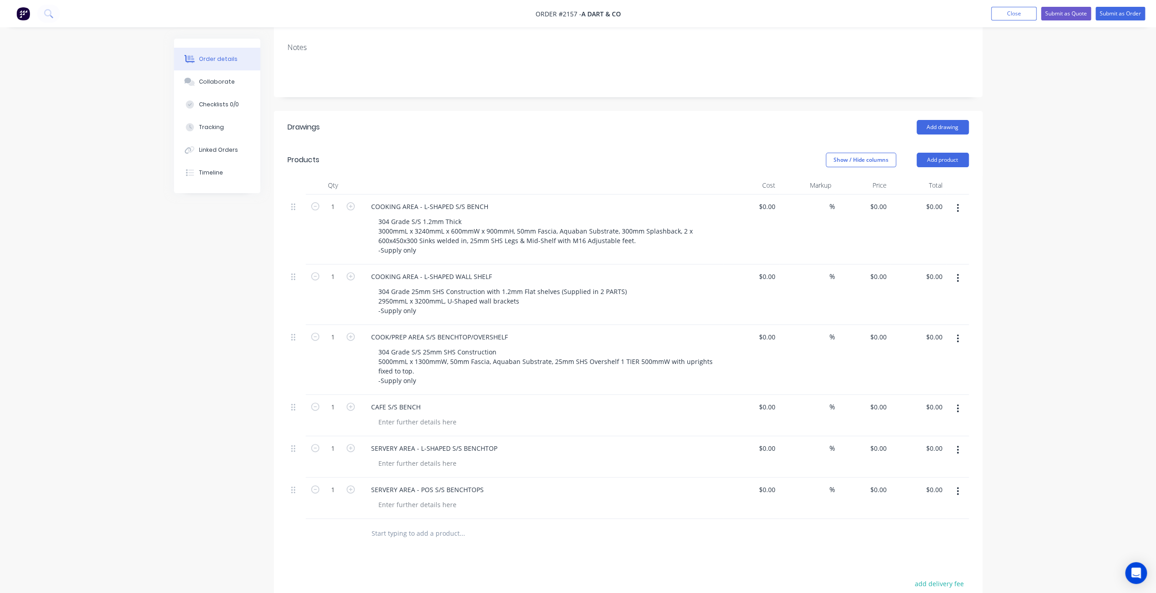
click at [228, 327] on div "Created by Mark Created 11/08/25 Required 11/08/25 Assigned to Add team member …" at bounding box center [578, 318] width 809 height 923
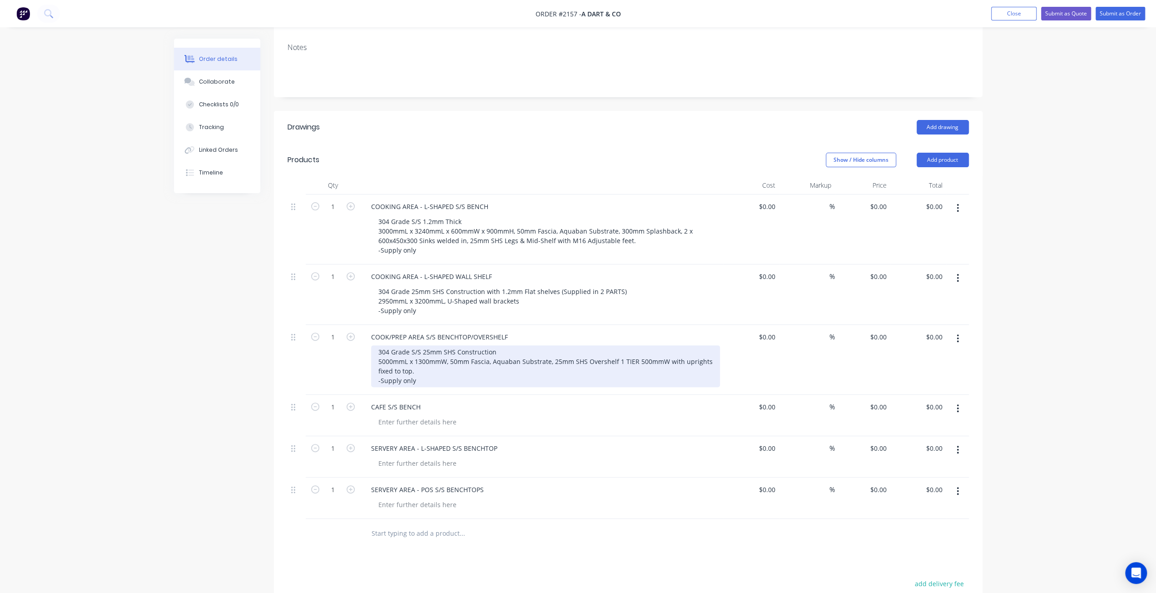
click at [443, 350] on div "304 Grade S/S 25mm SHS Construction 5000mmL x 1300mmW, 50mm Fascia, Aquaban Sub…" at bounding box center [545, 366] width 349 height 42
click at [445, 358] on div "304 Grade S/S 25mm SHS Construction 5000mmL x 1300mmW, 50mm Fascia, Aquaban Sub…" at bounding box center [545, 366] width 349 height 42
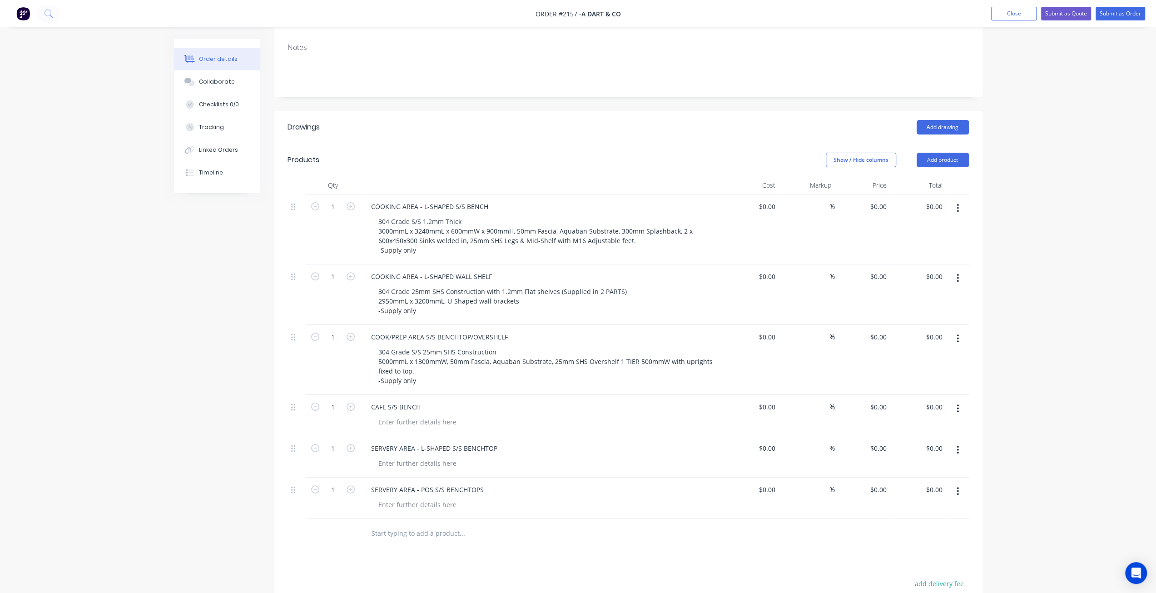
click at [218, 393] on div "Created by Mark Created 11/08/25 Required 11/08/25 Assigned to Add team member …" at bounding box center [578, 318] width 809 height 923
click at [398, 415] on div at bounding box center [417, 421] width 93 height 13
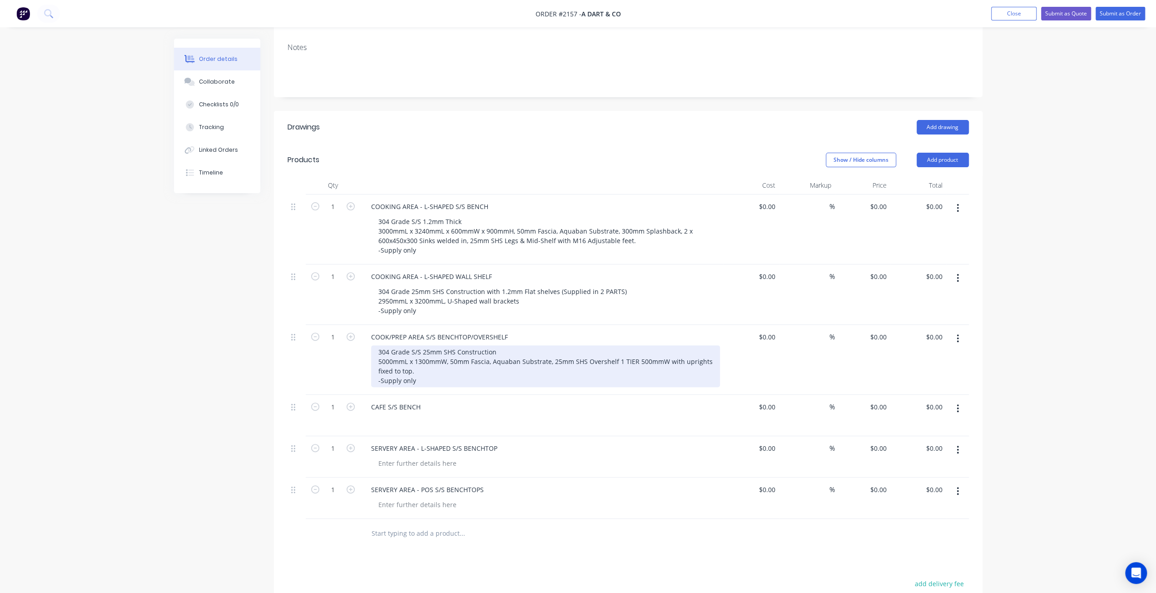
click at [403, 345] on div "304 Grade S/S 25mm SHS Construction 5000mmL x 1300mmW, 50mm Fascia, Aquaban Sub…" at bounding box center [545, 366] width 349 height 42
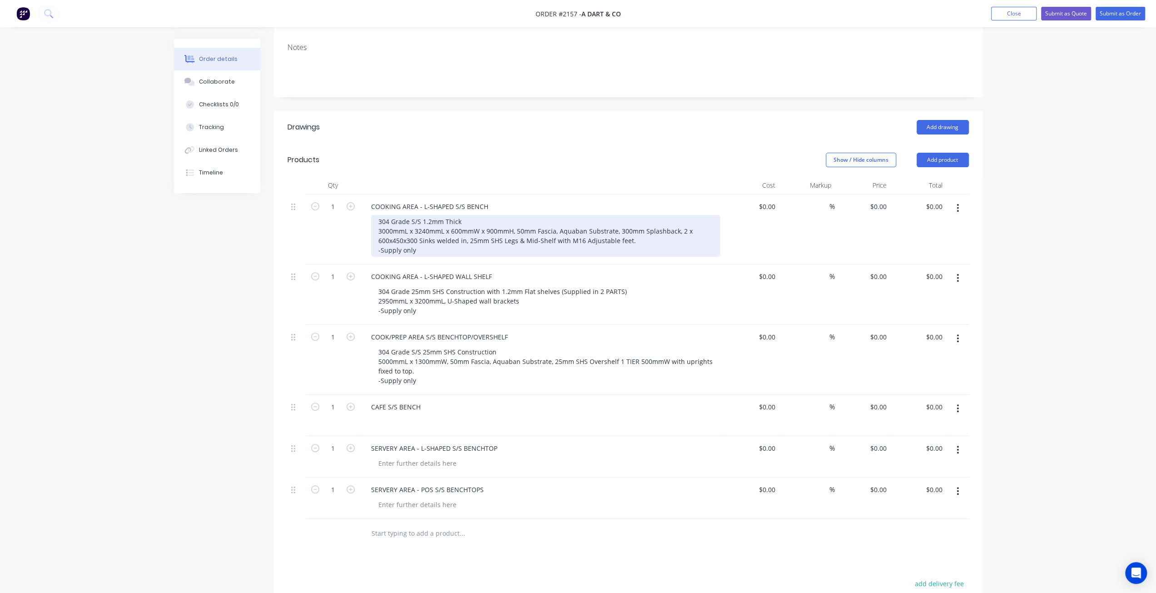
click at [382, 215] on div "304 Grade S/S 1.2mm Thick 3000mmL x 3240mmL x 600mmW x 900mmH, 50mm Fascia, Aqu…" at bounding box center [545, 236] width 349 height 42
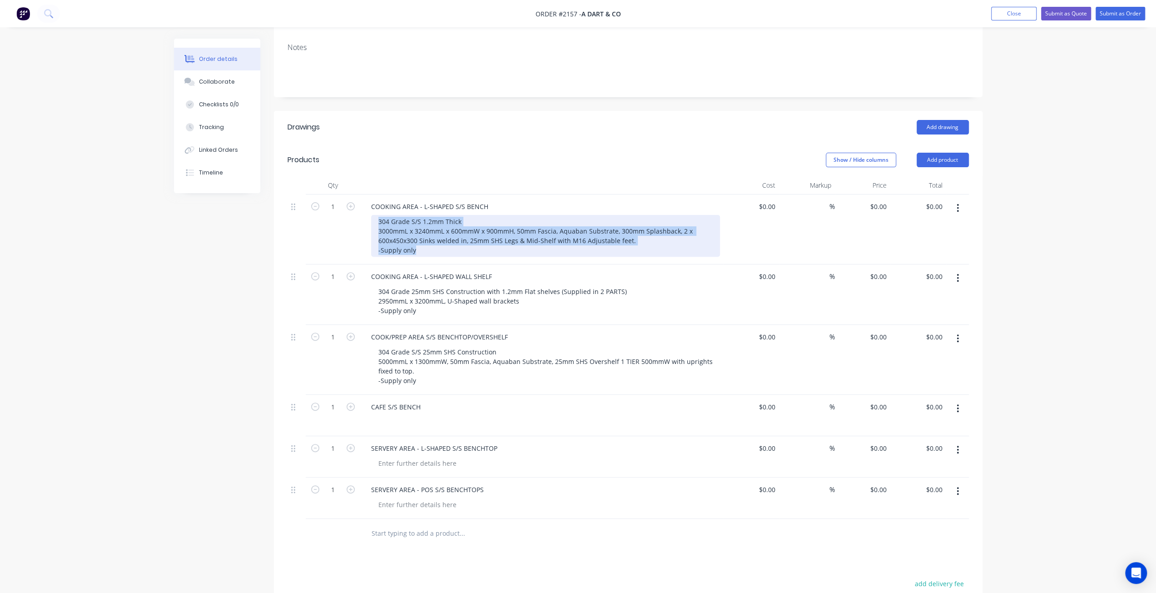
drag, startPoint x: 379, startPoint y: 192, endPoint x: 441, endPoint y: 226, distance: 70.6
click at [441, 226] on div "304 Grade S/S 1.2mm Thick 3000mmL x 3240mmL x 600mmW x 900mmH, 50mm Fascia, Aqu…" at bounding box center [545, 236] width 349 height 42
copy div "304 Grade S/S 1.2mm Thick 3000mmL x 3240mmL x 600mmW x 900mmH, 50mm Fascia, Aqu…"
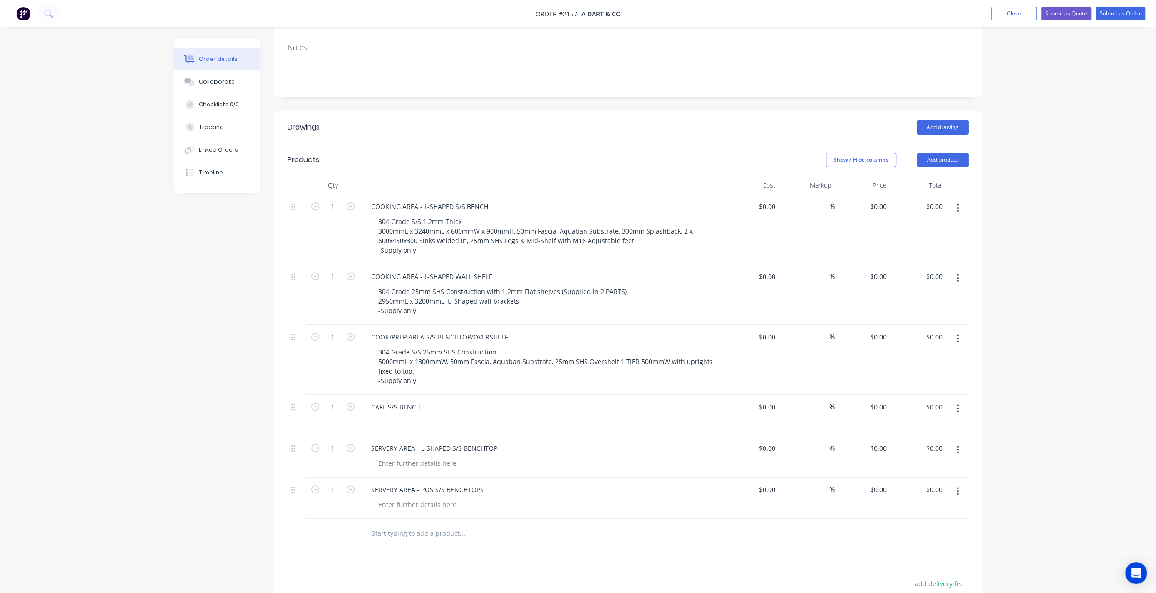
click at [405, 415] on div at bounding box center [545, 421] width 349 height 13
click at [382, 415] on div at bounding box center [378, 421] width 15 height 13
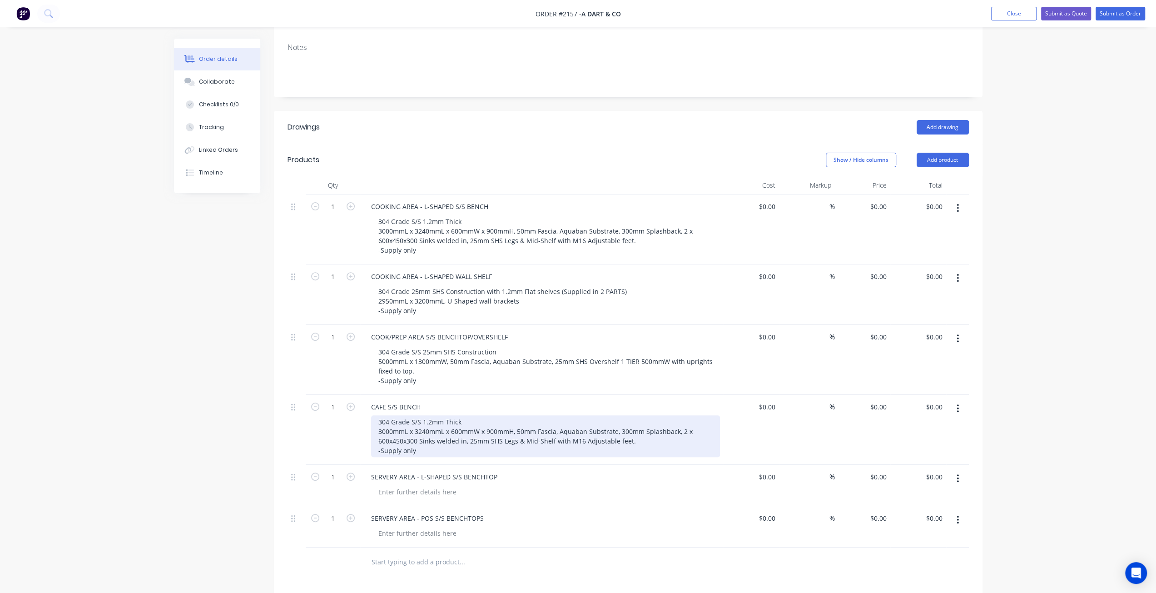
click at [426, 419] on div "304 Grade S/S 1.2mm Thick 3000mmL x 3240mmL x 600mmW x 900mmH, 50mm Fascia, Aqu…" at bounding box center [545, 436] width 349 height 42
click at [633, 415] on div "304 Grade S/S 1.2mm Thick 3000mmL x 3240mmL x 600mmW x 900mmH, 50mm Fascia, Aqu…" at bounding box center [545, 436] width 349 height 42
drag, startPoint x: 626, startPoint y: 424, endPoint x: 642, endPoint y: 410, distance: 20.9
click at [625, 422] on div "304 Grade S/S 1.2mm Thick 3000mmL x 3240mmL x 600mmW x 900mmH, 50mm Fascia, Aqu…" at bounding box center [545, 436] width 349 height 42
click at [642, 415] on div "304 Grade S/S 1.2mm Thick 3000mmL x 3240mmL x 600mmW x 900mmH, 50mm Fascia, Aqu…" at bounding box center [545, 436] width 349 height 42
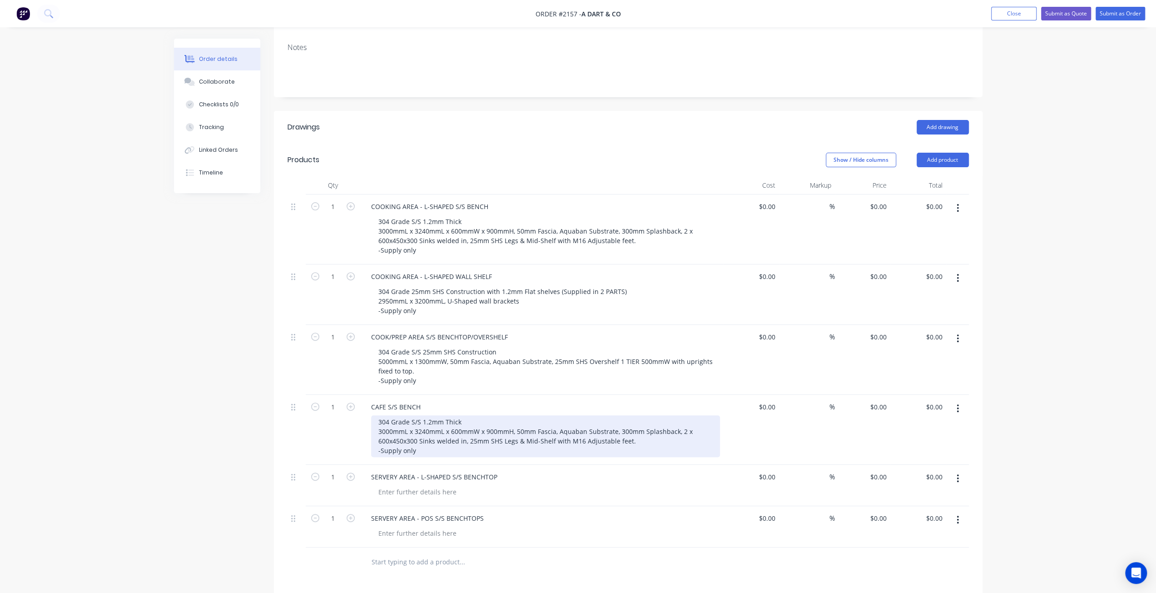
drag, startPoint x: 635, startPoint y: 418, endPoint x: 627, endPoint y: 426, distance: 10.9
click at [635, 418] on div "304 Grade S/S 1.2mm Thick 3000mmL x 3240mmL x 600mmW x 900mmH, 50mm Fascia, Aqu…" at bounding box center [545, 436] width 349 height 42
drag, startPoint x: 627, startPoint y: 422, endPoint x: 630, endPoint y: 416, distance: 6.1
click at [628, 421] on div "304 Grade S/S 1.2mm Thick 3000mmL x 3240mmL x 600mmW x 900mmH, 50mm Fascia, Aqu…" at bounding box center [545, 436] width 349 height 42
click at [635, 415] on div "304 Grade S/S 1.2mm Thick 3000mmL x 3240mmL x 600mmW x 900mmH, 50mm Fascia, Aqu…" at bounding box center [545, 436] width 349 height 42
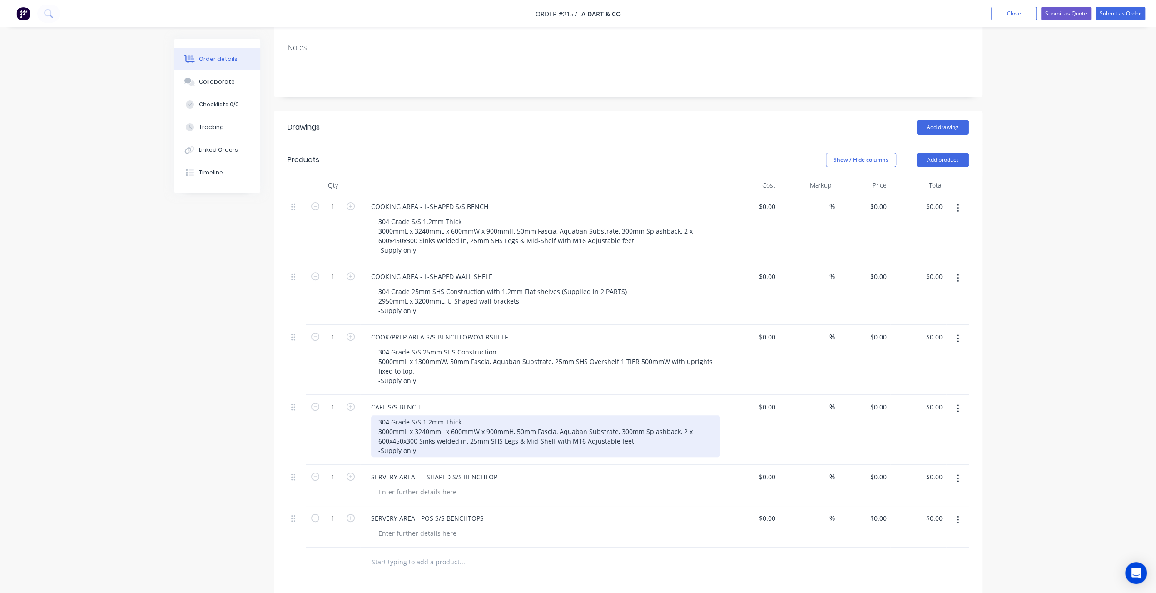
click at [624, 423] on div "304 Grade S/S 1.2mm Thick 3000mmL x 3240mmL x 600mmW x 900mmH, 50mm Fascia, Aqu…" at bounding box center [545, 436] width 349 height 42
drag, startPoint x: 639, startPoint y: 411, endPoint x: 629, endPoint y: 421, distance: 13.5
click at [639, 415] on div "304 Grade S/S 1.2mm Thick 3000mmL x 3240mmL x 600mmW x 900mmH, 50mm Fascia, Aqu…" at bounding box center [545, 436] width 349 height 42
drag, startPoint x: 629, startPoint y: 422, endPoint x: 635, endPoint y: 411, distance: 12.4
click at [629, 422] on div "304 Grade S/S 1.2mm Thick 3000mmL x 3240mmL x 600mmW x 900mmH, 50mm Fascia, Aqu…" at bounding box center [545, 436] width 349 height 42
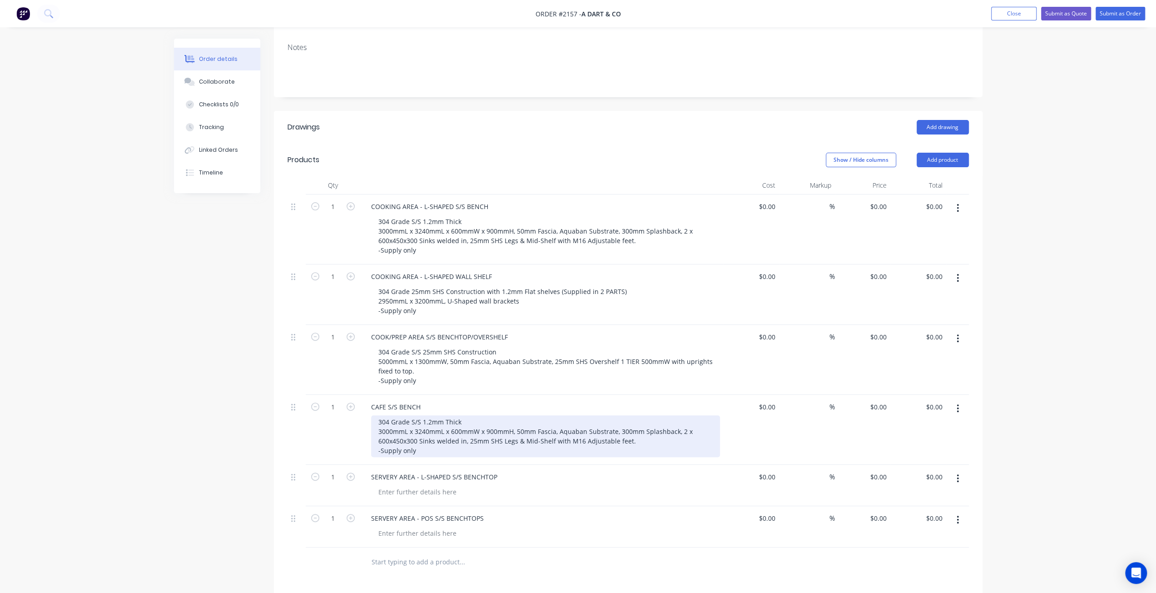
click at [636, 415] on div "304 Grade S/S 1.2mm Thick 3000mmL x 3240mmL x 600mmW x 900mmH, 50mm Fascia, Aqu…" at bounding box center [545, 436] width 349 height 42
drag, startPoint x: 390, startPoint y: 403, endPoint x: 366, endPoint y: 401, distance: 24.2
click at [366, 401] on div "CAFE S/S BENCH 304 Grade S/S 1.2mm Thick 3000mmL x 3240mmL x 600mmW x 900mmH, 5…" at bounding box center [542, 430] width 364 height 70
click at [459, 428] on div "304 Grade S/S 1.2mm Thick 3290mmL x 1500mmL x 600mmW x 900mmH, 50mm Fascia, Aqu…" at bounding box center [545, 436] width 349 height 42
click at [459, 415] on div "304 Grade S/S 1.2mm Thick 3290mmL x 1500mmL x 600mmW x 900mmH, 50mm Fascia, Aqu…" at bounding box center [545, 436] width 349 height 42
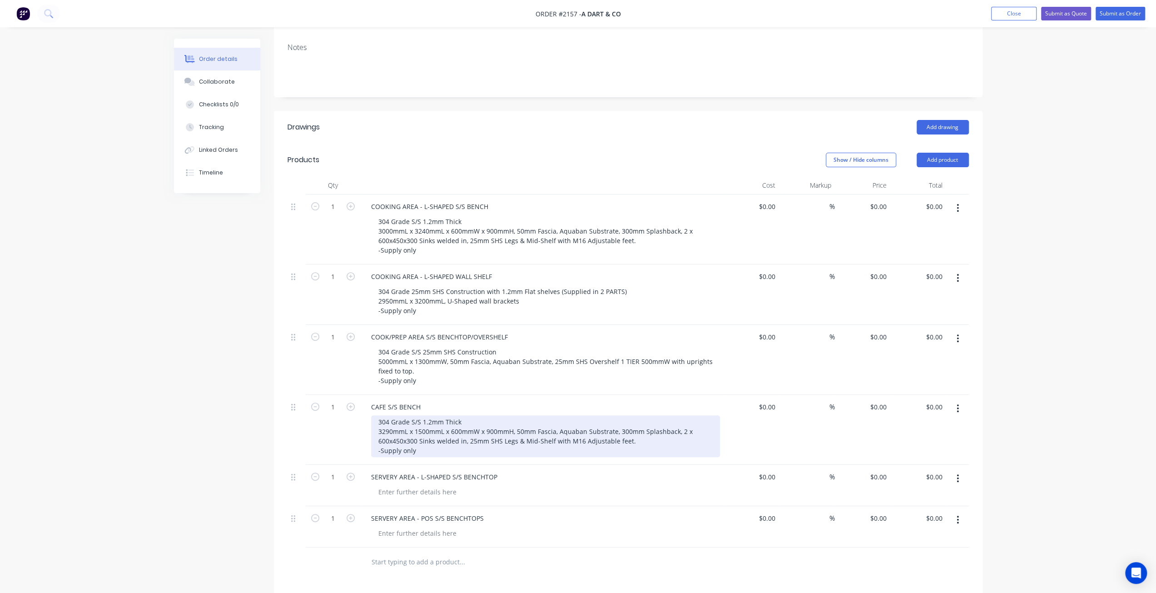
click at [453, 415] on div "304 Grade S/S 1.2mm Thick 3290mmL x 1500mmL x 600mmW x 900mmH, 50mm Fascia, Aqu…" at bounding box center [545, 436] width 349 height 42
click at [455, 415] on div "304 Grade S/S 1.2mm Thick 3290mmL x 1500mmL x 600mmW x 900mmH, 50mm Fascia, Aqu…" at bounding box center [545, 436] width 349 height 42
click at [457, 415] on div "304 Grade S/S 1.2mm Thick 3290mmL x 1500mmL x 600mmW x 900mmH, 50mm Fascia, Aqu…" at bounding box center [545, 436] width 349 height 42
click at [459, 415] on div "304 Grade S/S 1.2mm Thick 3290mmL x 1500mmL x 600mmW x 900mmH, 50mm Fascia, Aqu…" at bounding box center [545, 436] width 349 height 42
click at [471, 415] on div "304 Grade S/S 1.2mm Thick 3290mmL x 1500mmL x 600mmW x 900mmH, 50mm Fascia, Aqu…" at bounding box center [545, 436] width 349 height 42
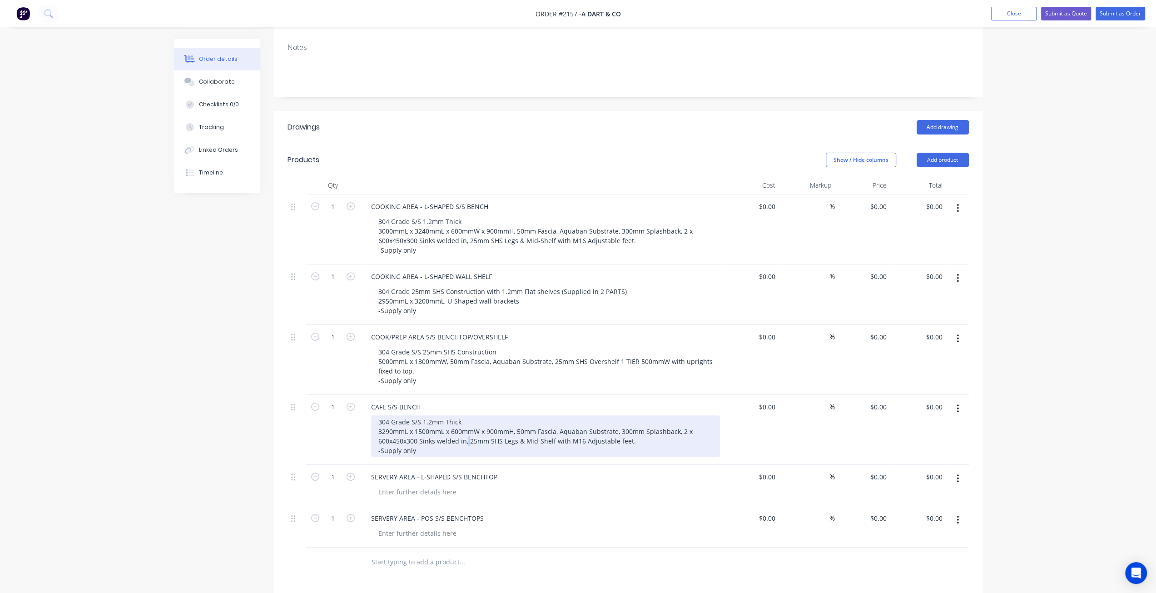
click at [467, 416] on div "304 Grade S/S 1.2mm Thick 3290mmL x 1500mmL x 600mmW x 900mmH, 50mm Fascia, Aqu…" at bounding box center [545, 436] width 349 height 42
drag, startPoint x: 467, startPoint y: 398, endPoint x: 463, endPoint y: 400, distance: 4.9
click at [467, 415] on div "304 Grade S/S 1.2mm Thick 3290mmL x 1500mmL x 600mmW x 900mmH, 50mm Fascia, Aqu…" at bounding box center [545, 436] width 349 height 42
click at [463, 415] on div "304 Grade S/S 1.2mm Thick 3290mmL x 1500mmL x 600mmW x 900mmH, 50mm Fascia, Aqu…" at bounding box center [545, 436] width 349 height 42
click at [464, 418] on div "304 Grade S/S 1.2mm Thick 3290mmL x 1500mmL x 600mmW x 900mmH, 50mm Fascia, Aqu…" at bounding box center [545, 436] width 349 height 42
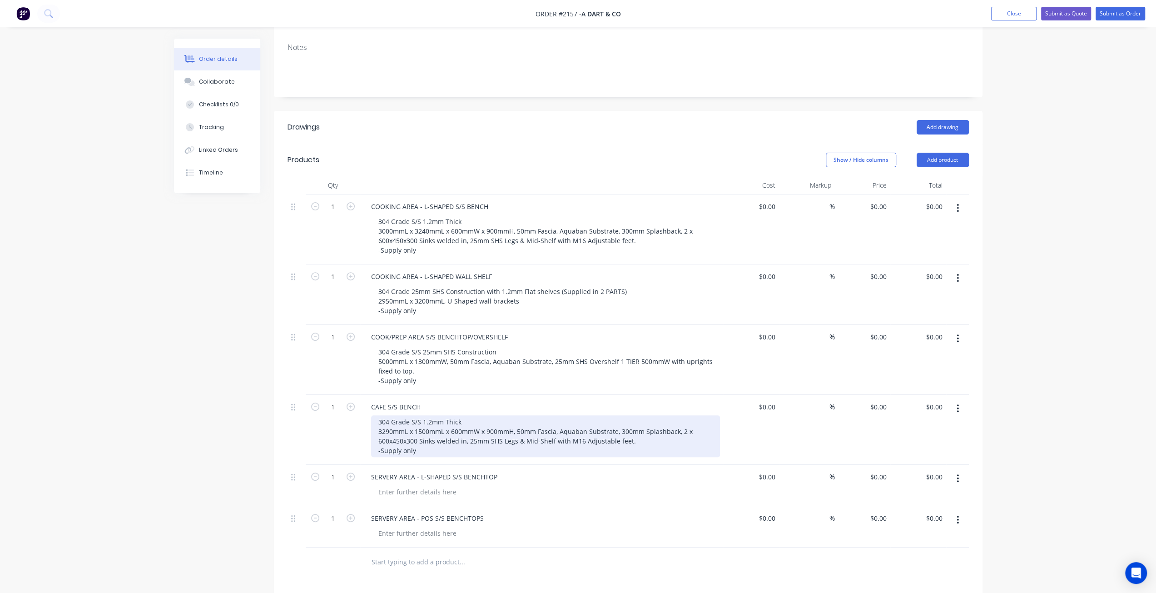
click at [429, 424] on div "304 Grade S/S 1.2mm Thick 3290mmL x 1500mmL x 600mmW x 900mmH, 50mm Fascia, Aqu…" at bounding box center [545, 436] width 349 height 42
click at [447, 415] on div "304 Grade S/S 1.2mm Thick 3290mmL x 1500mmL x 600mmW x 900mmH, 50mm Fascia, Aqu…" at bounding box center [545, 436] width 349 height 42
drag, startPoint x: 450, startPoint y: 425, endPoint x: 459, endPoint y: 416, distance: 12.9
click at [450, 423] on div "304 Grade S/S 1.2mm Thick 3290mmL x 1500mmL x 600mmW x 900mmH, 50mm Fascia, Aqu…" at bounding box center [545, 436] width 349 height 42
click at [461, 415] on div "304 Grade S/S 1.2mm Thick 3290mmL x 1500mmL x 600mmW x 900mmH, 50mm Fascia, Aqu…" at bounding box center [545, 436] width 349 height 42
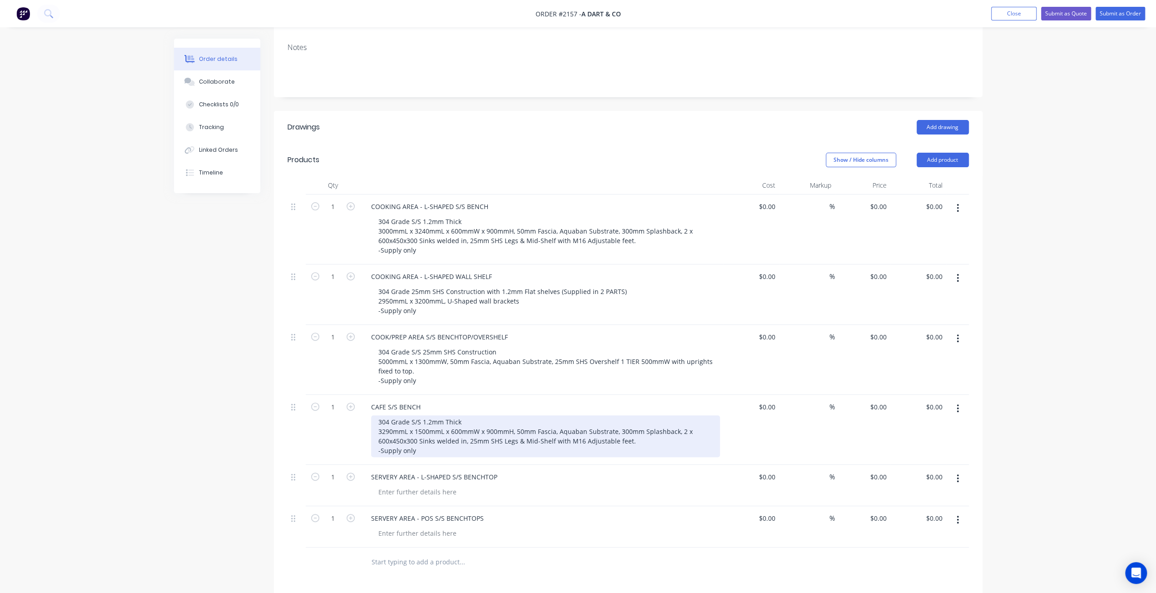
drag, startPoint x: 464, startPoint y: 425, endPoint x: 494, endPoint y: 422, distance: 30.1
click at [465, 424] on div "304 Grade S/S 1.2mm Thick 3290mmL x 1500mmL x 600mmW x 900mmH, 50mm Fascia, Aqu…" at bounding box center [545, 436] width 349 height 42
click at [641, 418] on div "304 Grade S/S 1.2mm Thick 3290mmL x 1500mmL x 600mmW x 900mmH, 50mm Fascia, Aqu…" at bounding box center [545, 436] width 349 height 42
drag, startPoint x: 633, startPoint y: 423, endPoint x: 634, endPoint y: 413, distance: 9.6
click at [633, 422] on div "304 Grade S/S 1.2mm Thick 3290mmL x 1500mmL x 600mmW x 900mmH, 50mm Fascia, Aqu…" at bounding box center [545, 436] width 349 height 42
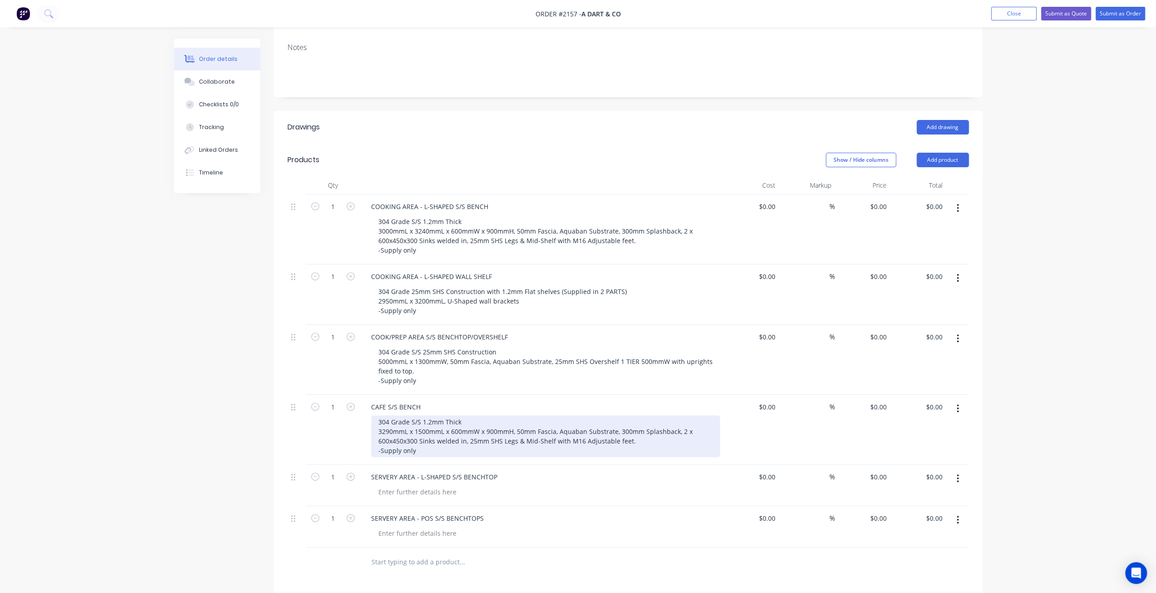
drag, startPoint x: 634, startPoint y: 412, endPoint x: 632, endPoint y: 416, distance: 4.7
click at [634, 415] on div "304 Grade S/S 1.2mm Thick 3290mmL x 1500mmL x 600mmW x 900mmH, 50mm Fascia, Aqu…" at bounding box center [545, 436] width 349 height 42
click at [629, 420] on div "304 Grade S/S 1.2mm Thick 3290mmL x 1500mmL x 600mmW x 900mmH, 50mm Fascia, Aqu…" at bounding box center [545, 436] width 349 height 42
click at [630, 416] on div "304 Grade S/S 1.2mm Thick 3290mmL x 1500mmL x 600mmW x 900mmH, 50mm Fascia, Aqu…" at bounding box center [545, 436] width 349 height 42
click at [628, 423] on div "304 Grade S/S 1.2mm Thick 3290mmL x 1500mmL x 600mmW x 900mmH, 50mm Fascia, Aqu…" at bounding box center [545, 436] width 349 height 42
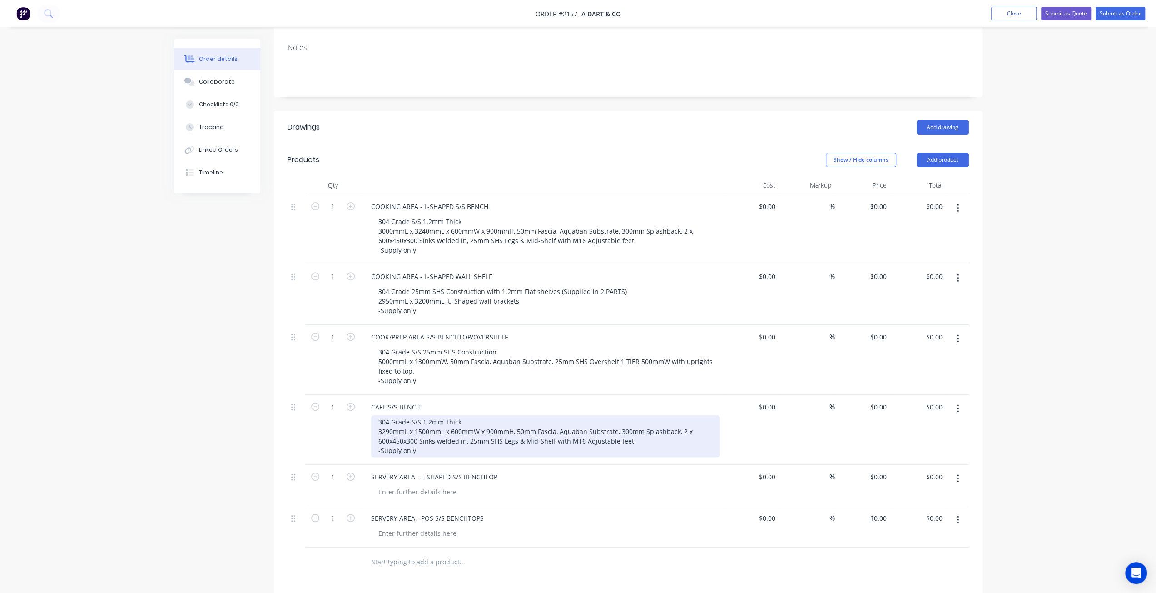
click at [630, 417] on div "304 Grade S/S 1.2mm Thick 3290mmL x 1500mmL x 600mmW x 900mmH, 50mm Fascia, Aqu…" at bounding box center [545, 436] width 349 height 42
drag, startPoint x: 630, startPoint y: 422, endPoint x: 632, endPoint y: 414, distance: 7.9
click at [630, 422] on div "304 Grade S/S 1.2mm Thick 3290mmL x 1500mmL x 600mmW x 900mmH, 50mm Fascia, Aqu…" at bounding box center [545, 436] width 349 height 42
click at [632, 415] on div "304 Grade S/S 1.2mm Thick 3290mmL x 1500mmL x 600mmW x 900mmH, 50mm Fascia, Aqu…" at bounding box center [545, 436] width 349 height 42
drag, startPoint x: 630, startPoint y: 423, endPoint x: 630, endPoint y: 413, distance: 9.5
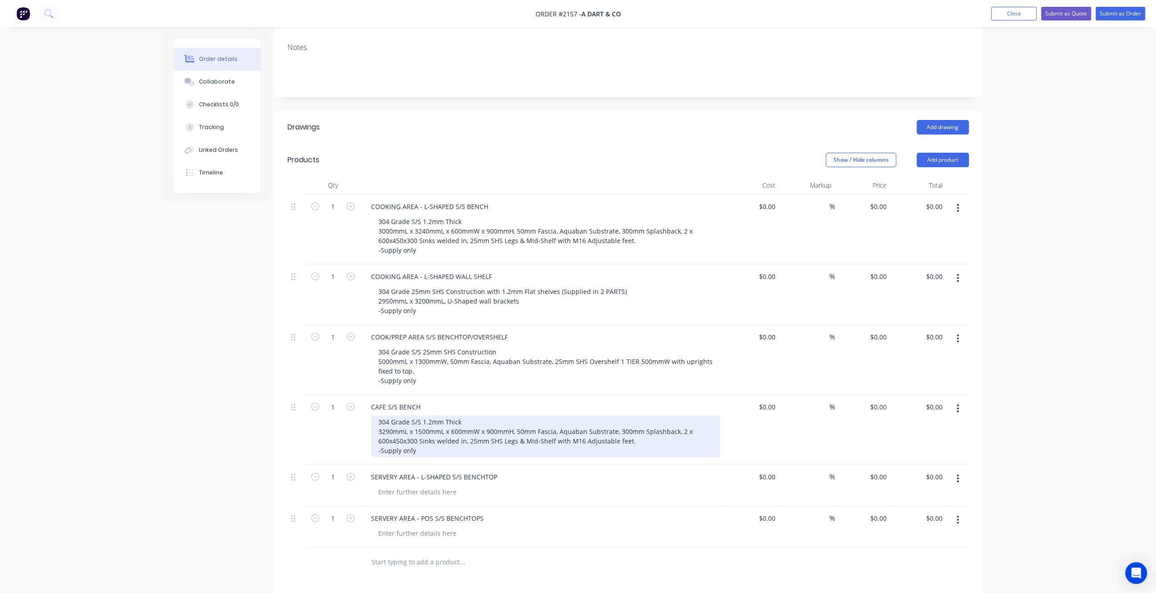
click at [630, 422] on div "304 Grade S/S 1.2mm Thick 3290mmL x 1500mmL x 600mmW x 900mmH, 50mm Fascia, Aqu…" at bounding box center [545, 436] width 349 height 42
click at [630, 415] on div "304 Grade S/S 1.2mm Thick 3290mmL x 1500mmL x 600mmW x 900mmH, 50mm Fascia, Aqu…" at bounding box center [545, 436] width 349 height 42
click at [630, 422] on div "304 Grade S/S 1.2mm Thick 3290mmL x 1500mmL x 600mmW x 900mmH, 50mm Fascia, Aqu…" at bounding box center [545, 436] width 349 height 42
click at [630, 415] on div "304 Grade S/S 1.2mm Thick 3290mmL x 1500mmL x 600mmW x 900mmH, 50mm Fascia, Aqu…" at bounding box center [545, 436] width 349 height 42
click at [632, 420] on div "304 Grade S/S 1.2mm Thick 3290mmL x 1500mmL x 600mmW x 900mmH, 50mm Fascia, Aqu…" at bounding box center [545, 436] width 349 height 42
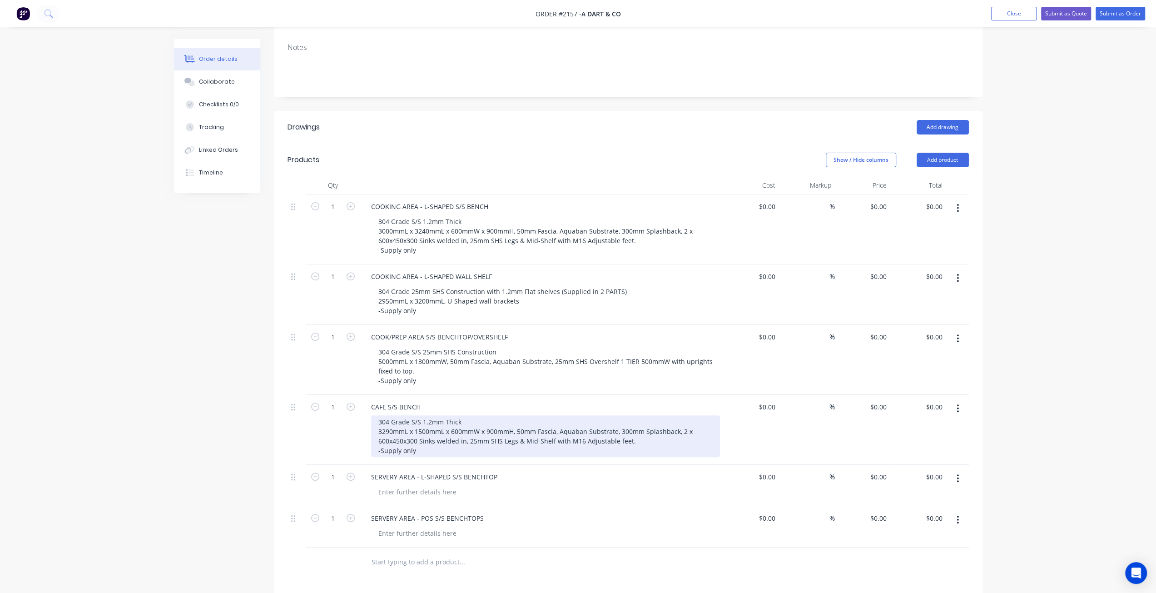
click at [635, 415] on div "304 Grade S/S 1.2mm Thick 3290mmL x 1500mmL x 600mmW x 900mmH, 50mm Fascia, Aqu…" at bounding box center [545, 436] width 349 height 42
click at [457, 415] on div "304 Grade S/S 1.2mm Thick 3290mmL x 1500mmL x 600mmW x 900mmH, 50mm Fascia, Aqu…" at bounding box center [545, 436] width 349 height 42
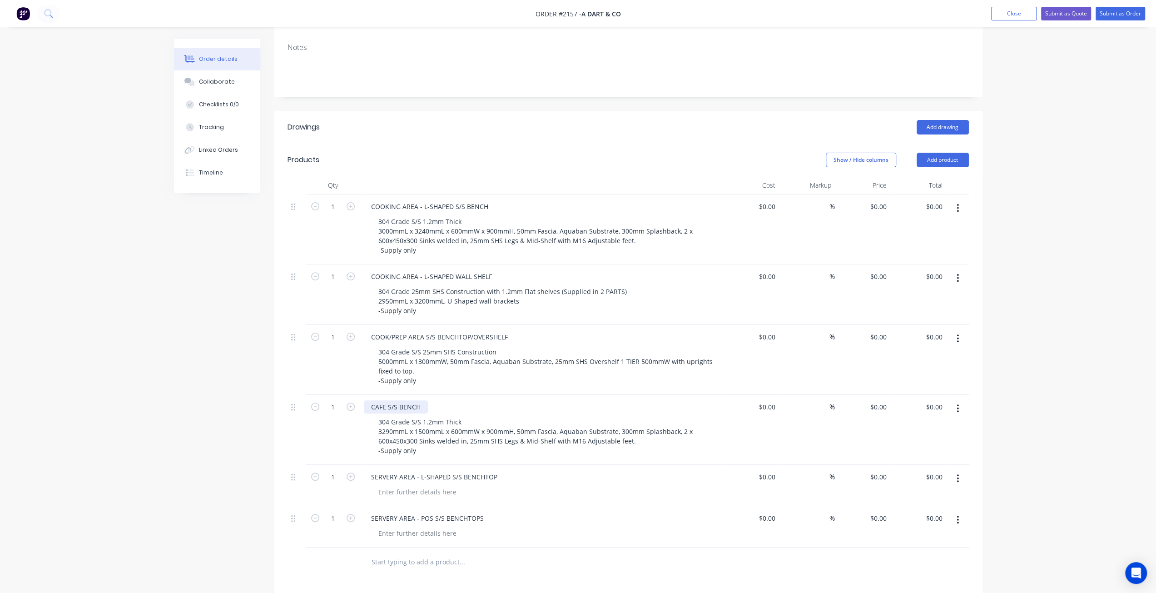
click at [420, 400] on div "CAFE S/S BENCH" at bounding box center [396, 406] width 64 height 13
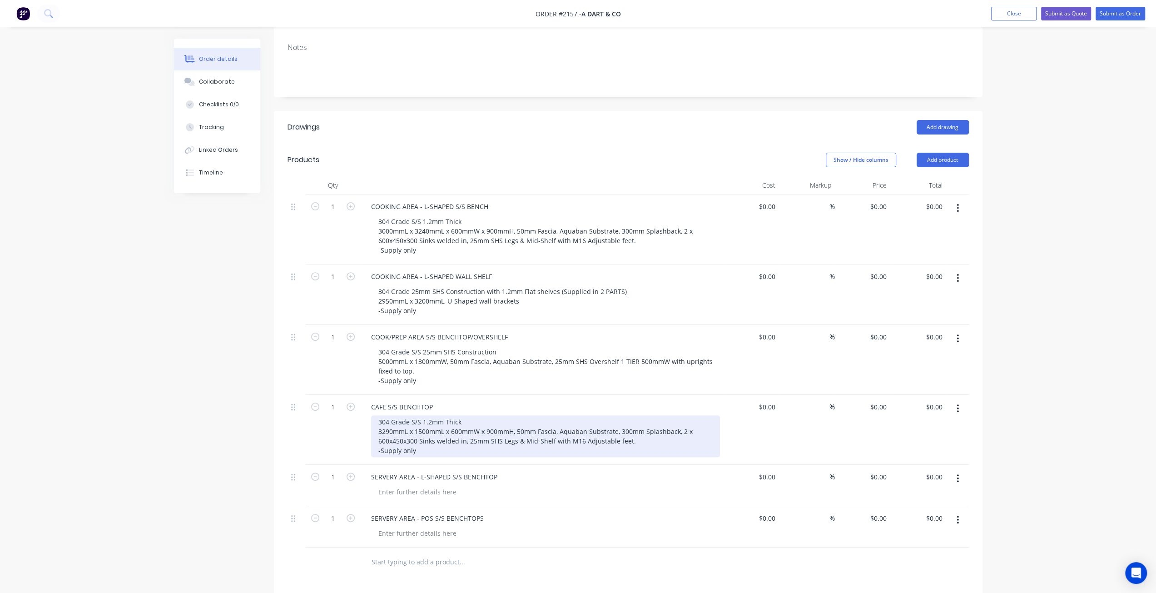
drag, startPoint x: 421, startPoint y: 420, endPoint x: 446, endPoint y: 414, distance: 25.8
click at [421, 420] on div "304 Grade S/S 1.2mm Thick 3290mmL x 1500mmL x 600mmW x 900mmH, 50mm Fascia, Aqu…" at bounding box center [545, 436] width 349 height 42
drag, startPoint x: 482, startPoint y: 403, endPoint x: 515, endPoint y: 407, distance: 33.9
click at [515, 415] on div "304 Grade S/S 1.2mm Thick 3290mmL x 1500mmL x 600mmW x 900mmH, 50mm Fascia, Aqu…" at bounding box center [545, 436] width 349 height 42
click at [584, 418] on div "304 Grade S/S 1.2mm Thick 3290mmL x 1500mmL x 600mmW, 50mm Fascia, Aquaban Subs…" at bounding box center [545, 436] width 349 height 42
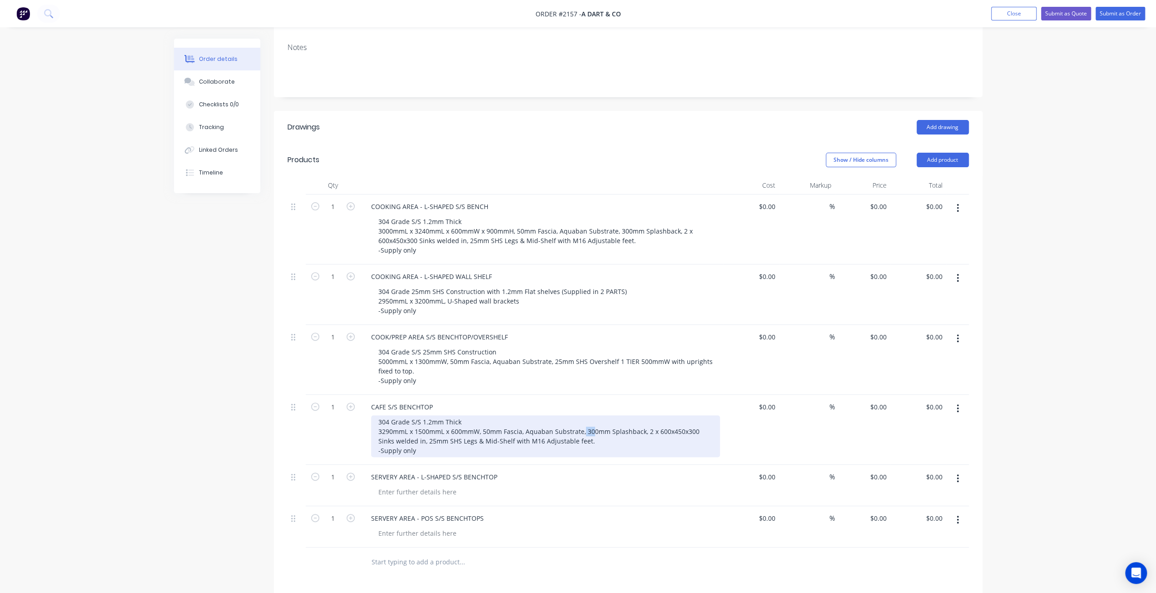
drag, startPoint x: 583, startPoint y: 403, endPoint x: 592, endPoint y: 405, distance: 8.9
click at [592, 415] on div "304 Grade S/S 1.2mm Thick 3290mmL x 1500mmL x 600mmW, 50mm Fascia, Aquaban Subs…" at bounding box center [545, 436] width 349 height 42
click at [594, 415] on div "304 Grade S/S 1.2mm Thick 3290mmL x 1500mmL x 600mmW, 50mm Fascia, Aquaban Subs…" at bounding box center [545, 436] width 349 height 42
drag, startPoint x: 593, startPoint y: 401, endPoint x: 586, endPoint y: 403, distance: 7.9
click at [586, 415] on div "304 Grade S/S 1.2mm Thick 3290mmL x 1500mmL x 600mmW, 50mm Fascia, Aquaban Subs…" at bounding box center [545, 436] width 349 height 42
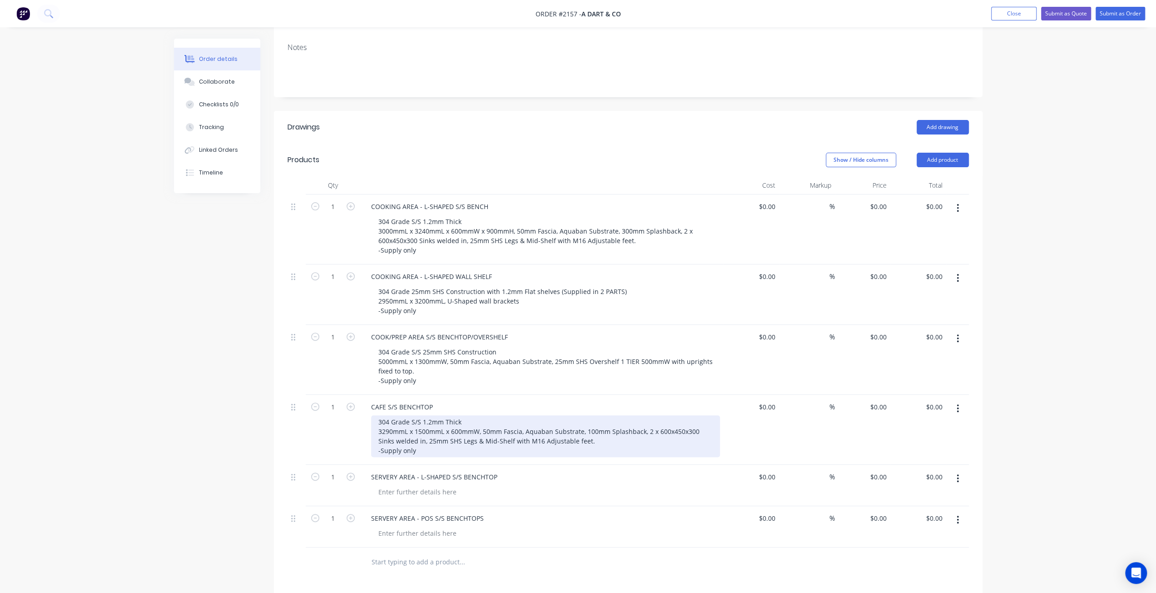
click at [589, 418] on div "304 Grade S/S 1.2mm Thick 3290mmL x 1500mmL x 600mmW, 50mm Fascia, Aquaban Subs…" at bounding box center [545, 436] width 349 height 42
click at [588, 415] on div "304 Grade S/S 1.2mm Thick 3290mmL x 1500mmL x 600mmW, 50mm Fascia, Aquaban Subs…" at bounding box center [545, 436] width 349 height 42
click at [592, 419] on div "304 Grade S/S 1.2mm Thick 3290mmL x 1500mmL x 600mmW, 50mm Fascia, Aquaban Subs…" at bounding box center [545, 436] width 349 height 42
drag, startPoint x: 602, startPoint y: 417, endPoint x: 660, endPoint y: 413, distance: 57.9
click at [610, 416] on div "304 Grade S/S 1.2mm Thick 3290mmL x 1500mmL x 600mmW, 50mm Fascia, Aquaban Subs…" at bounding box center [545, 436] width 349 height 42
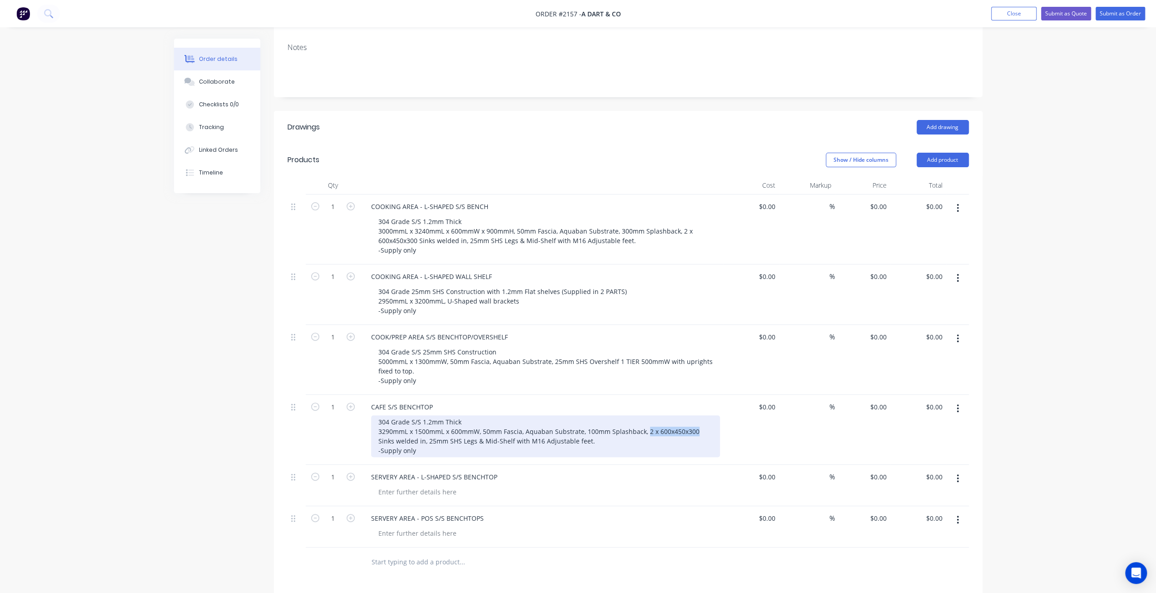
drag, startPoint x: 646, startPoint y: 404, endPoint x: 694, endPoint y: 406, distance: 48.2
click at [694, 415] on div "304 Grade S/S 1.2mm Thick 3290mmL x 1500mmL x 600mmW, 50mm Fascia, Aquaban Subs…" at bounding box center [545, 436] width 349 height 42
click at [658, 415] on div "304 Grade S/S 1.2mm Thick 3290mmL x 1500mmL x 600mmW, 50mm Fascia, Aquaban Subs…" at bounding box center [545, 436] width 349 height 42
click at [711, 415] on div "304 Grade S/S 1.2mm Thick 3290mmL x 1500mmL x 600mmW, 50mm Fascia, Aquaban Subs…" at bounding box center [545, 436] width 349 height 42
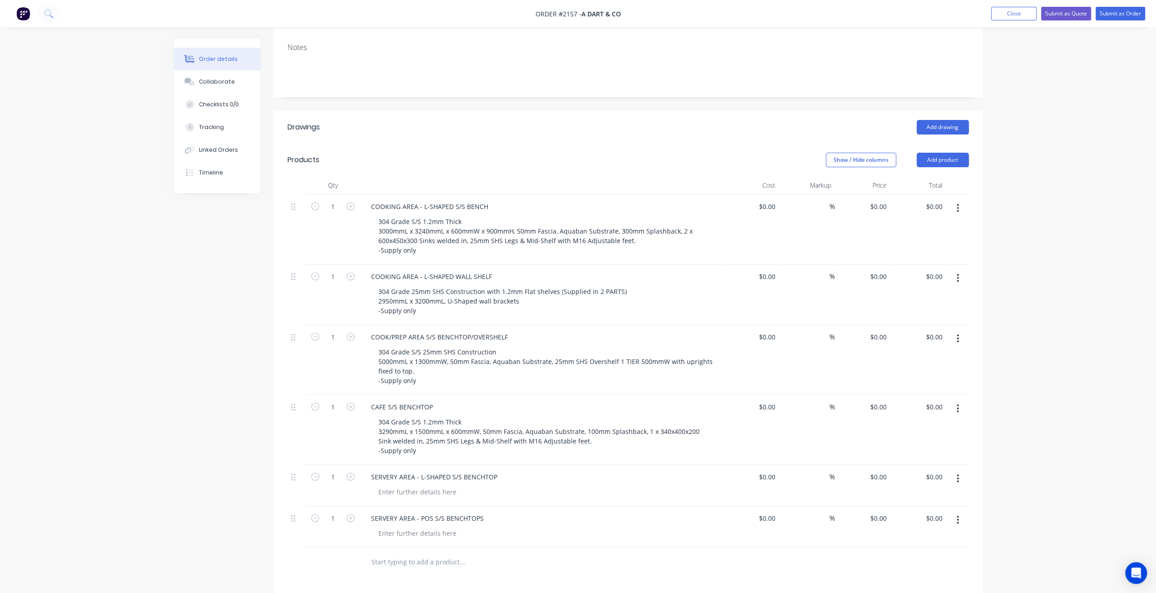
click at [138, 359] on div "Order details Collaborate Checklists 0/0 Tracking Linked Orders Timeline Order …" at bounding box center [578, 313] width 1156 height 991
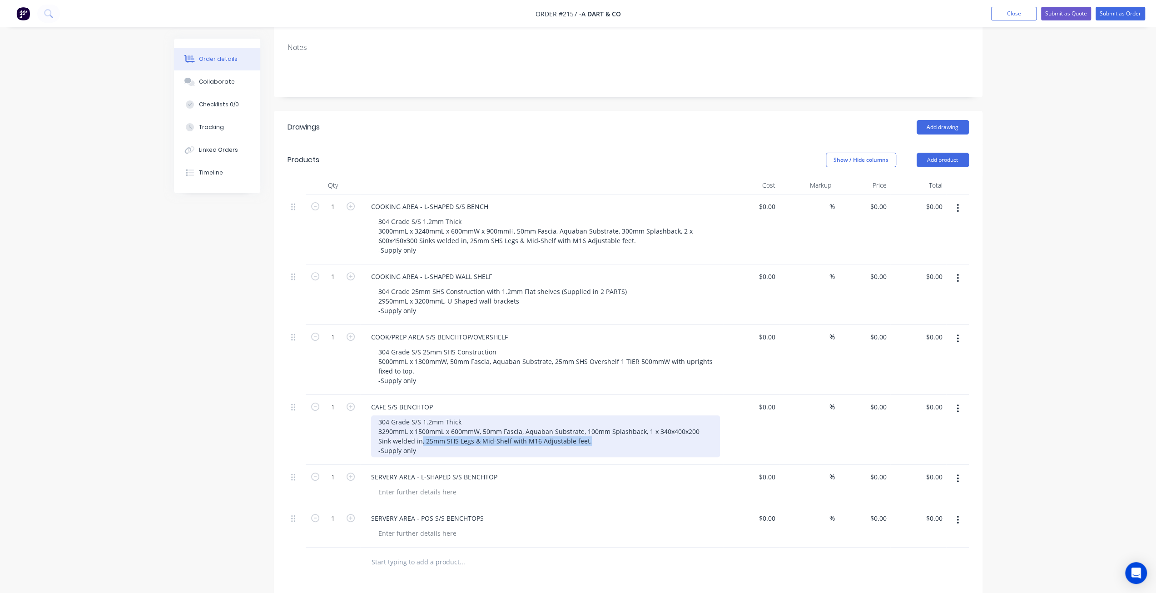
drag, startPoint x: 406, startPoint y: 414, endPoint x: 598, endPoint y: 415, distance: 192.2
click at [598, 415] on div "304 Grade S/S 1.2mm Thick 3290mmL x 1500mmL x 600mmW, 50mm Fascia, Aquaban Subs…" at bounding box center [545, 436] width 349 height 42
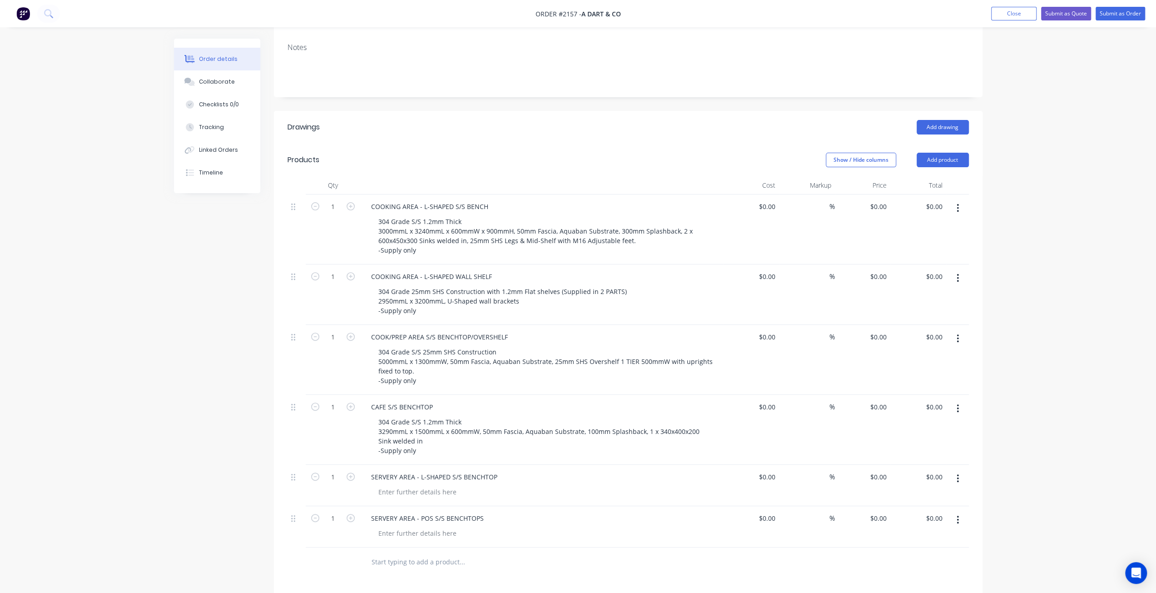
click at [84, 458] on div "Order details Collaborate Checklists 0/0 Tracking Linked Orders Timeline Order …" at bounding box center [578, 313] width 1156 height 991
click at [1046, 406] on div "Order details Collaborate Checklists 0/0 Tracking Linked Orders Timeline Order …" at bounding box center [578, 313] width 1156 height 991
click at [1037, 398] on div "Order details Collaborate Checklists 0/0 Tracking Linked Orders Timeline Order …" at bounding box center [578, 313] width 1156 height 991
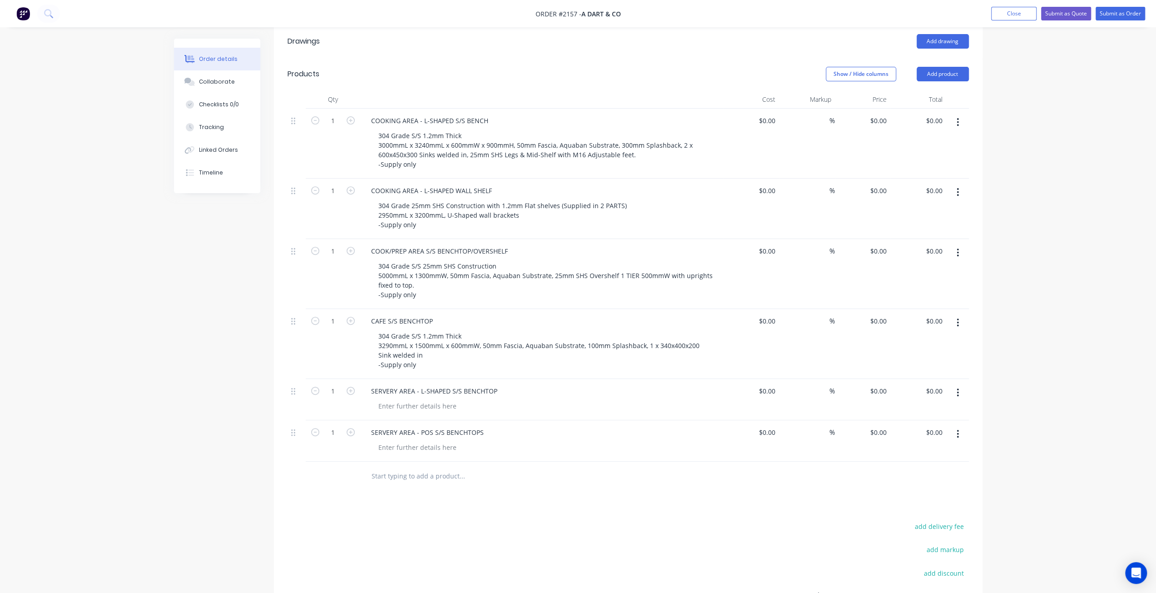
scroll to position [273, 0]
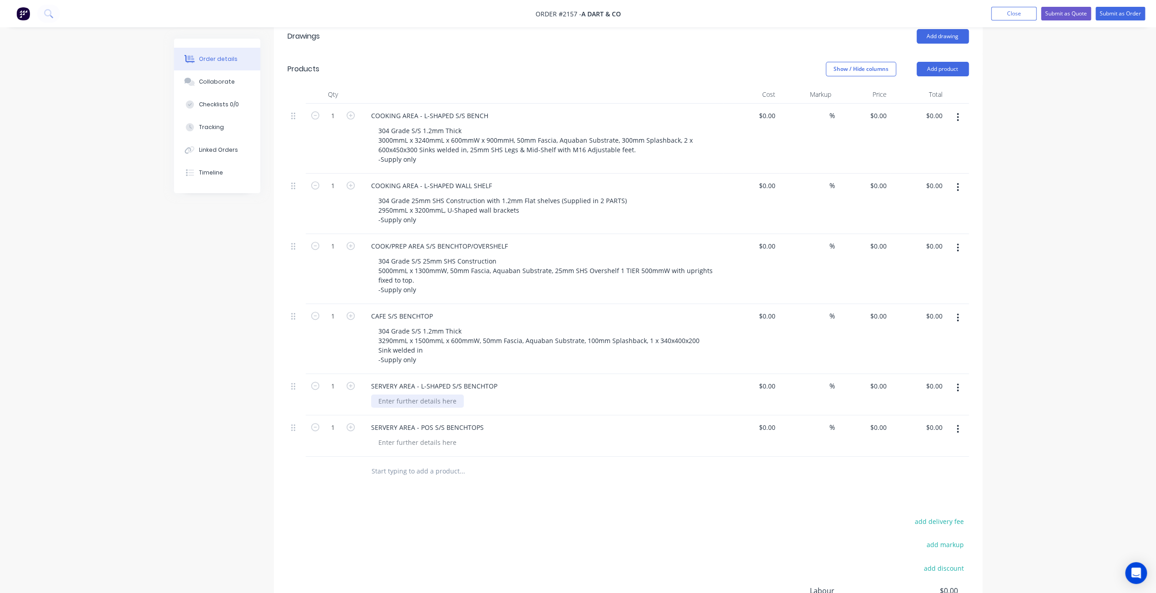
click at [406, 394] on div at bounding box center [417, 400] width 93 height 13
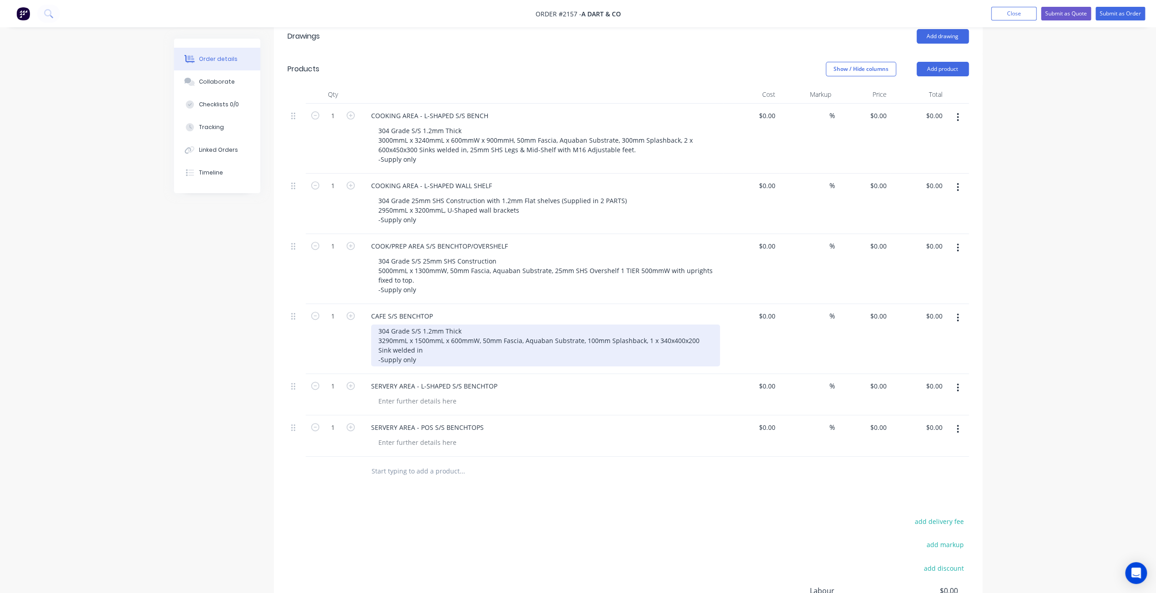
drag, startPoint x: 438, startPoint y: 321, endPoint x: 434, endPoint y: 323, distance: 4.9
click at [438, 324] on div "304 Grade S/S 1.2mm Thick 3290mmL x 1500mmL x 600mmW, 50mm Fascia, Aquaban Subs…" at bounding box center [545, 345] width 349 height 42
drag, startPoint x: 398, startPoint y: 312, endPoint x: 425, endPoint y: 342, distance: 40.5
click at [425, 342] on div "CAFE S/S BENCHTOP 304 Grade S/S 1.2mm Thick 3290mmL x 1500mmL x 600mmW, 50mm Fa…" at bounding box center [542, 339] width 364 height 70
copy div "304 Grade S/S 1.2mm Thick 3290mmL x 1500mmL x 600mmW, 50mm Fascia, Aquaban Subs…"
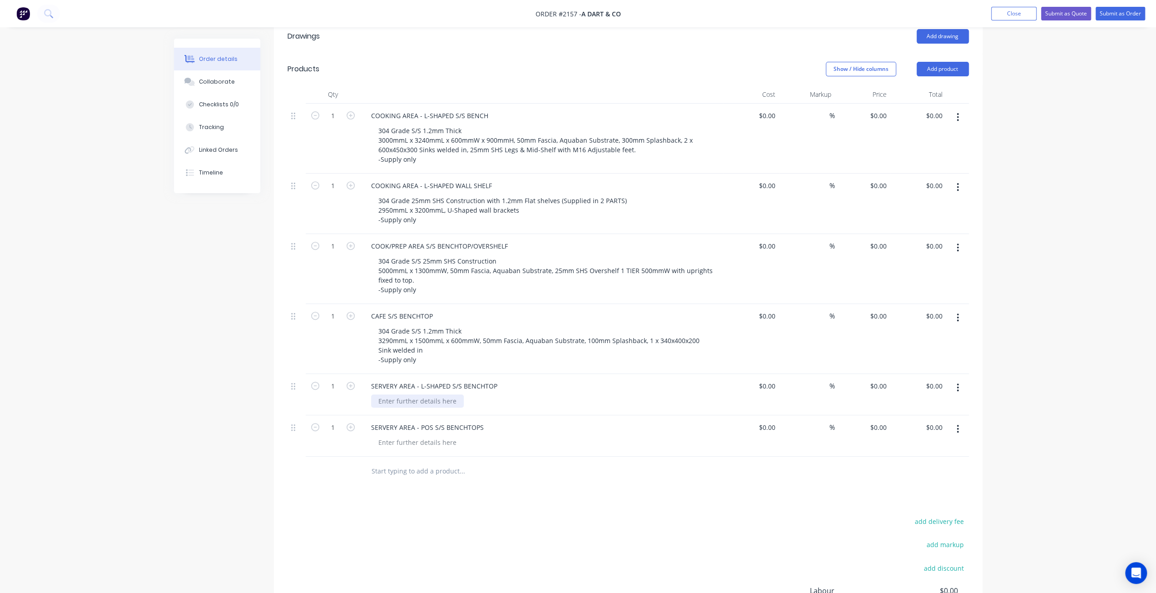
click at [405, 394] on div at bounding box center [417, 400] width 93 height 13
paste div
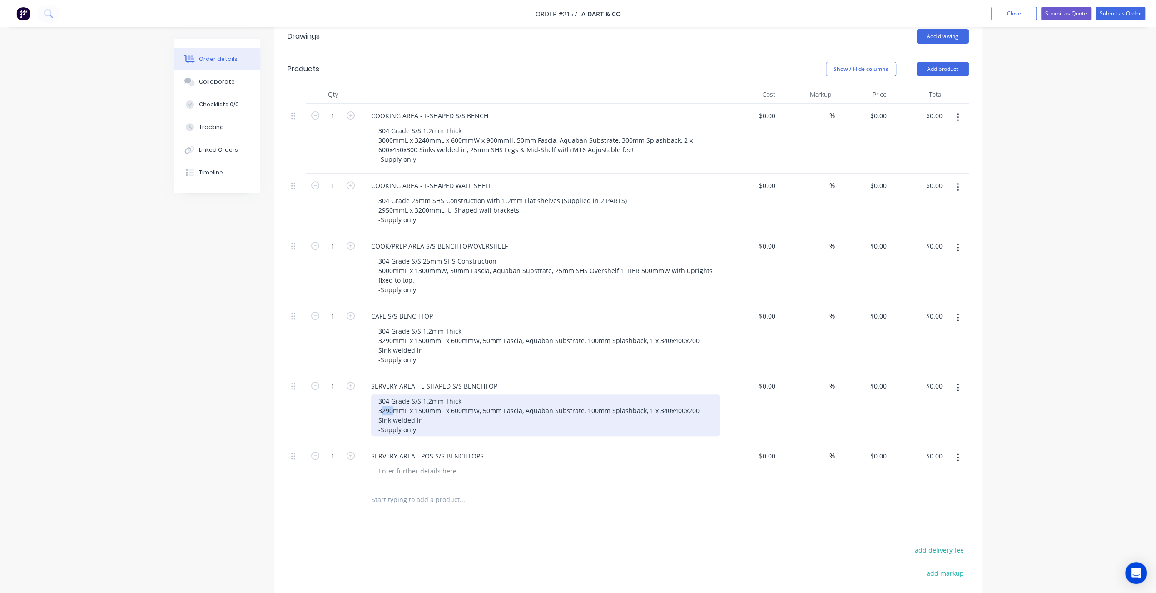
drag, startPoint x: 393, startPoint y: 386, endPoint x: 380, endPoint y: 385, distance: 12.3
click at [380, 394] on div "304 Grade S/S 1.2mm Thick 3290mmL x 1500mmL x 600mmW, 50mm Fascia, Aquaban Subs…" at bounding box center [545, 415] width 349 height 42
click at [443, 394] on div "304 Grade S/S 1.2mm Thick 3335mmL x 1738mmL x 600mmW, 50mm Fascia, Aquaban Subs…" at bounding box center [545, 415] width 349 height 42
click at [439, 396] on div "304 Grade S/S 1.2mm Thick 3335mmL x 1738mmL x 600mmW, 50mm Fascia, Aquaban Subs…" at bounding box center [545, 415] width 349 height 42
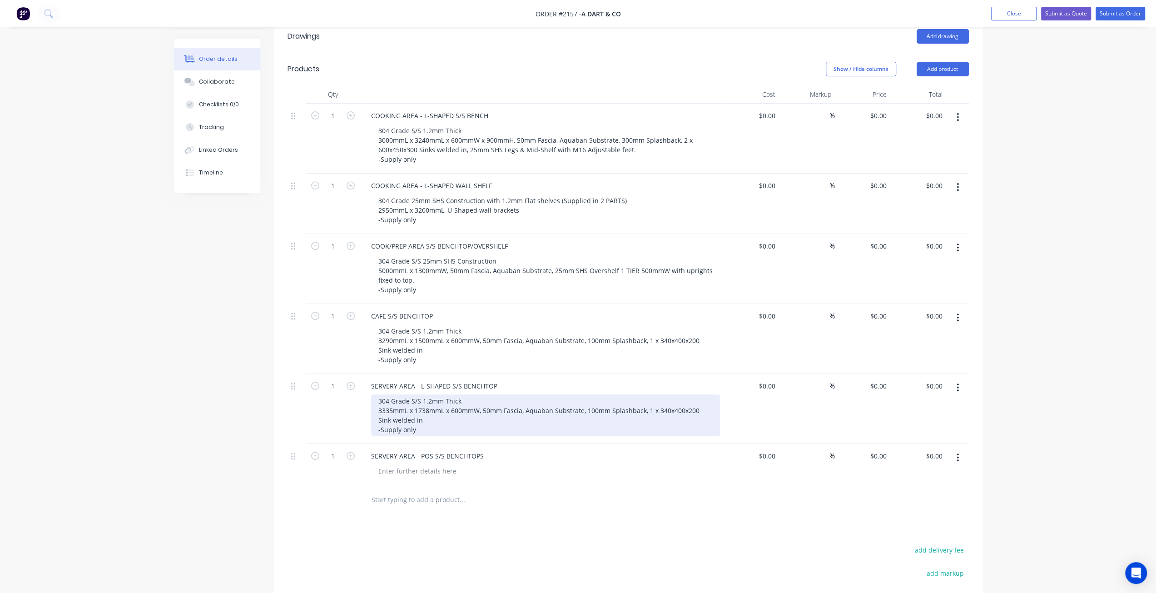
click at [437, 394] on div "304 Grade S/S 1.2mm Thick 3335mmL x 1738mmL x 600mmW, 50mm Fascia, Aquaban Subs…" at bounding box center [545, 415] width 349 height 42
drag, startPoint x: 461, startPoint y: 383, endPoint x: 468, endPoint y: 396, distance: 14.7
click at [462, 394] on div "304 Grade S/S 1.2mm Thick 3335mmL x 1738mmL x 600mmW, 50mm Fascia, Aquaban Subs…" at bounding box center [545, 415] width 349 height 42
click at [489, 404] on div "304 Grade S/S 1.2mm Thick 3335mmL x 1738mmL x 600/500mmW, 50mm Fascia, Aquaban …" at bounding box center [545, 415] width 349 height 42
click at [513, 394] on div "304 Grade S/S 1.2mm Thick 3335mmL x 1738mmL x 600/500mmW, 50mm Fascia, Aquaban …" at bounding box center [545, 415] width 349 height 42
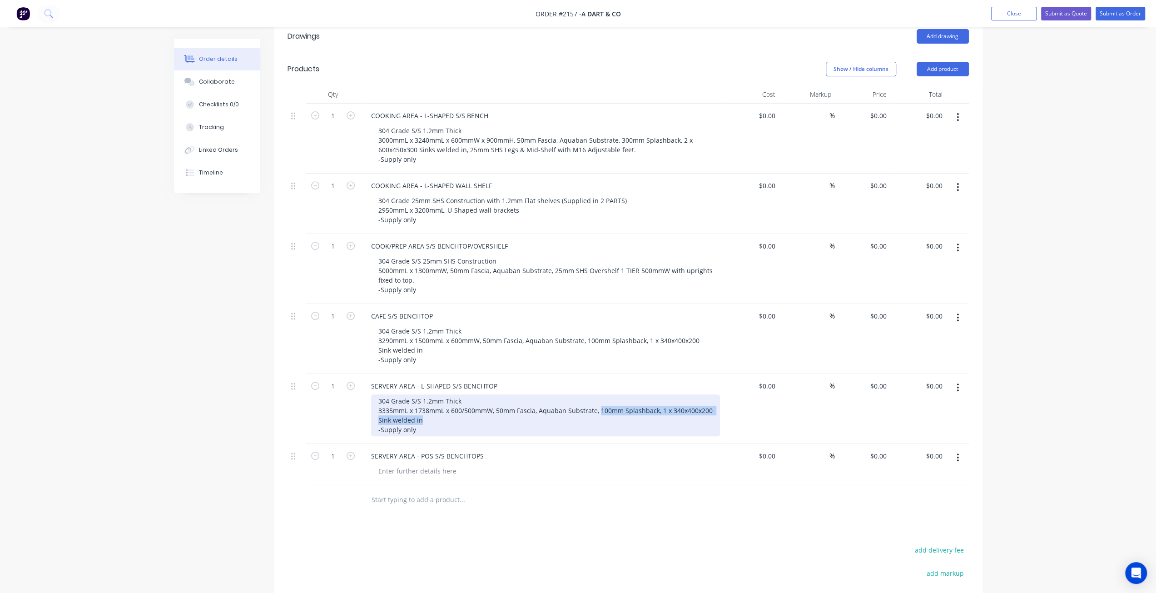
drag, startPoint x: 598, startPoint y: 383, endPoint x: 713, endPoint y: 395, distance: 115.6
click at [713, 395] on div "304 Grade S/S 1.2mm Thick 3335mmL x 1738mmL x 600/500mmW, 50mm Fascia, Aquaban …" at bounding box center [545, 415] width 349 height 42
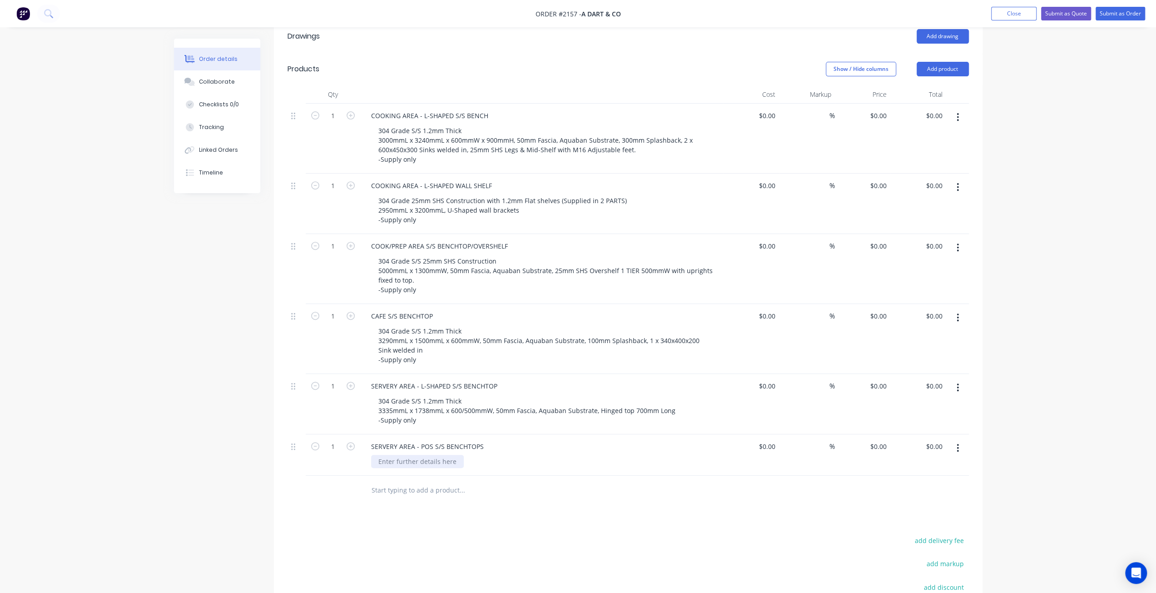
click at [431, 455] on div at bounding box center [417, 461] width 93 height 13
click at [352, 442] on icon "button" at bounding box center [351, 446] width 8 height 8
type input "2"
click at [415, 455] on div at bounding box center [417, 461] width 93 height 13
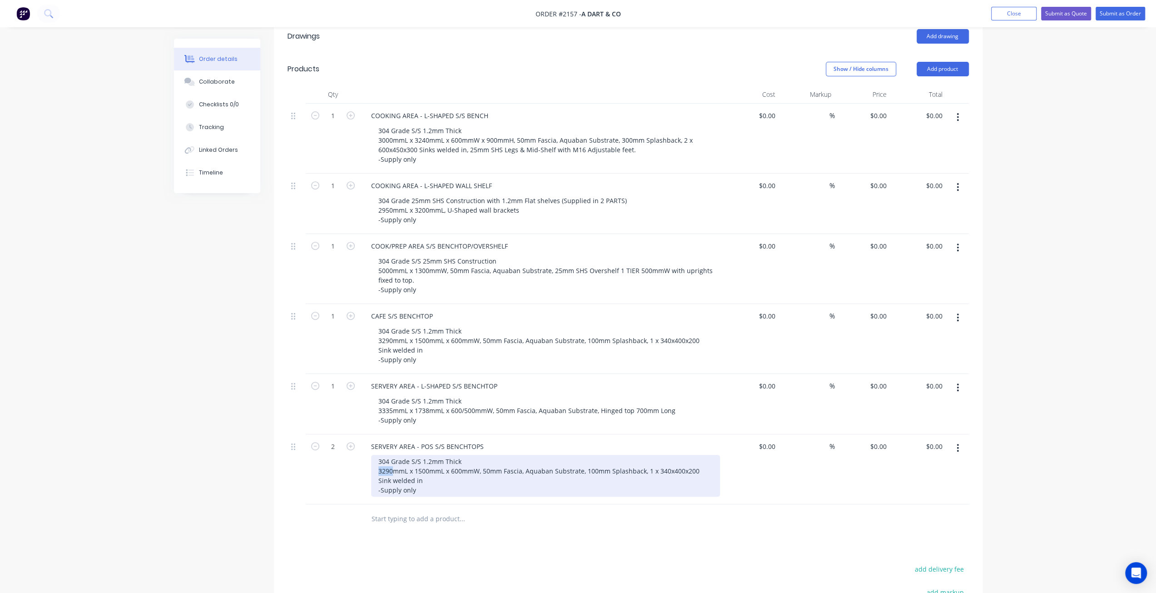
drag, startPoint x: 391, startPoint y: 443, endPoint x: 370, endPoint y: 443, distance: 20.9
click at [370, 443] on div "SERVERY AREA - POS S/S BENCHTOPS 304 Grade S/S 1.2mm Thick 3290mmL x 1500mmL x …" at bounding box center [542, 469] width 364 height 70
click at [419, 455] on div "304 Grade S/S 1.2mm Thick 1400mmL x 1500mmL x 600mmW, 50mm Fascia, Aquaban Subs…" at bounding box center [545, 476] width 349 height 42
click at [444, 456] on div "304 Grade S/S 1.2mm Thick 1400mmL x 500mmL x 600mmW, 50mm Fascia, Aquaban Subst…" at bounding box center [545, 476] width 349 height 42
drag, startPoint x: 443, startPoint y: 443, endPoint x: 479, endPoint y: 443, distance: 36.4
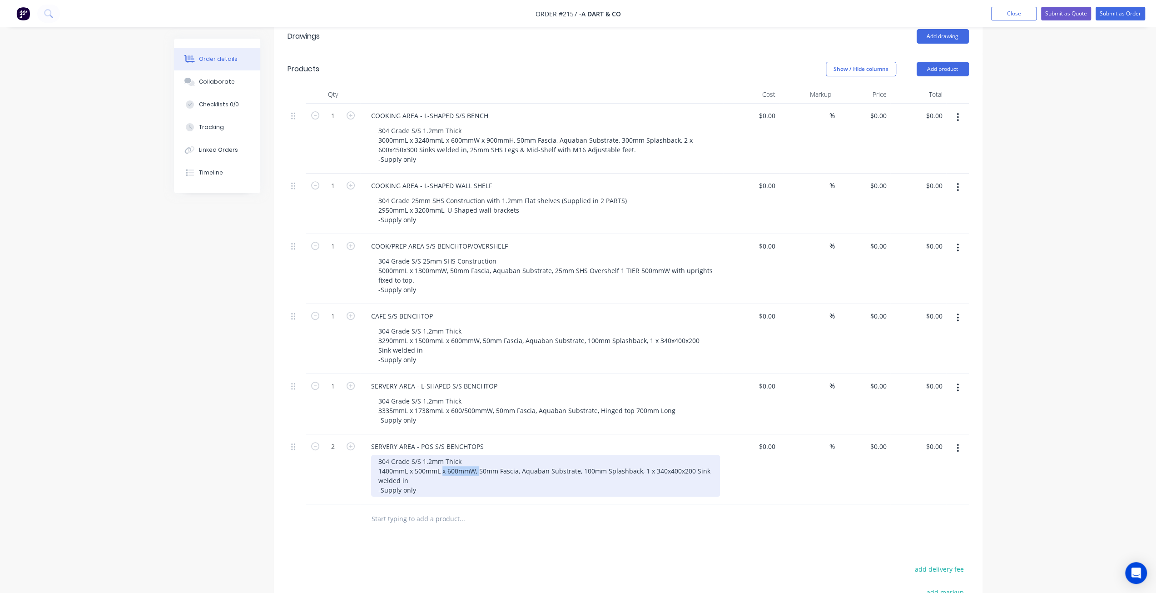
click at [479, 455] on div "304 Grade S/S 1.2mm Thick 1400mmL x 500mmL x 600mmW, 50mm Fascia, Aquaban Subst…" at bounding box center [545, 476] width 349 height 42
click at [469, 456] on div "304 Grade S/S 1.2mm Thick 1400mmL x 500mmL, 50mm Fascia, Aquaban Substrate, 100…" at bounding box center [542, 471] width 343 height 32
drag, startPoint x: 542, startPoint y: 444, endPoint x: 702, endPoint y: 442, distance: 160.0
click at [702, 455] on div "304 Grade S/S 1.2mm Thick 1400mmL x 500mmL, 50mm Fascia, Aquaban Substrate, 100…" at bounding box center [542, 471] width 343 height 32
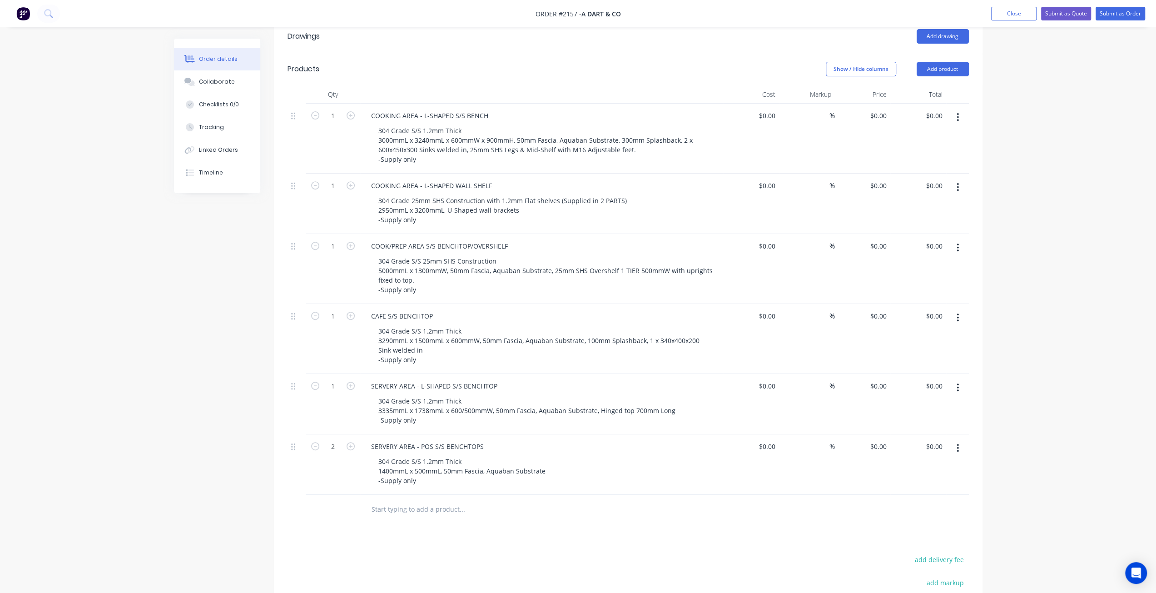
drag, startPoint x: 232, startPoint y: 471, endPoint x: 361, endPoint y: 470, distance: 129.0
click at [233, 471] on div "Created by Mark Created 11/08/25 Required 11/08/25 Assigned to Add team member …" at bounding box center [578, 261] width 809 height 990
click at [603, 455] on div "304 Grade S/S 1.2mm Thick 1400mmL x 500mmL, 50mm Fascia, Aquaban Substrate -Sup…" at bounding box center [545, 471] width 349 height 32
drag, startPoint x: 279, startPoint y: 479, endPoint x: 285, endPoint y: 479, distance: 5.9
click at [279, 479] on div "Qty Cost Markup Price Total 1 COOKING AREA - L-SHAPED S/S BENCH 304 Grade S/S 1…" at bounding box center [628, 304] width 709 height 439
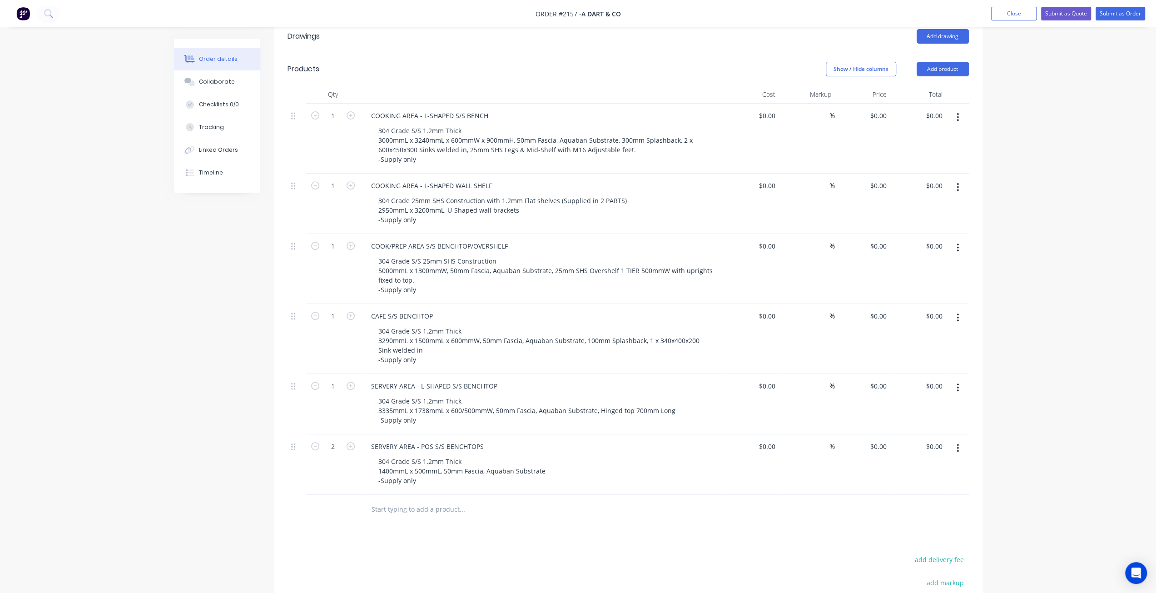
click at [1010, 436] on div "Order details Collaborate Checklists 0/0 Tracking Linked Orders Timeline Order …" at bounding box center [578, 241] width 1156 height 1029
click at [232, 464] on div "Created by Mark Created 11/08/25 Required 11/08/25 Assigned to Add team member …" at bounding box center [578, 261] width 809 height 990
click at [485, 440] on div "SERVERY AREA - POS S/S BENCHTOPS" at bounding box center [427, 446] width 127 height 13
click at [163, 454] on div "Order details Collaborate Checklists 0/0 Tracking Linked Orders Timeline Order …" at bounding box center [578, 241] width 1156 height 1029
click at [170, 459] on div "Order details Collaborate Checklists 0/0 Tracking Linked Orders Timeline Order …" at bounding box center [578, 261] width 827 height 990
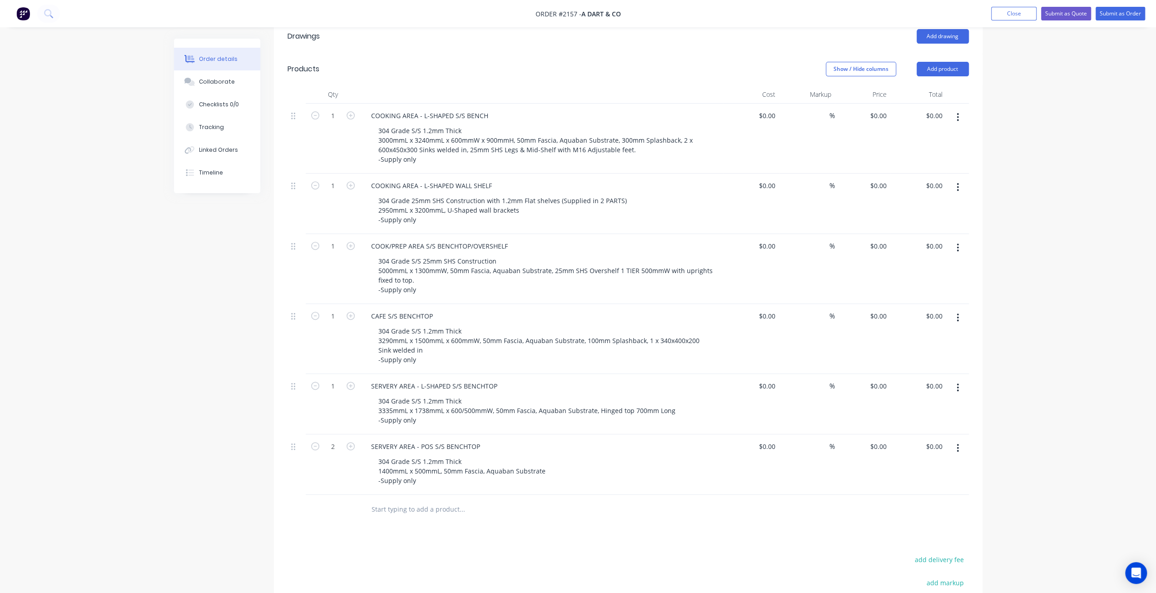
click at [417, 500] on input "text" at bounding box center [462, 509] width 182 height 18
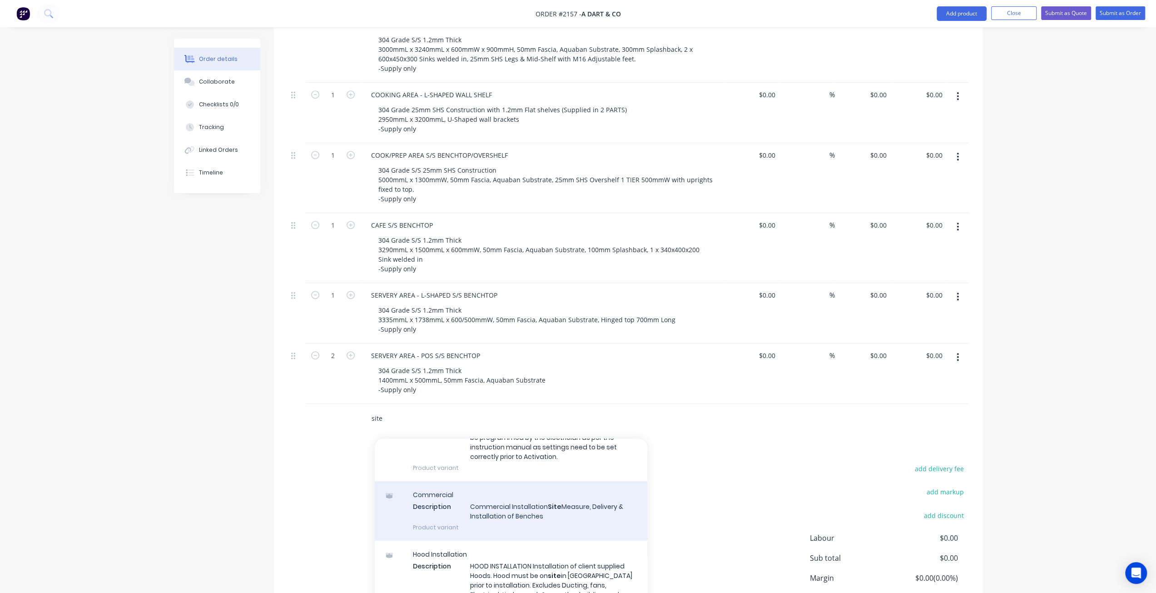
scroll to position [227, 0]
type input "site"
click at [509, 493] on div "Commercial Description Commercial Installation Site Measure, Delivery & Install…" at bounding box center [511, 511] width 273 height 60
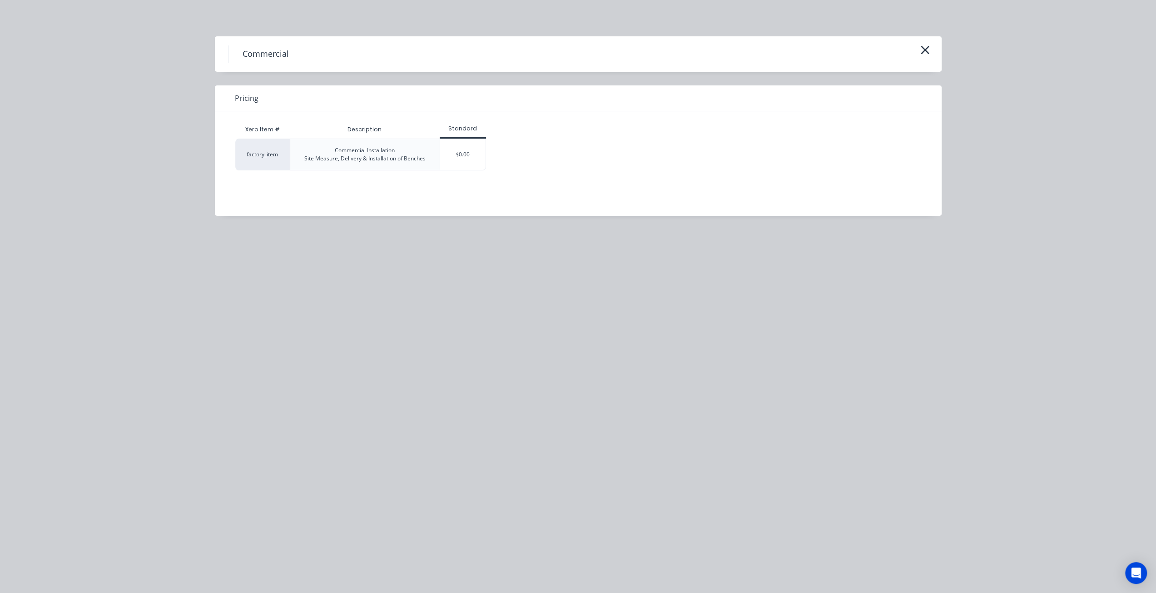
click at [460, 153] on div "$0.00" at bounding box center [462, 154] width 45 height 31
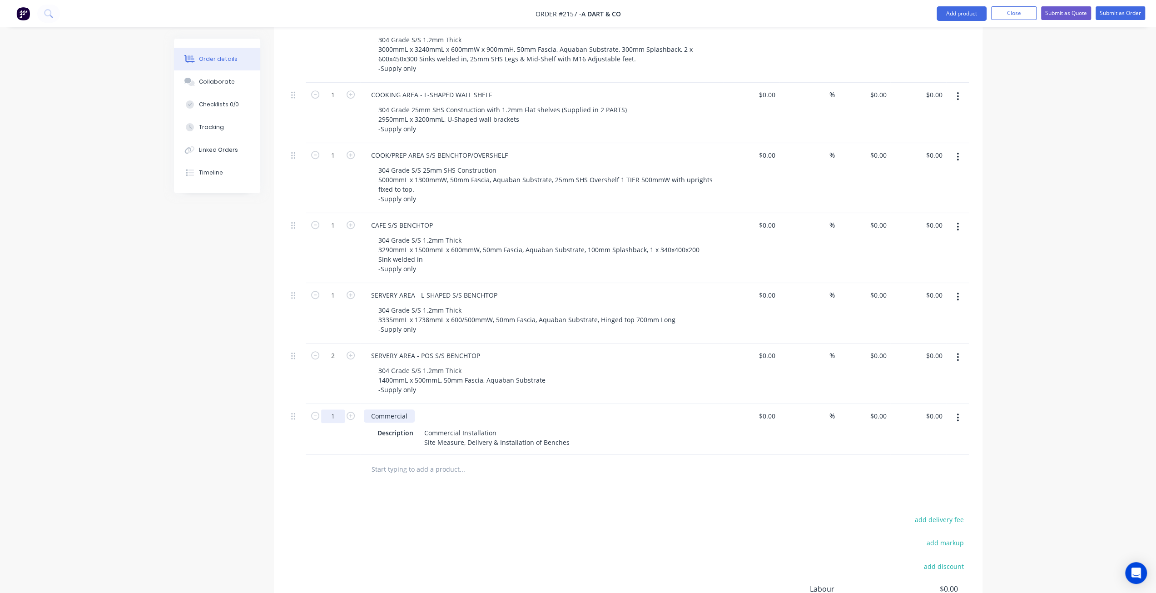
drag, startPoint x: 409, startPoint y: 388, endPoint x: 327, endPoint y: 387, distance: 82.2
click at [327, 404] on div "1 Commercial Description Commercial Installation Site Measure, Delivery & Insta…" at bounding box center [629, 429] width 682 height 51
drag, startPoint x: 416, startPoint y: 404, endPoint x: 331, endPoint y: 409, distance: 85.6
click at [332, 409] on div "1 SITE MEASURE & INSTALLATION Description Commercial Installation Site Measure,…" at bounding box center [629, 429] width 682 height 51
drag, startPoint x: 205, startPoint y: 419, endPoint x: 520, endPoint y: 413, distance: 315.4
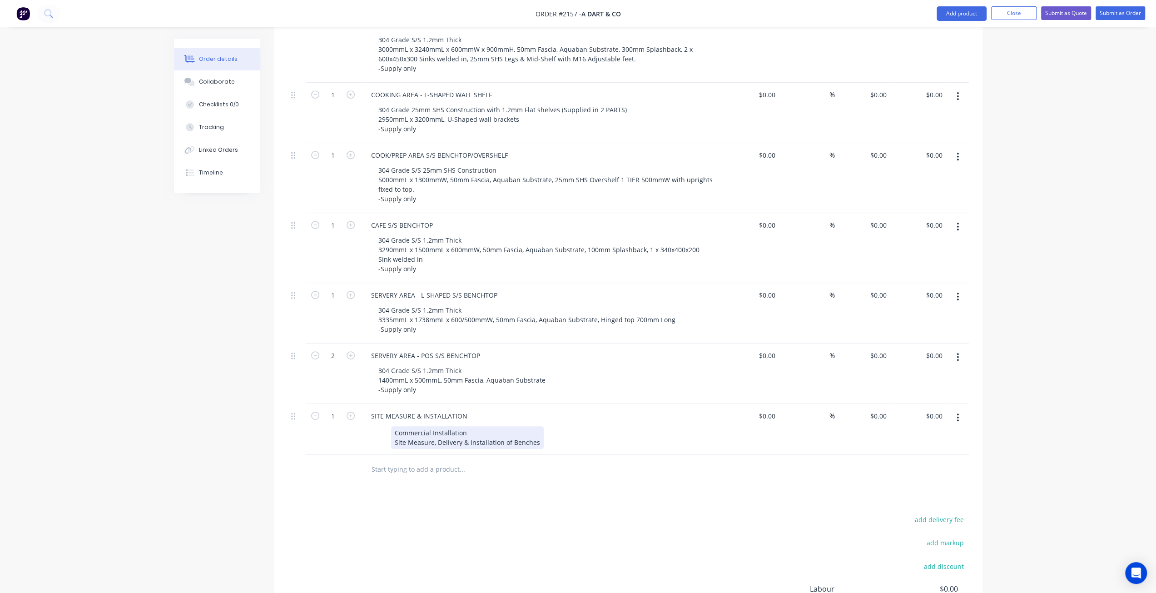
click at [205, 419] on div "Created by Mark Created 11/08/25 Required 11/08/25 Assigned to Add team member …" at bounding box center [578, 195] width 809 height 1041
click at [502, 426] on div "Commercial Installation Site Measure, Delivery & Installation of Benches" at bounding box center [467, 437] width 153 height 23
click at [184, 462] on div "Created by Mark Created 11/08/25 Required 11/08/25 Assigned to Add team member …" at bounding box center [578, 195] width 809 height 1041
click at [532, 426] on div "Commercial Installation Site Measure, Delivery & Installation of Benches" at bounding box center [467, 437] width 153 height 23
click at [538, 426] on div "Commercial Installation Site Measure, Delivery & Installation of Benches" at bounding box center [467, 437] width 153 height 23
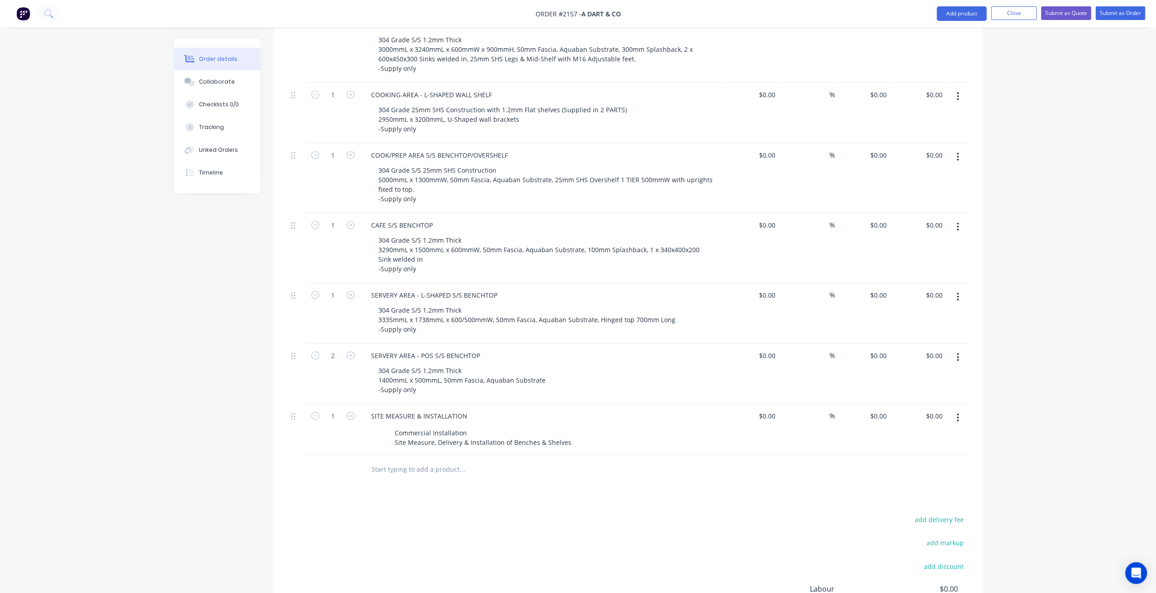
click at [217, 409] on div "Created by Mark Created 11/08/25 Required 11/08/25 Assigned to Add team member …" at bounding box center [578, 195] width 809 height 1041
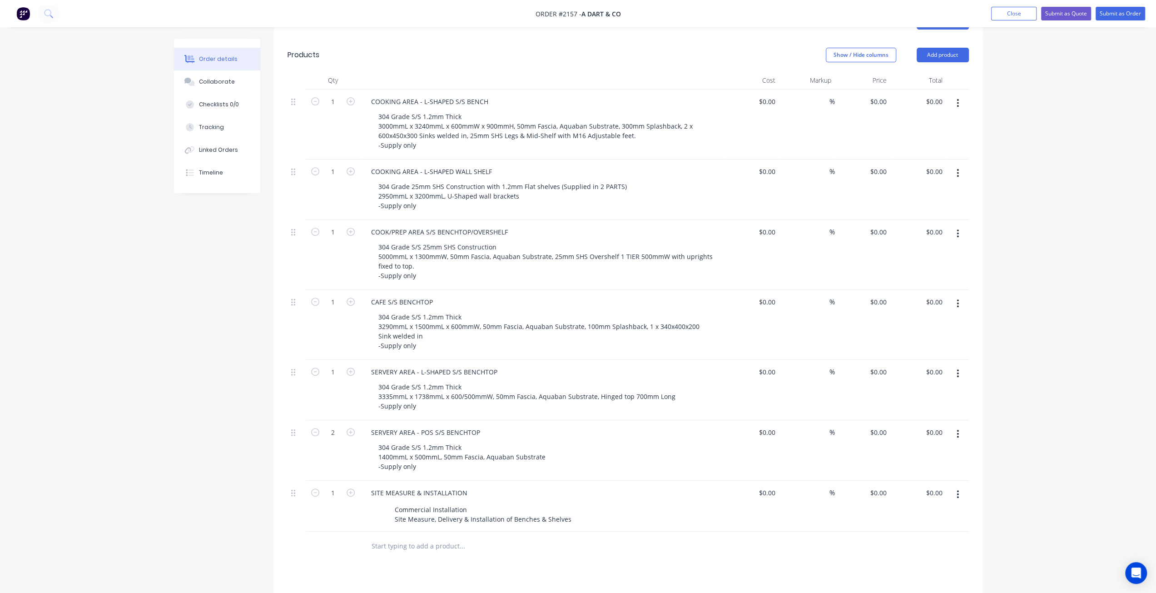
scroll to position [273, 0]
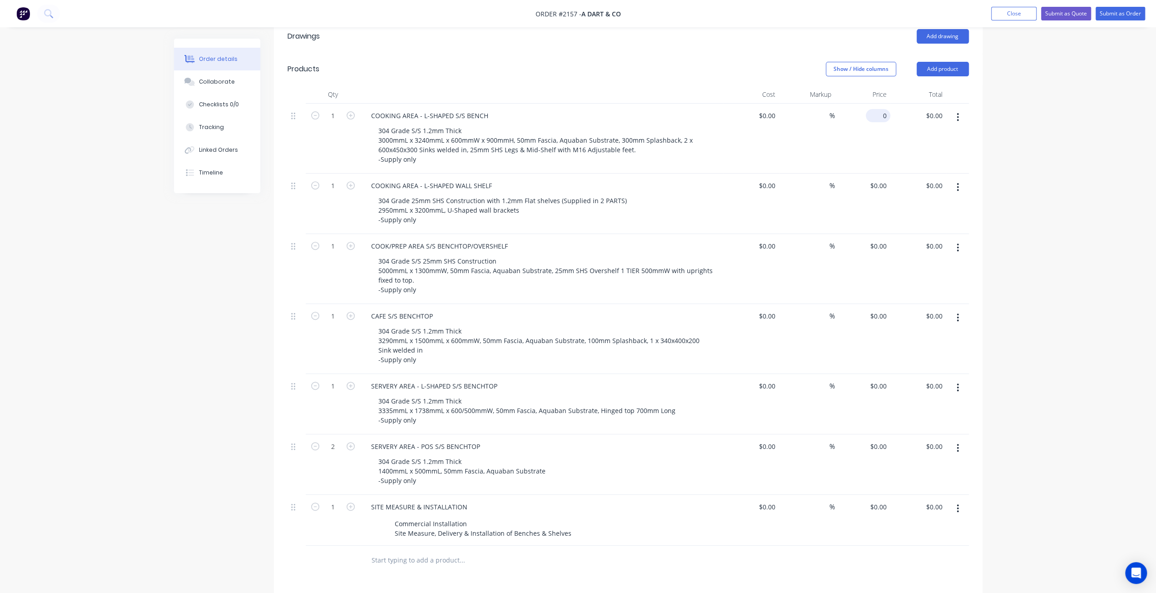
click at [880, 109] on input "0" at bounding box center [880, 115] width 21 height 13
type input "$8,096.00"
click at [1066, 161] on div "Order details Collaborate Checklists 0/0 Tracking Linked Orders Timeline Order …" at bounding box center [578, 267] width 1156 height 1080
click at [127, 290] on div "Order details Collaborate Checklists 0/0 Tracking Linked Orders Timeline Order …" at bounding box center [578, 267] width 1156 height 1080
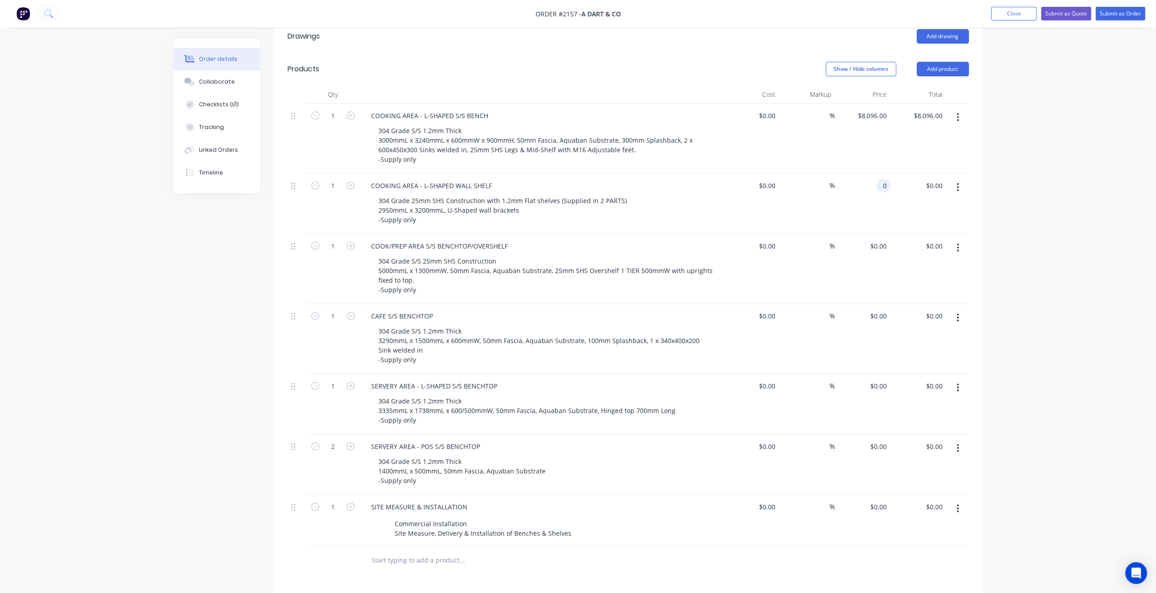
click at [883, 179] on input "0" at bounding box center [885, 185] width 10 height 13
type input "$2,280.00"
click at [1074, 173] on div "Order details Collaborate Checklists 0/0 Tracking Linked Orders Timeline Order …" at bounding box center [578, 267] width 1156 height 1080
click at [882, 239] on input "0" at bounding box center [880, 245] width 21 height 13
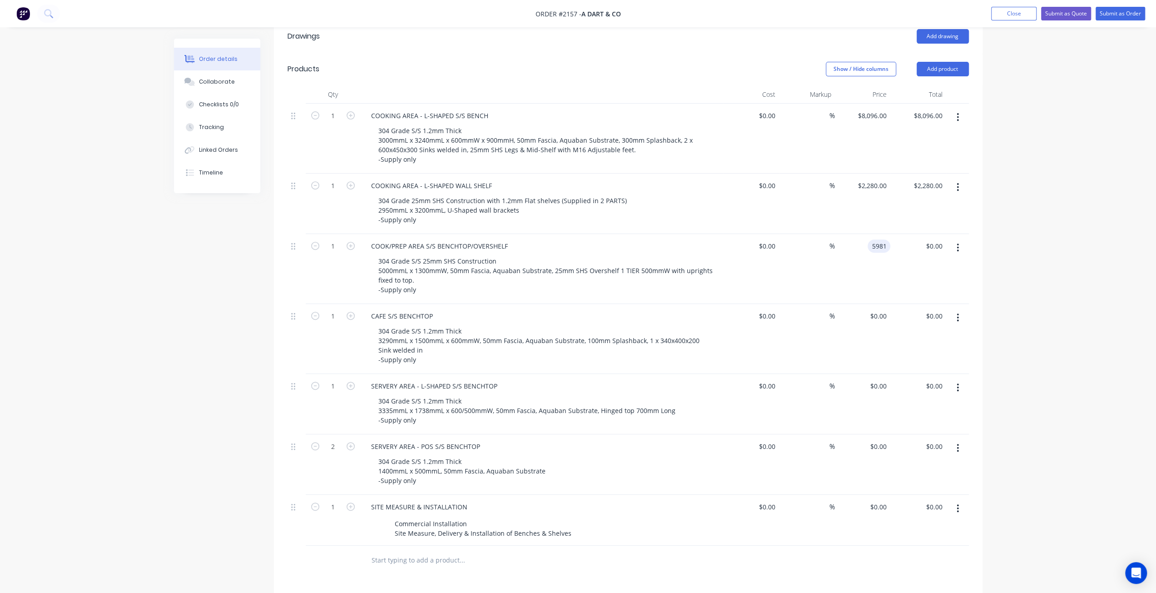
type input "$5,981.00"
click at [1071, 279] on div "Order details Collaborate Checklists 0/0 Tracking Linked Orders Timeline Order …" at bounding box center [578, 267] width 1156 height 1080
click at [1065, 257] on div "Order details Collaborate Checklists 0/0 Tracking Linked Orders Timeline Order …" at bounding box center [578, 267] width 1156 height 1080
click at [229, 318] on div "Created by Mark Created 11/08/25 Required 11/08/25 Assigned to Add team member …" at bounding box center [578, 286] width 809 height 1041
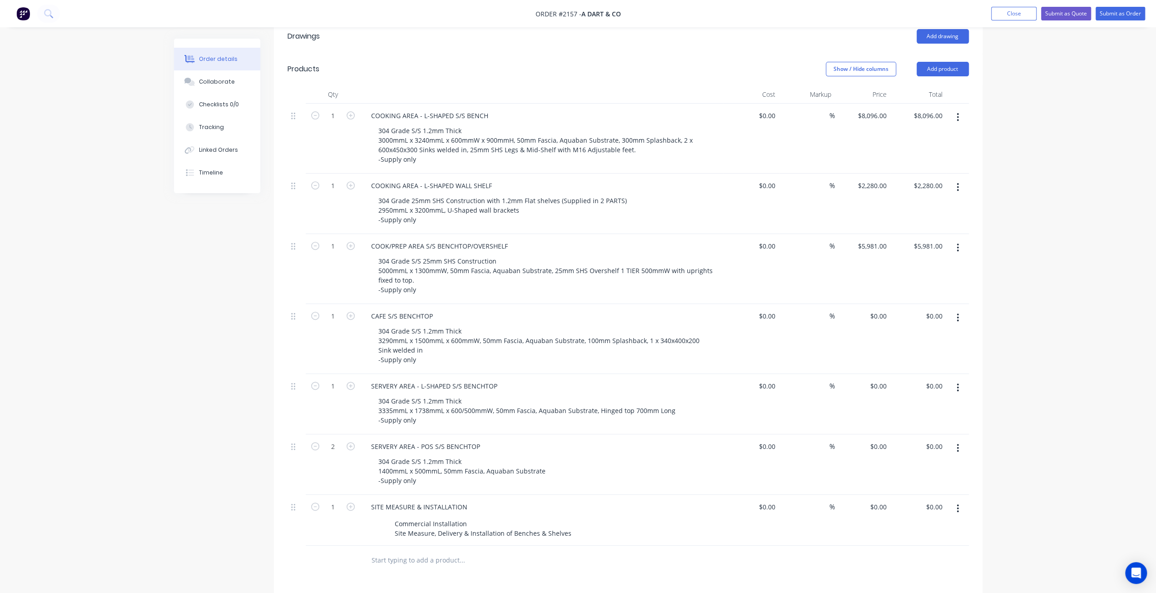
click at [183, 319] on div "Created by Mark Created 11/08/25 Required 11/08/25 Assigned to Add team member …" at bounding box center [578, 286] width 809 height 1041
click at [876, 239] on input "5981" at bounding box center [881, 245] width 19 height 13
click at [996, 209] on div "Order details Collaborate Checklists 0/0 Tracking Linked Orders Timeline Order …" at bounding box center [578, 267] width 1156 height 1080
click at [131, 280] on div "Order details Collaborate Checklists 0/0 Tracking Linked Orders Timeline Order …" at bounding box center [578, 267] width 1156 height 1080
click at [1032, 249] on div "Order details Collaborate Checklists 0/0 Tracking Linked Orders Timeline Order …" at bounding box center [578, 267] width 1156 height 1080
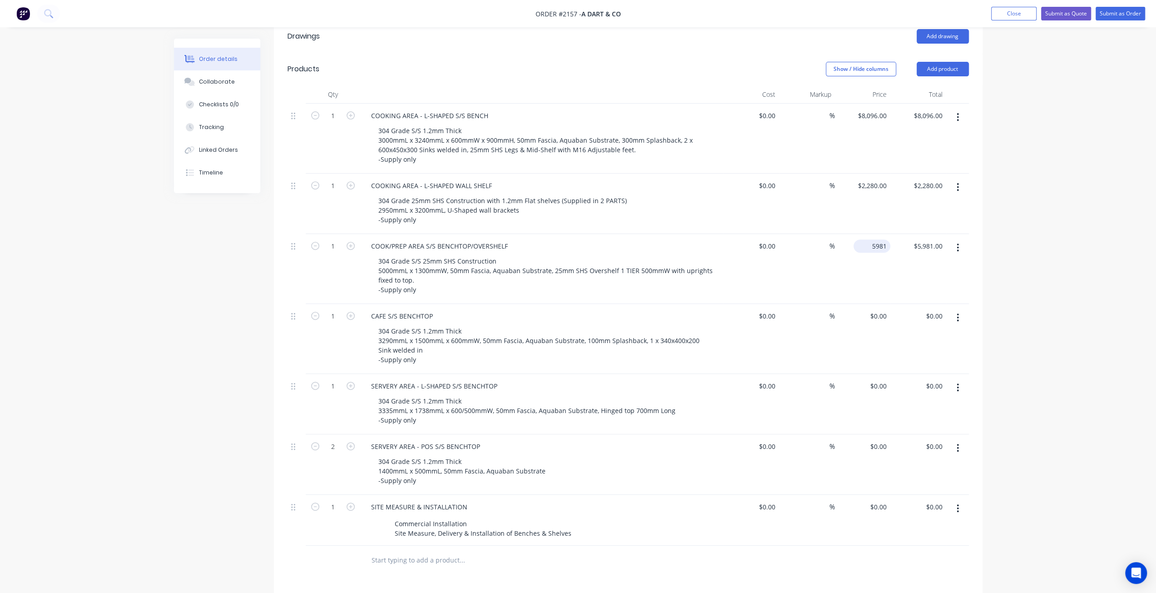
drag, startPoint x: 877, startPoint y: 217, endPoint x: 882, endPoint y: 222, distance: 7.7
click at [877, 239] on input "5981" at bounding box center [873, 245] width 33 height 13
type input "$6,229.00"
click at [1112, 312] on div "Order details Collaborate Checklists 0/0 Tracking Linked Orders Timeline Order …" at bounding box center [578, 267] width 1156 height 1080
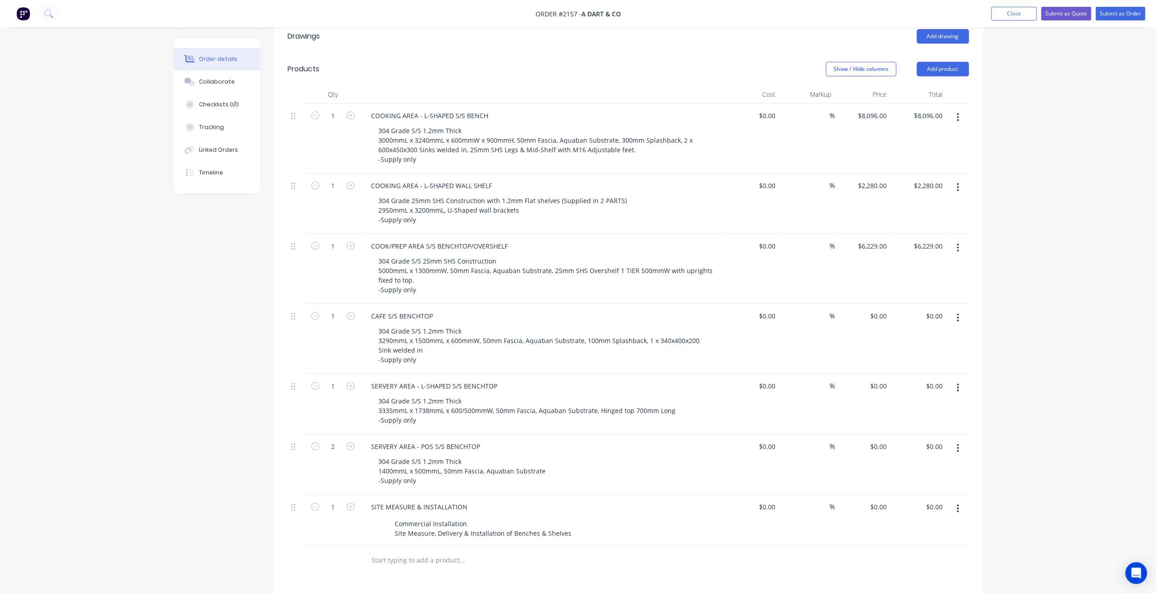
click at [162, 410] on div "Order details Collaborate Checklists 0/0 Tracking Linked Orders Timeline Order …" at bounding box center [578, 267] width 1156 height 1080
click at [876, 304] on div "0 0" at bounding box center [863, 339] width 56 height 70
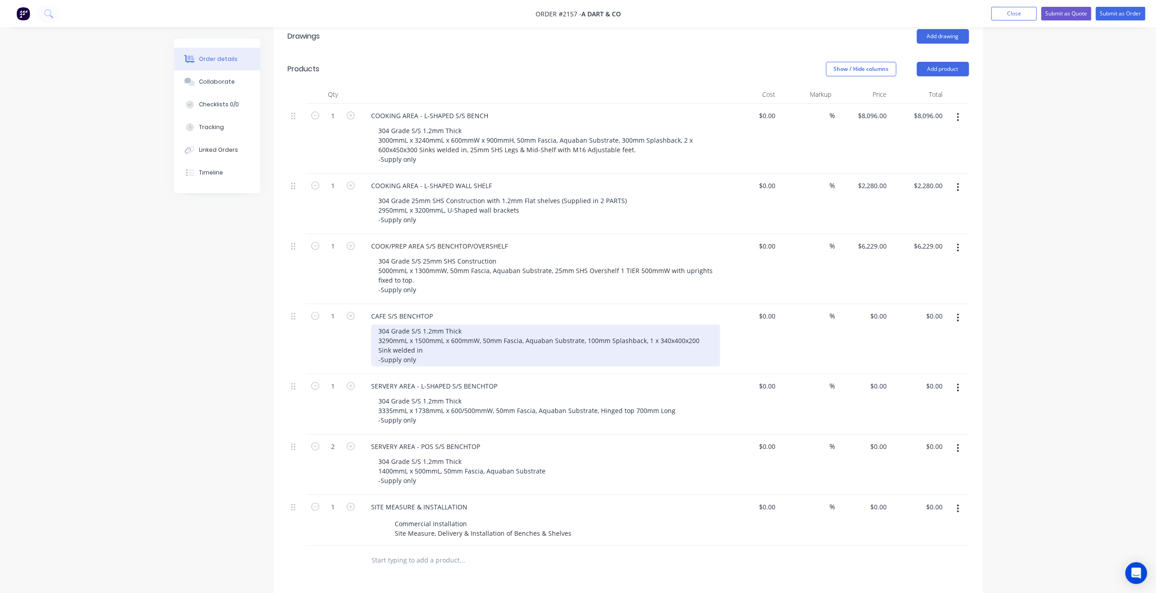
drag, startPoint x: 608, startPoint y: 329, endPoint x: 613, endPoint y: 329, distance: 5.5
click at [608, 329] on div "304 Grade S/S 1.2mm Thick 3290mmL x 1500mmL x 600mmW, 50mm Fascia, Aquaban Subs…" at bounding box center [545, 345] width 349 height 42
drag, startPoint x: 585, startPoint y: 312, endPoint x: 645, endPoint y: 313, distance: 60.0
click at [645, 324] on div "304 Grade S/S 1.2mm Thick 3290mmL x 1500mmL x 600mmW, 50mm Fascia, Aquaban Subs…" at bounding box center [545, 345] width 349 height 42
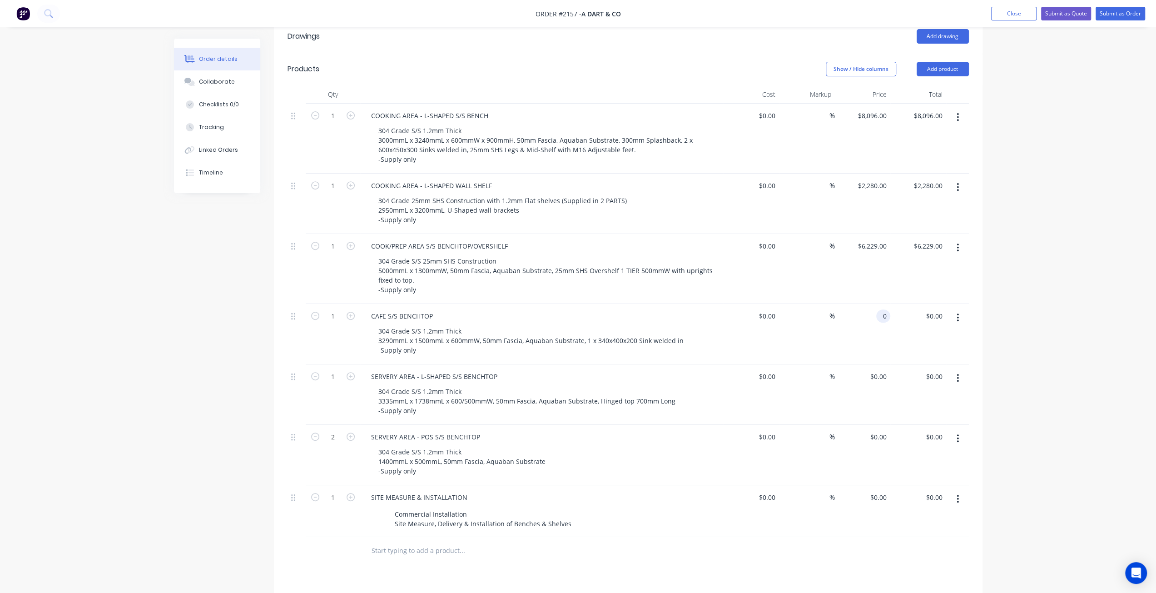
click at [886, 309] on input "0" at bounding box center [885, 315] width 10 height 13
type input "$3,708.00"
click at [1061, 396] on div "Order details Collaborate Checklists 0/0 Tracking Linked Orders Timeline Order …" at bounding box center [578, 262] width 1156 height 1070
drag, startPoint x: 881, startPoint y: 290, endPoint x: 931, endPoint y: 337, distance: 68.8
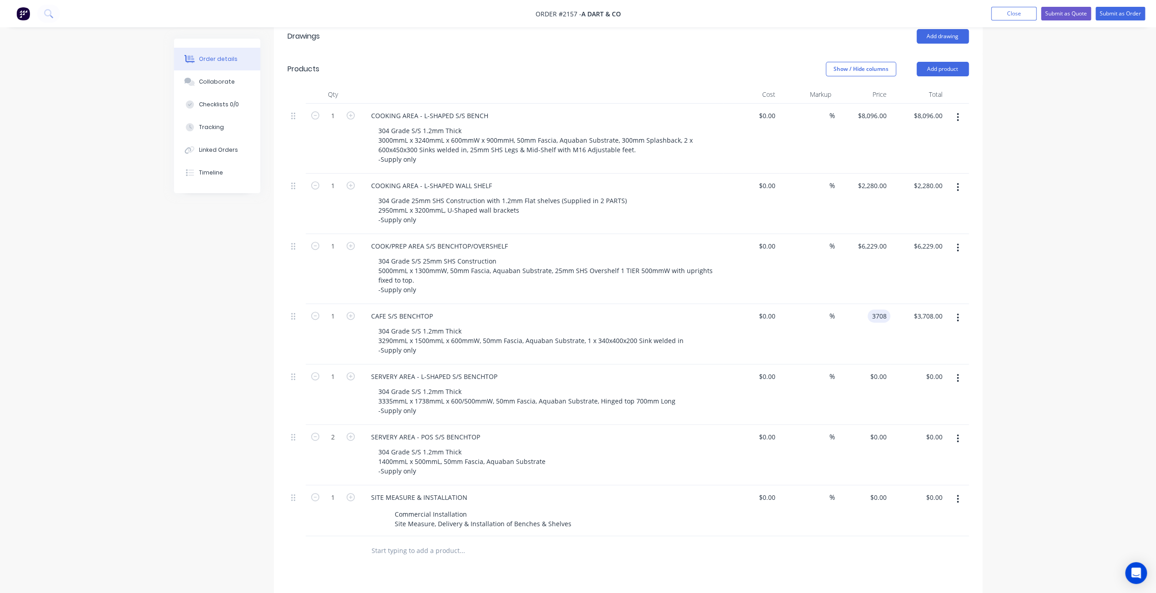
click at [881, 309] on input "3708" at bounding box center [881, 315] width 19 height 13
type input "$3,608.00"
click at [1022, 398] on div "Order details Collaborate Checklists 0/0 Tracking Linked Orders Timeline Order …" at bounding box center [578, 262] width 1156 height 1070
click at [201, 369] on div "Created by Mark Created 11/08/25 Required 11/08/25 Assigned to Add team member …" at bounding box center [578, 281] width 809 height 1031
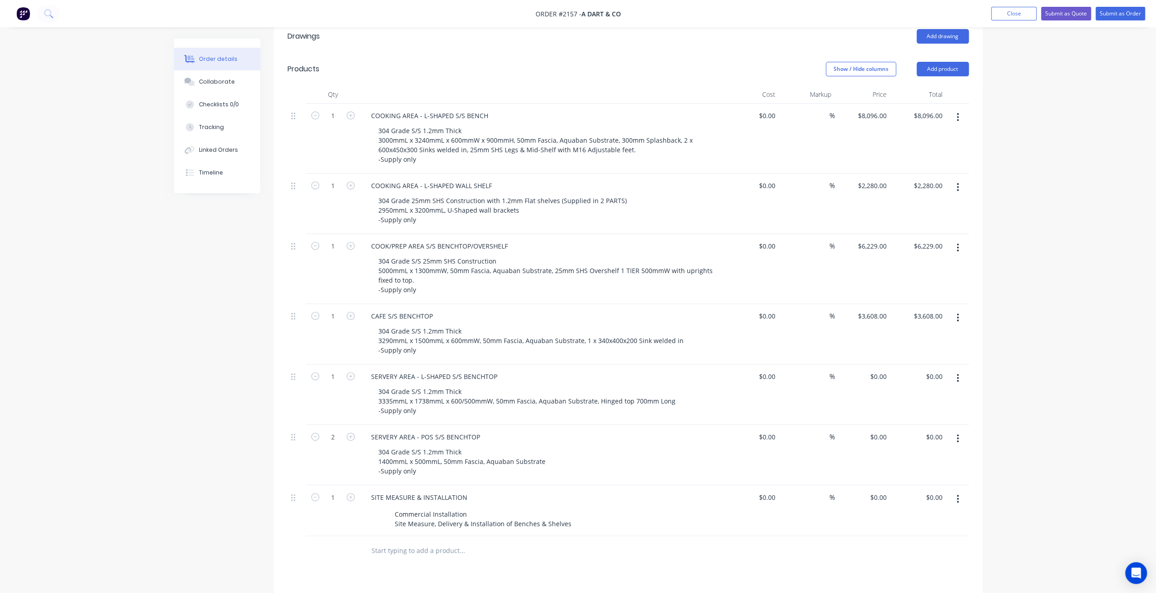
click at [208, 388] on div "Created by Mark Created 11/08/25 Required 11/08/25 Assigned to Add team member …" at bounding box center [578, 281] width 809 height 1031
click at [206, 388] on div "Created by Mark Created 11/08/25 Required 11/08/25 Assigned to Add team member …" at bounding box center [578, 281] width 809 height 1031
click at [882, 370] on input "0" at bounding box center [885, 376] width 10 height 13
type input "$3,825.00"
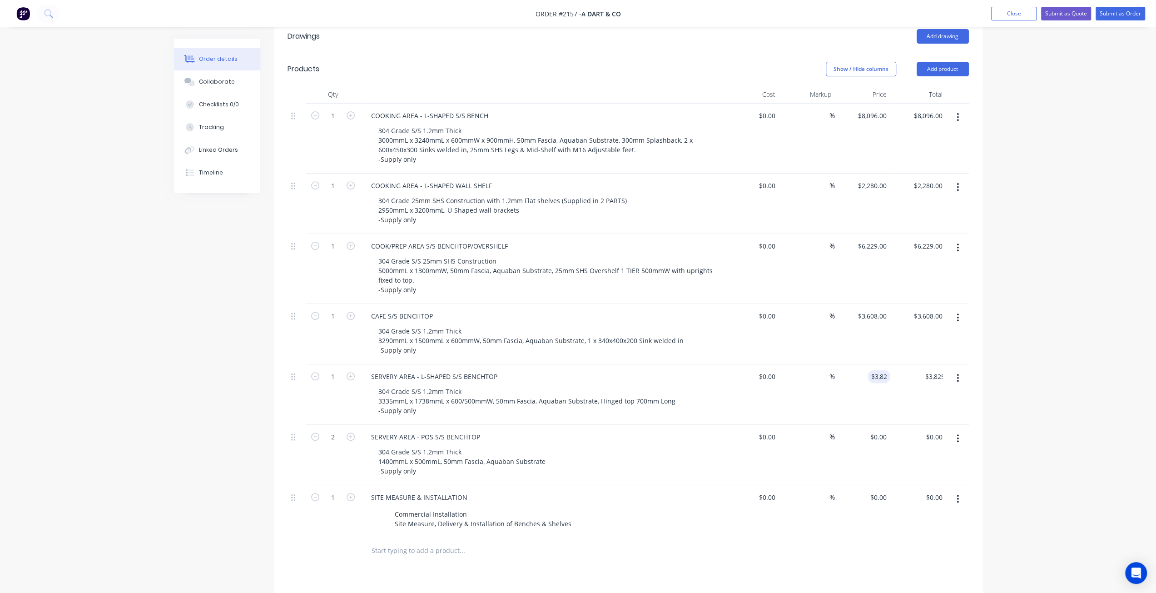
click at [1057, 377] on div "Order details Collaborate Checklists 0/0 Tracking Linked Orders Timeline Order …" at bounding box center [578, 262] width 1156 height 1070
click at [167, 419] on div "Order details Collaborate Checklists 0/0 Tracking Linked Orders Timeline Order …" at bounding box center [578, 281] width 827 height 1031
click at [274, 440] on div "Qty Cost Markup Price Total 1 COOKING AREA - L-SHAPED S/S BENCH 304 Grade S/S 1…" at bounding box center [628, 325] width 709 height 480
click at [876, 485] on div "0 $0.00" at bounding box center [863, 510] width 56 height 51
type input "$790.00"
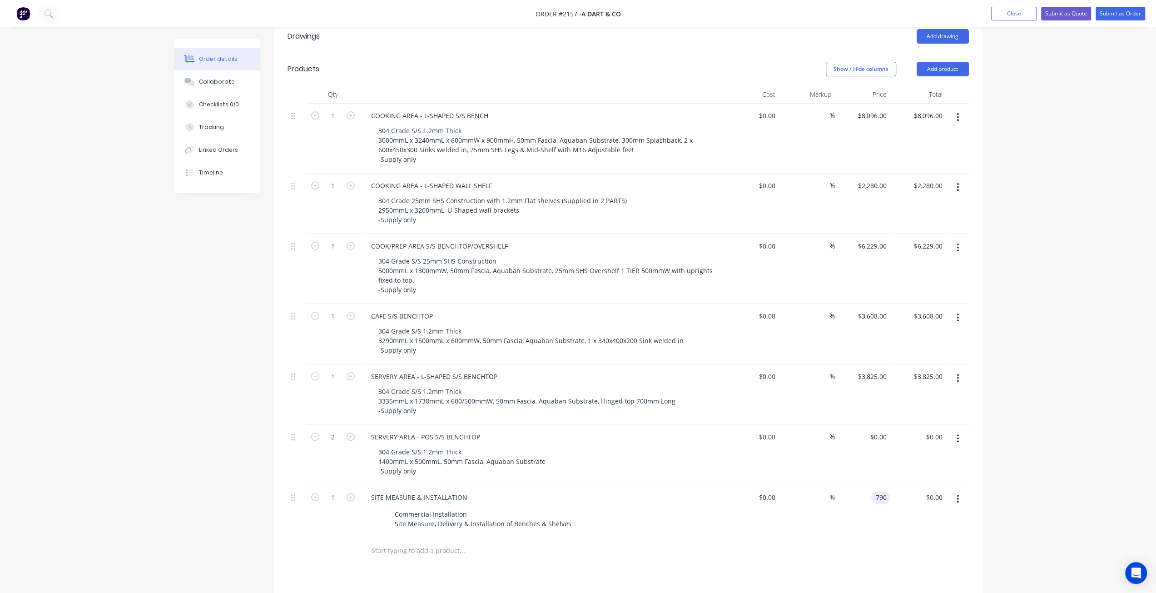
type input "$790.00"
drag, startPoint x: 1069, startPoint y: 475, endPoint x: 1066, endPoint y: 467, distance: 8.6
click at [1068, 474] on div "Order details Collaborate Checklists 0/0 Tracking Linked Orders Timeline Order …" at bounding box center [578, 262] width 1156 height 1070
click at [1033, 379] on div "Order details Collaborate Checklists 0/0 Tracking Linked Orders Timeline Order …" at bounding box center [578, 262] width 1156 height 1070
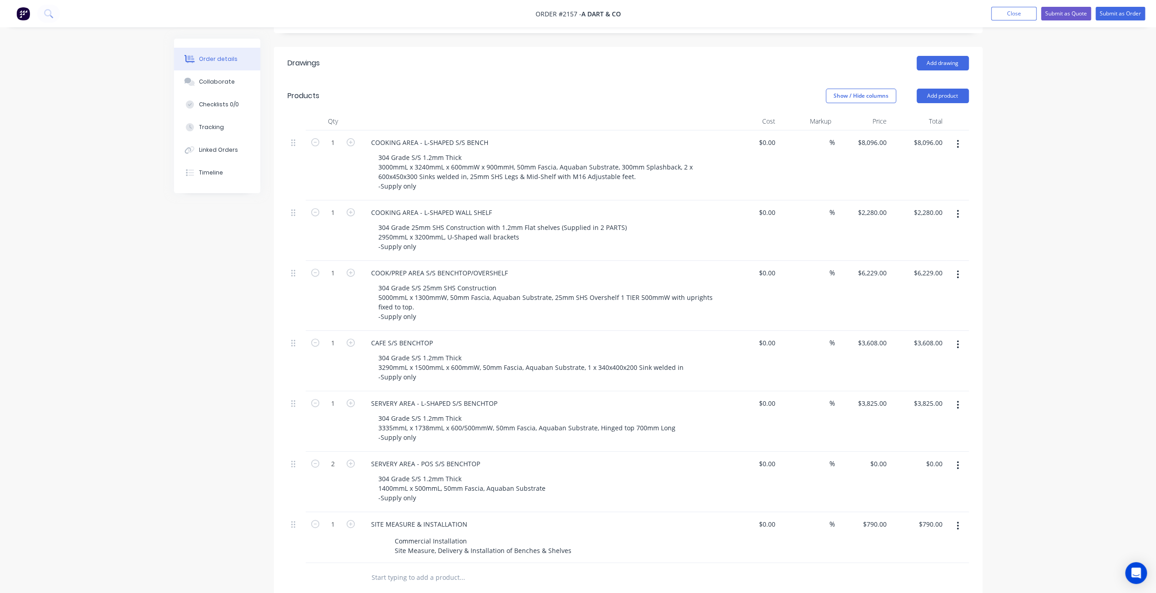
scroll to position [227, 0]
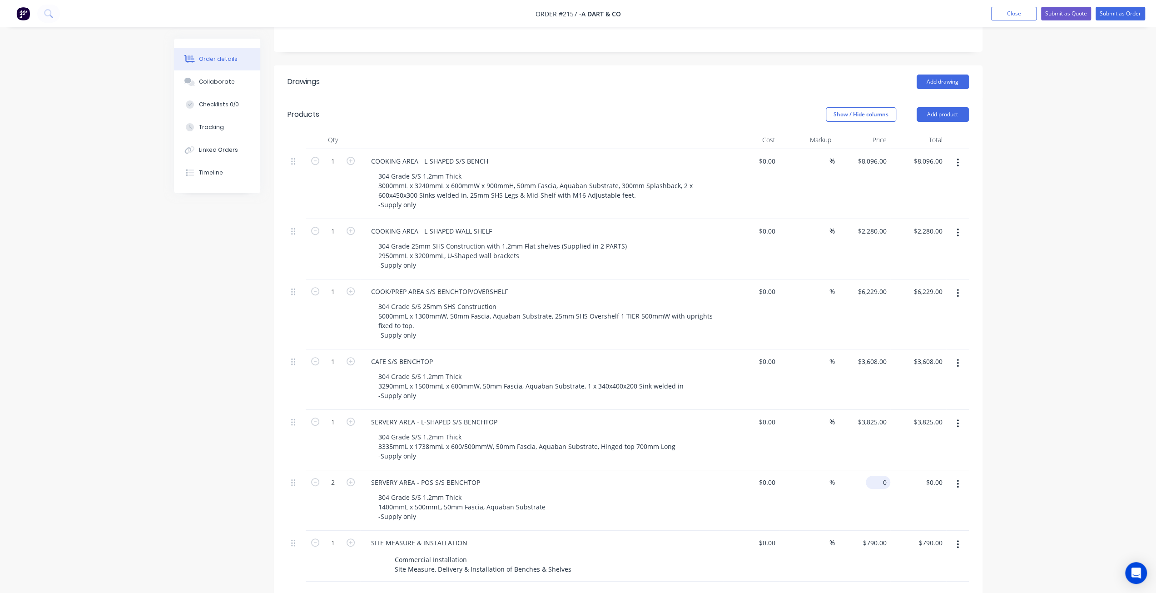
click at [882, 476] on input "0" at bounding box center [880, 482] width 21 height 13
type input "$790.00"
type input "$1,580.00"
click at [1008, 478] on div "Order details Collaborate Checklists 0/0 Tracking Linked Orders Timeline Order …" at bounding box center [578, 308] width 1156 height 1070
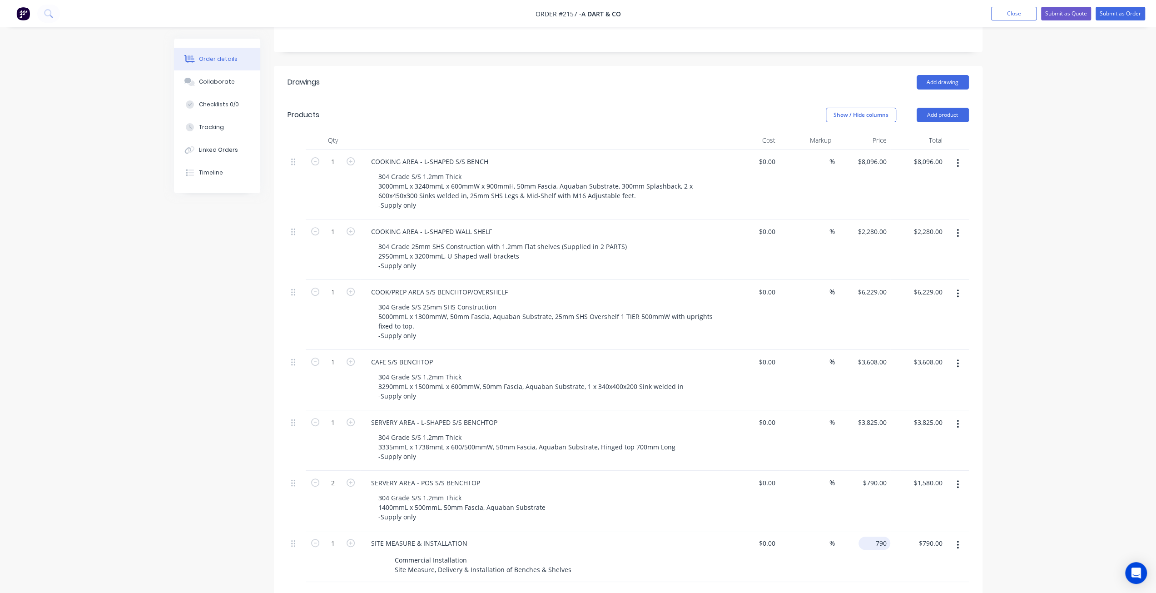
click at [882, 537] on input "790" at bounding box center [876, 543] width 28 height 13
type input "$0.00"
type input "$5,924.00"
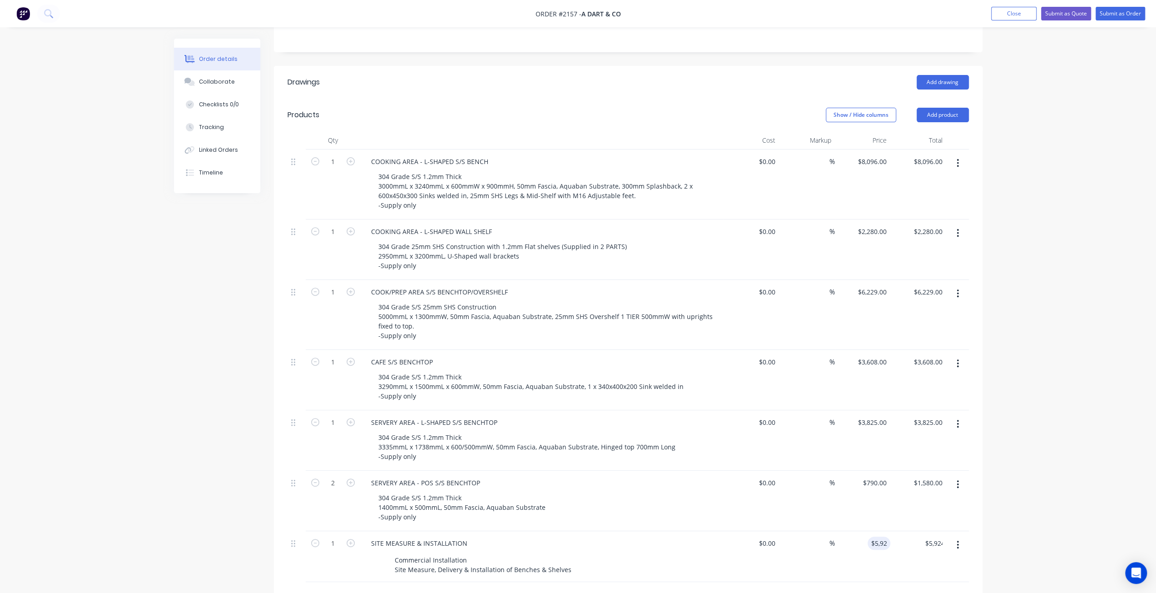
click at [1004, 440] on div "Order details Collaborate Checklists 0/0 Tracking Linked Orders Timeline Order …" at bounding box center [578, 308] width 1156 height 1070
click at [875, 537] on input "5924" at bounding box center [881, 543] width 19 height 13
type input "$6,264.00"
click at [1046, 476] on div "Order details Collaborate Checklists 0/0 Tracking Linked Orders Timeline Order …" at bounding box center [578, 308] width 1156 height 1070
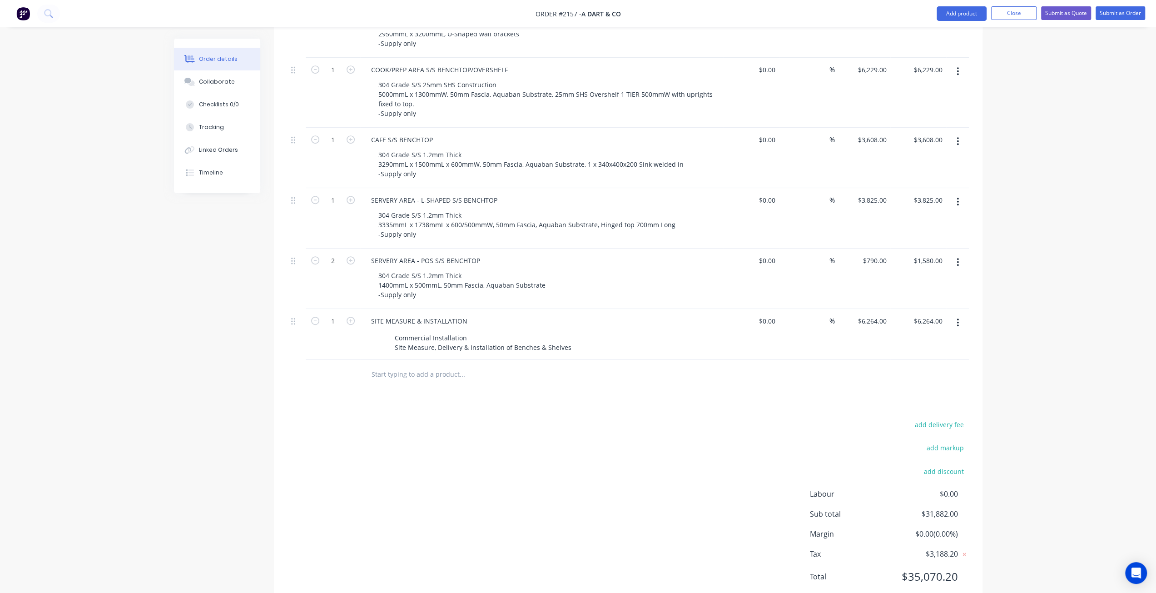
scroll to position [358, 0]
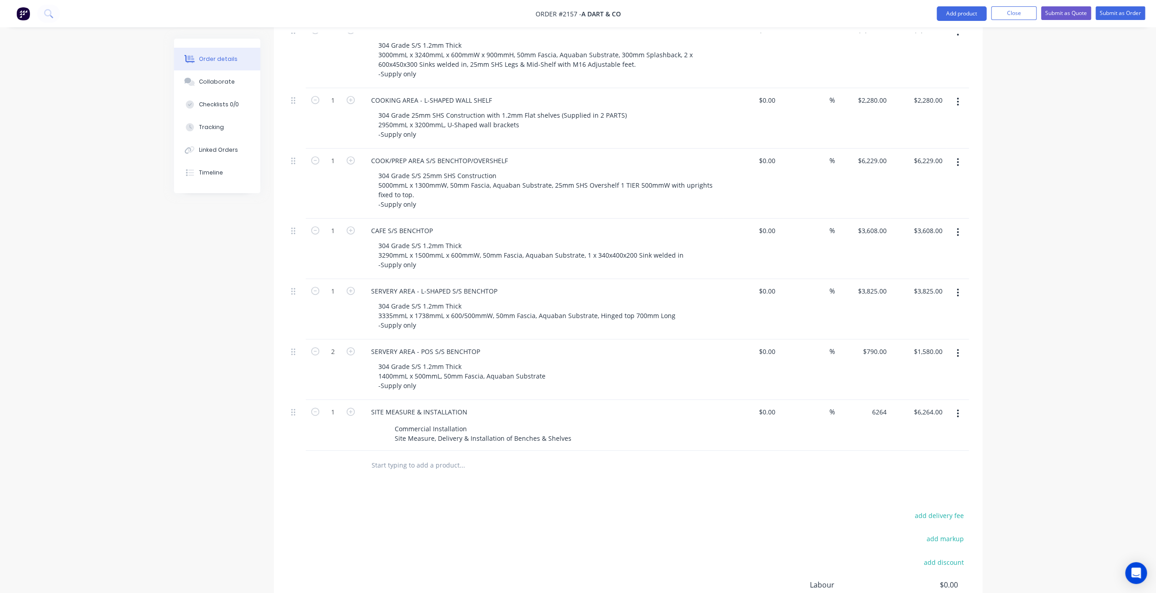
click at [876, 405] on input "6264" at bounding box center [873, 411] width 33 height 13
type input "$6,264.00"
click at [1000, 418] on div "Order details Collaborate Checklists 0/0 Tracking Linked Orders Timeline Order …" at bounding box center [578, 177] width 1156 height 1070
click at [830, 468] on div "Drawings Add drawing Products Show / Hide columns Add product Qty Cost Markup P…" at bounding box center [628, 317] width 709 height 764
click at [1109, 448] on div "Order details Collaborate Checklists 0/0 Tracking Linked Orders Timeline Order …" at bounding box center [578, 177] width 1156 height 1070
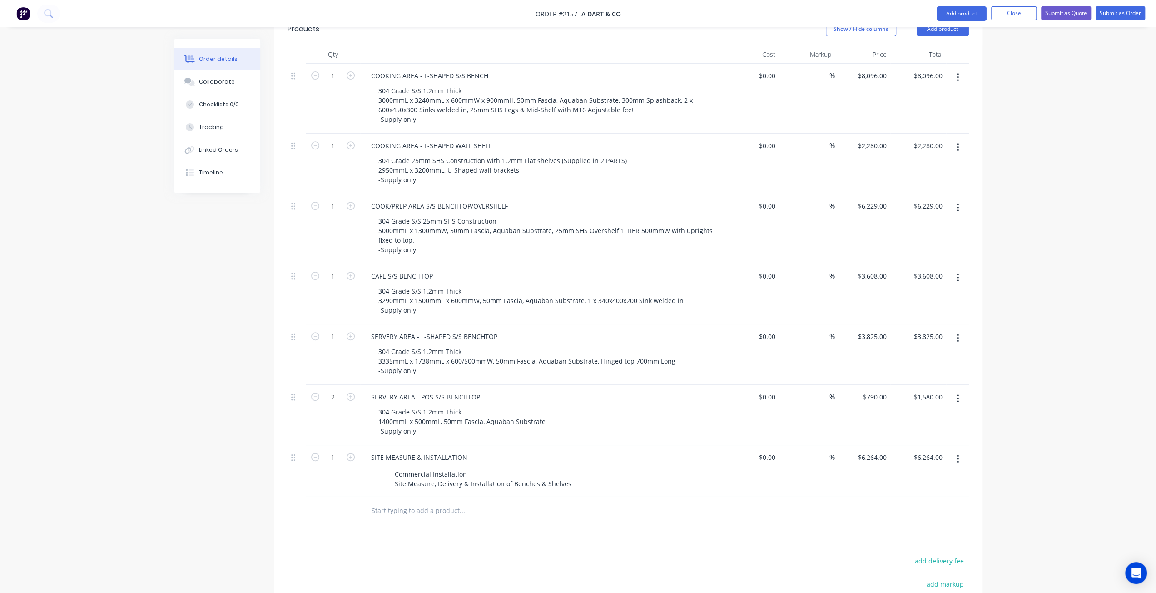
scroll to position [267, 0]
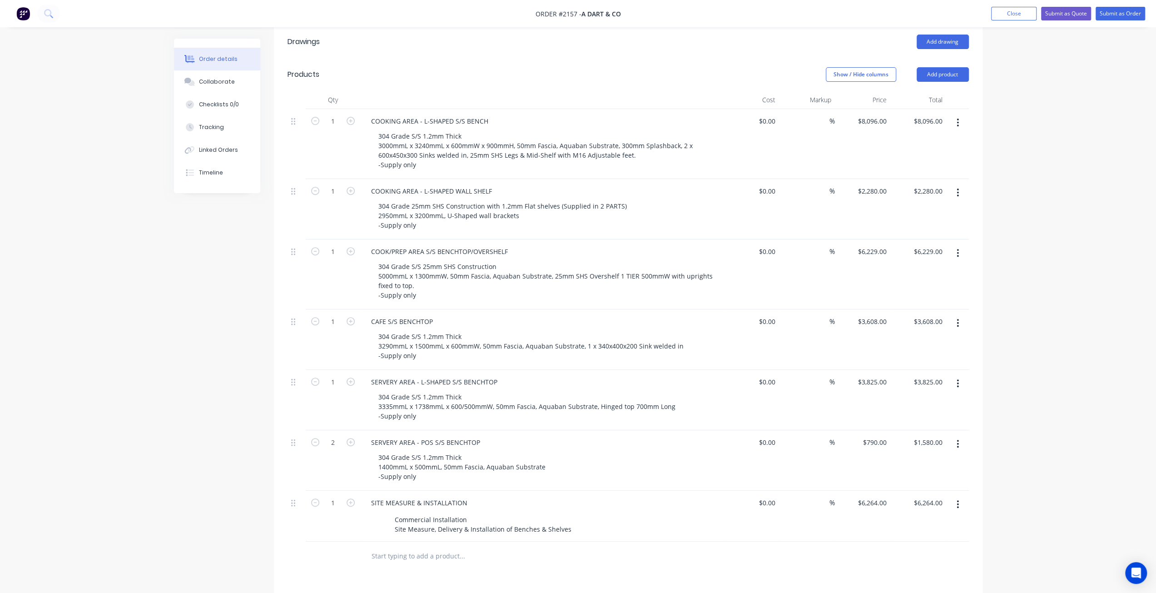
click at [1039, 434] on div "Order details Collaborate Checklists 0/0 Tracking Linked Orders Timeline Order …" at bounding box center [578, 268] width 1156 height 1070
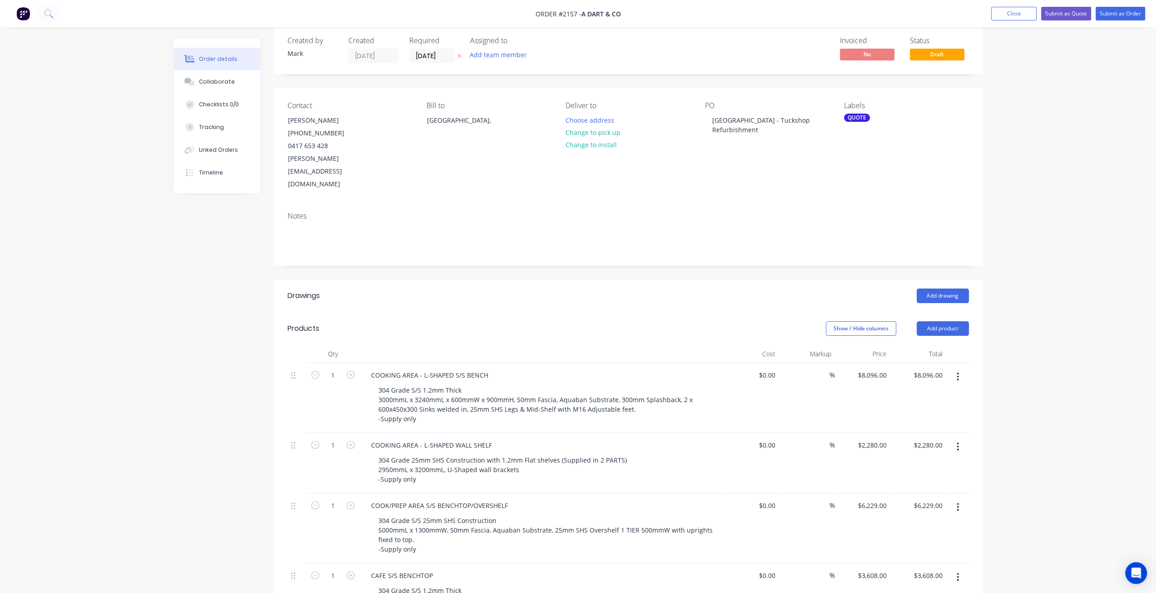
scroll to position [0, 0]
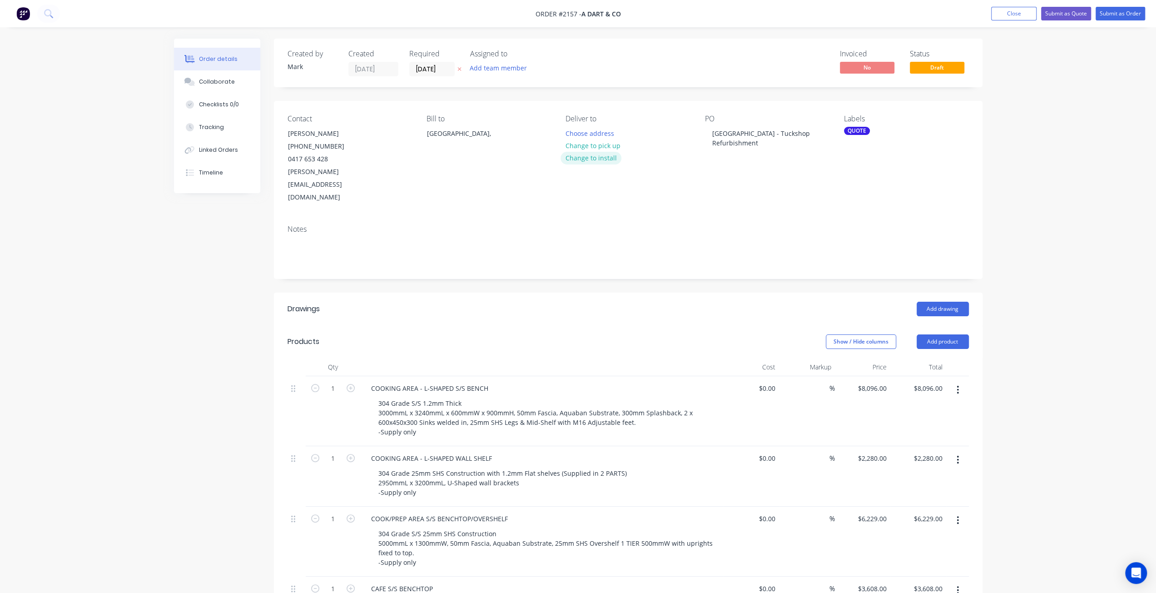
click at [600, 161] on button "Change to install" at bounding box center [591, 158] width 61 height 12
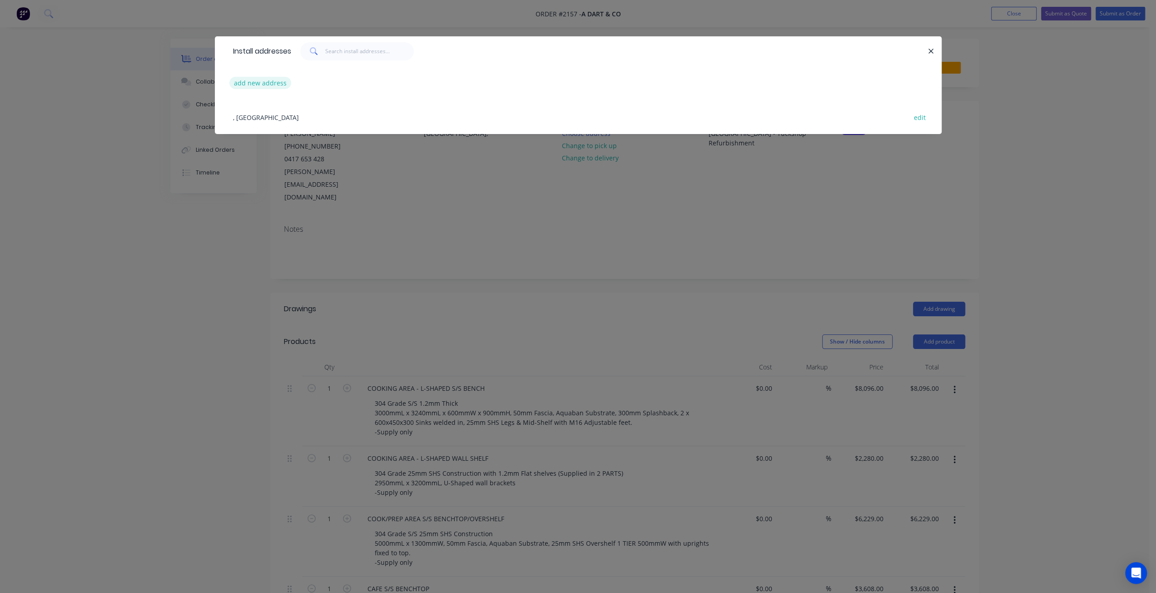
click at [272, 84] on button "add new address" at bounding box center [260, 83] width 62 height 12
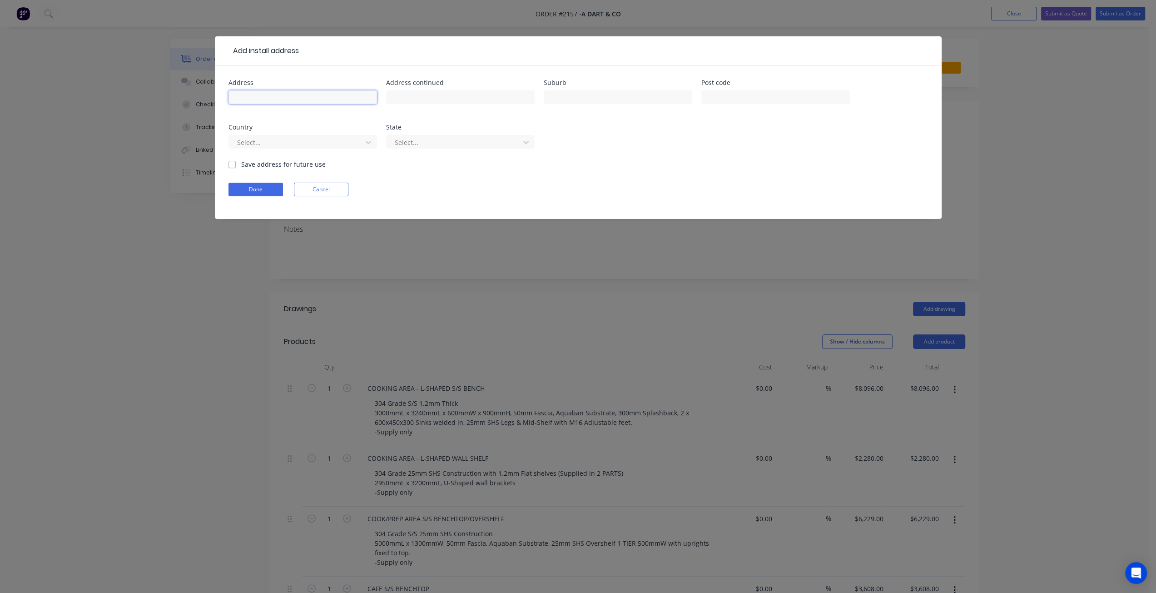
click at [271, 92] on input "text" at bounding box center [303, 97] width 149 height 14
paste input "Forest Lake State High School, High St, Forest Lake QLD 4078"
click at [595, 153] on div "Address Forest Lake State High School, High St, Forest Lake QLD 4078 Address co…" at bounding box center [579, 120] width 700 height 80
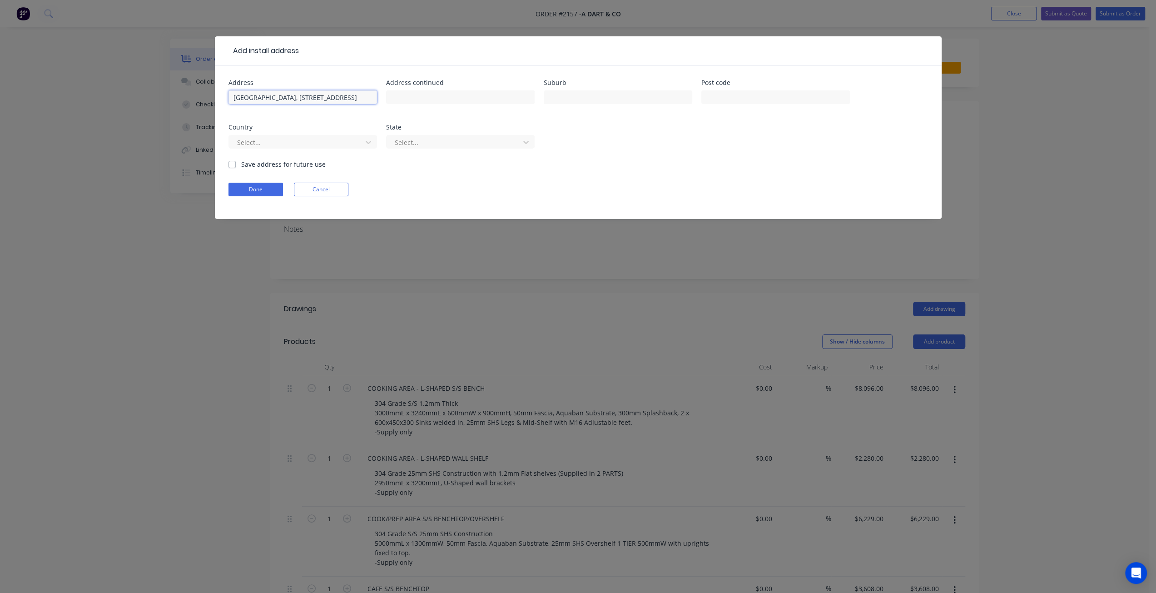
click at [310, 96] on input "Forest Lake State High School, High St, Forest Lake QLD 4078" at bounding box center [303, 97] width 149 height 14
drag, startPoint x: 324, startPoint y: 98, endPoint x: 398, endPoint y: 96, distance: 75.0
click at [398, 96] on div "Address Forest Lake State High School, High St, Forest Lake QLD 4078 Address co…" at bounding box center [579, 120] width 700 height 80
type input "Forest Lake State High School,"
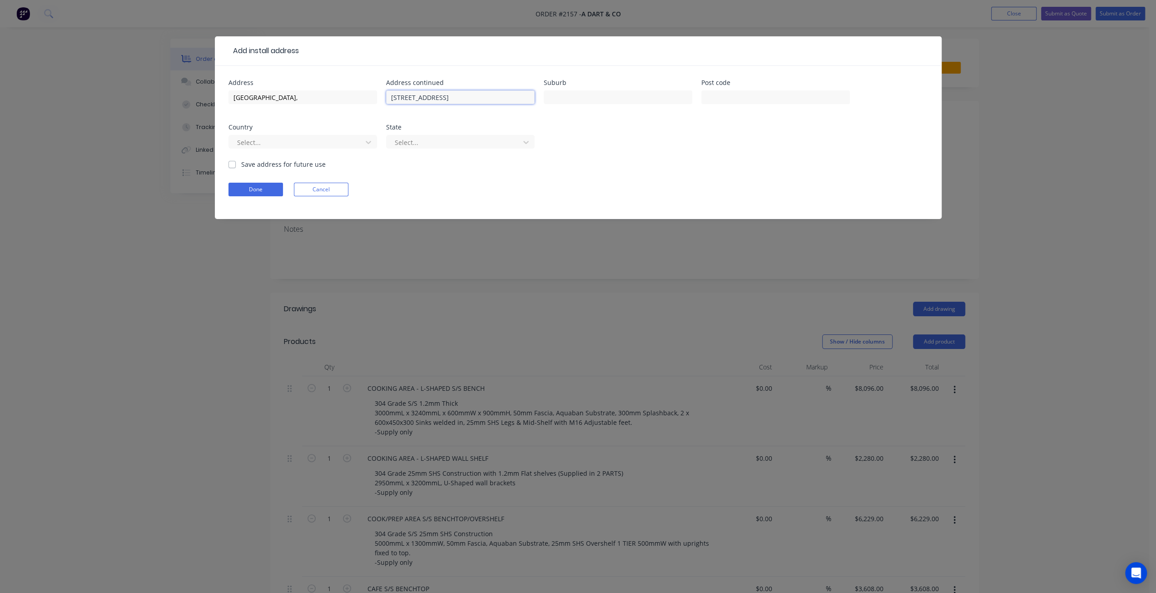
scroll to position [0, 0]
click at [443, 100] on input "High St, Forest Lake QLD 4078" at bounding box center [460, 97] width 149 height 14
drag, startPoint x: 415, startPoint y: 97, endPoint x: 479, endPoint y: 99, distance: 64.1
click at [497, 97] on input "High St, Forest Lake QLD 4078" at bounding box center [460, 97] width 149 height 14
type input "High St,"
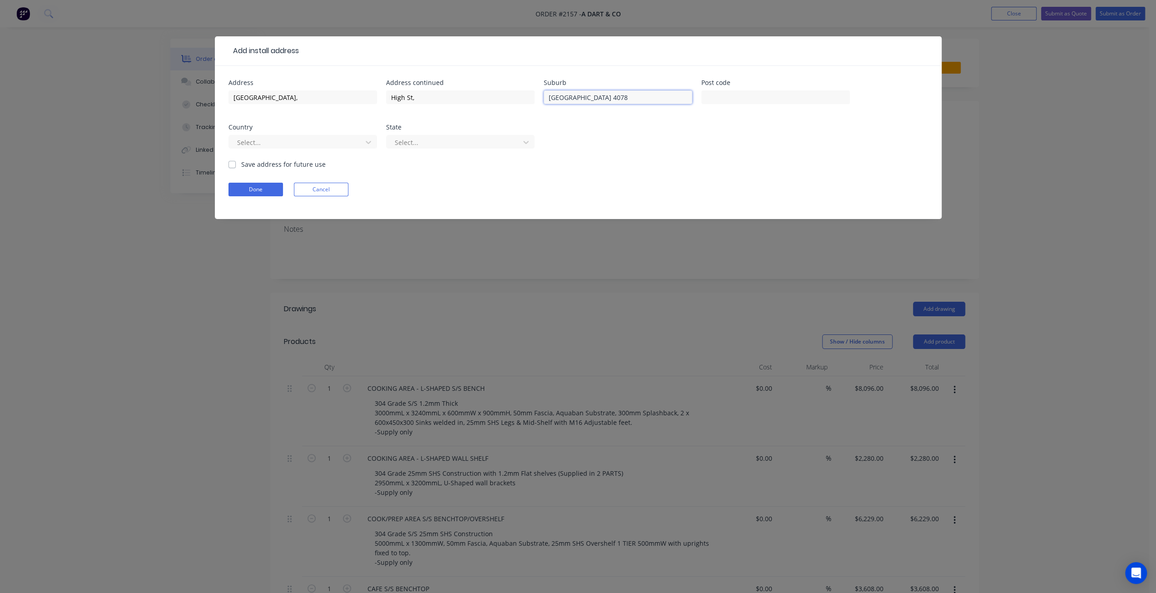
click at [601, 97] on input "Forest Lake QLD 4078" at bounding box center [618, 97] width 149 height 14
click at [652, 95] on input "Forest Lake QLD 4078" at bounding box center [618, 97] width 149 height 14
type input "Forest Lake QLD"
type input "4078"
drag, startPoint x: 585, startPoint y: 96, endPoint x: 603, endPoint y: 97, distance: 18.2
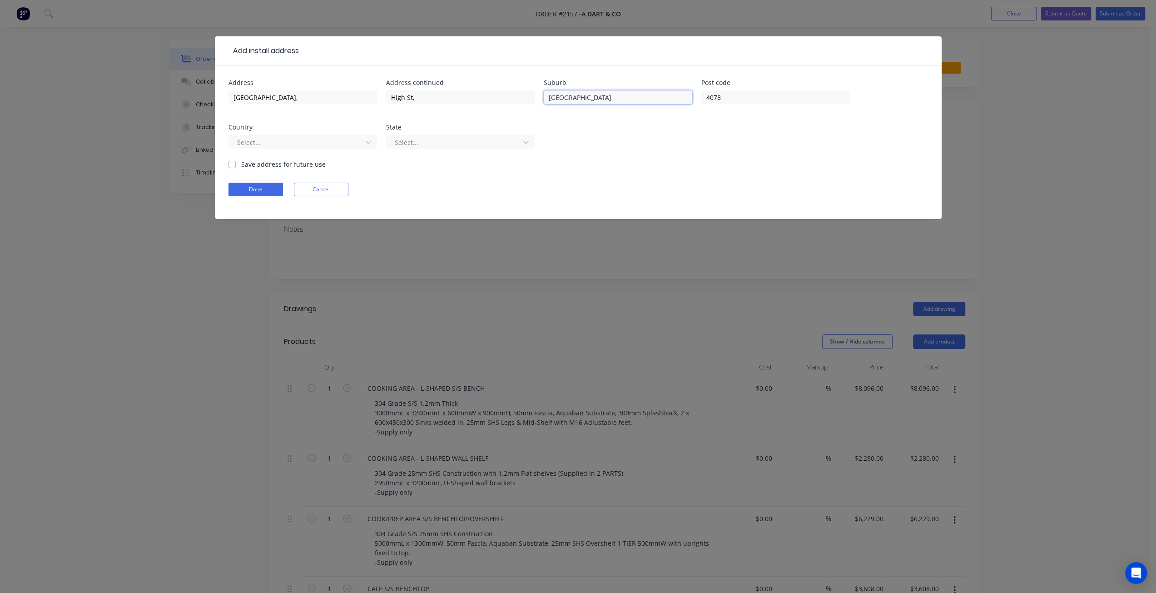
click at [603, 97] on input "Forest Lake QLD" at bounding box center [618, 97] width 149 height 14
type input "Forest Lake"
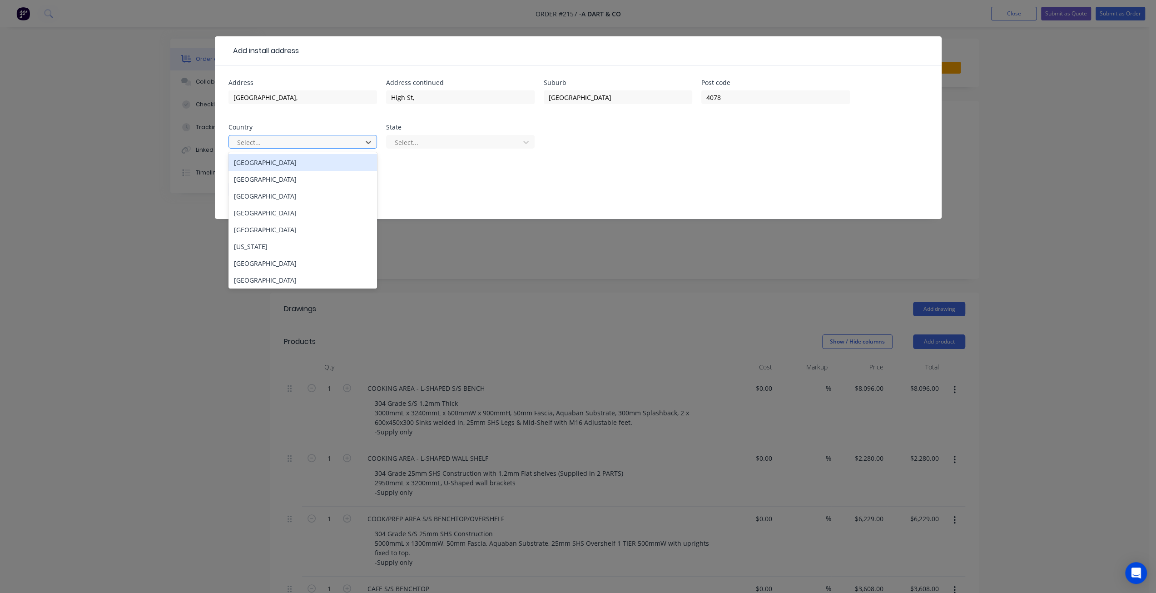
click at [329, 161] on div "Australia" at bounding box center [303, 162] width 149 height 17
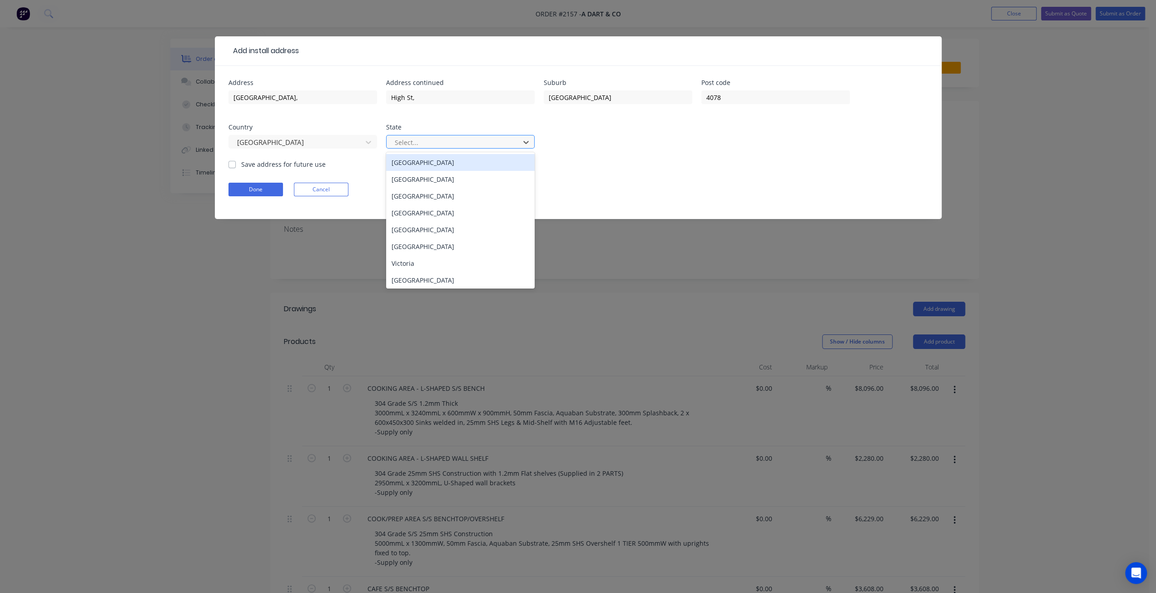
click at [431, 138] on div at bounding box center [454, 142] width 121 height 11
click at [444, 215] on div "Queensland" at bounding box center [460, 212] width 149 height 17
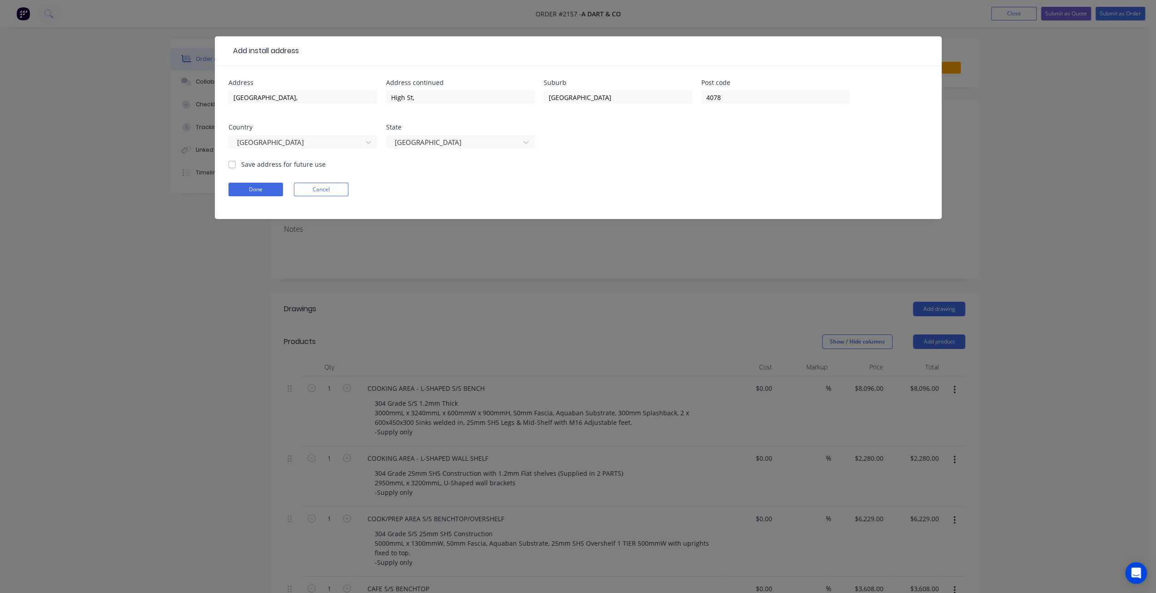
click at [571, 193] on div "Done Cancel" at bounding box center [579, 190] width 700 height 14
drag, startPoint x: 231, startPoint y: 162, endPoint x: 246, endPoint y: 167, distance: 15.7
click at [241, 162] on label "Save address for future use" at bounding box center [283, 164] width 85 height 10
click at [232, 162] on input "Save address for future use" at bounding box center [232, 163] width 7 height 9
checkbox input "true"
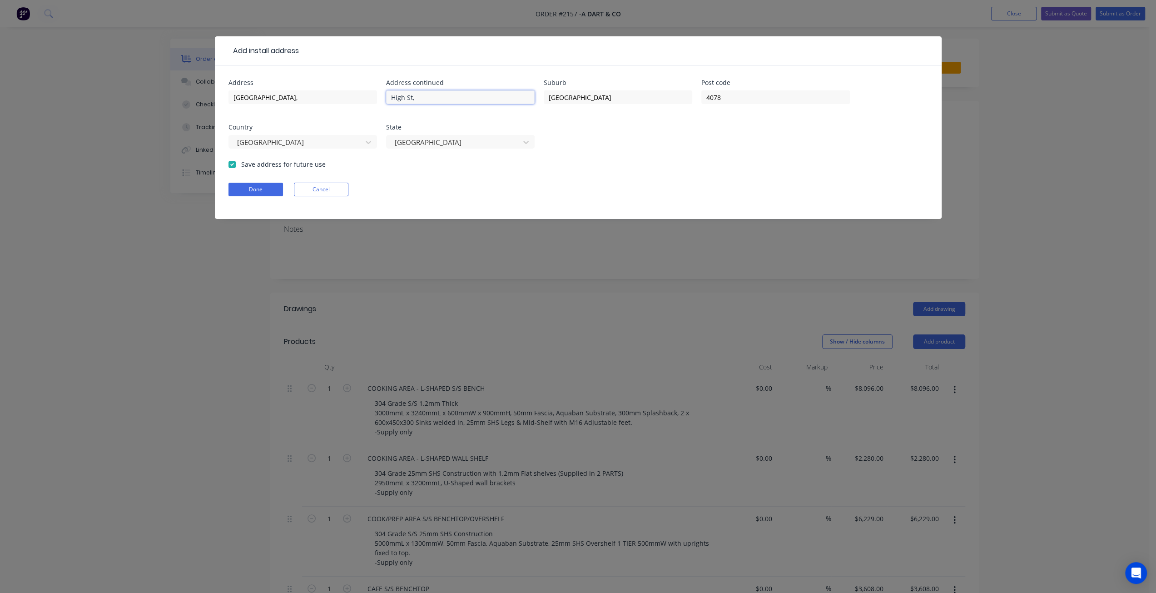
click at [443, 94] on input "High St," at bounding box center [460, 97] width 149 height 14
type input "High St"
click at [347, 91] on input "Forest Lake State High School," at bounding box center [303, 97] width 149 height 14
type input "Forest Lake State High School"
click at [273, 187] on button "Done" at bounding box center [256, 190] width 55 height 14
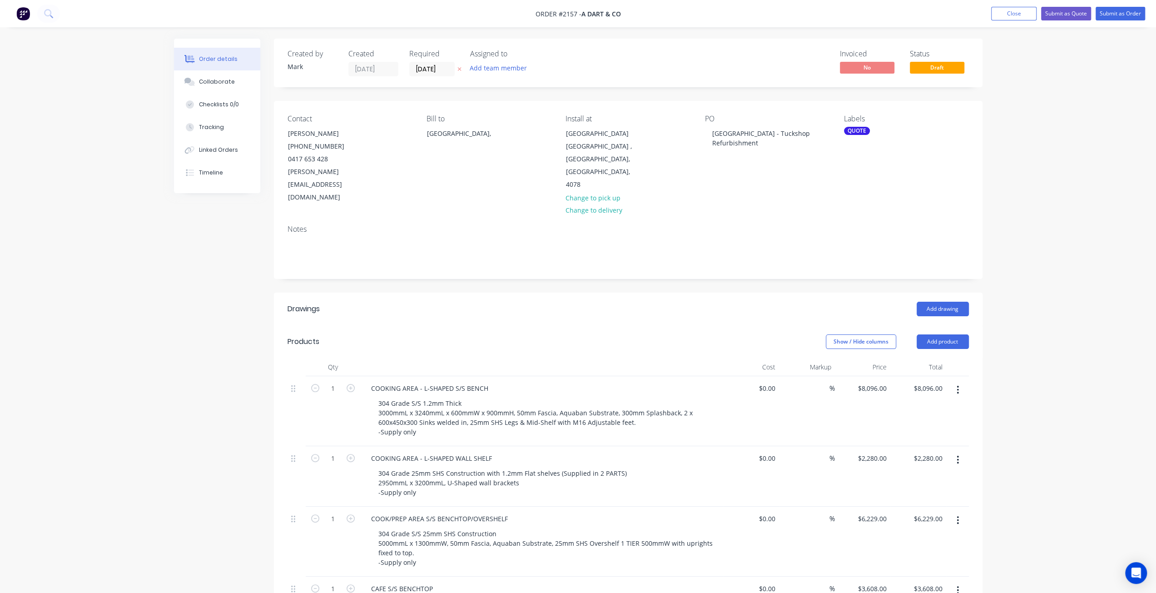
click at [1055, 130] on div "Order details Collaborate Checklists 0/0 Tracking Linked Orders Timeline Order …" at bounding box center [578, 535] width 1156 height 1070
click at [1070, 18] on button "Submit as Quote" at bounding box center [1066, 14] width 50 height 14
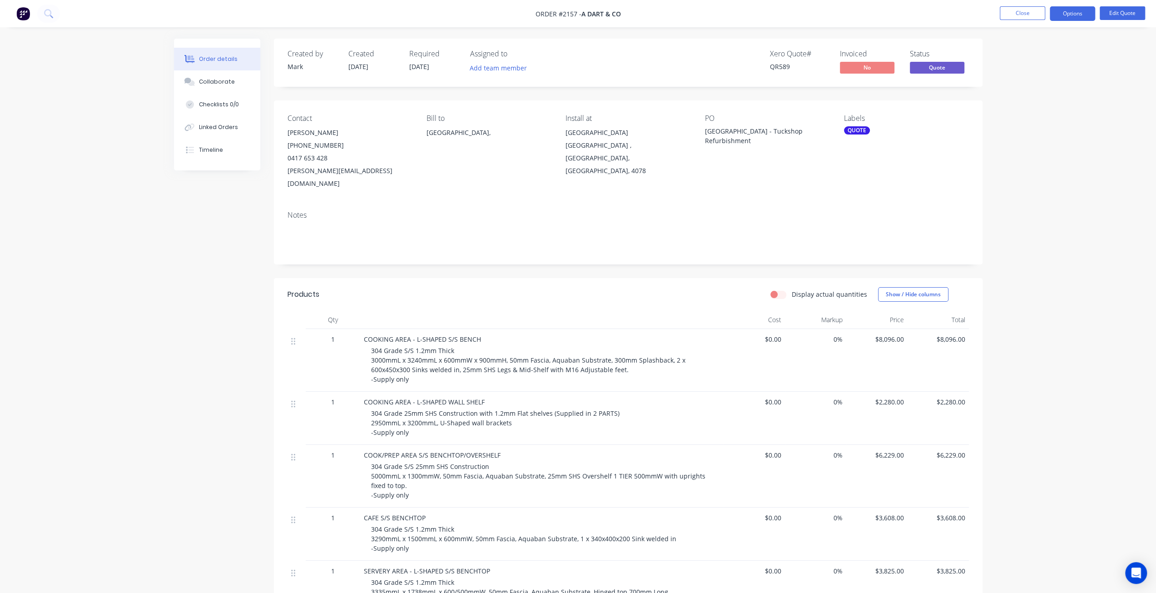
click at [1086, 272] on div "Order details Collaborate Checklists 0/0 Linked Orders Timeline Order details C…" at bounding box center [578, 438] width 1156 height 876
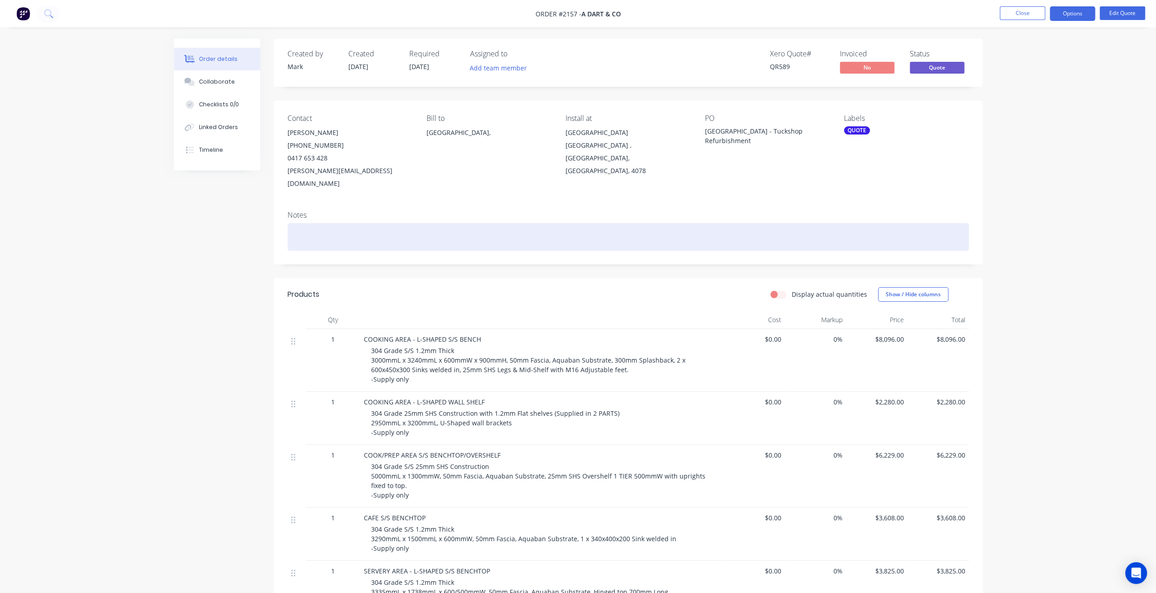
click at [351, 227] on div at bounding box center [629, 237] width 682 height 28
click at [380, 223] on div "XERO QUOTES - QR589, QR" at bounding box center [629, 237] width 682 height 28
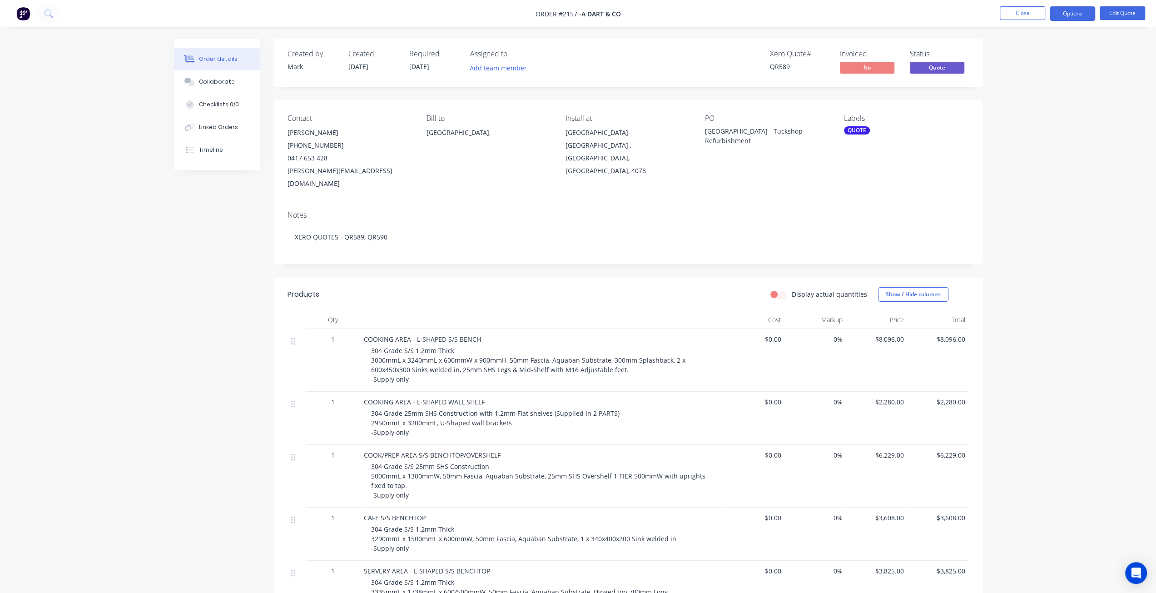
click at [203, 266] on div "Created by Mark Created 11/08/25 Required 11/08/25 Assigned to Add team member …" at bounding box center [578, 457] width 809 height 837
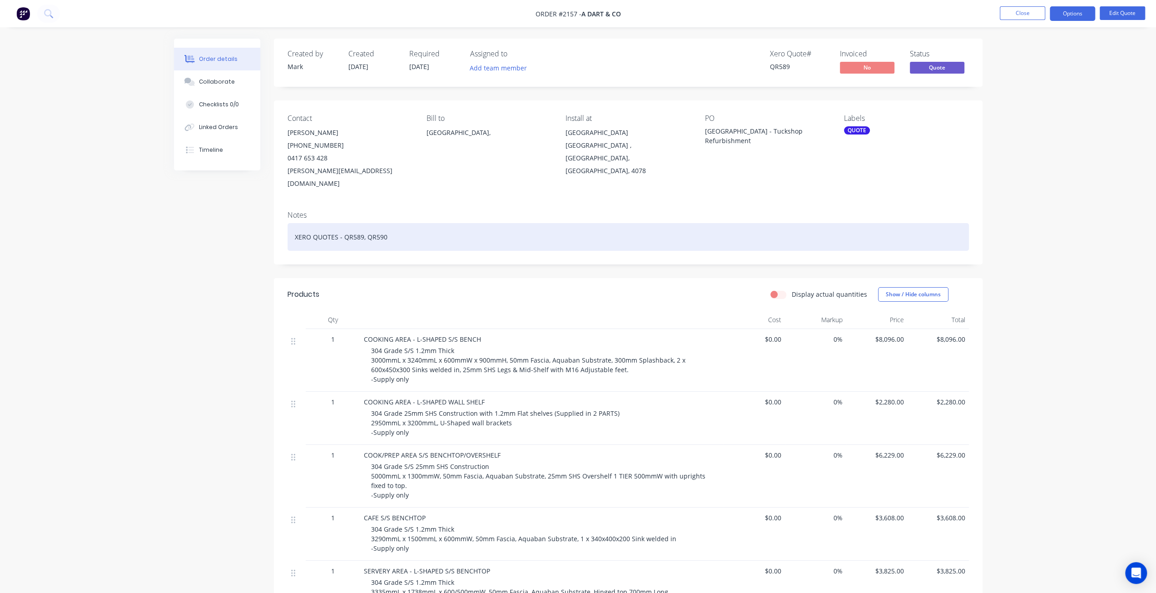
click at [294, 225] on div "XERO QUOTES - QR589, QR590" at bounding box center [629, 237] width 682 height 28
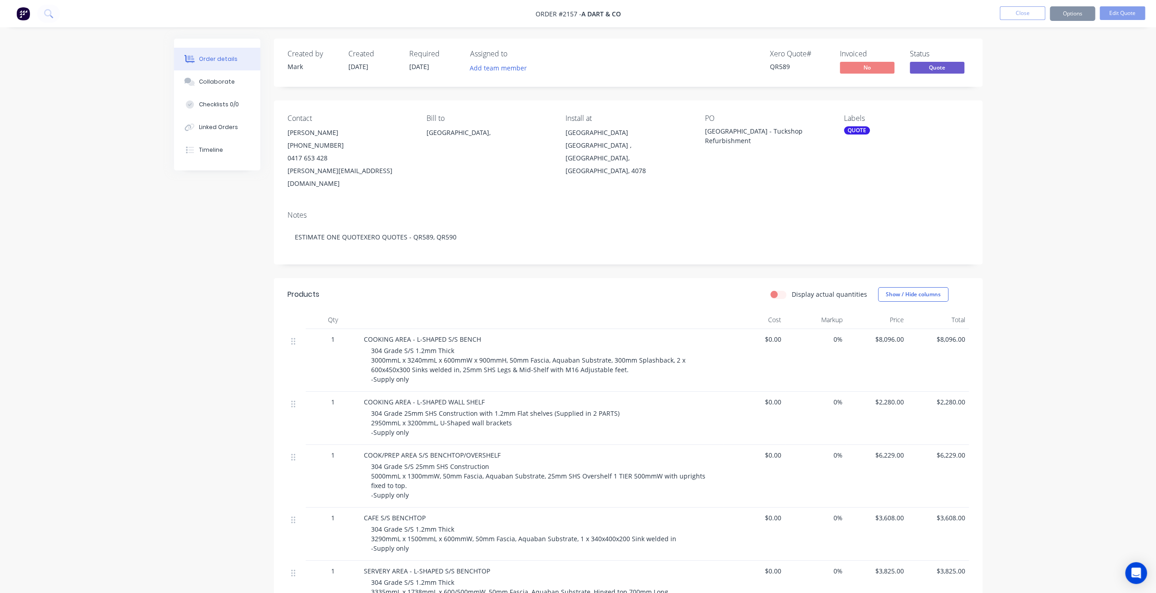
click at [95, 302] on div "Order details Collaborate Checklists 0/0 Linked Orders Timeline Order details C…" at bounding box center [578, 438] width 1156 height 876
click at [1057, 152] on div "Order details Collaborate Checklists 0/0 Linked Orders Timeline Order details C…" at bounding box center [578, 438] width 1156 height 876
click at [1058, 81] on div "Order details Collaborate Checklists 0/0 Linked Orders Timeline Order details C…" at bounding box center [578, 438] width 1156 height 876
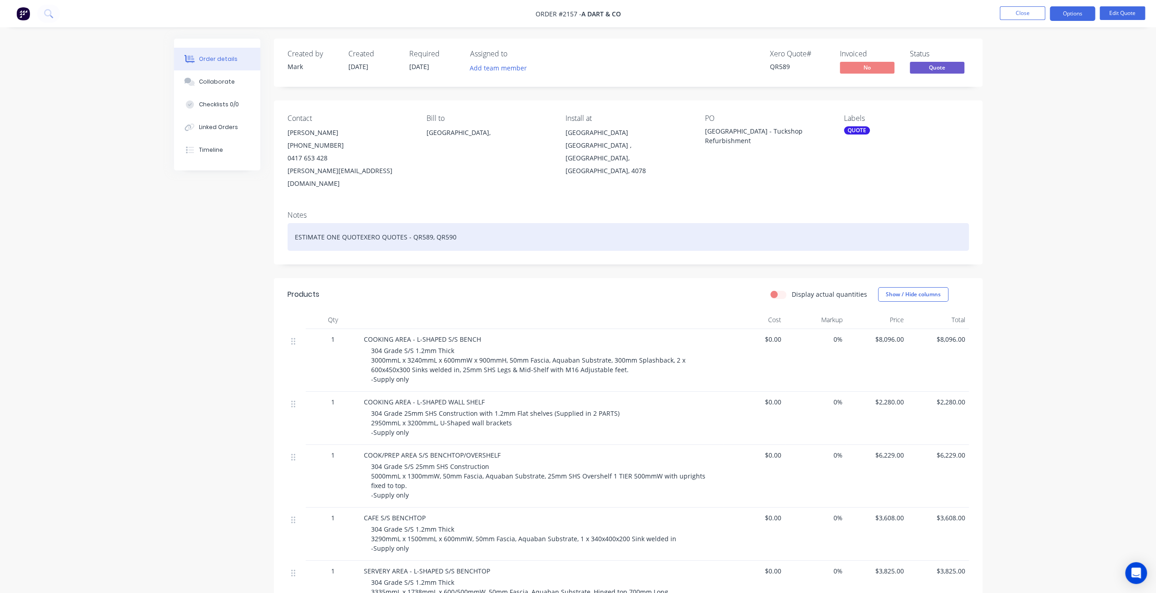
click at [365, 223] on div "ESTIMATE ONE QUOTE XERO QUOTES - QR589, QR590" at bounding box center [629, 237] width 682 height 28
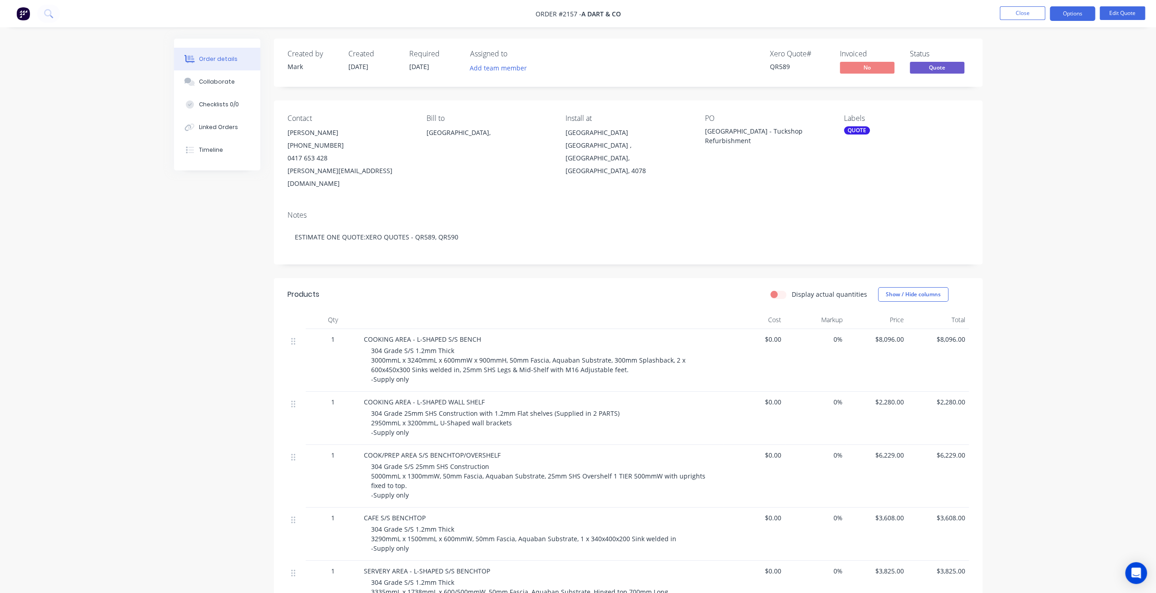
click at [195, 263] on div "Created by Mark Created 11/08/25 Required 11/08/25 Assigned to Add team member …" at bounding box center [578, 457] width 809 height 837
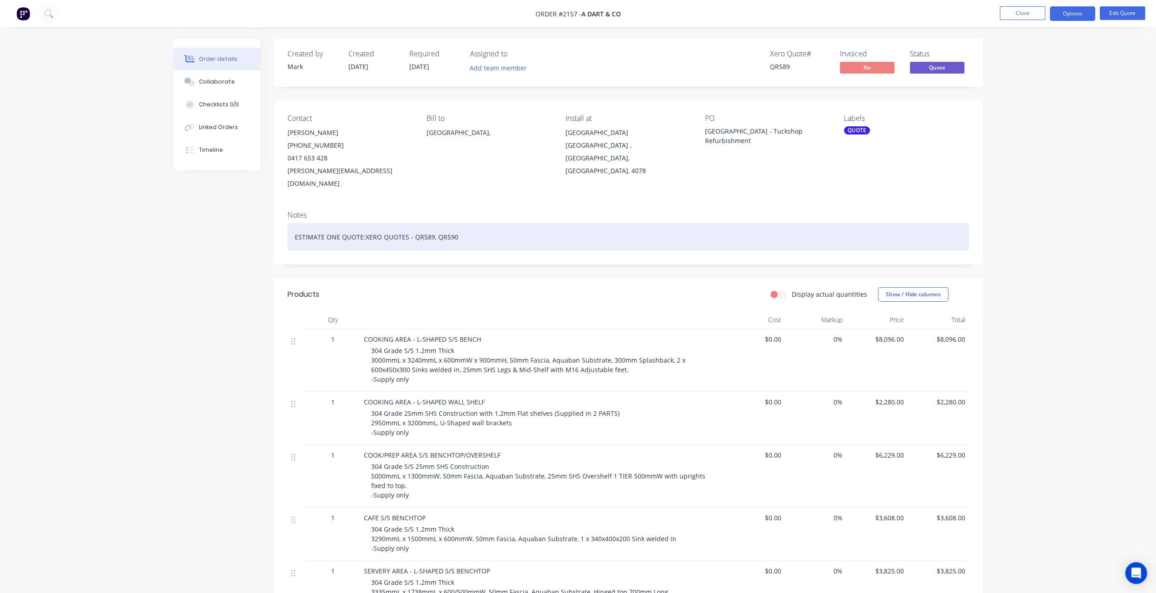
drag, startPoint x: 362, startPoint y: 236, endPoint x: 388, endPoint y: 240, distance: 26.7
click at [362, 235] on div "ESTIMATE ONE QUOTE: XERO QUOTES - QR589, QR590" at bounding box center [629, 237] width 682 height 28
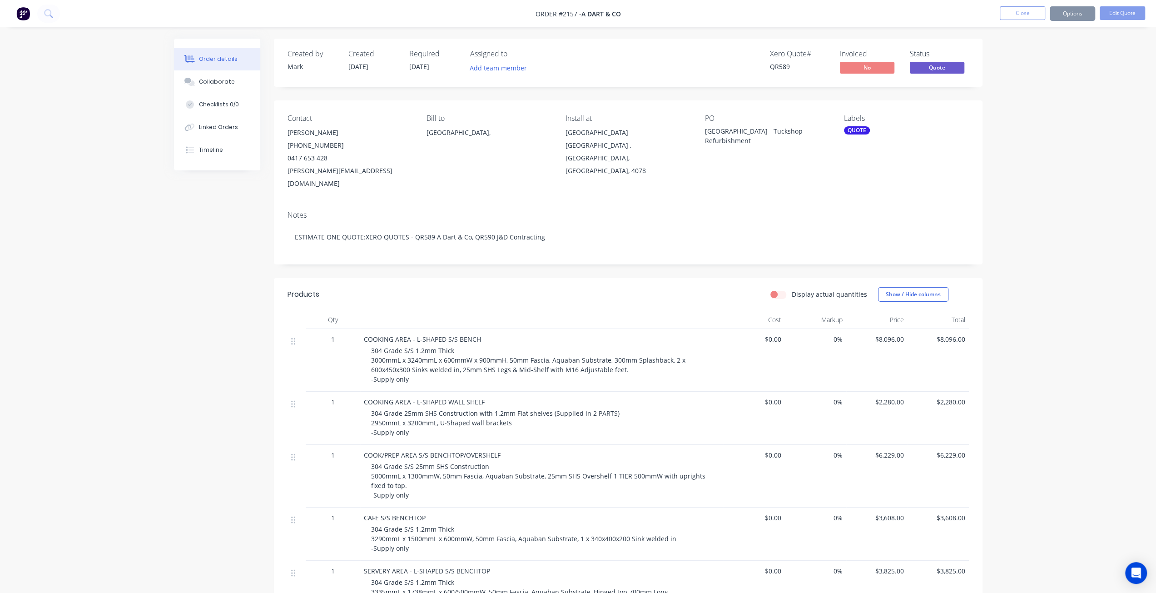
click at [1071, 227] on div "Order details Collaborate Checklists 0/0 Linked Orders Timeline Order details C…" at bounding box center [578, 438] width 1156 height 876
click at [1064, 224] on div "Order details Collaborate Checklists 0/0 Linked Orders Timeline Order details C…" at bounding box center [578, 438] width 1156 height 876
click at [1055, 156] on div "Order details Collaborate Checklists 0/0 Linked Orders Timeline Order details C…" at bounding box center [578, 438] width 1156 height 876
drag, startPoint x: 193, startPoint y: 269, endPoint x: 199, endPoint y: 273, distance: 7.2
click at [193, 269] on div "Created by Mark Created 11/08/25 Required 11/08/25 Assigned to Add team member …" at bounding box center [578, 457] width 809 height 837
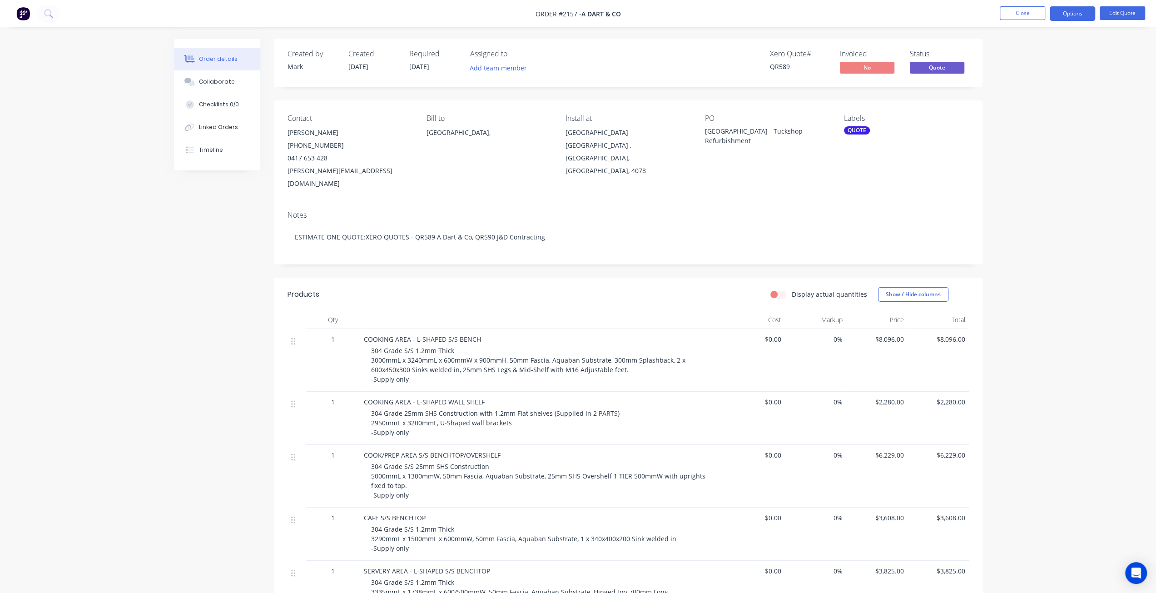
drag, startPoint x: 1076, startPoint y: 196, endPoint x: 1048, endPoint y: 53, distance: 145.9
click at [1076, 195] on div "Order details Collaborate Checklists 0/0 Linked Orders Timeline Order details C…" at bounding box center [578, 438] width 1156 height 876
click at [1031, 18] on button "Close" at bounding box center [1022, 13] width 45 height 14
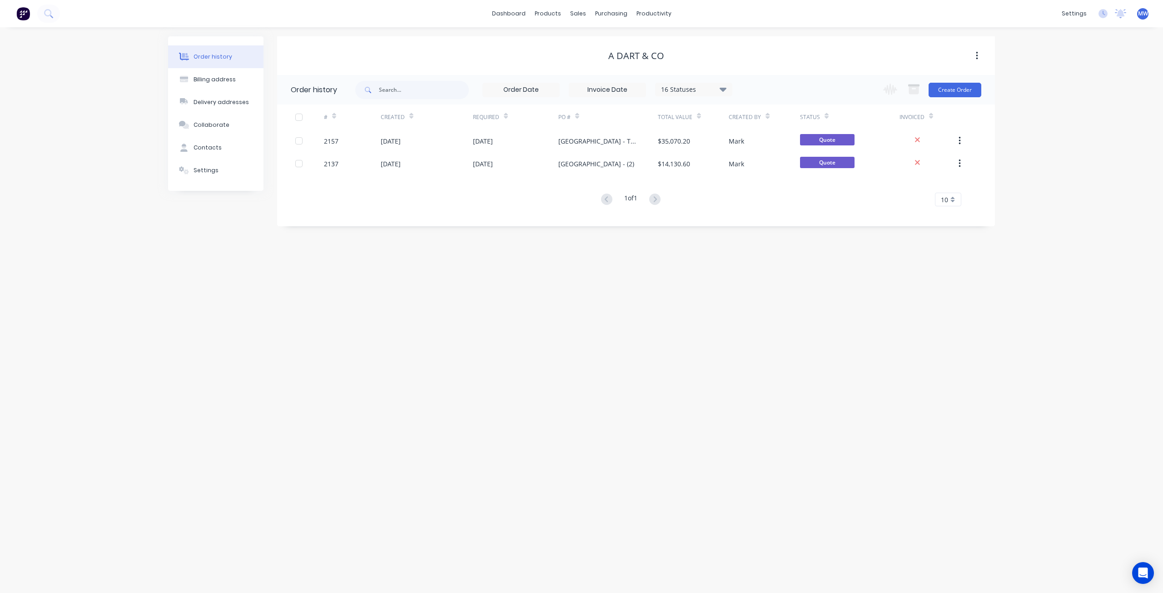
click at [391, 312] on div "Order history Billing address Delivery addresses Collaborate Contacts Settings …" at bounding box center [581, 310] width 1163 height 566
click at [578, 17] on div "sales" at bounding box center [578, 14] width 25 height 14
click at [613, 39] on button "Sales Orders" at bounding box center [626, 43] width 120 height 18
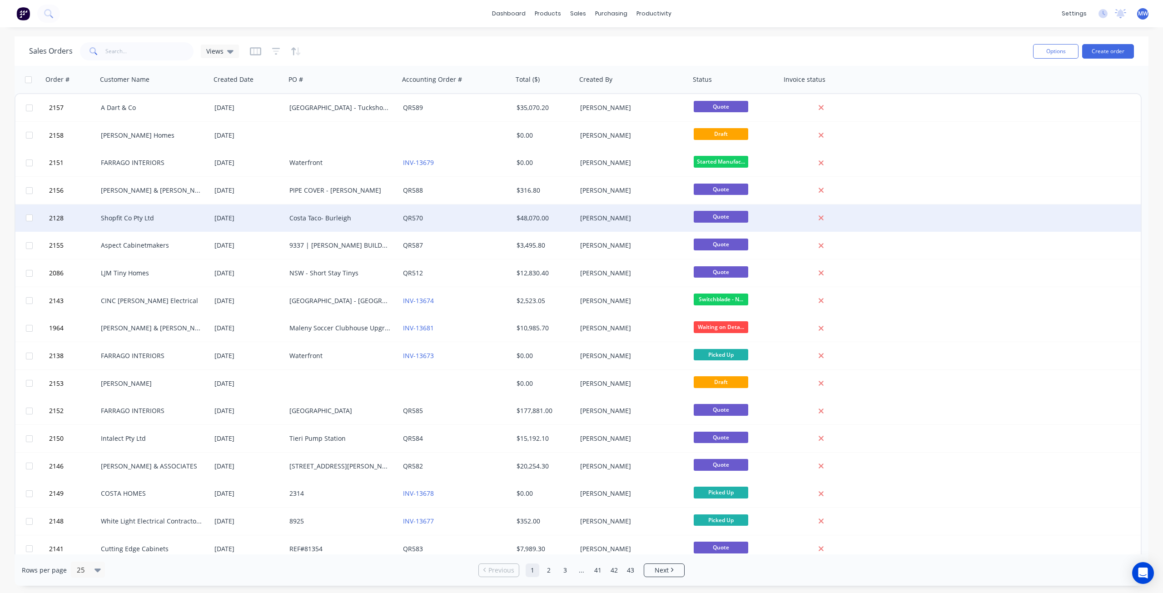
click at [222, 220] on div "[DATE]" at bounding box center [248, 218] width 68 height 9
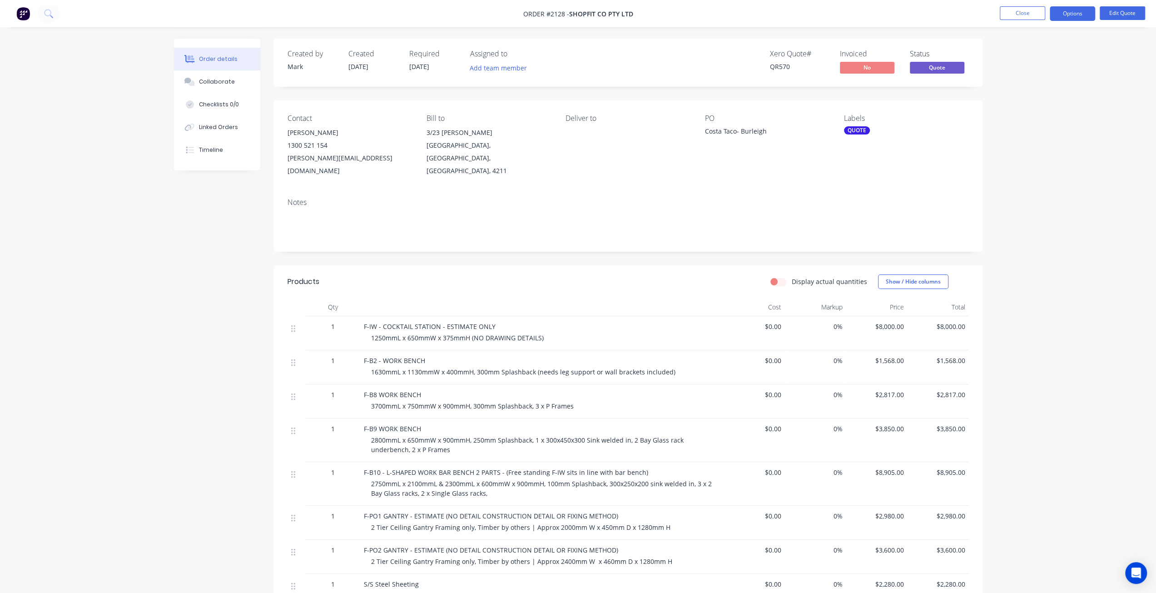
click at [1130, 86] on div "Order details Collaborate Checklists 0/0 Linked Orders Timeline Order details C…" at bounding box center [578, 435] width 1156 height 870
click at [1124, 11] on button "Edit Quote" at bounding box center [1122, 13] width 45 height 14
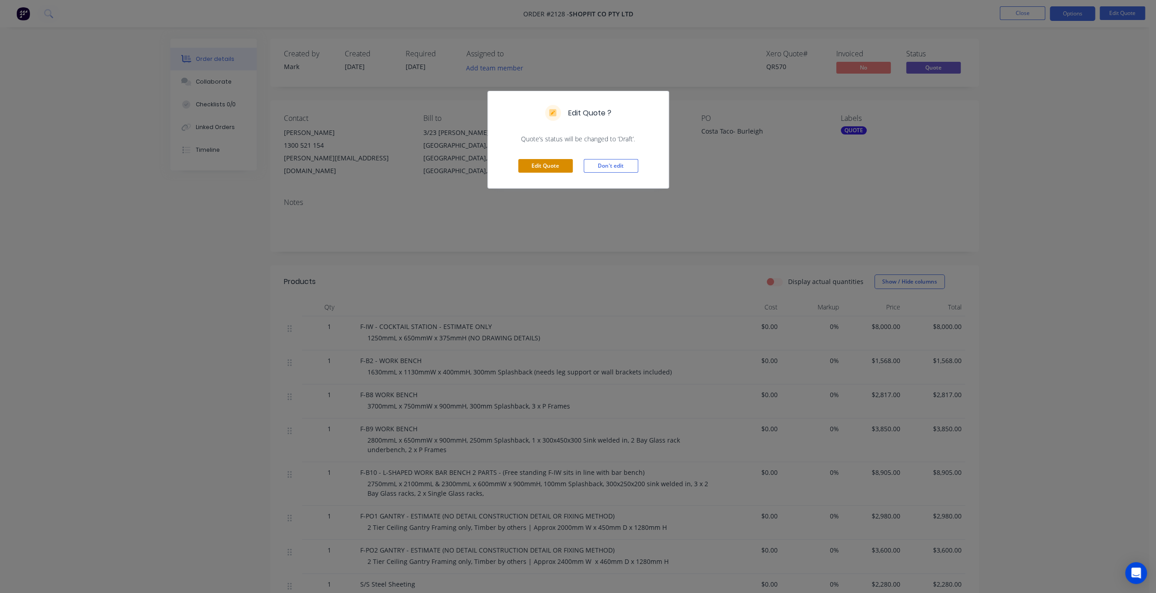
click at [543, 169] on button "Edit Quote" at bounding box center [545, 166] width 55 height 14
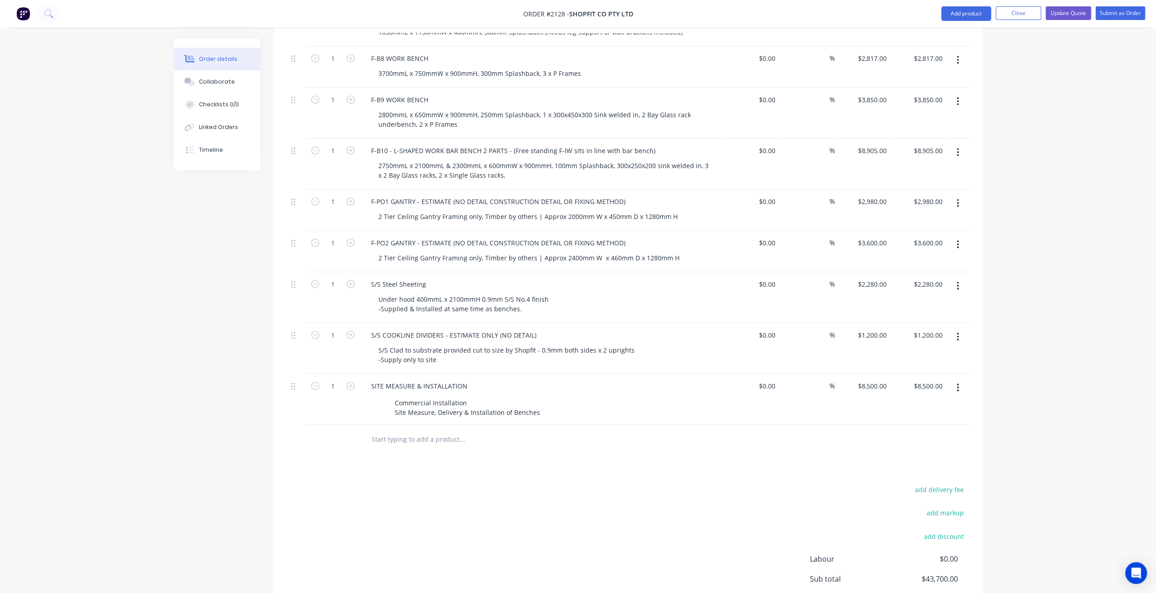
scroll to position [409, 0]
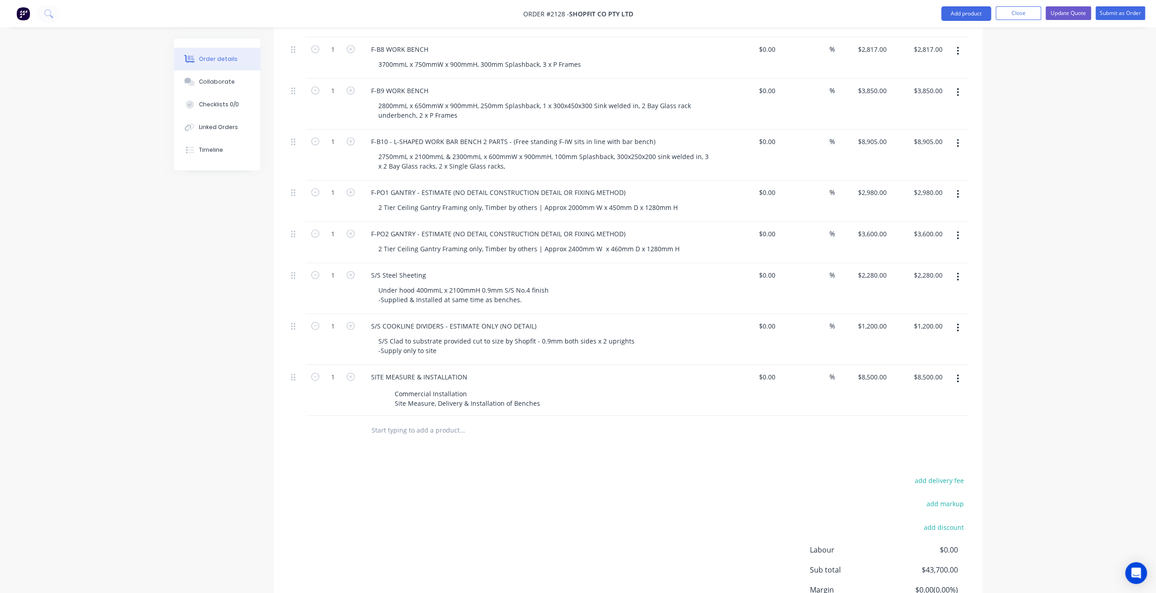
click at [421, 421] on input "text" at bounding box center [462, 430] width 182 height 18
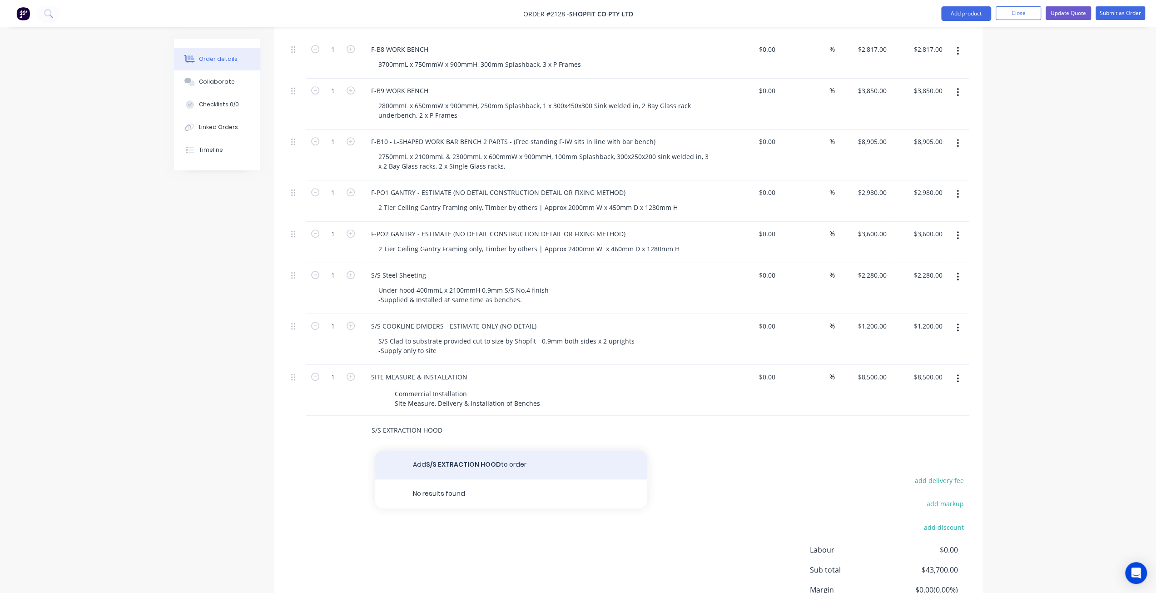
type input "S/S EXTRACTION HOOD"
click at [452, 450] on button "Add S/S EXTRACTION HOOD to order" at bounding box center [511, 464] width 273 height 29
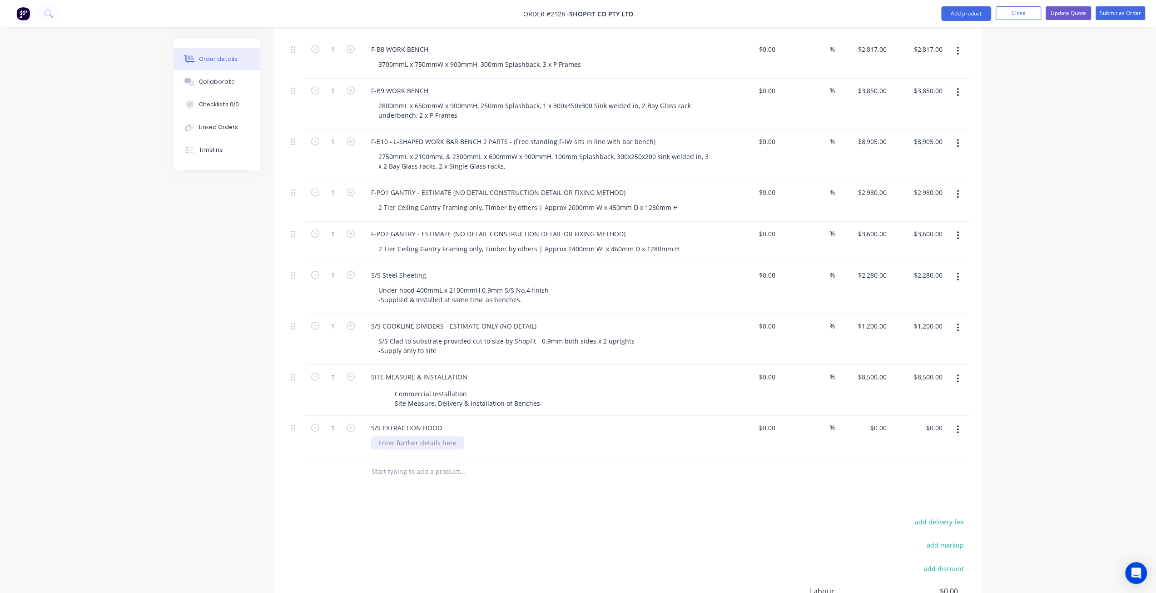
click at [391, 436] on div at bounding box center [417, 442] width 93 height 13
click at [487, 436] on div "3000mmL x 1350mmW x 740mmH," at bounding box center [430, 442] width 119 height 13
click at [441, 463] on input "text" at bounding box center [462, 472] width 182 height 18
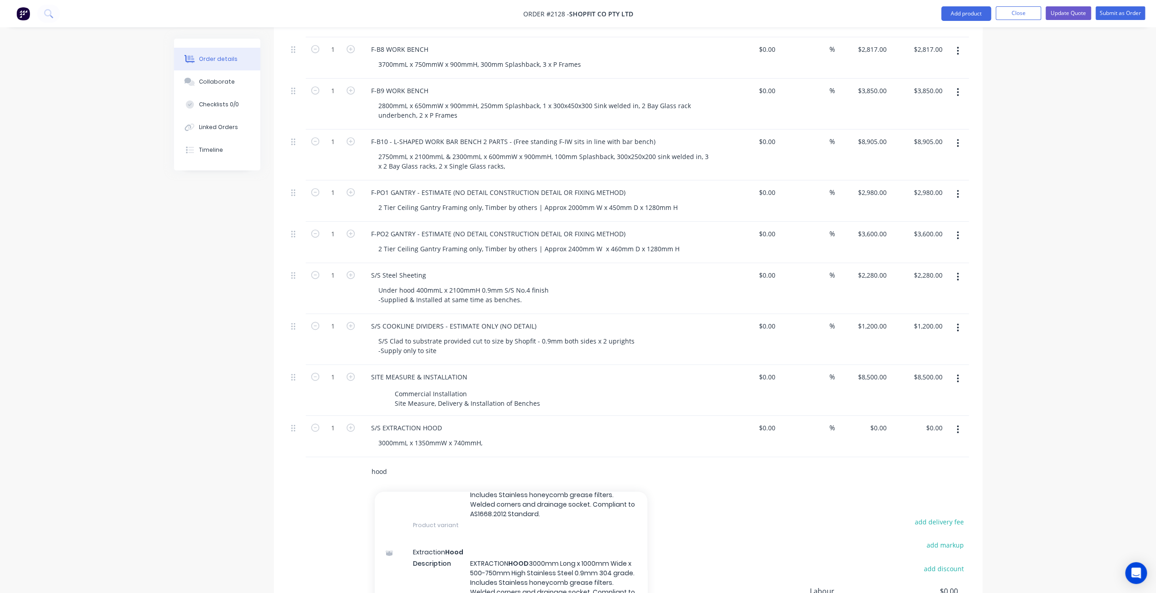
scroll to position [1091, 0]
type input "hood"
click at [549, 525] on div "Extraction Hood Description EXTRACTION HOOD 3000mm Long x 1000mm Wide x 500-750…" at bounding box center [511, 568] width 273 height 88
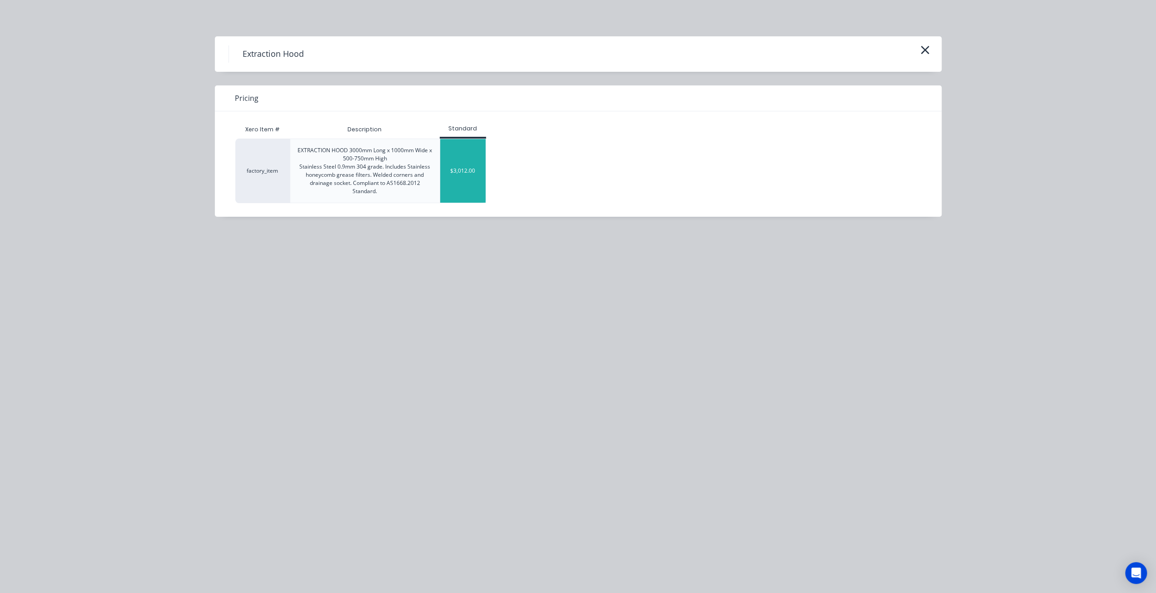
click at [468, 164] on div "$3,012.00" at bounding box center [462, 171] width 45 height 64
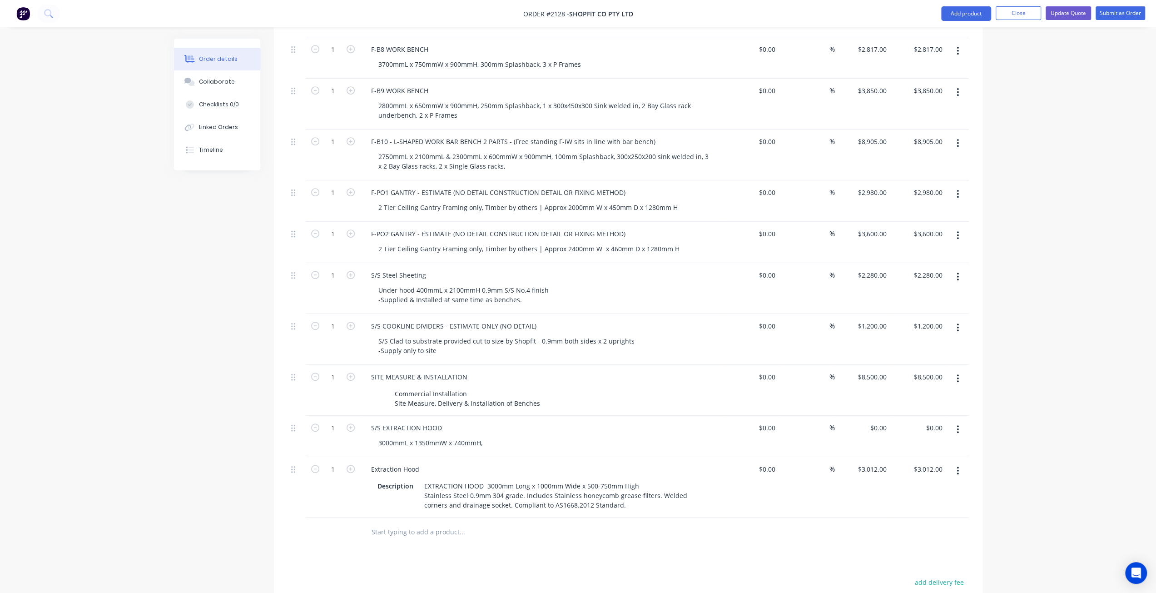
type input "3012"
click at [862, 457] on div "3012 $3,012.00" at bounding box center [863, 487] width 56 height 60
type input "$0.00"
drag, startPoint x: 501, startPoint y: 475, endPoint x: 561, endPoint y: 480, distance: 60.2
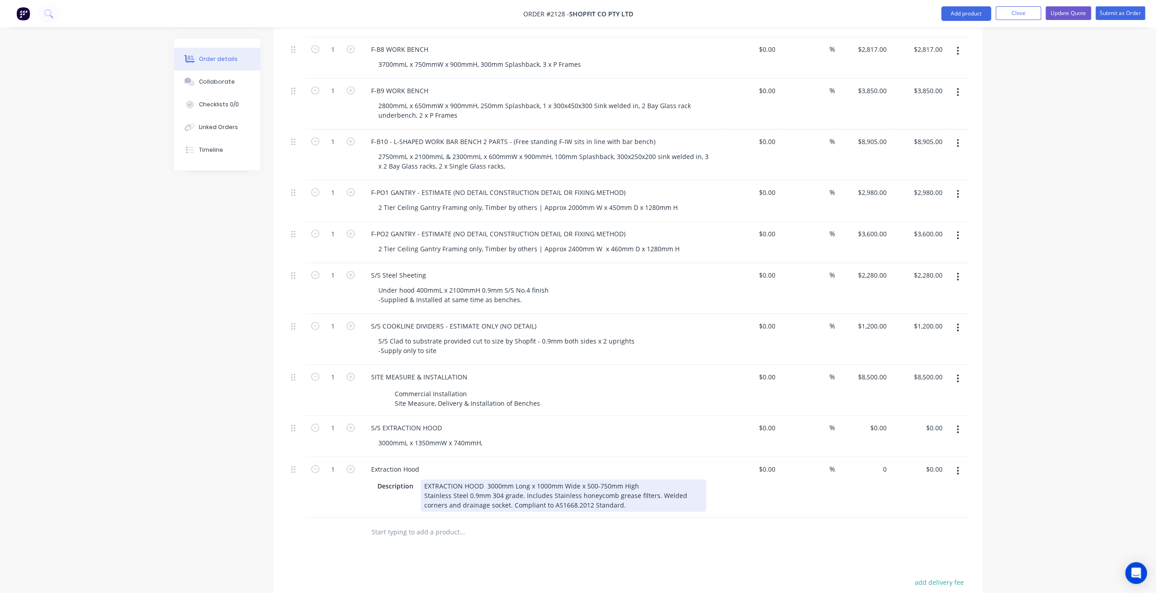
click at [501, 479] on div "EXTRACTION HOOD 3000mm Long x 1000mm Wide x 500-750mm High Stainless Steel 0.9m…" at bounding box center [564, 495] width 286 height 32
type input "$0.00"
click at [620, 479] on div "EXTRACTION HOOD 3000mm Long x 1000mm Wide x 500-750mm High Stainless Steel 0.9m…" at bounding box center [564, 495] width 286 height 32
click at [1015, 427] on div "Order details Collaborate Checklists 0/0 Linked Orders Timeline Order details C…" at bounding box center [578, 185] width 1156 height 1188
click at [463, 479] on div "EXTRACTION HOOD 3000mm Long x 1000mm Wide x 500-750mm High Stainless Steel 0.9m…" at bounding box center [564, 495] width 286 height 32
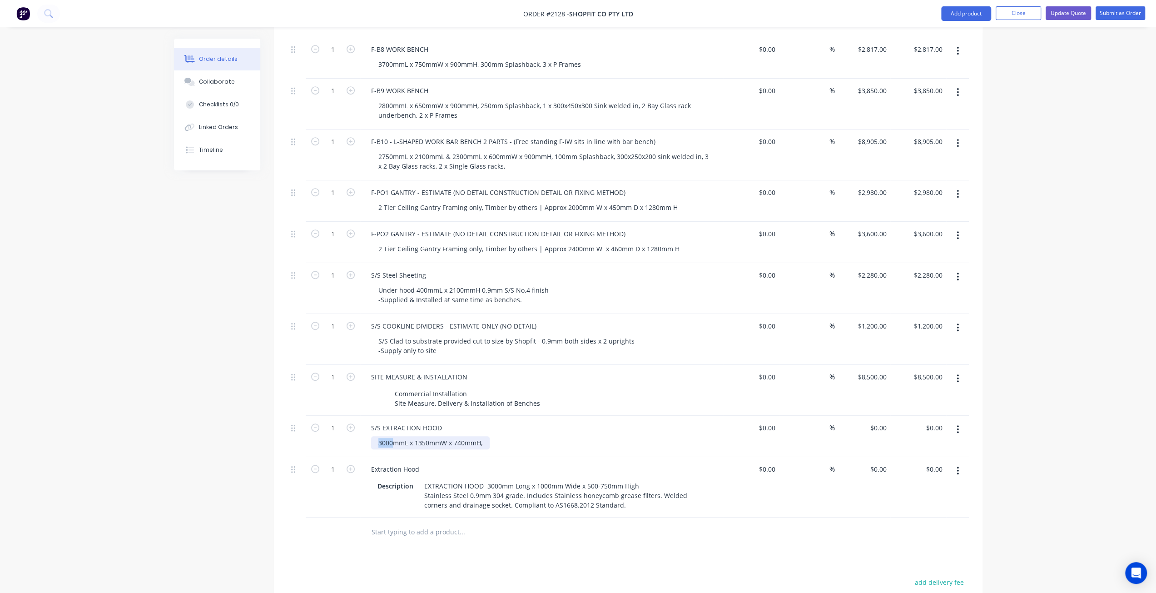
drag, startPoint x: 393, startPoint y: 414, endPoint x: 347, endPoint y: 407, distance: 46.8
click at [347, 416] on div "1 S/S EXTRACTION HOOD 3000mmL x 1350mmW x 740mmH, $0.00 $0.00 % $0.00 $0.00 $0.…" at bounding box center [629, 436] width 682 height 41
click at [428, 436] on div "4000mmL x 1350mmW x 740mmH," at bounding box center [430, 442] width 119 height 13
click at [485, 436] on div "4000mmL x 1630mmW x 740mmH," at bounding box center [430, 442] width 119 height 13
click at [480, 436] on div "4000mmL x 1630mmW x 740mmH," at bounding box center [430, 442] width 119 height 13
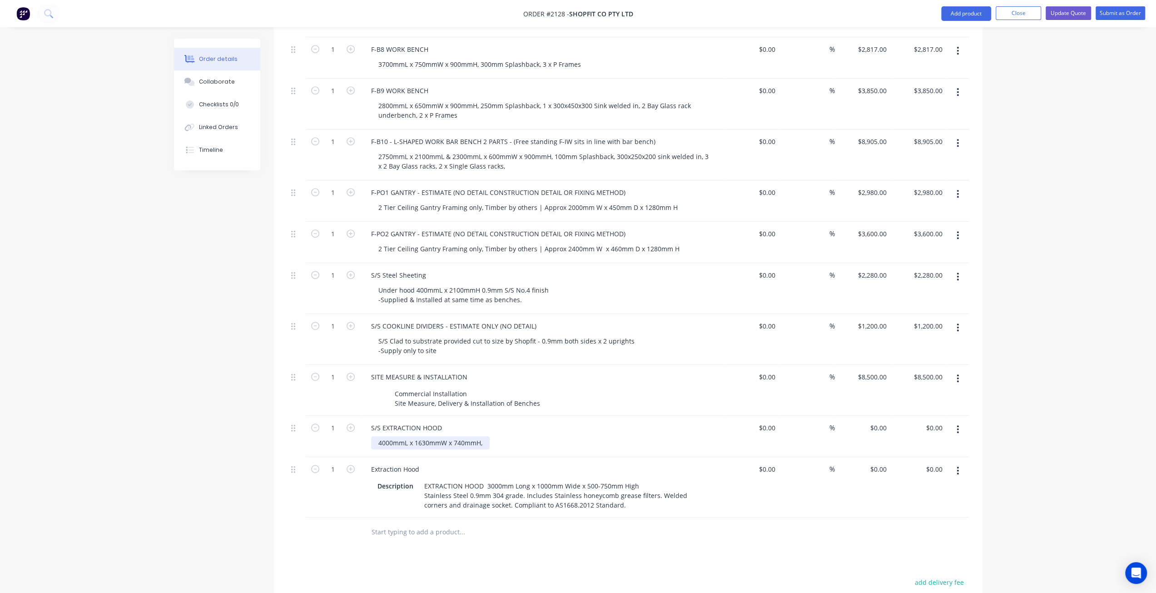
click at [457, 436] on div "4000mmL x 1630mmW x 740mmH," at bounding box center [430, 442] width 119 height 13
click at [454, 436] on div "4000mmL x 1630mmW x 740mmH," at bounding box center [430, 442] width 119 height 13
drag, startPoint x: 585, startPoint y: 456, endPoint x: 608, endPoint y: 456, distance: 22.7
click at [608, 479] on div "EXTRACTION HOOD 3000mm Long x 1000mm Wide x 500-750mm High Stainless Steel 0.9m…" at bounding box center [564, 495] width 286 height 32
click at [601, 479] on div "EXTRACTION HOOD 3000mm Long x 1000mm Wide x 750mm High Stainless Steel 0.9mm 30…" at bounding box center [564, 495] width 286 height 32
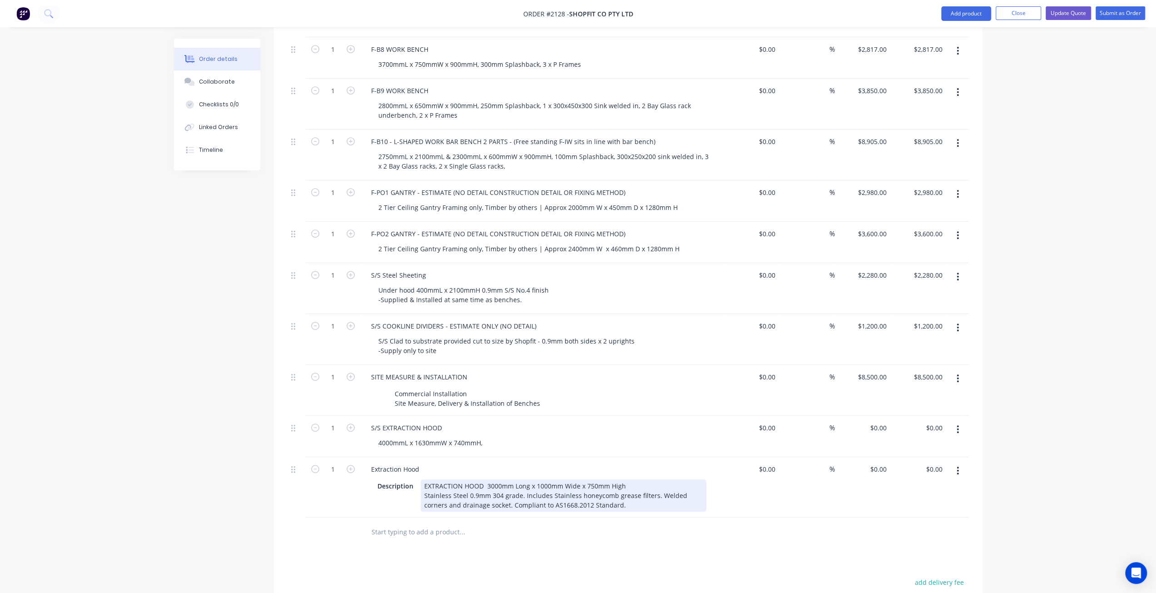
click at [619, 479] on div "EXTRACTION HOOD 3000mm Long x 1000mm Wide x 750mm High Stainless Steel 0.9mm 30…" at bounding box center [564, 495] width 286 height 32
drag, startPoint x: 624, startPoint y: 478, endPoint x: 367, endPoint y: 480, distance: 257.2
click at [624, 479] on div "EXTRACTION HOOD 3000mm Long x 1000mm Wide x 750mm High Stainless Steel 0.9mm 30…" at bounding box center [564, 495] width 286 height 32
click at [251, 472] on div "Created by Mark Created 04/08/25 Required 04/08/25 Assigned to Add team member …" at bounding box center [578, 204] width 809 height 1149
drag, startPoint x: 415, startPoint y: 460, endPoint x: 337, endPoint y: 454, distance: 77.9
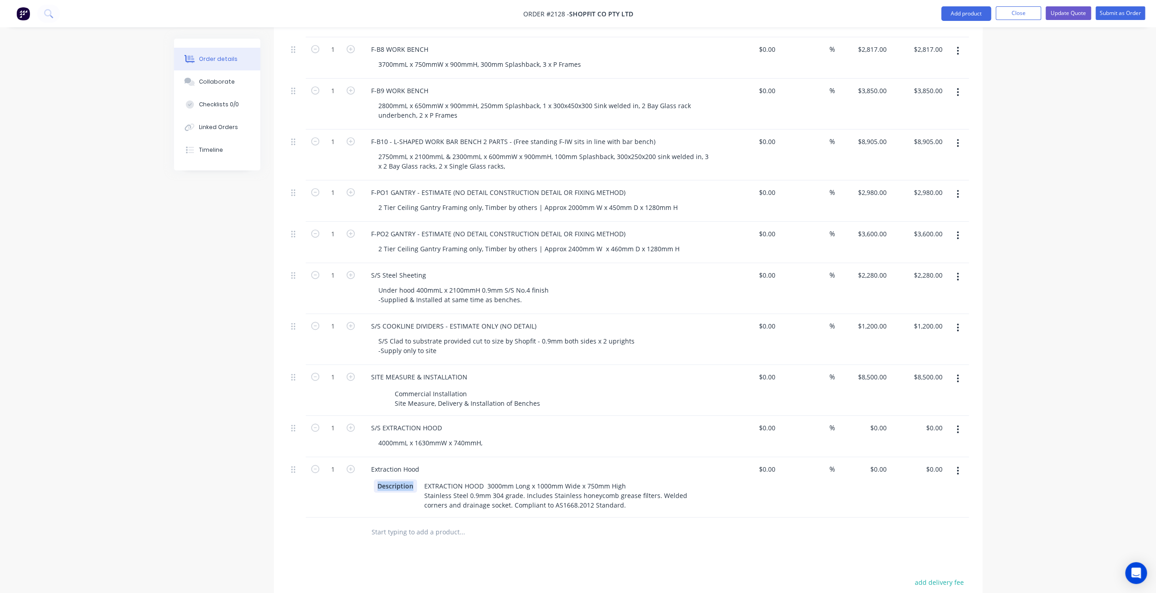
click at [339, 457] on div "1 Extraction Hood Description EXTRACTION HOOD 3000mm Long x 1000mm Wide x 750mm…" at bounding box center [629, 487] width 682 height 60
click at [242, 468] on div "Created by Mark Created 04/08/25 Required 04/08/25 Assigned to Add team member …" at bounding box center [578, 204] width 809 height 1149
drag, startPoint x: 423, startPoint y: 441, endPoint x: 339, endPoint y: 438, distance: 83.7
click at [339, 457] on div "1 Extraction Hood EXTRACTION HOOD 3000mm Long x 1000mm Wide x 750mm High Stainl…" at bounding box center [629, 487] width 682 height 60
click at [431, 479] on div "EXTRACTION HOOD 3000mm Long x 1000mm Wide x 750mm High Stainless Steel 0.9mm 30…" at bounding box center [548, 495] width 315 height 32
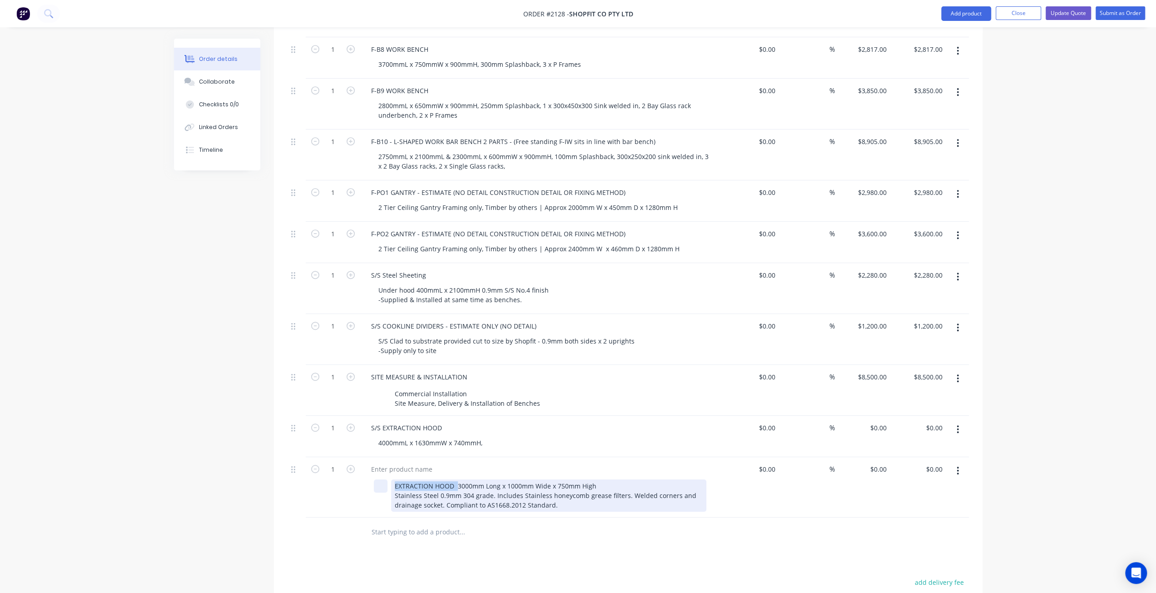
drag, startPoint x: 401, startPoint y: 455, endPoint x: 386, endPoint y: 455, distance: 14.5
click at [386, 479] on div "EXTRACTION HOOD 3000mm Long x 1000mm Wide x 750mm High Stainless Steel 0.9mm 30…" at bounding box center [540, 495] width 333 height 32
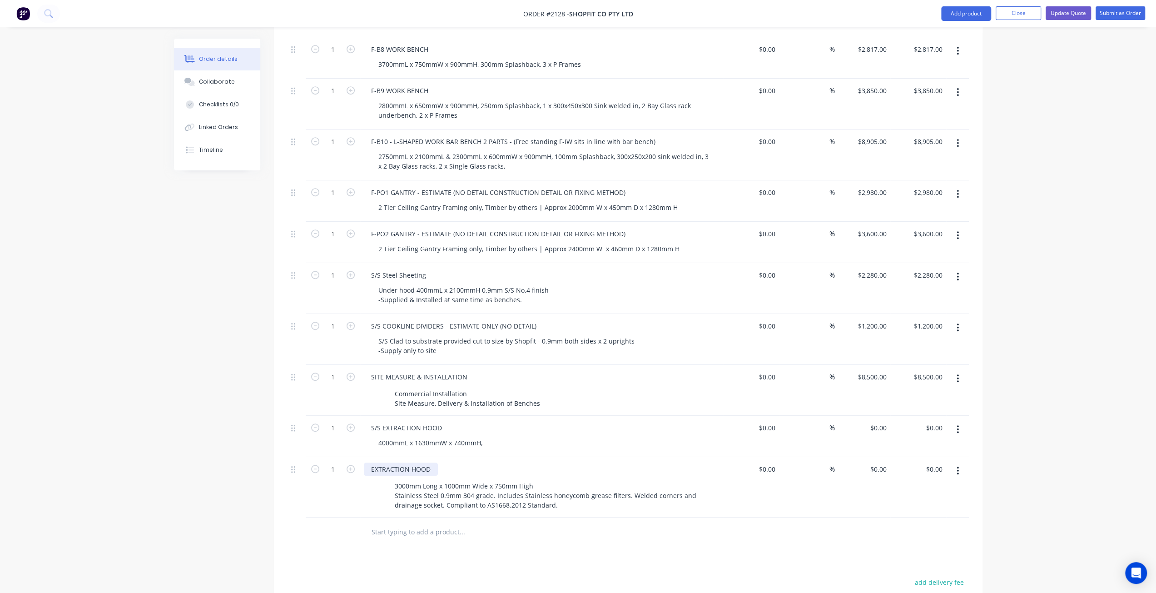
drag, startPoint x: 375, startPoint y: 439, endPoint x: 371, endPoint y: 442, distance: 4.7
click at [375, 463] on div "EXTRACTION HOOD" at bounding box center [401, 469] width 74 height 13
click at [372, 463] on div "EXTRACTION HOOD" at bounding box center [401, 469] width 74 height 13
click at [220, 400] on div "Created by Mark Created 04/08/25 Required 04/08/25 Assigned to Add team member …" at bounding box center [578, 204] width 809 height 1149
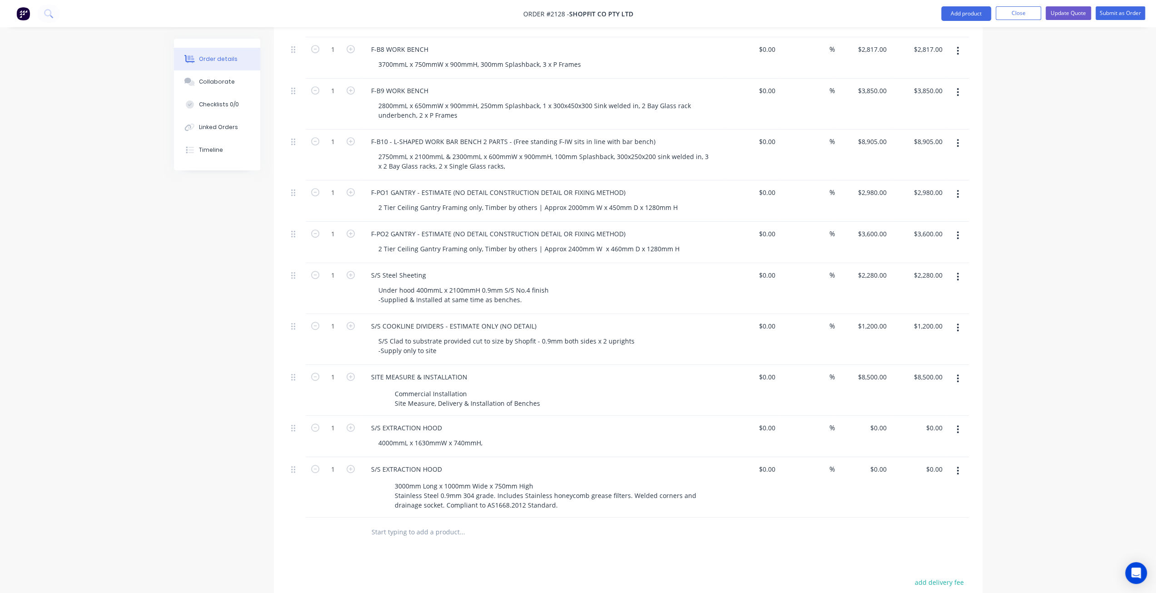
click at [220, 468] on div "Created by Mark Created 04/08/25 Required 04/08/25 Assigned to Add team member …" at bounding box center [578, 204] width 809 height 1149
click at [960, 421] on button "button" at bounding box center [957, 429] width 21 height 16
click at [933, 501] on div "Delete" at bounding box center [926, 507] width 70 height 13
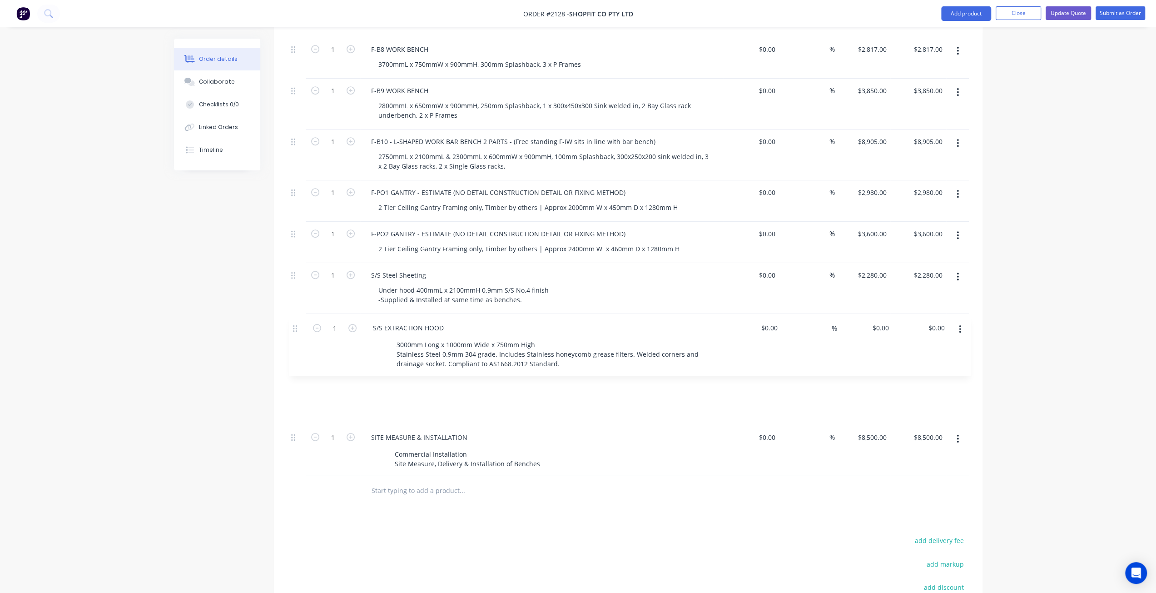
drag, startPoint x: 295, startPoint y: 402, endPoint x: 294, endPoint y: 328, distance: 74.1
click at [297, 325] on div "1 F-IW - COCKTAIL STATION - ESTIMATE ONLY 1250mmL x 650mmW x 375mmH (NO DRAWING…" at bounding box center [629, 216] width 682 height 522
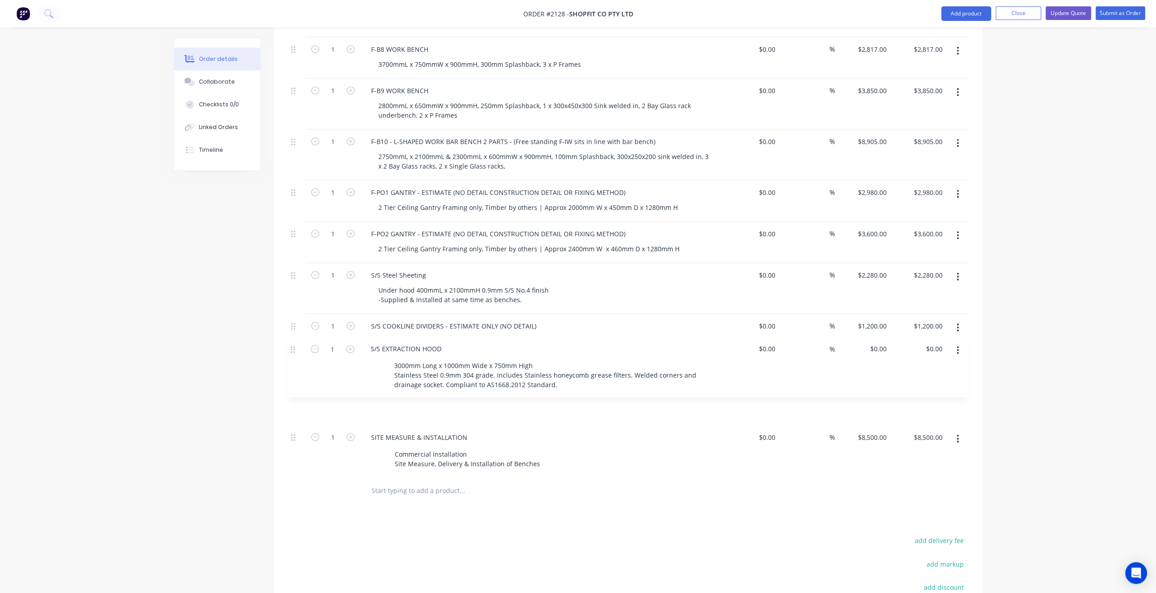
click at [200, 365] on div "Created by Mark Created 04/08/25 Required 04/08/25 Assigned to Add team member …" at bounding box center [578, 183] width 809 height 1107
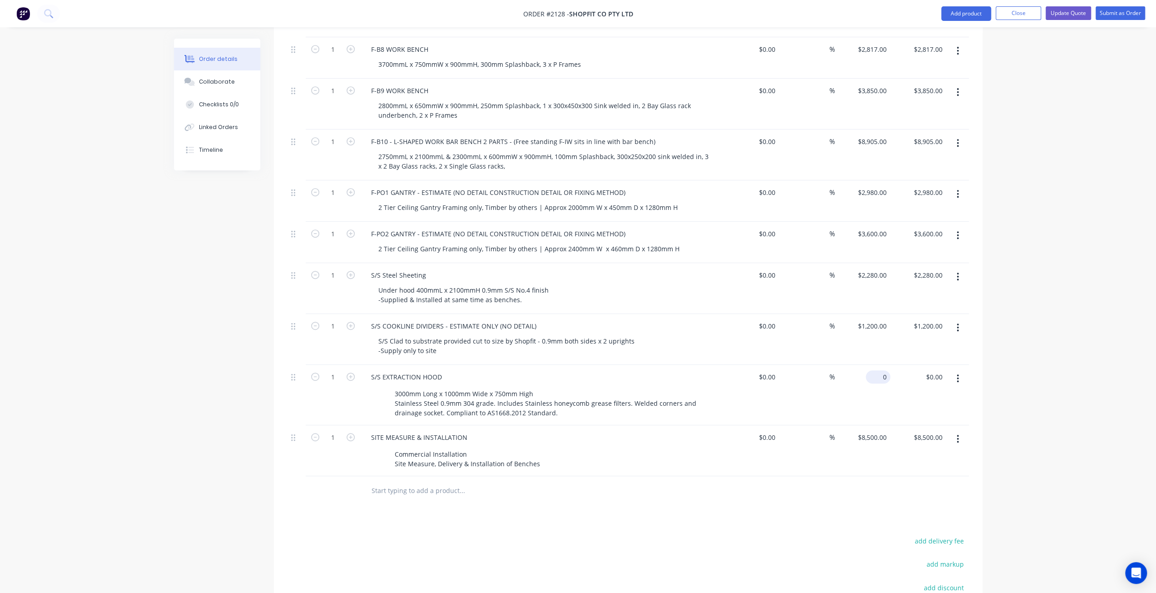
click at [884, 370] on input "0" at bounding box center [880, 376] width 21 height 13
click at [1035, 338] on div "Order details Collaborate Checklists 0/0 Linked Orders Timeline Order details C…" at bounding box center [578, 164] width 1156 height 1146
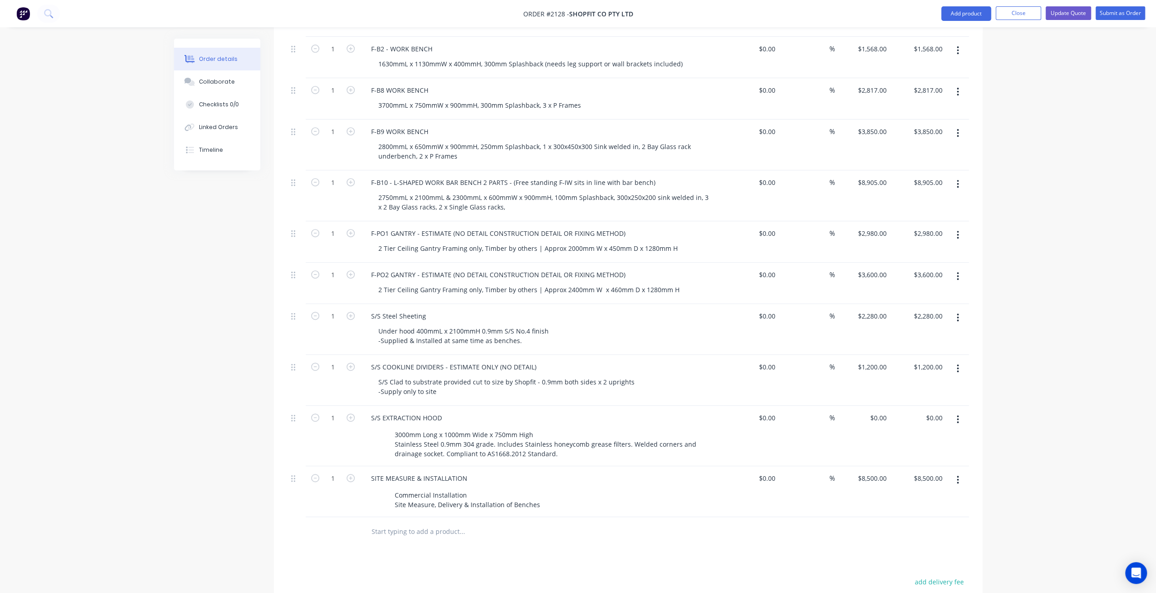
scroll to position [409, 0]
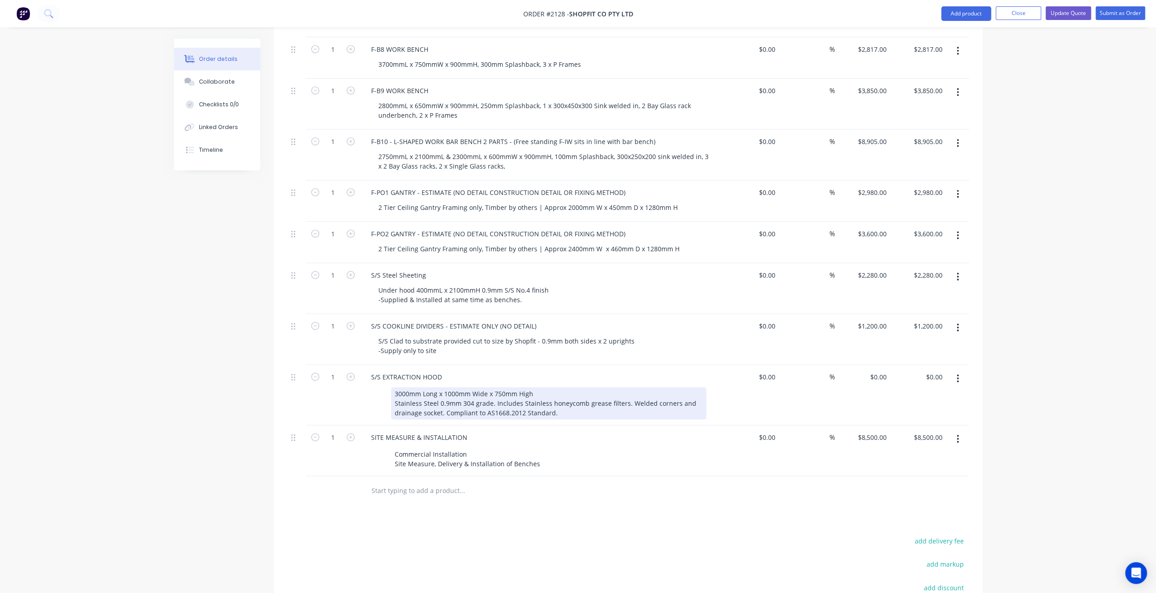
click at [412, 387] on div "3000mm Long x 1000mm Wide x 750mm High Stainless Steel 0.9mm 304 grade. Include…" at bounding box center [548, 403] width 315 height 32
drag, startPoint x: 409, startPoint y: 363, endPoint x: 394, endPoint y: 364, distance: 14.6
click at [394, 387] on div "3000mm Long x 1000mm Wide x 750mm High Stainless Steel 0.9mm 304 grade. Include…" at bounding box center [548, 403] width 315 height 32
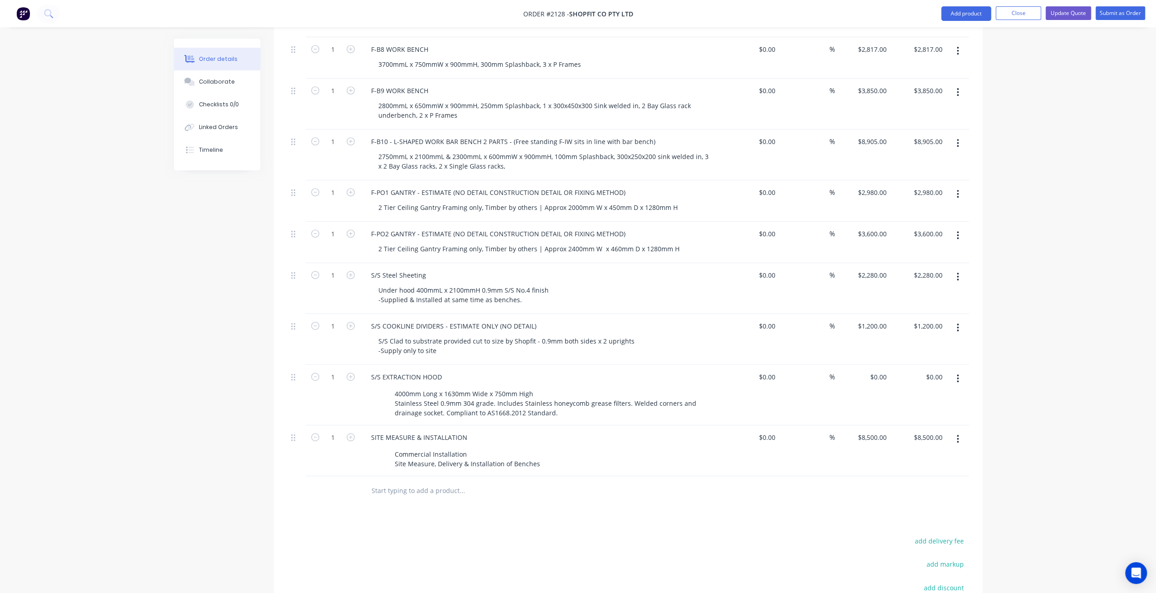
click at [291, 425] on div at bounding box center [297, 450] width 18 height 51
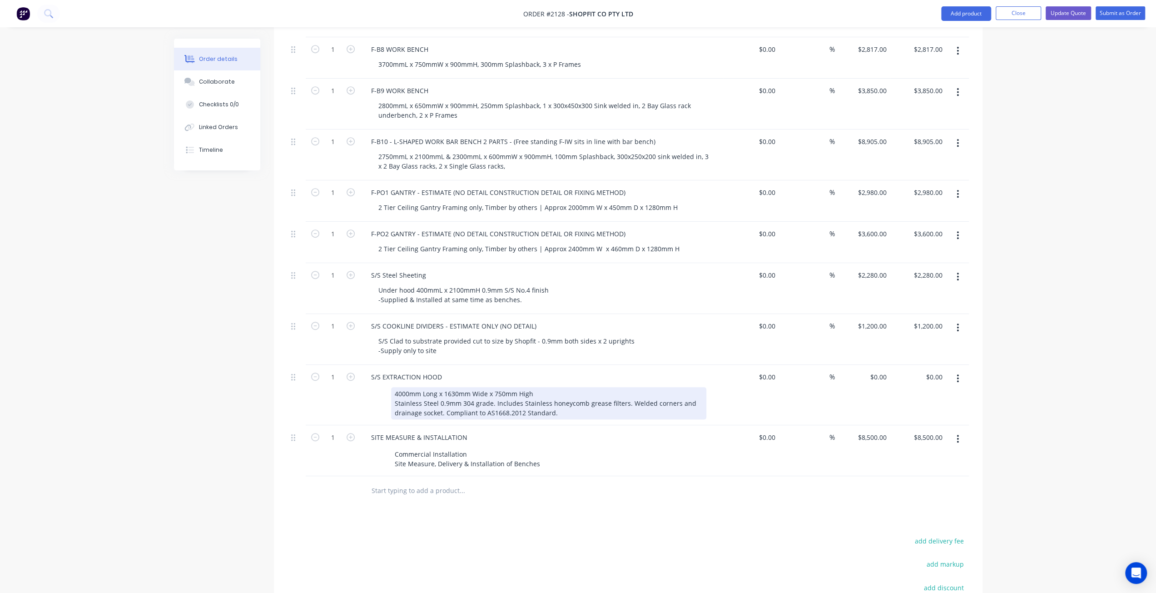
drag, startPoint x: 438, startPoint y: 390, endPoint x: 405, endPoint y: 381, distance: 34.0
click at [434, 388] on div "4000mm Long x 1630mm Wide x 750mm High Stainless Steel 0.9mm 304 grade. Include…" at bounding box center [548, 403] width 315 height 32
click at [561, 387] on div "4000mm Long x 1630mm Wide x 750mm High Stainless Steel 0.9mm 304 grade. Include…" at bounding box center [548, 403] width 315 height 32
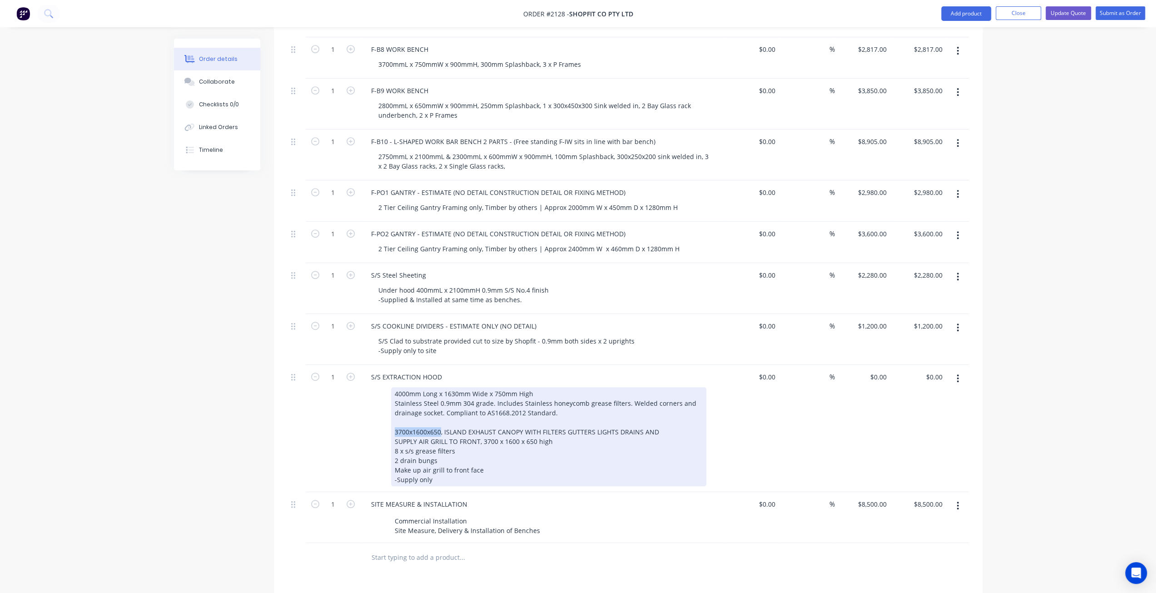
drag, startPoint x: 393, startPoint y: 404, endPoint x: 440, endPoint y: 403, distance: 46.3
click at [440, 403] on div "4000mm Long x 1630mm Wide x 750mm High Stainless Steel 0.9mm 304 grade. Include…" at bounding box center [548, 436] width 315 height 99
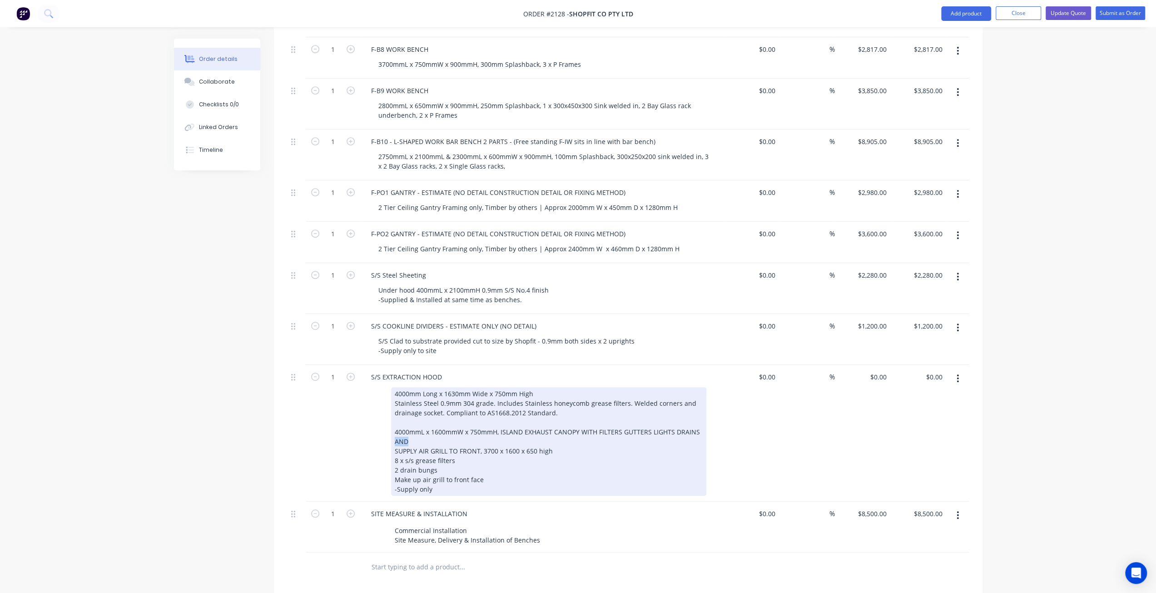
drag, startPoint x: 401, startPoint y: 414, endPoint x: 389, endPoint y: 414, distance: 12.3
click at [389, 414] on div "4000mm Long x 1630mm Wide x 750mm High Stainless Steel 0.9mm 304 grade. Include…" at bounding box center [540, 441] width 333 height 109
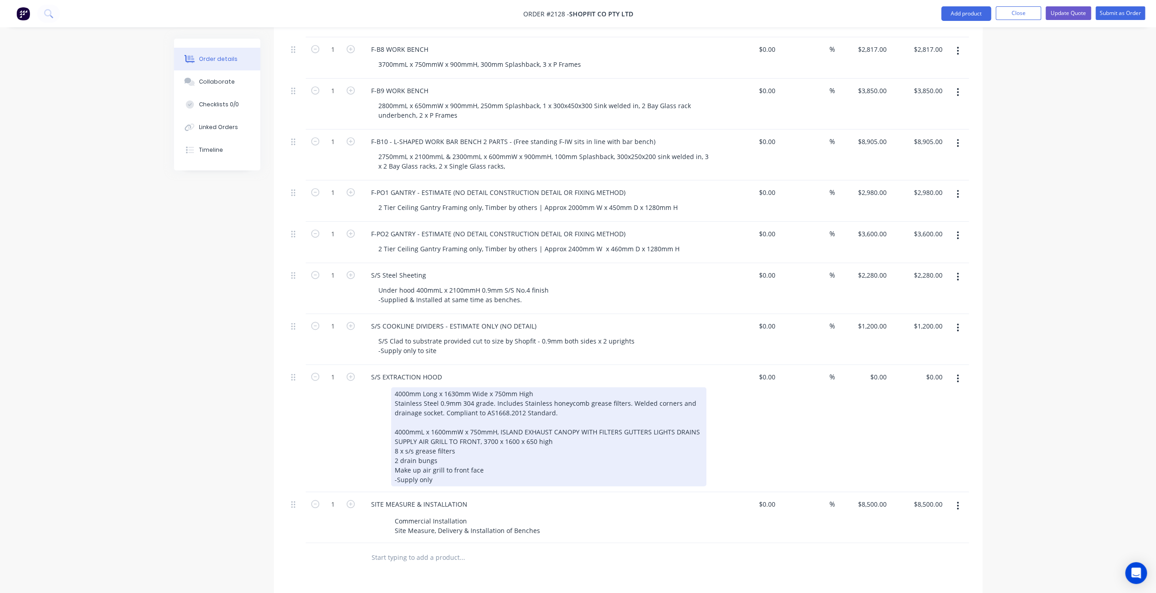
click at [396, 437] on div "SUPPLY AIR GRILL TO FRONT, 3700 x 1600 x 650 high" at bounding box center [549, 442] width 308 height 10
click at [490, 446] on div "8 x s/s grease filters" at bounding box center [549, 451] width 308 height 10
click at [581, 437] on div "SUPPLY AIR GRILL TO FRONT, 3700 x 1600 x 650 high" at bounding box center [549, 442] width 308 height 10
drag, startPoint x: 543, startPoint y: 432, endPoint x: 549, endPoint y: 428, distance: 7.2
click at [543, 456] on div "2 drain bungs" at bounding box center [549, 461] width 308 height 10
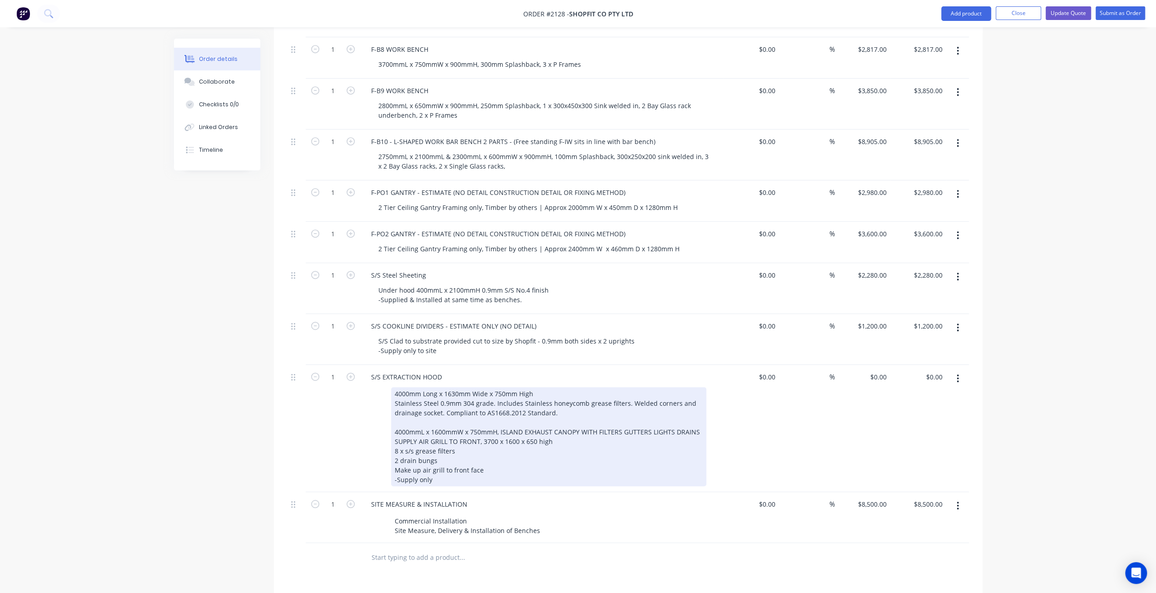
click at [573, 437] on div "SUPPLY AIR GRILL TO FRONT, 3700 x 1600 x 650 high" at bounding box center [549, 442] width 308 height 10
click at [508, 446] on div "8 x s/s grease filters" at bounding box center [549, 451] width 308 height 10
drag, startPoint x: 533, startPoint y: 423, endPoint x: 605, endPoint y: 409, distance: 73.6
click at [536, 446] on div "8 x s/s grease filters" at bounding box center [549, 451] width 308 height 10
click at [602, 437] on div "SUPPLY AIR GRILL TO FRONT, 3700 x 1600 x 650 high" at bounding box center [549, 442] width 308 height 10
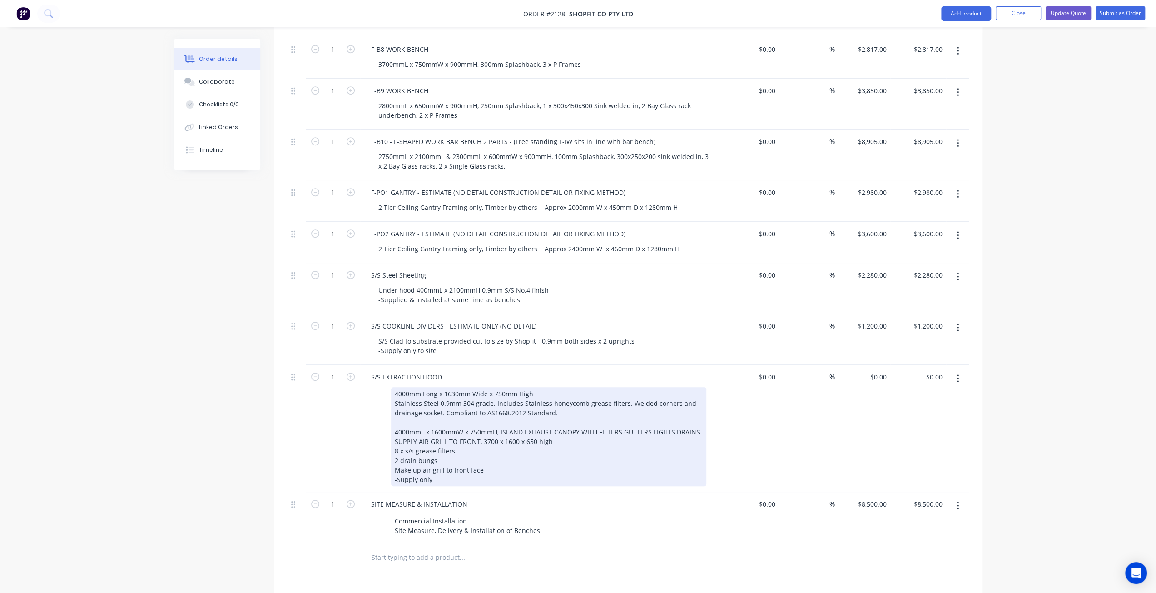
click at [567, 446] on div "8 x s/s grease filters" at bounding box center [549, 451] width 308 height 10
click at [583, 437] on div "SUPPLY AIR GRILL TO FRONT, 3700 x 1600 x 650 high" at bounding box center [549, 442] width 308 height 10
click at [546, 456] on div "2 drain bungs" at bounding box center [549, 461] width 308 height 10
drag, startPoint x: 578, startPoint y: 413, endPoint x: 553, endPoint y: 425, distance: 27.2
click at [576, 437] on div "SUPPLY AIR GRILL TO FRONT, 3700 x 1600 x 650 high" at bounding box center [549, 442] width 308 height 10
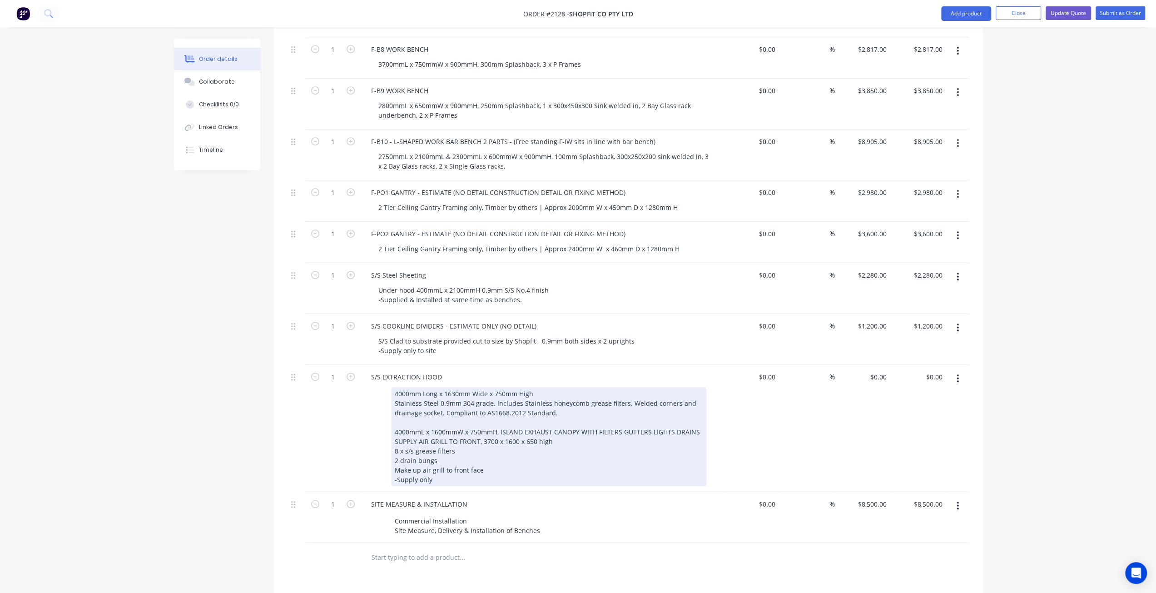
click at [550, 446] on div "8 x s/s grease filters" at bounding box center [549, 451] width 308 height 10
click at [567, 437] on div "SUPPLY AIR GRILL TO FRONT, 3700 x 1600 x 650 high" at bounding box center [549, 442] width 308 height 10
click at [552, 446] on div "8 x s/s grease filters" at bounding box center [549, 451] width 308 height 10
drag, startPoint x: 570, startPoint y: 414, endPoint x: 563, endPoint y: 421, distance: 10.0
click at [570, 437] on div "SUPPLY AIR GRILL TO FRONT, 3700 x 1600 x 650 high" at bounding box center [549, 442] width 308 height 10
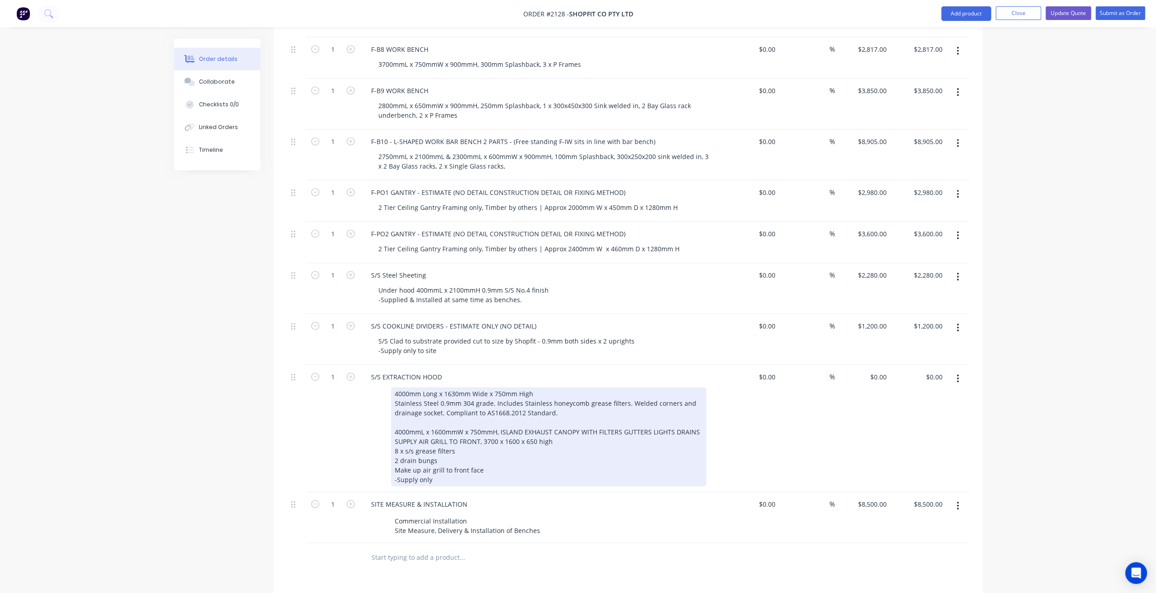
click at [555, 446] on div "8 x s/s grease filters" at bounding box center [549, 451] width 308 height 10
click at [571, 437] on div "SUPPLY AIR GRILL TO FRONT, 3700 x 1600 x 650 high" at bounding box center [549, 442] width 308 height 10
click at [569, 446] on div "8 x s/s grease filters" at bounding box center [549, 451] width 308 height 10
click at [578, 406] on div "4000mm Long x 1630mm Wide x 750mm High Stainless Steel 0.9mm 304 grade. Include…" at bounding box center [548, 436] width 315 height 99
click at [568, 446] on div "8 x s/s grease filters" at bounding box center [549, 451] width 308 height 10
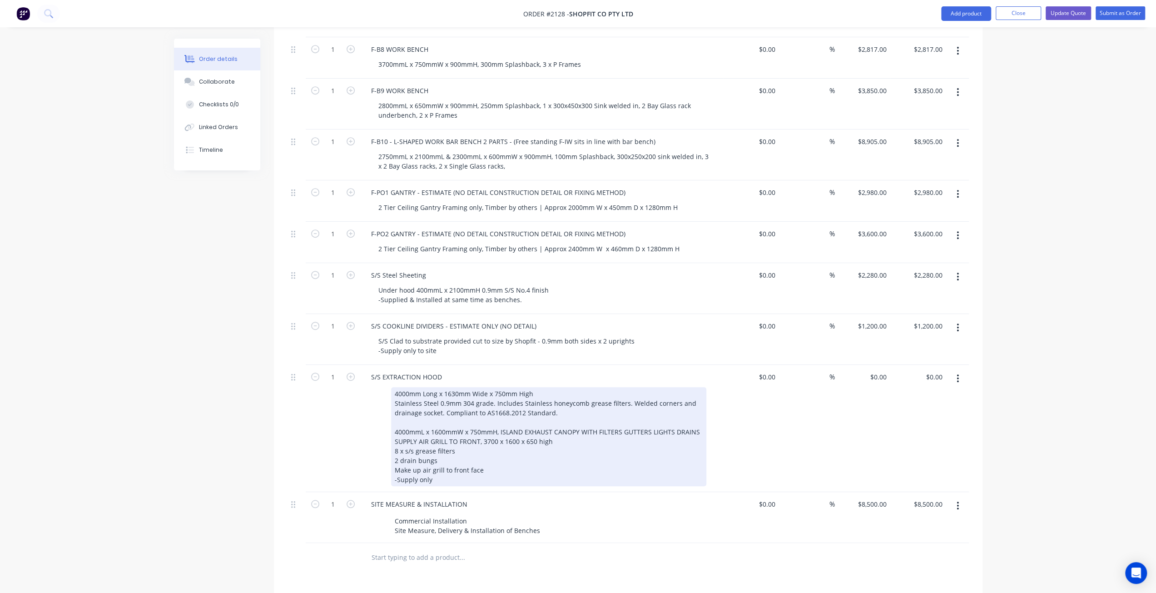
click at [572, 446] on div "8 x s/s grease filters" at bounding box center [549, 451] width 308 height 10
click at [578, 437] on div "SUPPLY AIR GRILL TO FRONT, 3700 x 1600 x 650 high" at bounding box center [549, 442] width 308 height 10
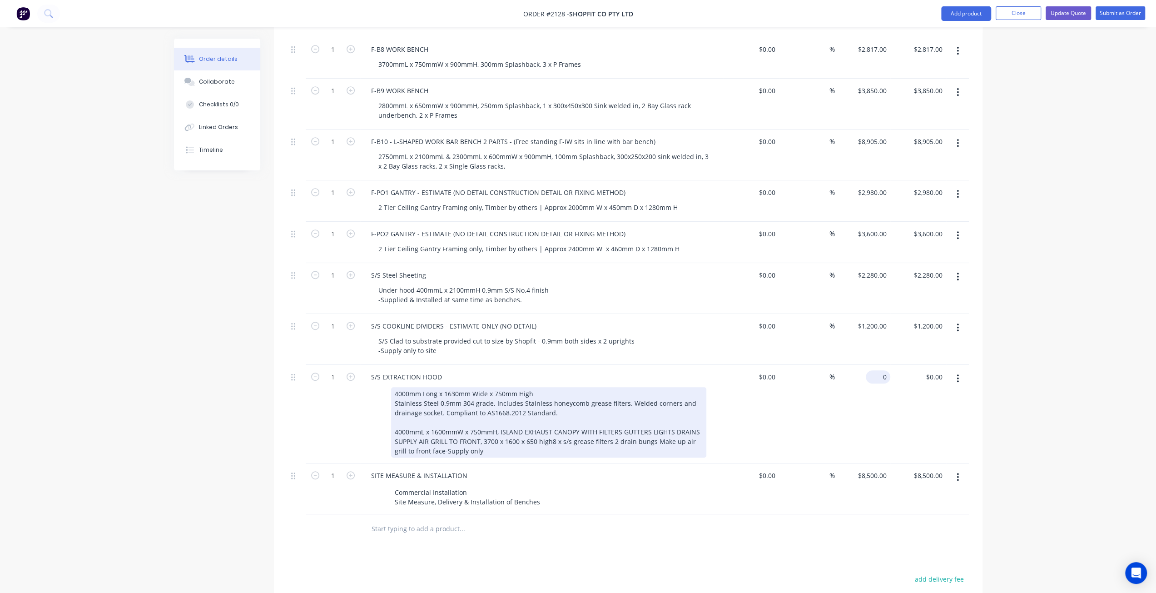
click at [880, 370] on div "0 $0.00" at bounding box center [878, 376] width 25 height 13
type input "$8,856.00"
click at [1102, 280] on div "Order details Collaborate Checklists 0/0 Linked Orders Timeline Order details C…" at bounding box center [578, 183] width 1156 height 1185
click at [503, 405] on div "4000mm Long x 1630mm Wide x 750mm High Stainless Steel 0.9mm 304 grade. Include…" at bounding box center [548, 422] width 315 height 70
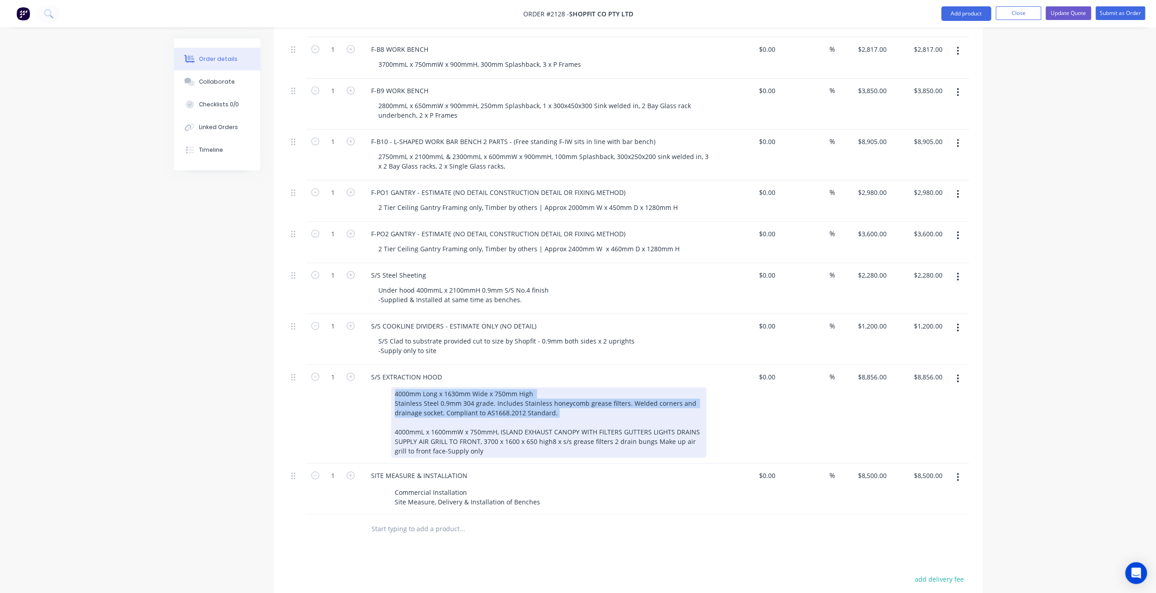
drag, startPoint x: 393, startPoint y: 364, endPoint x: 578, endPoint y: 394, distance: 187.3
click at [578, 394] on div "4000mm Long x 1630mm Wide x 750mm High Stainless Steel 0.9mm 304 grade. Include…" at bounding box center [548, 422] width 315 height 70
click at [576, 393] on div "4000mm Long x 1630mm Wide x 750mm High Stainless Steel 0.9mm 304 grade. Include…" at bounding box center [548, 422] width 315 height 70
click at [568, 388] on div "4000mm Long x 1630mm Wide x 750mm High Stainless Steel 0.9mm 304 grade. Include…" at bounding box center [548, 422] width 315 height 70
click at [556, 387] on div "4000mm Long x 1630mm Wide x 750mm High Stainless Steel 0.9mm 304 grade. Include…" at bounding box center [548, 422] width 315 height 70
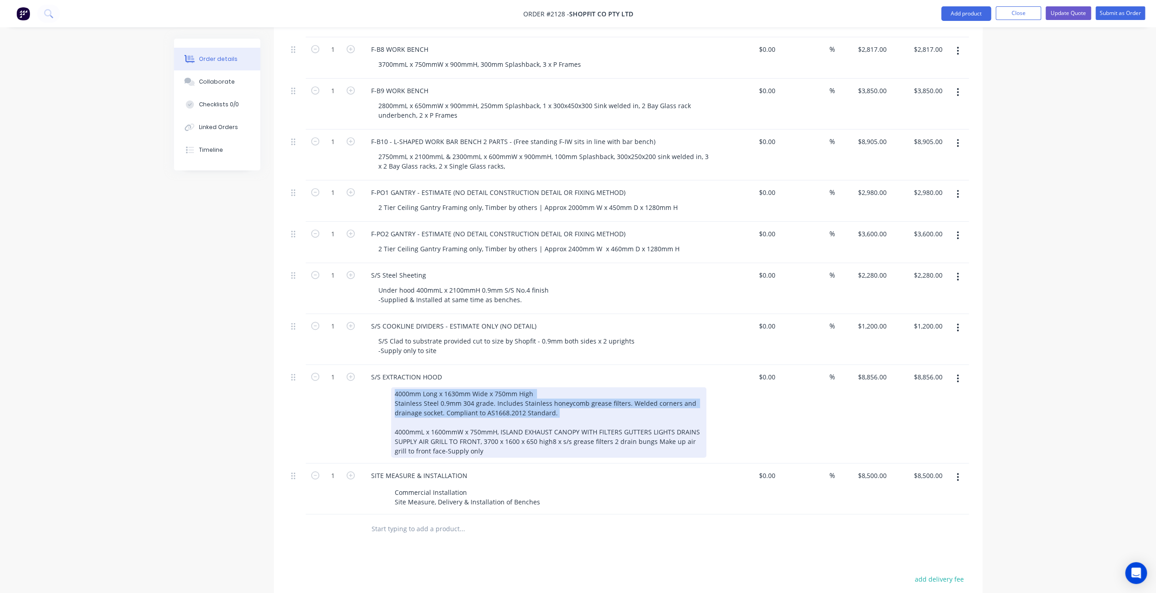
click at [464, 387] on div "4000mm Long x 1630mm Wide x 750mm High Stainless Steel 0.9mm 304 grade. Include…" at bounding box center [548, 422] width 315 height 70
click at [454, 387] on div "4000mm Long x 1630mm Wide x 750mm High Stainless Steel 0.9mm 304 grade. Include…" at bounding box center [548, 422] width 315 height 70
drag, startPoint x: 445, startPoint y: 384, endPoint x: 537, endPoint y: 388, distance: 91.4
click at [568, 387] on div "4000mm Long x 1630mm Wide x 750mm High Stainless Steel 0.9mm 304 grade. Include…" at bounding box center [548, 422] width 315 height 70
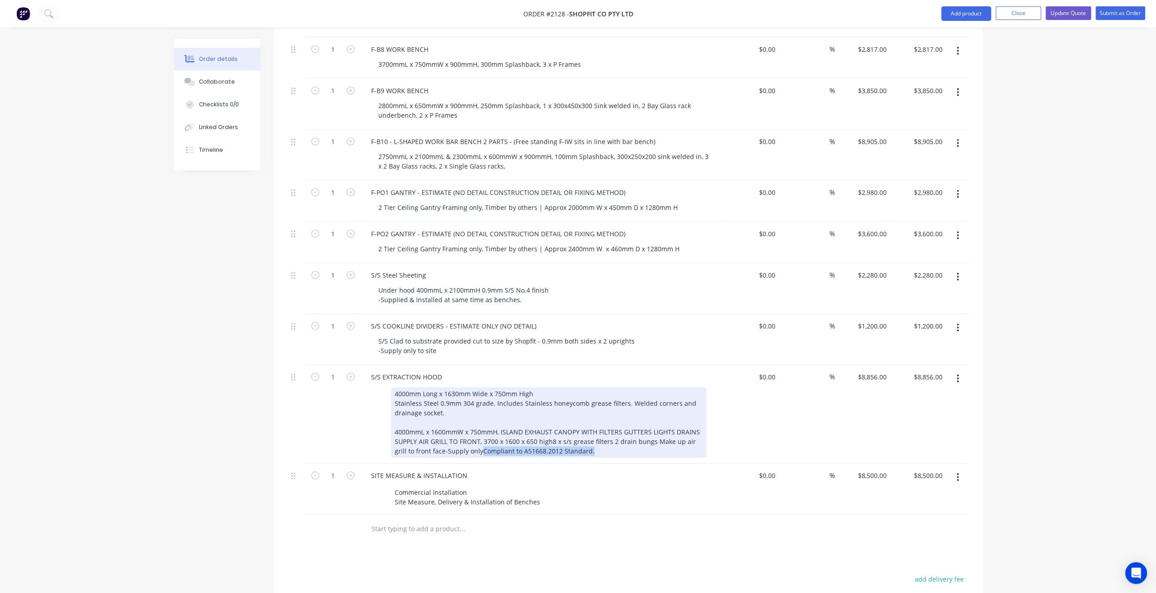
click at [467, 421] on div "4000mm Long x 1630mm Wide x 750mm High Stainless Steel 0.9mm 304 grade. Include…" at bounding box center [548, 422] width 315 height 70
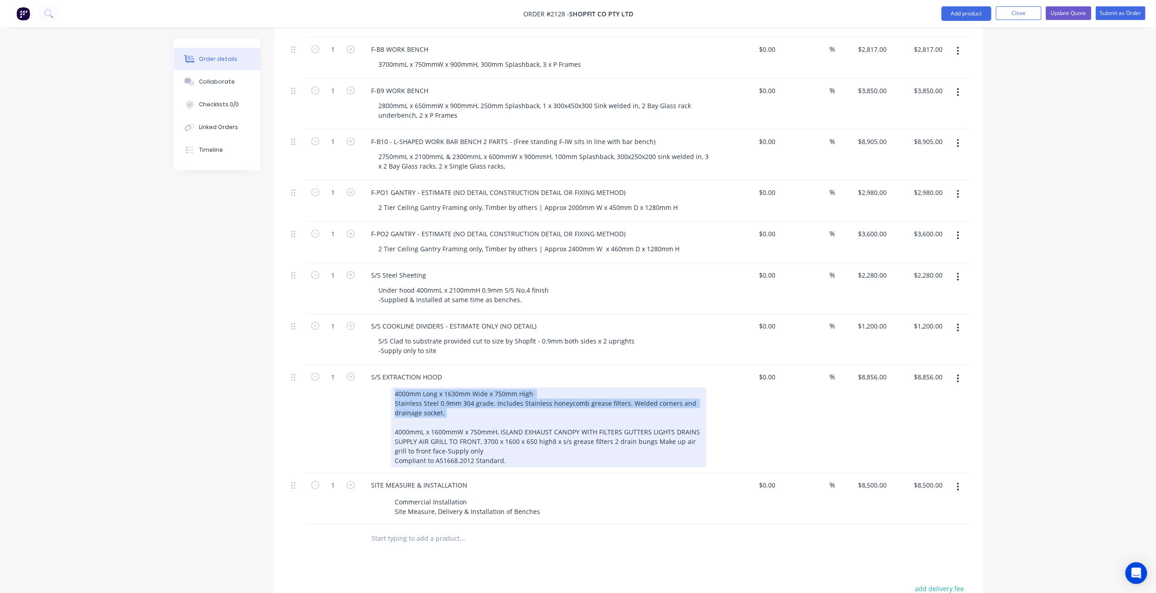
drag, startPoint x: 459, startPoint y: 388, endPoint x: 391, endPoint y: 365, distance: 71.8
click at [391, 387] on div "4000mm Long x 1630mm Wide x 750mm High Stainless Steel 0.9mm 304 grade. Include…" at bounding box center [548, 427] width 315 height 80
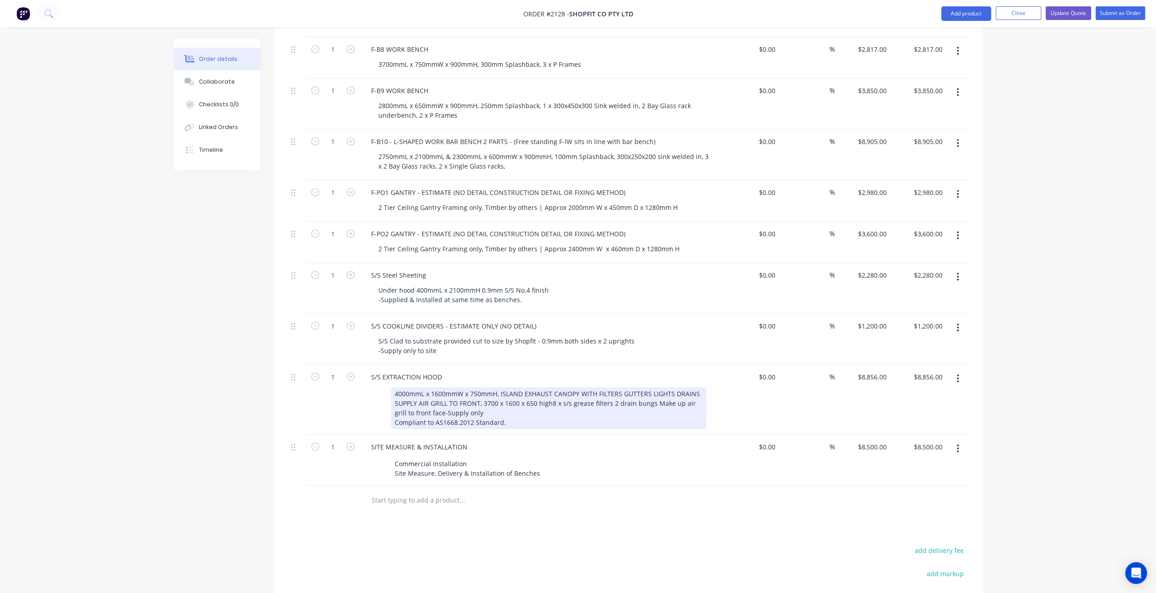
click at [540, 393] on div "4000mmL x 1600mmW x 750mmH, ISLAND EXHAUST CANOPY WITH FILTERS GUTTERS LIGHTS D…" at bounding box center [548, 408] width 315 height 42
click at [514, 390] on div "4000mmL x 1600mmW x 750mmH, ISLAND EXHAUST CANOPY WITH FILTERS GUTTERS LIGHTS D…" at bounding box center [548, 412] width 315 height 51
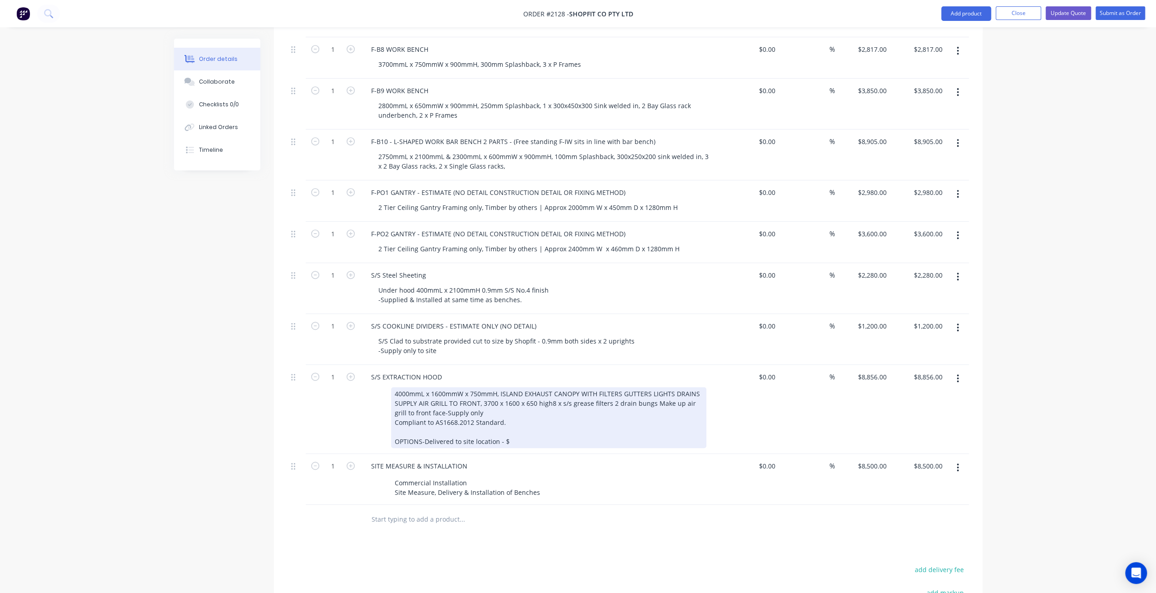
click at [492, 418] on div "4000mmL x 1600mmW x 750mmH, ISLAND EXHAUST CANOPY WITH FILTERS GUTTERS LIGHTS D…" at bounding box center [548, 417] width 315 height 61
click at [501, 424] on div "4000mmL x 1600mmW x 750mmH, ISLAND EXHAUST CANOPY WITH FILTERS GUTTERS LIGHTS D…" at bounding box center [548, 417] width 315 height 61
click at [484, 422] on div "4000mmL x 1600mmW x 750mmH, ISLAND EXHAUST CANOPY WITH FILTERS GUTTERS LIGHTS D…" at bounding box center [548, 417] width 315 height 61
click at [537, 422] on div "4000mmL x 1600mmW x 750mmH, ISLAND EXHAUST CANOPY WITH FILTERS GUTTERS LIGHTS D…" at bounding box center [548, 417] width 315 height 61
click at [487, 422] on div "4000mmL x 1600mmW x 750mmH, ISLAND EXHAUST CANOPY WITH FILTERS GUTTERS LIGHTS D…" at bounding box center [548, 417] width 315 height 61
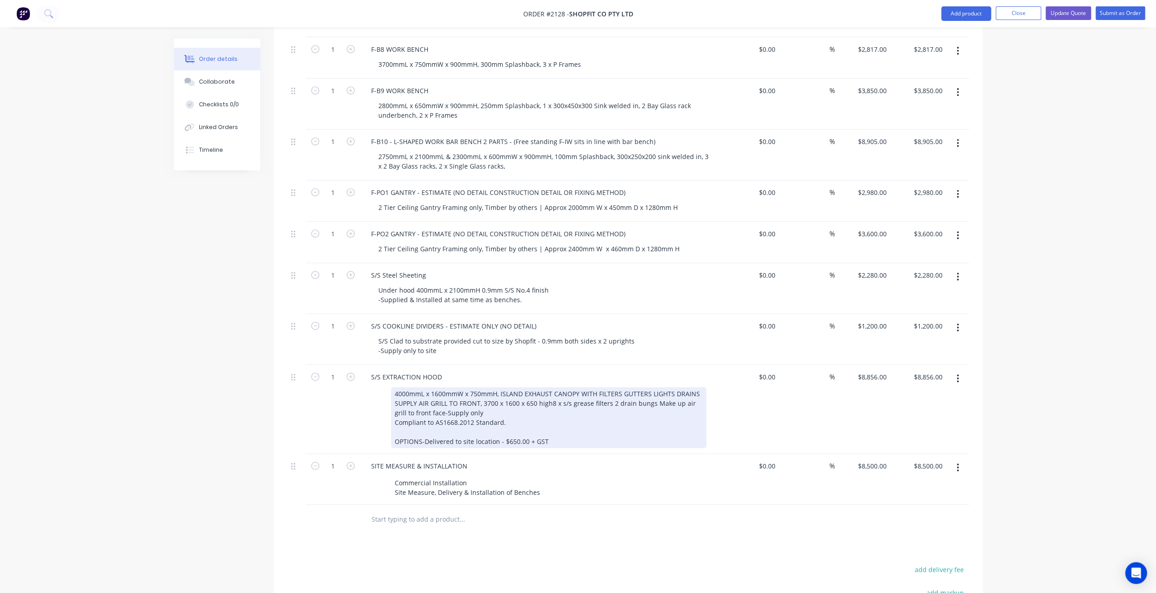
click at [534, 425] on div "4000mmL x 1600mmW x 750mmH, ISLAND EXHAUST CANOPY WITH FILTERS GUTTERS LIGHTS D…" at bounding box center [548, 417] width 315 height 61
click at [521, 428] on div "4000mmL x 1600mmW x 750mmH, ISLAND EXHAUST CANOPY WITH FILTERS GUTTERS LIGHTS D…" at bounding box center [548, 422] width 315 height 70
click at [569, 427] on div "4000mmL x 1600mmW x 750mmH, ISLAND EXHAUST CANOPY WITH FILTERS GUTTERS LIGHTS D…" at bounding box center [548, 422] width 315 height 70
click at [446, 411] on div "4000mmL x 1600mmW x 750mmH, ISLAND EXHAUST CANOPY WITH FILTERS GUTTERS LIGHTS D…" at bounding box center [548, 422] width 315 height 70
click at [471, 423] on div "4000mmL x 1600mmW x 750mmH, ISLAND EXHAUST CANOPY WITH FILTERS GUTTERS LIGHTS D…" at bounding box center [548, 422] width 315 height 70
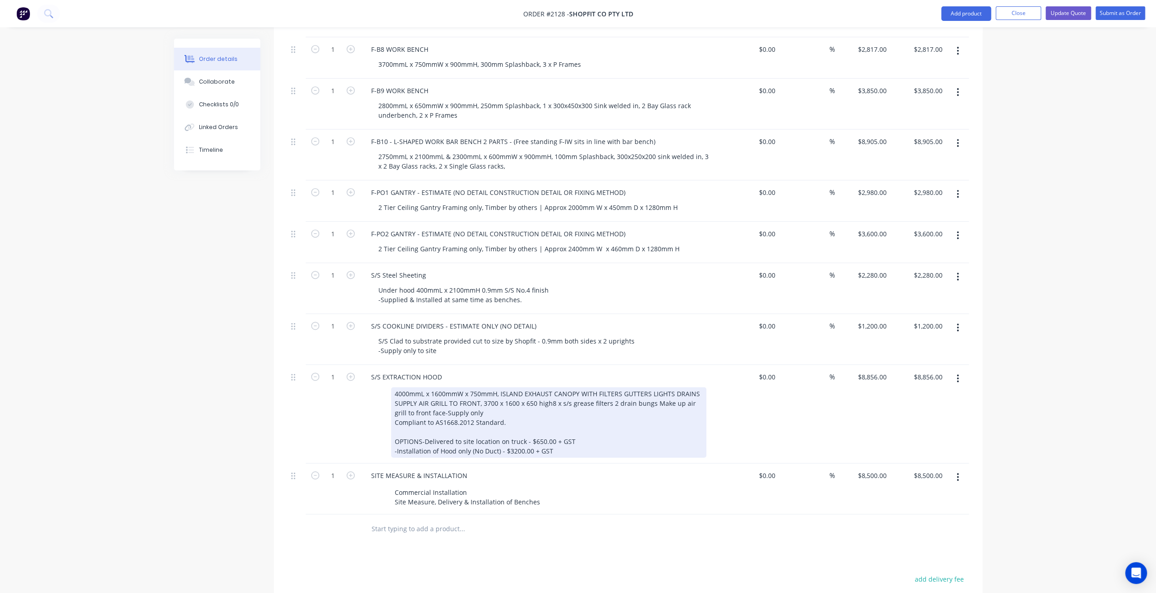
click at [548, 422] on div "4000mmL x 1600mmW x 750mmH, ISLAND EXHAUST CANOPY WITH FILTERS GUTTERS LIGHTS D…" at bounding box center [548, 422] width 315 height 70
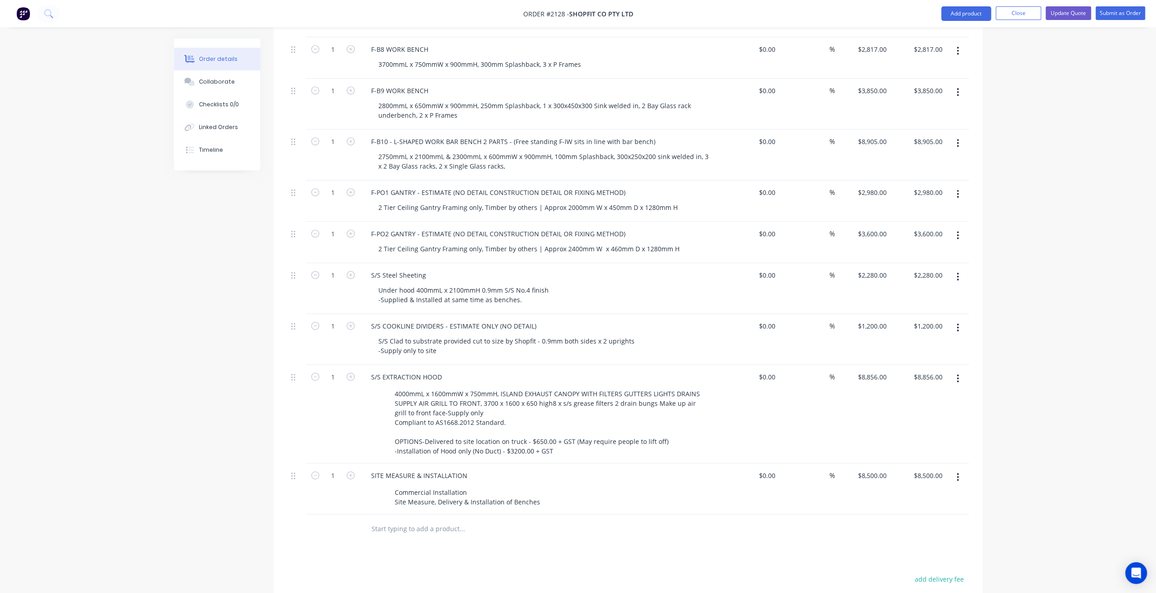
click at [172, 392] on div "Order details Collaborate Checklists 0/0 Linked Orders Timeline Order details C…" at bounding box center [578, 203] width 827 height 1146
click at [1031, 354] on div "Order details Collaborate Checklists 0/0 Linked Orders Timeline Order details C…" at bounding box center [578, 183] width 1156 height 1185
click at [1056, 14] on button "Update Quote" at bounding box center [1068, 13] width 45 height 14
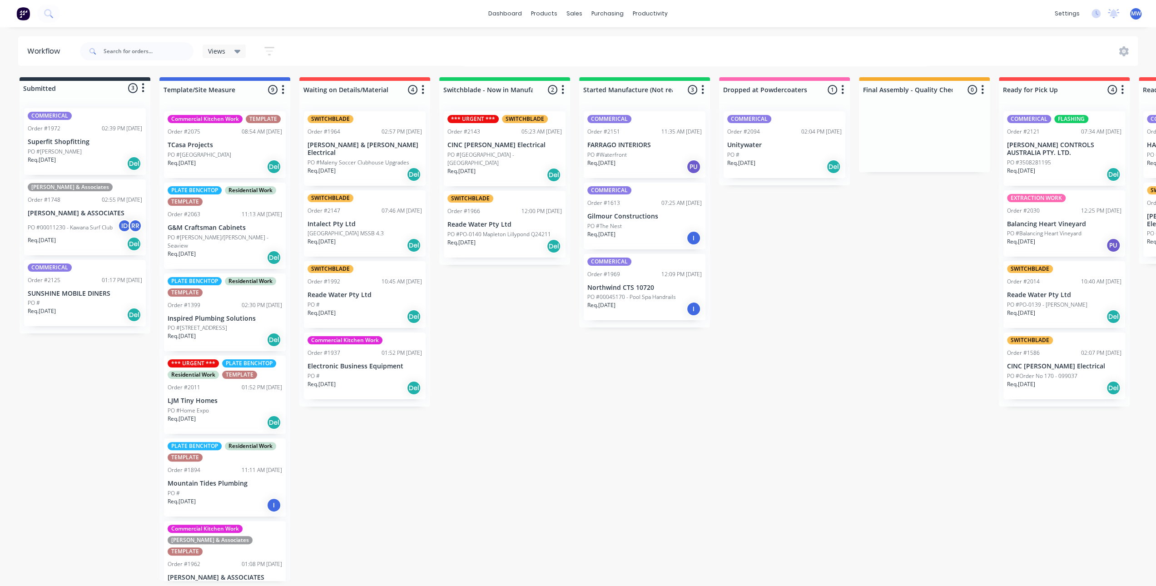
scroll to position [258, 0]
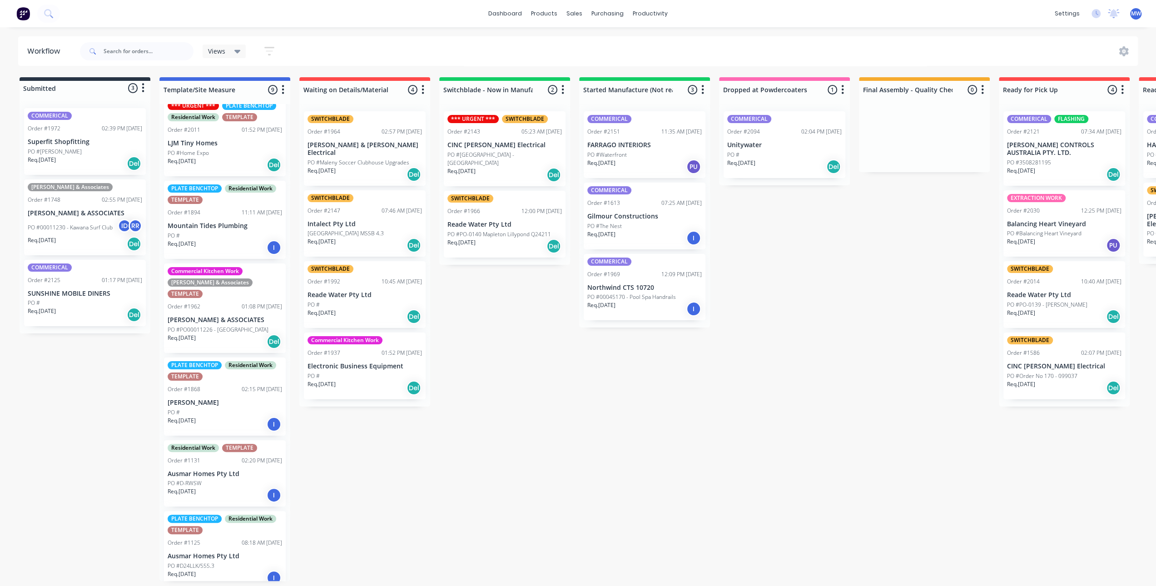
click at [482, 167] on div "Req. [DATE] Del" at bounding box center [505, 174] width 115 height 15
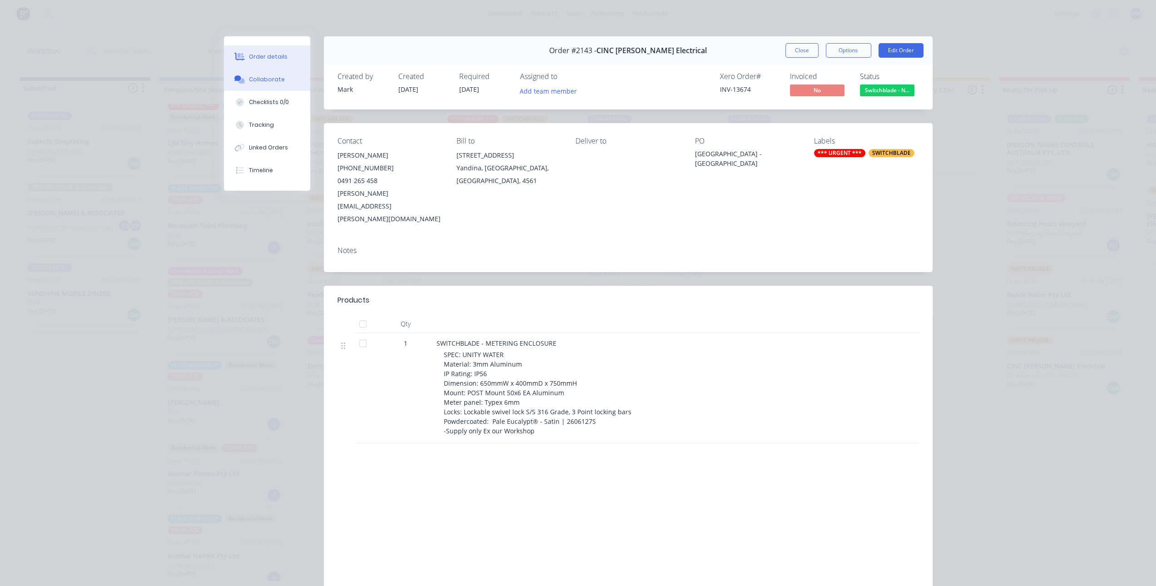
click at [264, 70] on button "Collaborate" at bounding box center [267, 79] width 86 height 23
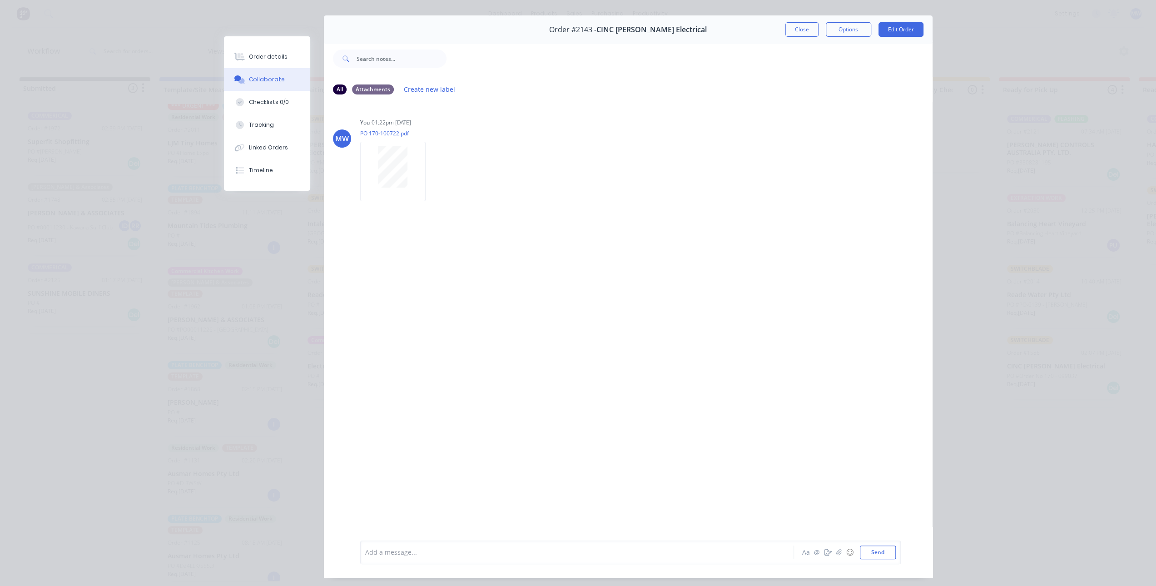
scroll to position [0, 0]
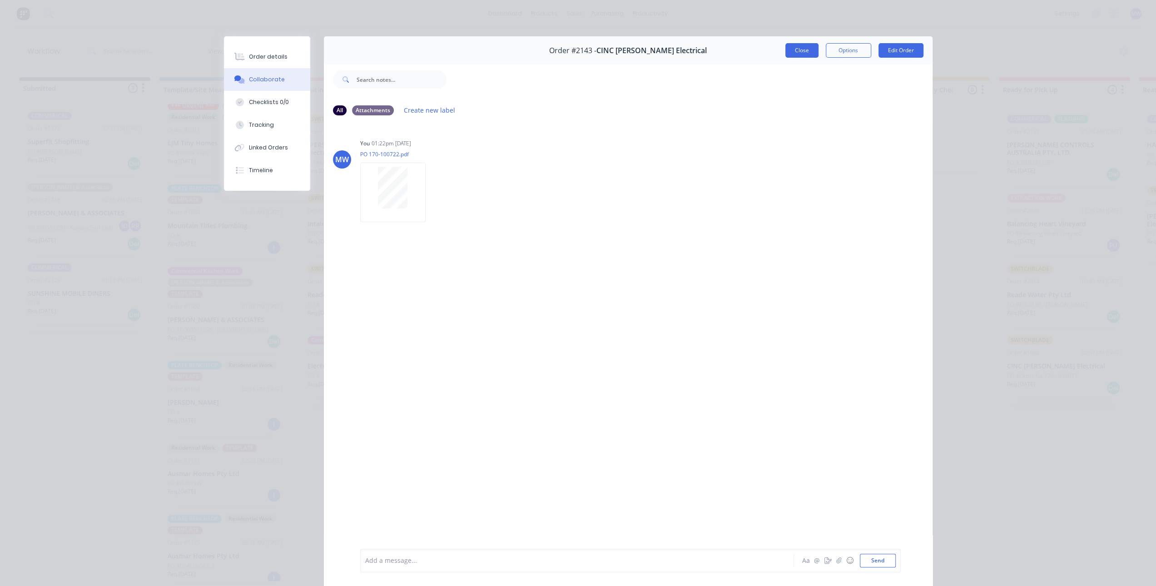
click at [794, 53] on button "Close" at bounding box center [802, 50] width 33 height 15
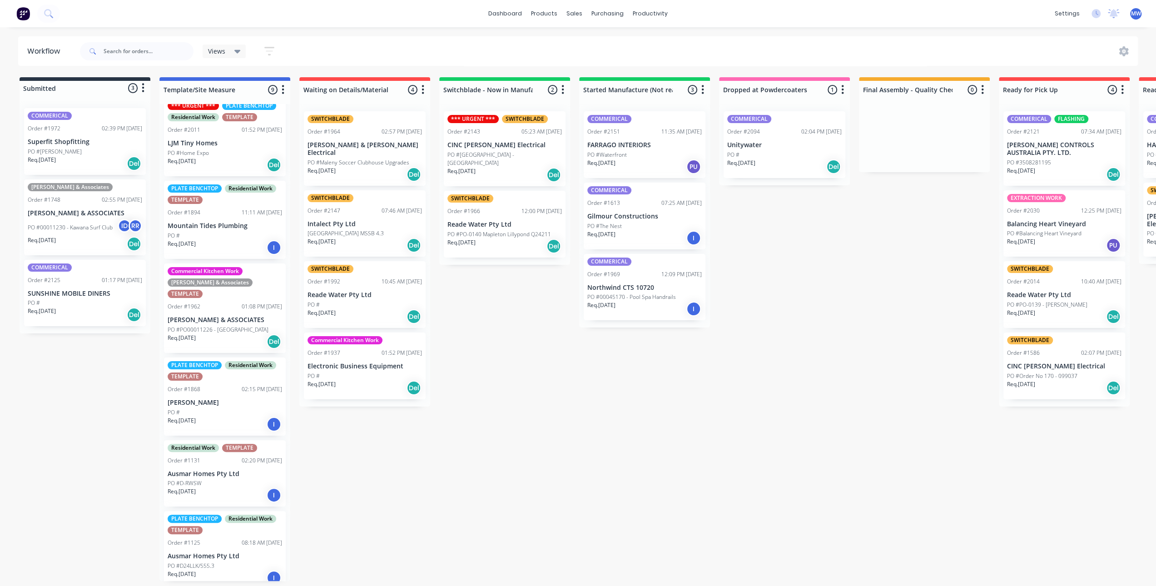
click at [553, 364] on div "Submitted 3 Status colour #273444 hex #273444 Save Cancel Summaries Total order…" at bounding box center [750, 329] width 1515 height 504
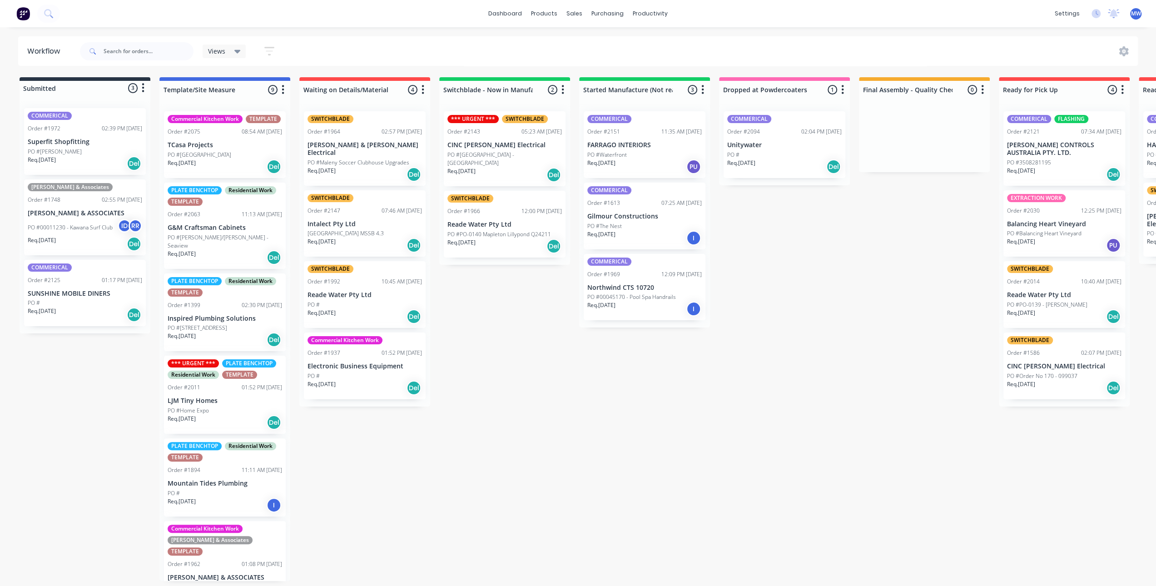
click at [502, 336] on div "Submitted 3 Status colour #273444 hex #273444 Save Cancel Summaries Total order…" at bounding box center [750, 329] width 1515 height 504
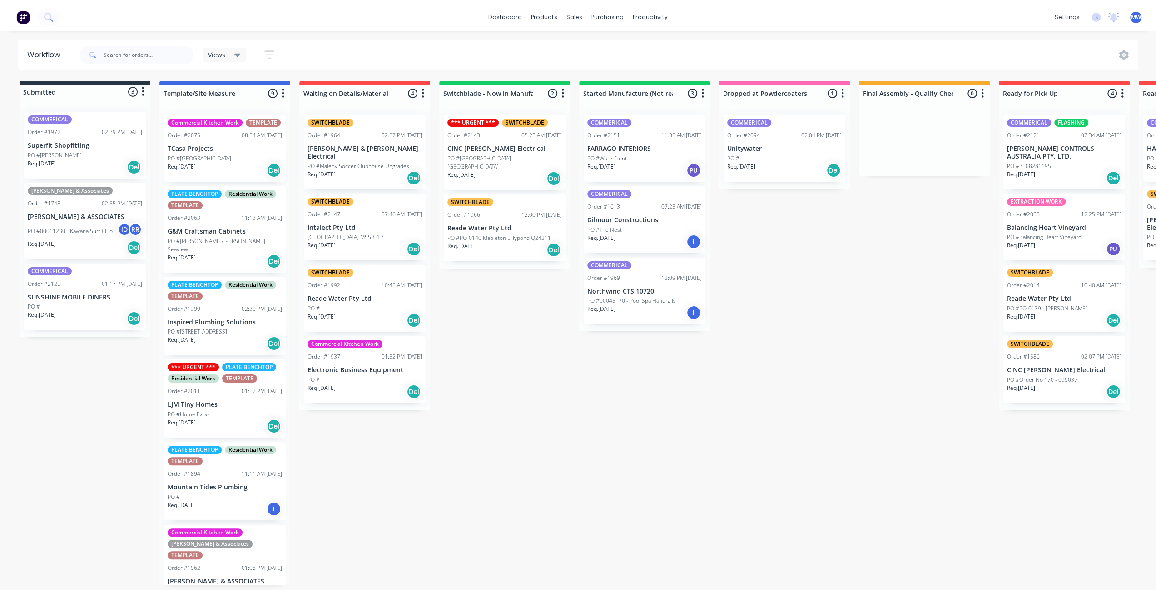
scroll to position [258, 0]
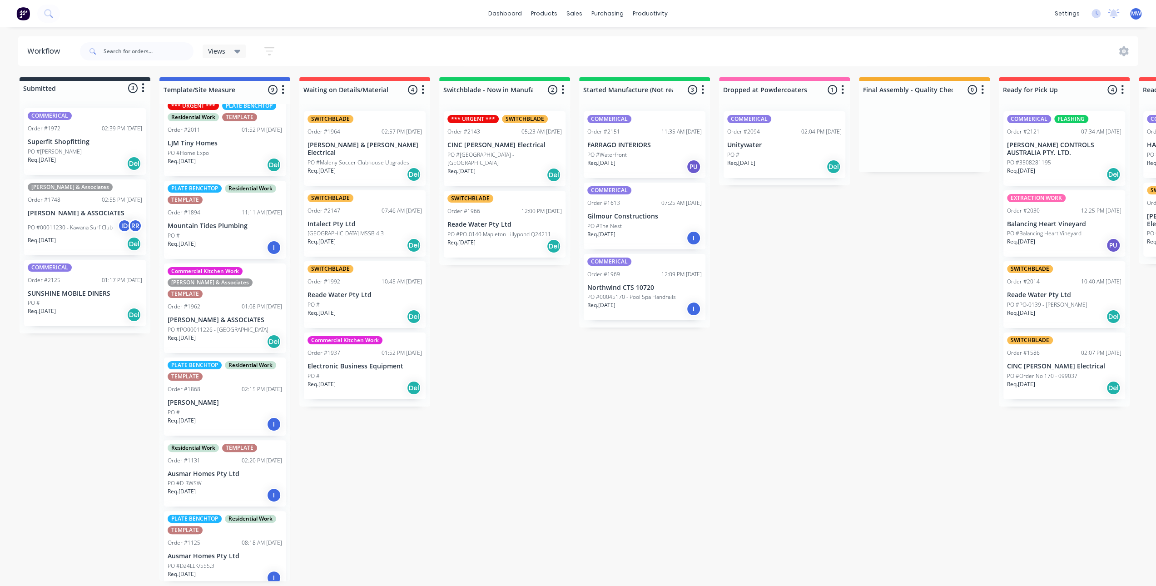
click at [219, 157] on div "PO #Home Expo" at bounding box center [225, 153] width 115 height 8
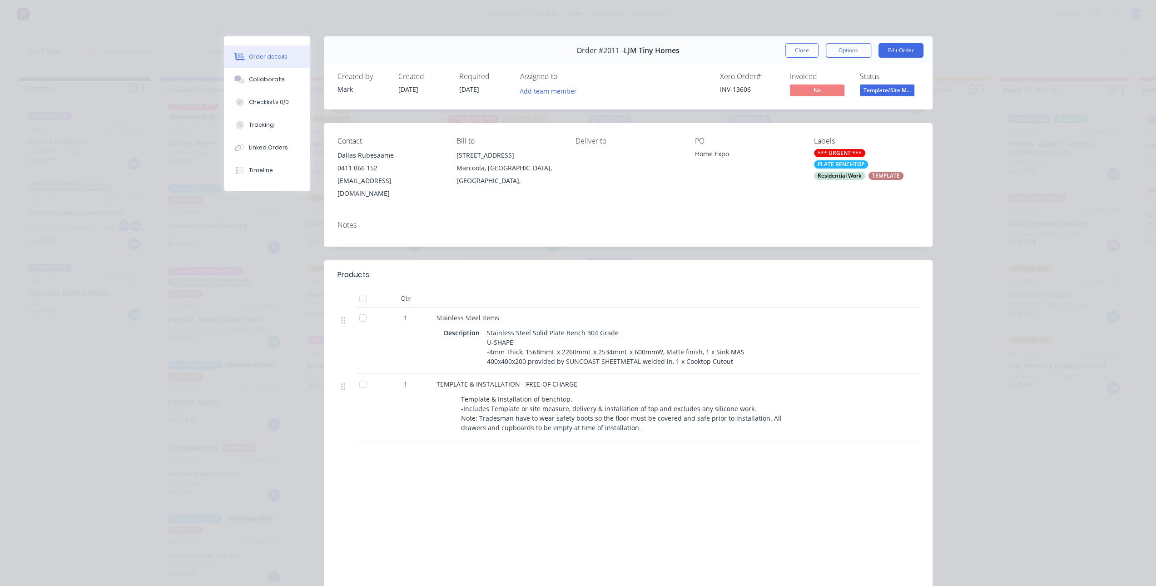
click at [591, 160] on div "Deliver to" at bounding box center [628, 168] width 105 height 63
click at [893, 55] on button "Edit Order" at bounding box center [901, 50] width 45 height 15
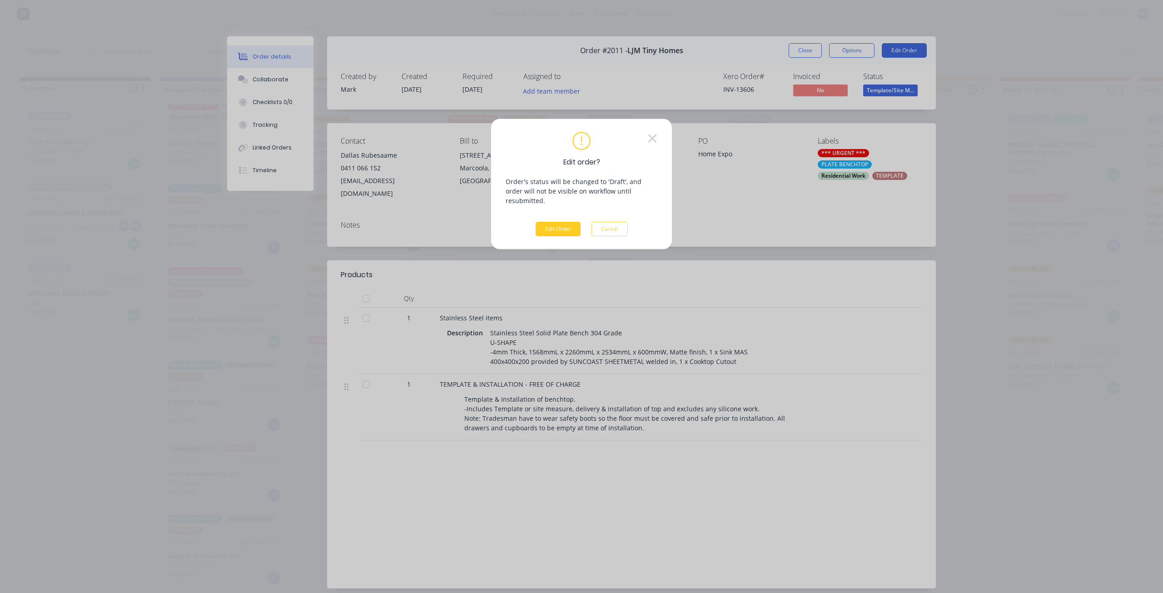
click at [553, 222] on button "Edit Order" at bounding box center [558, 229] width 45 height 15
click at [561, 222] on button "Edit Order" at bounding box center [558, 229] width 45 height 15
click at [653, 139] on icon at bounding box center [652, 138] width 8 height 8
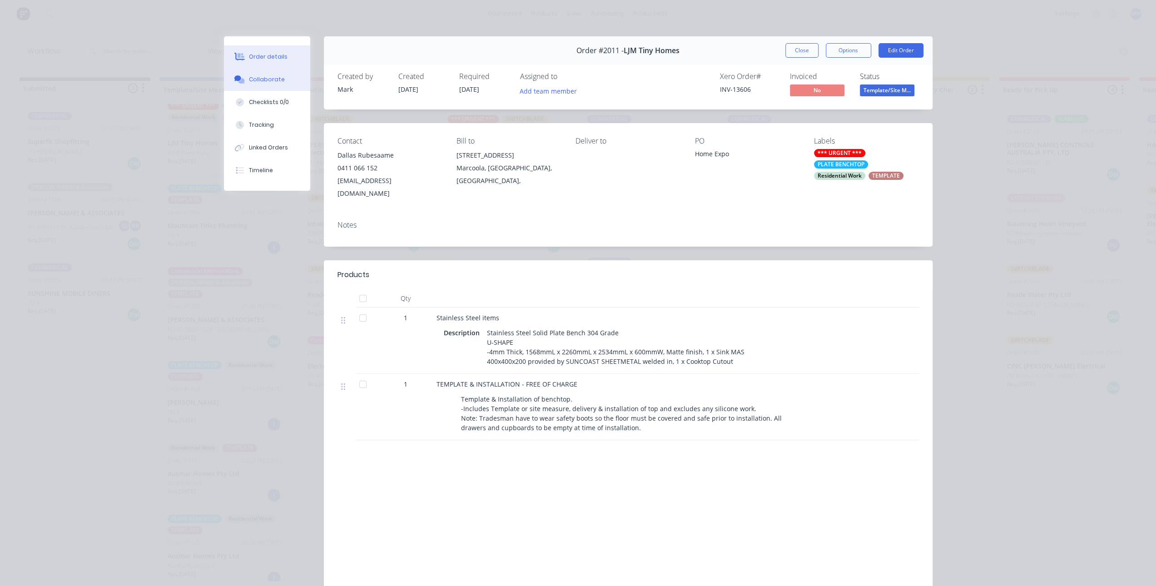
click at [255, 79] on div "Collaborate" at bounding box center [267, 79] width 36 height 8
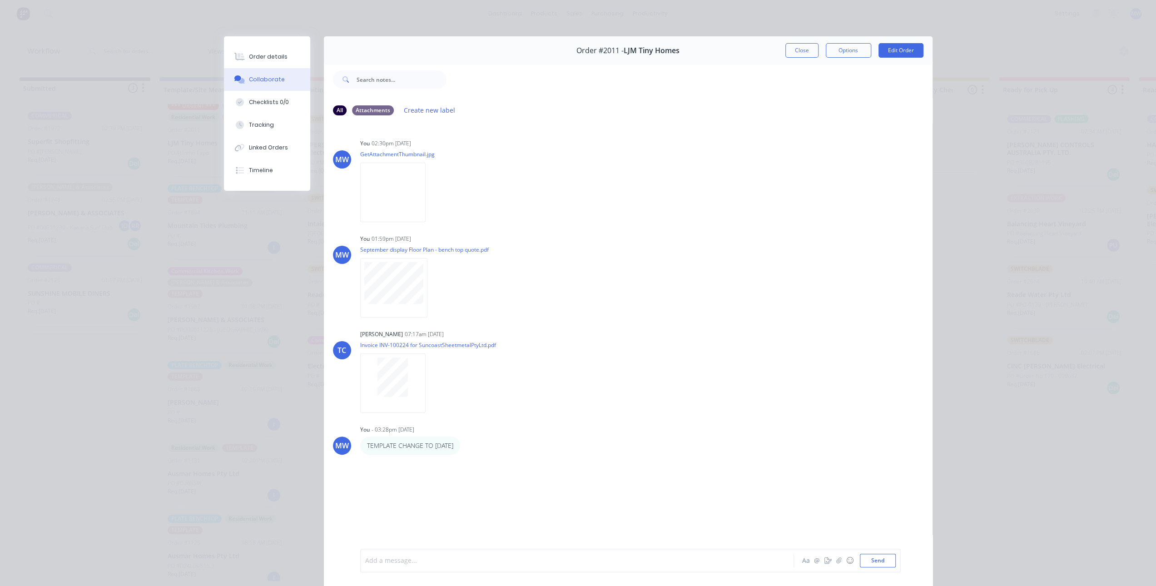
click at [422, 566] on div at bounding box center [565, 561] width 398 height 10
click at [361, 551] on div "📷 [STREET_ADDRESS] Aa @ ☺ Send" at bounding box center [630, 557] width 541 height 29
click at [373, 554] on div "📷" at bounding box center [565, 553] width 398 height 10
click at [880, 563] on button "Send" at bounding box center [878, 561] width 36 height 14
click at [802, 52] on button "Close" at bounding box center [802, 50] width 33 height 15
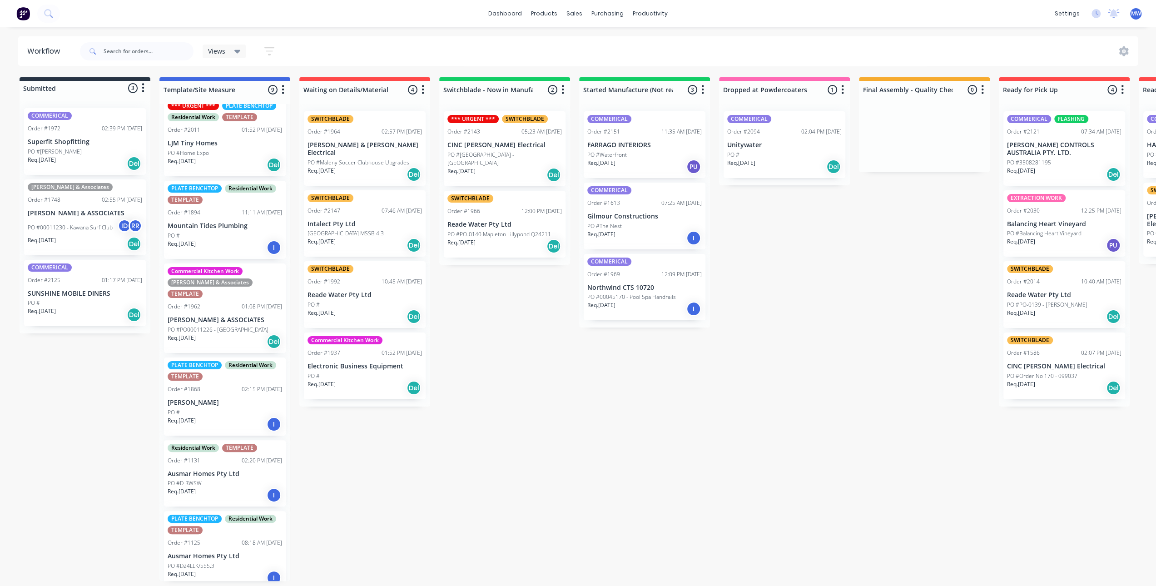
click at [526, 411] on div "Submitted 3 Status colour #273444 hex #273444 Save Cancel Summaries Total order…" at bounding box center [750, 329] width 1515 height 504
drag, startPoint x: 574, startPoint y: 16, endPoint x: 586, endPoint y: 29, distance: 17.1
click at [574, 16] on div "sales" at bounding box center [574, 14] width 25 height 14
click at [599, 46] on div "Sales Orders" at bounding box center [608, 44] width 37 height 8
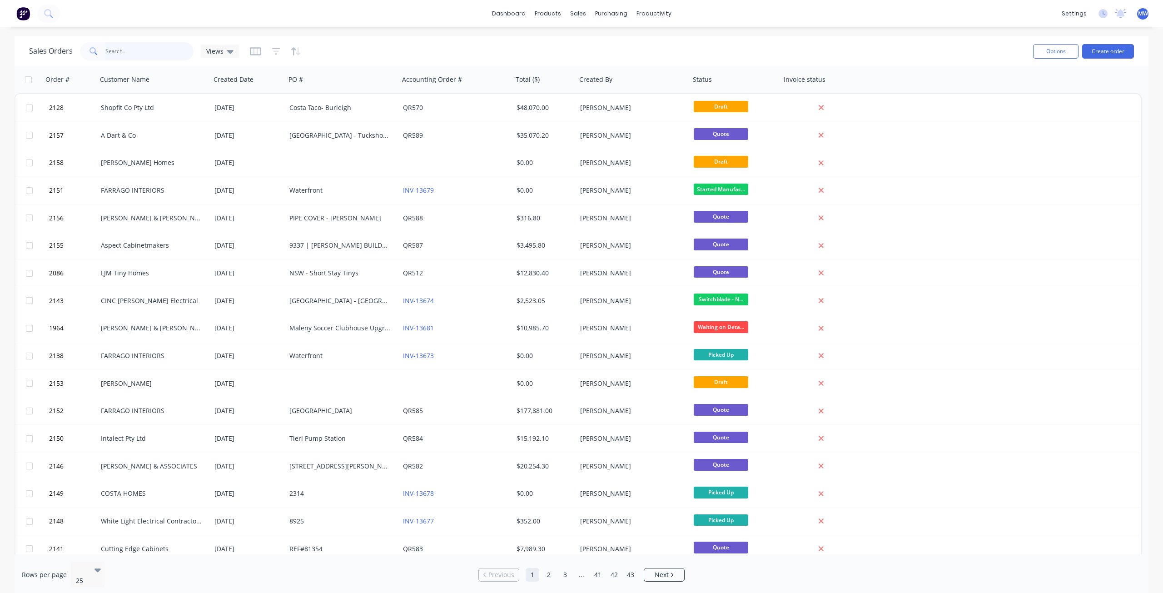
click at [167, 56] on input "text" at bounding box center [149, 51] width 89 height 18
type input "basalt"
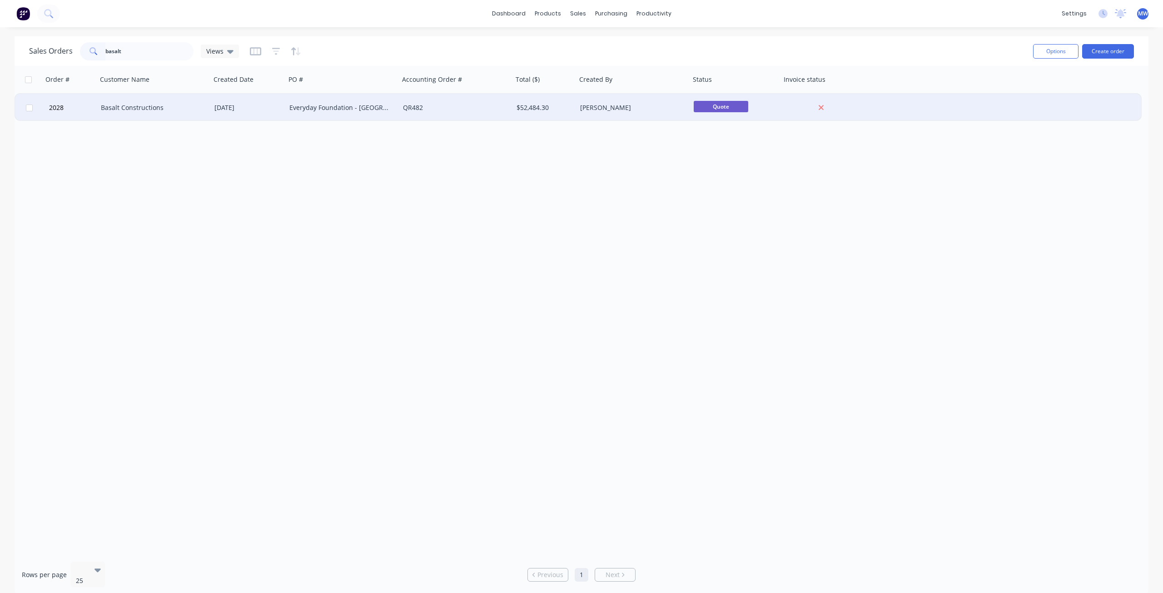
click at [208, 100] on div "Basalt Constructions" at bounding box center [154, 107] width 114 height 27
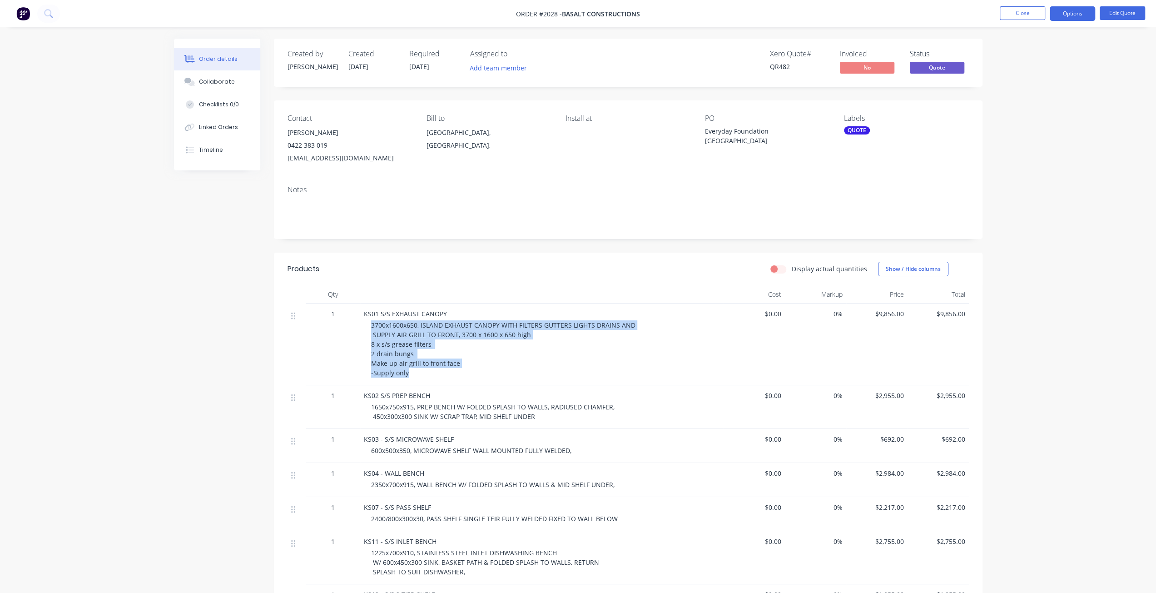
drag, startPoint x: 389, startPoint y: 331, endPoint x: 411, endPoint y: 341, distance: 24.4
click at [453, 382] on div "KS01 S/S EXHAUST CANOPY 3700x1600x650, ISLAND EXHAUST CANOPY WITH FILTERS GUTTE…" at bounding box center [542, 345] width 364 height 82
copy span "3700x1600x650, ISLAND EXHAUST CANOPY WITH FILTERS GUTTERS LIGHTS DRAINS AND SUP…"
